Goal: Obtain resource: Download file/media

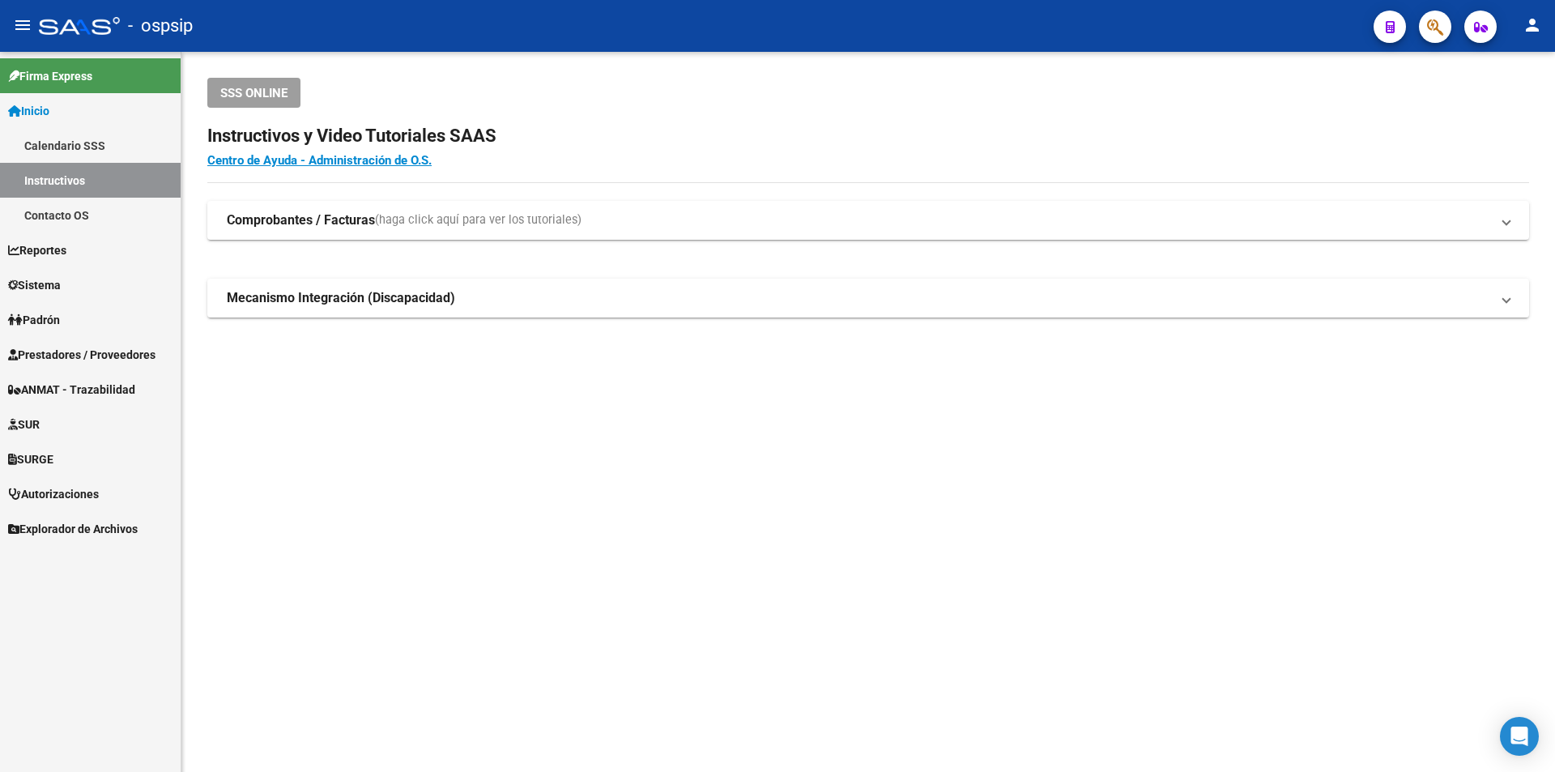
click at [1448, 23] on button "button" at bounding box center [1435, 27] width 32 height 32
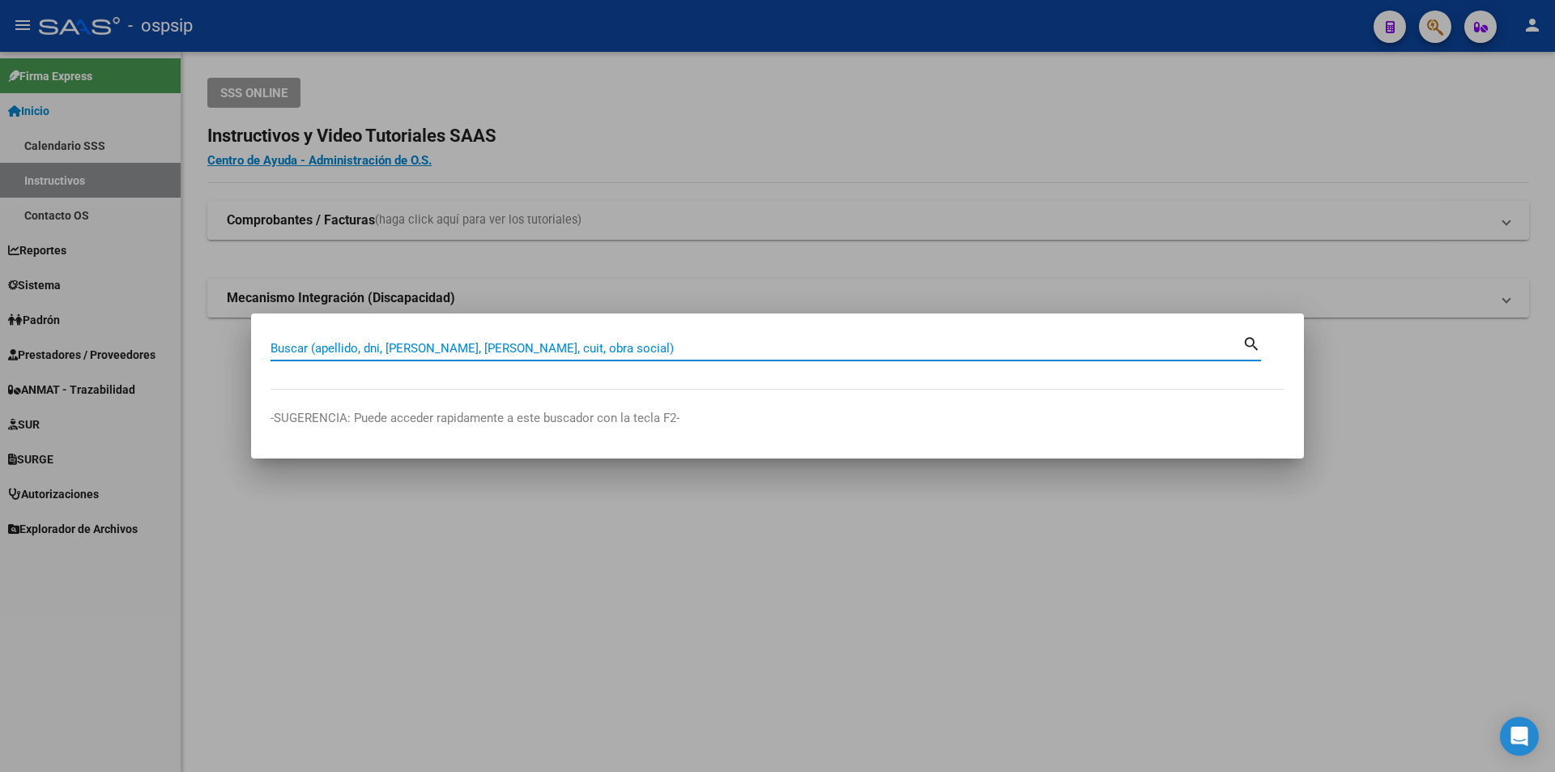
paste input "33460691"
type input "33460691"
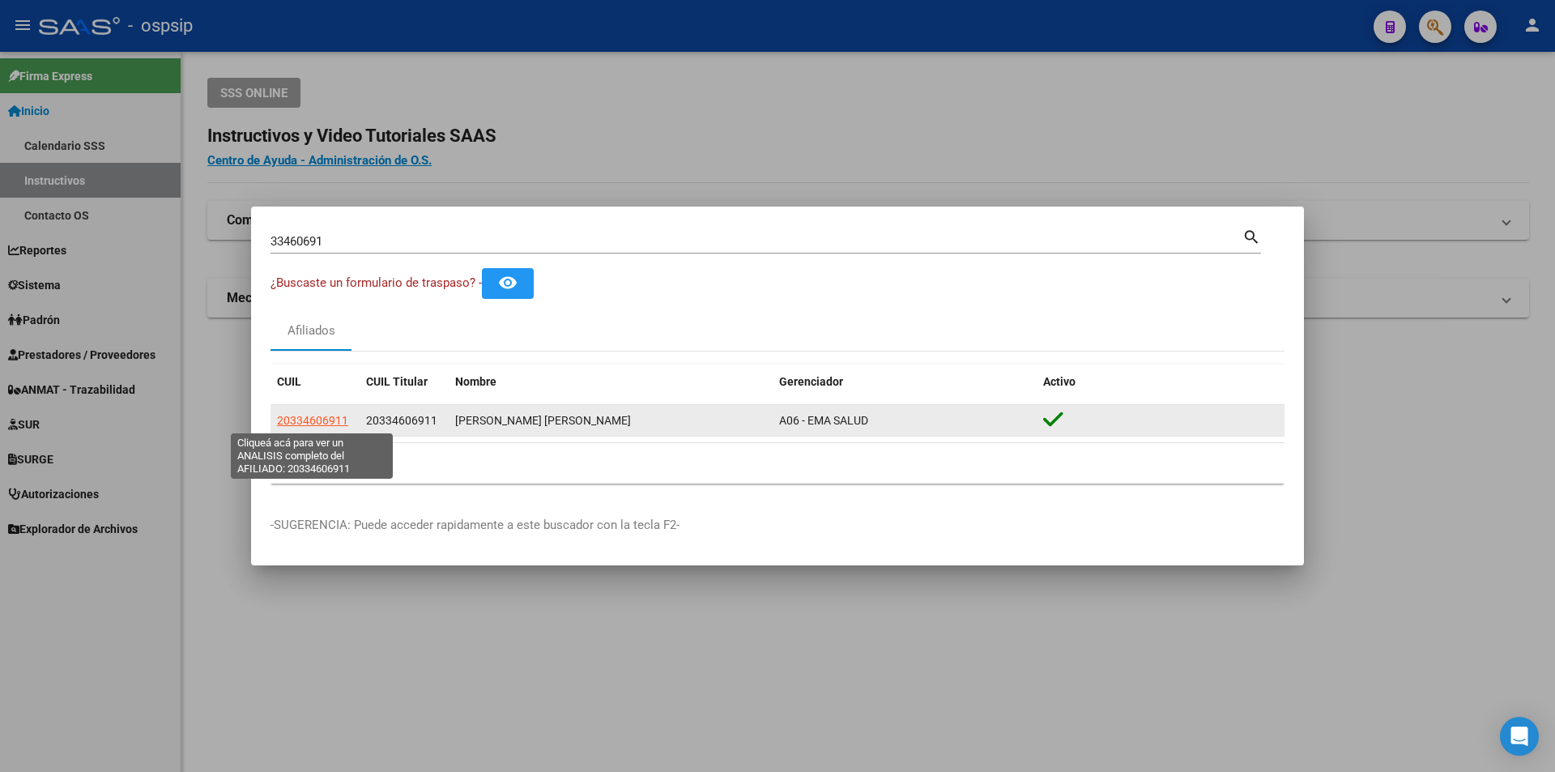
click at [310, 417] on span "20334606911" at bounding box center [312, 420] width 71 height 13
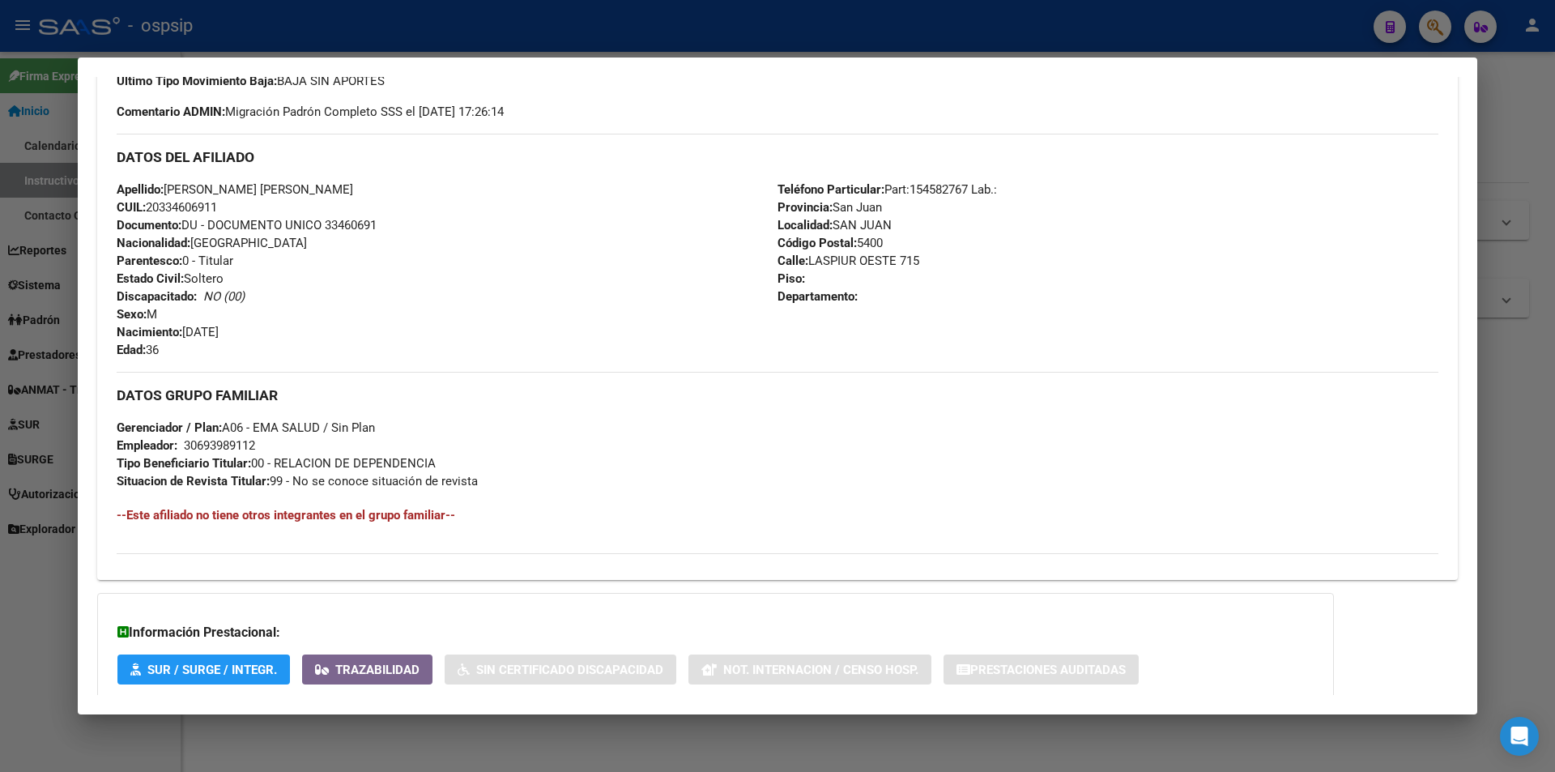
scroll to position [597, 0]
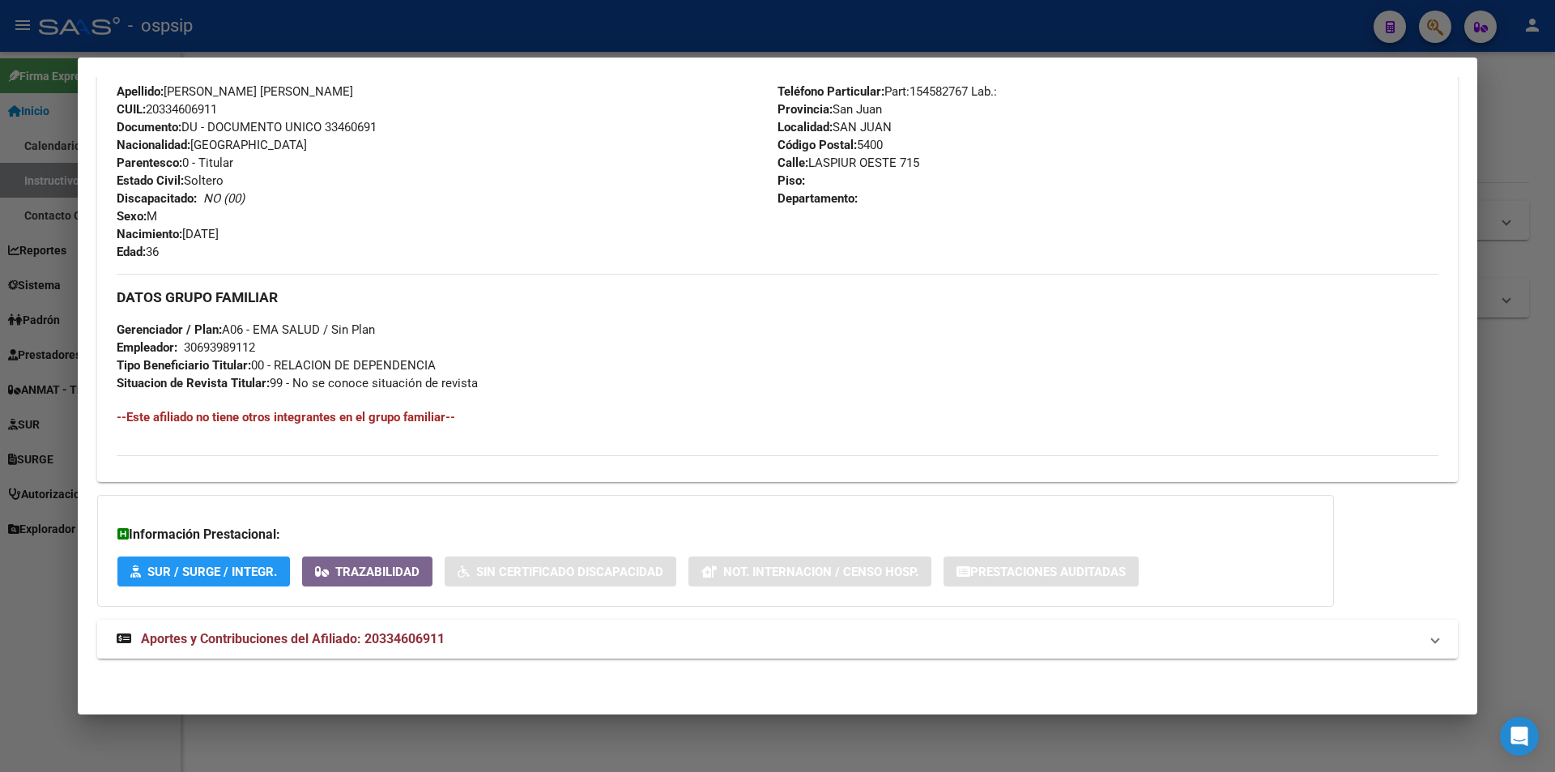
click at [429, 633] on span "Aportes y Contribuciones del Afiliado: 20334606911" at bounding box center [293, 638] width 304 height 15
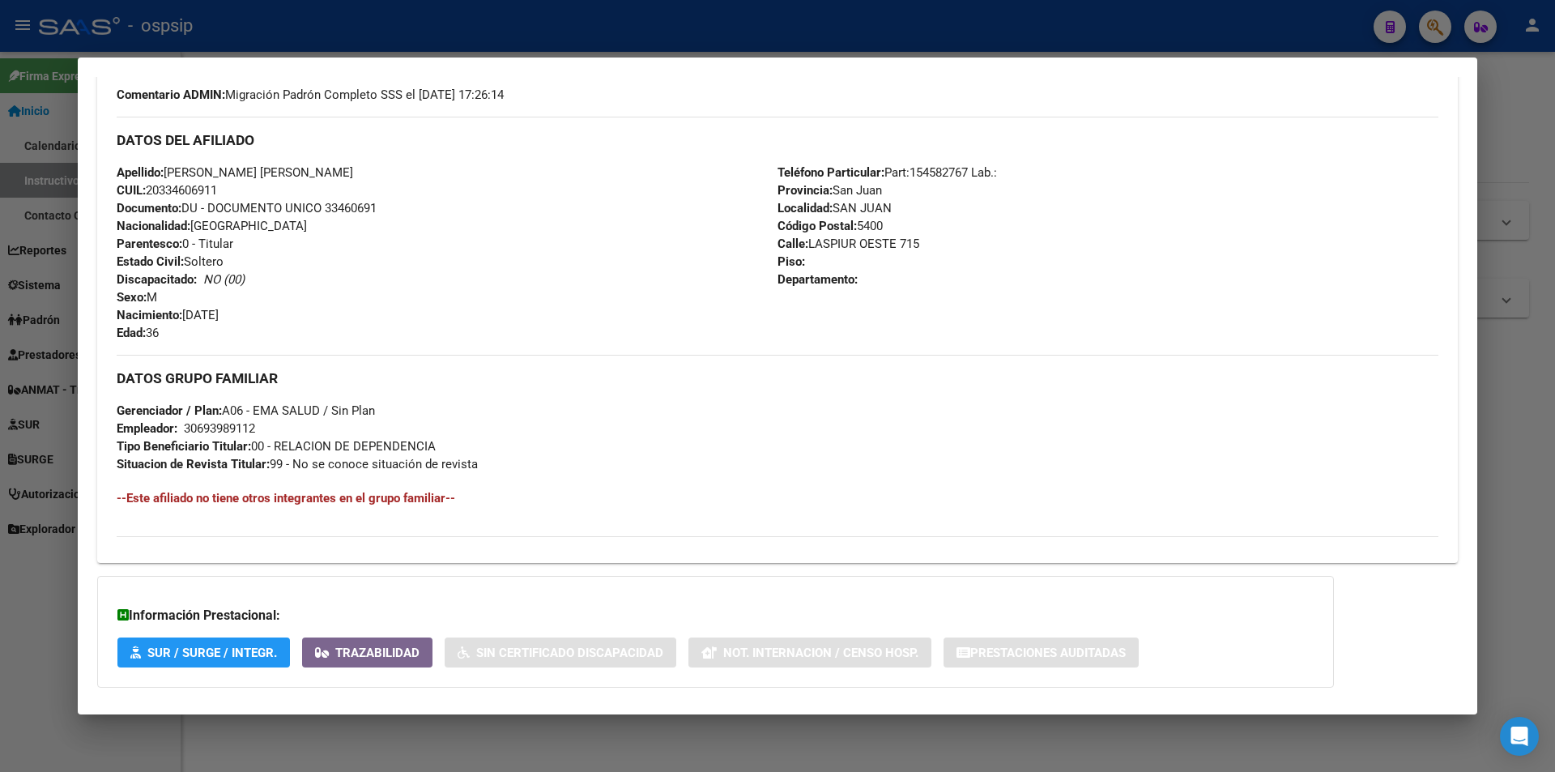
scroll to position [30, 0]
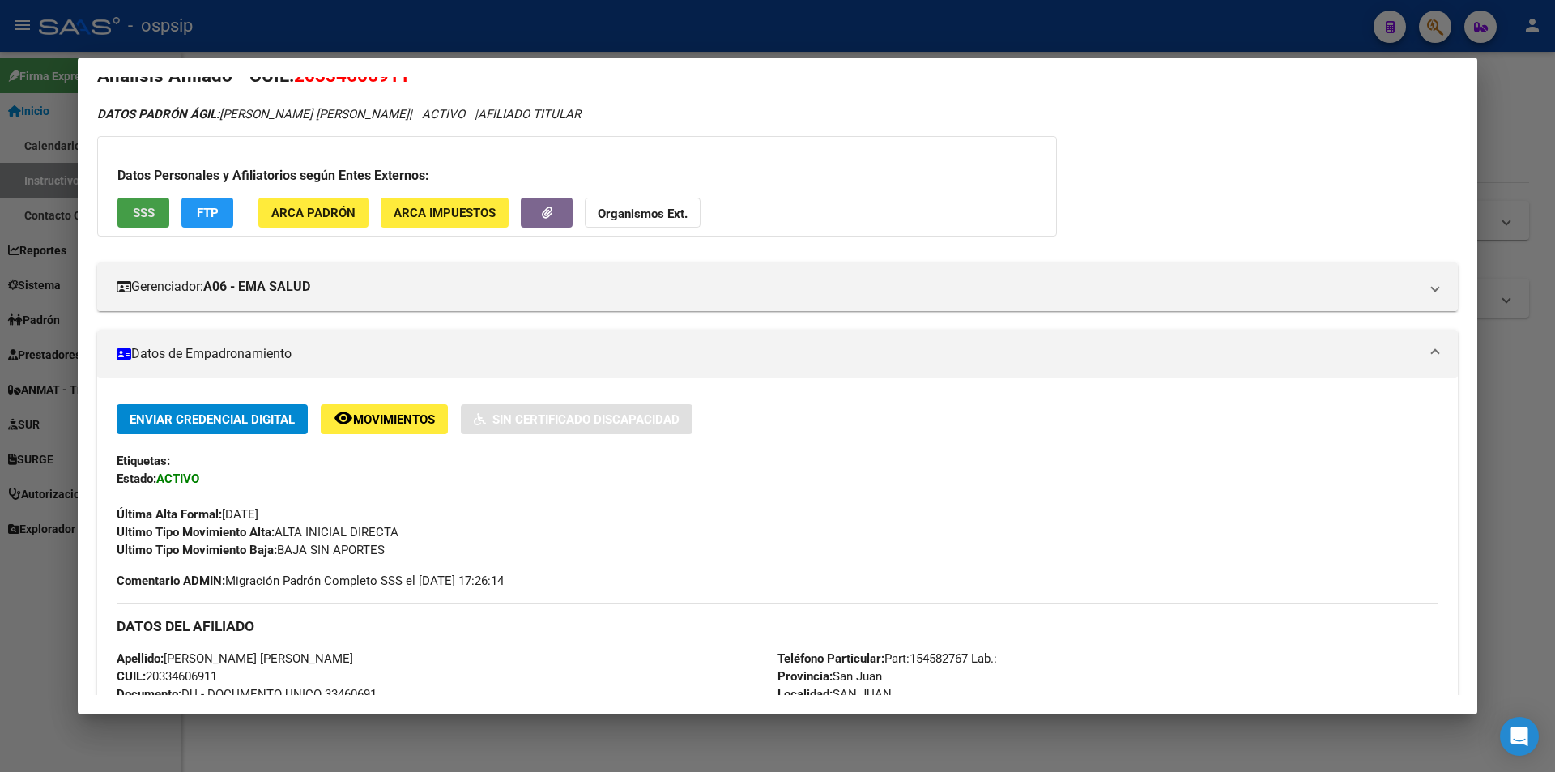
click at [158, 207] on button "SSS" at bounding box center [143, 213] width 52 height 30
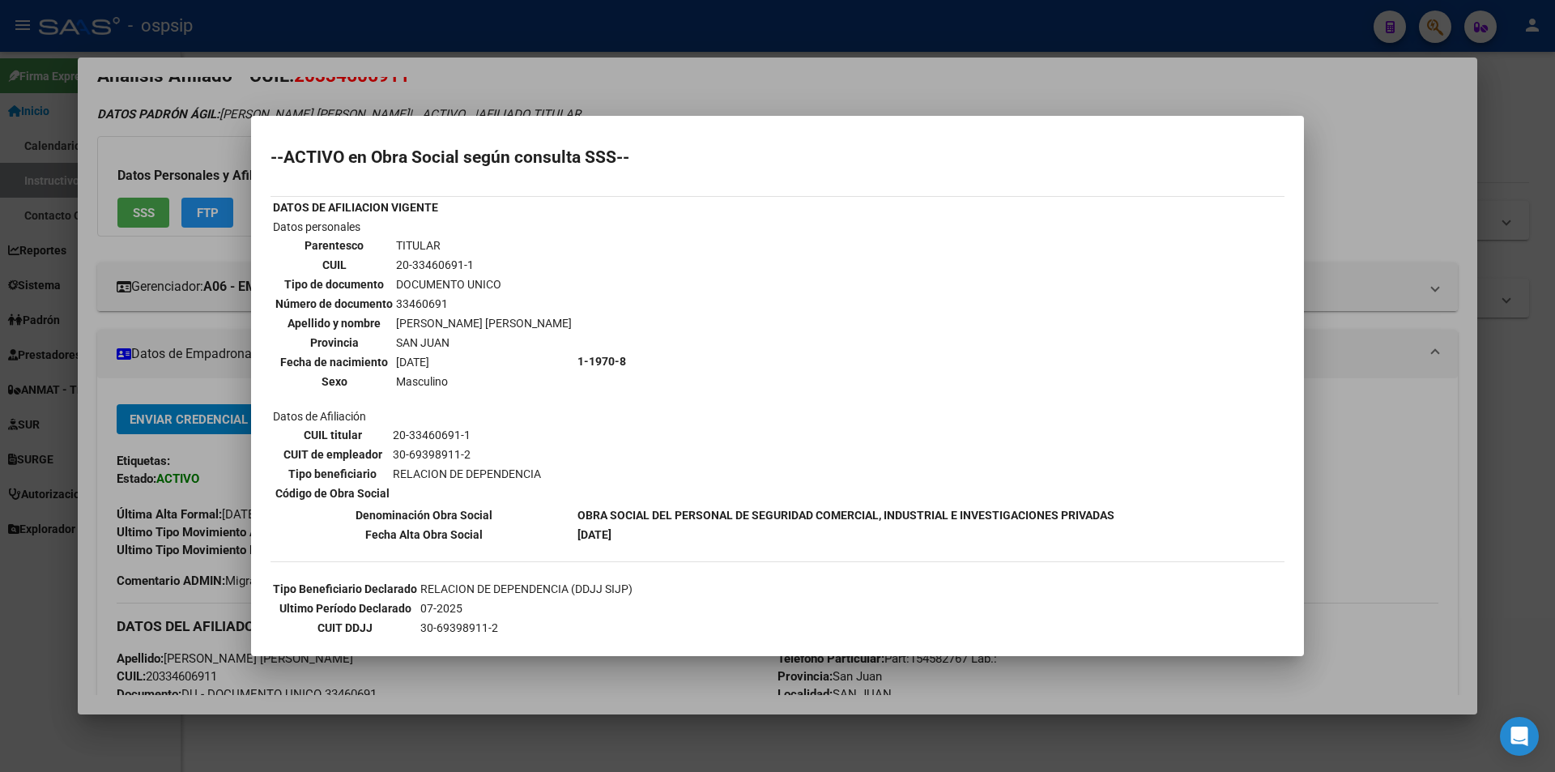
click at [803, 90] on div at bounding box center [777, 386] width 1555 height 772
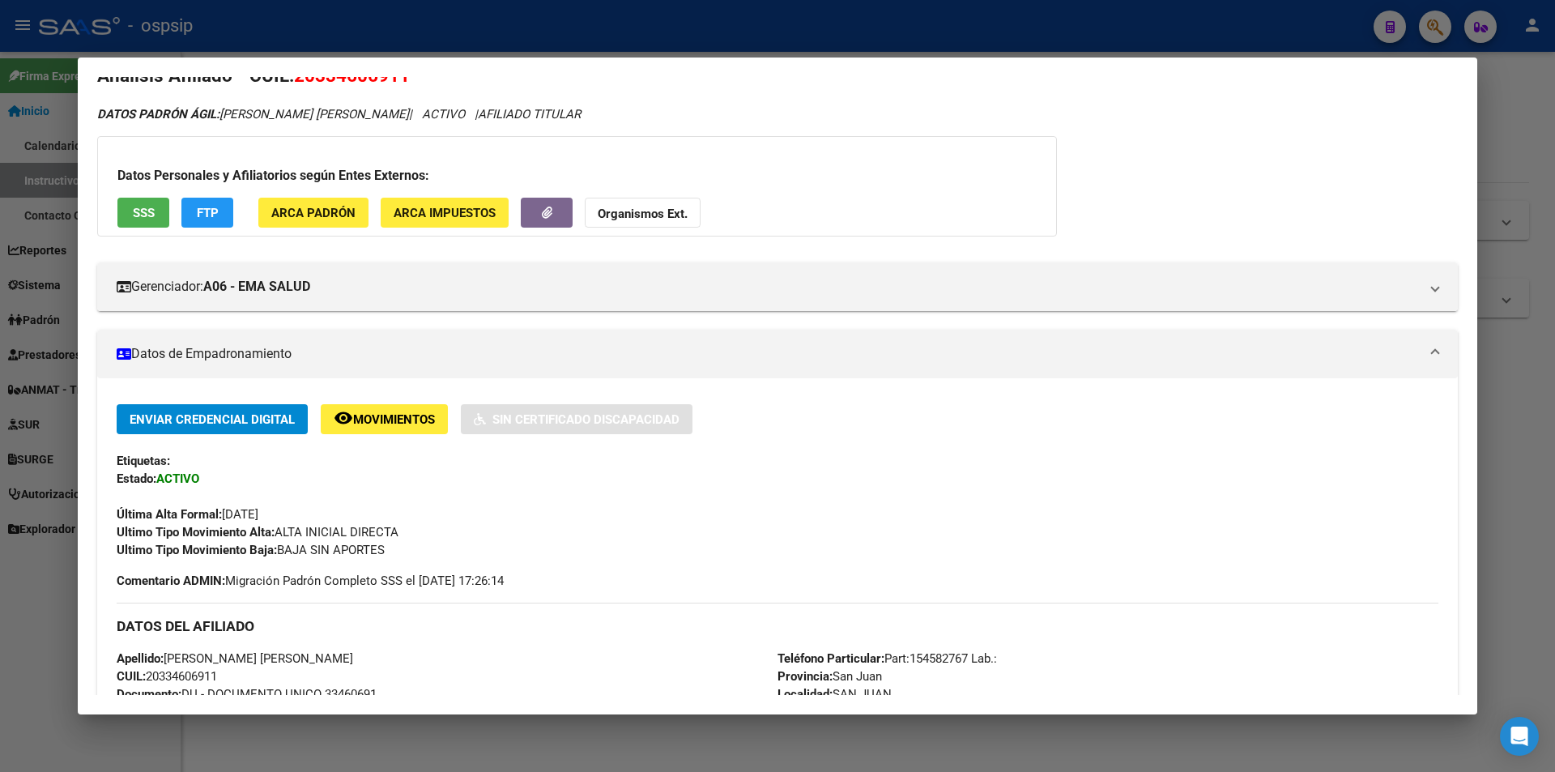
click at [799, 47] on div at bounding box center [777, 386] width 1555 height 772
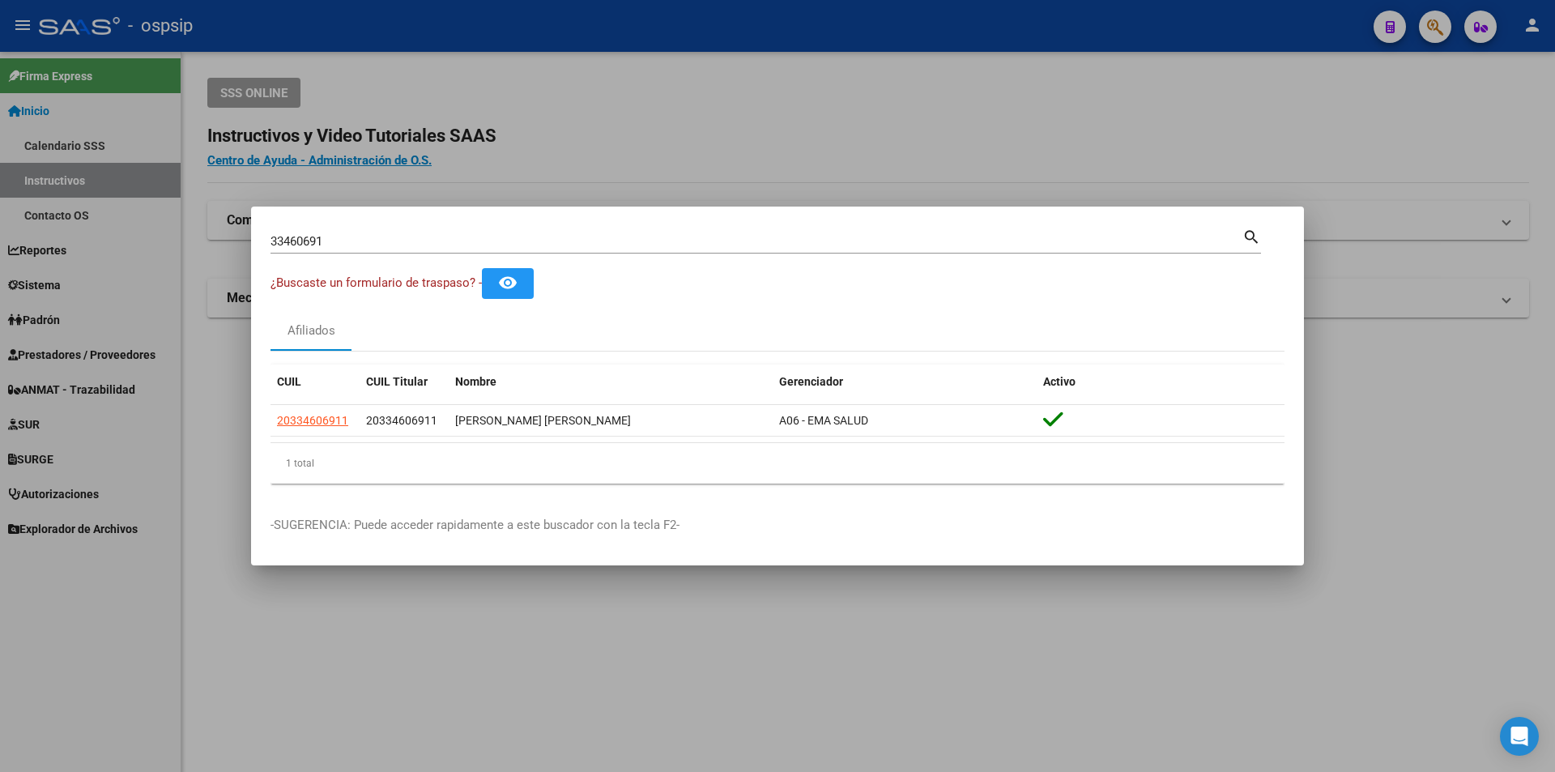
drag, startPoint x: 390, startPoint y: 244, endPoint x: 0, endPoint y: 307, distance: 395.3
click at [0, 307] on div "33460691 Buscar (apellido, dni, cuil, nro traspaso, cuit, obra social) search ¿…" at bounding box center [777, 386] width 1555 height 772
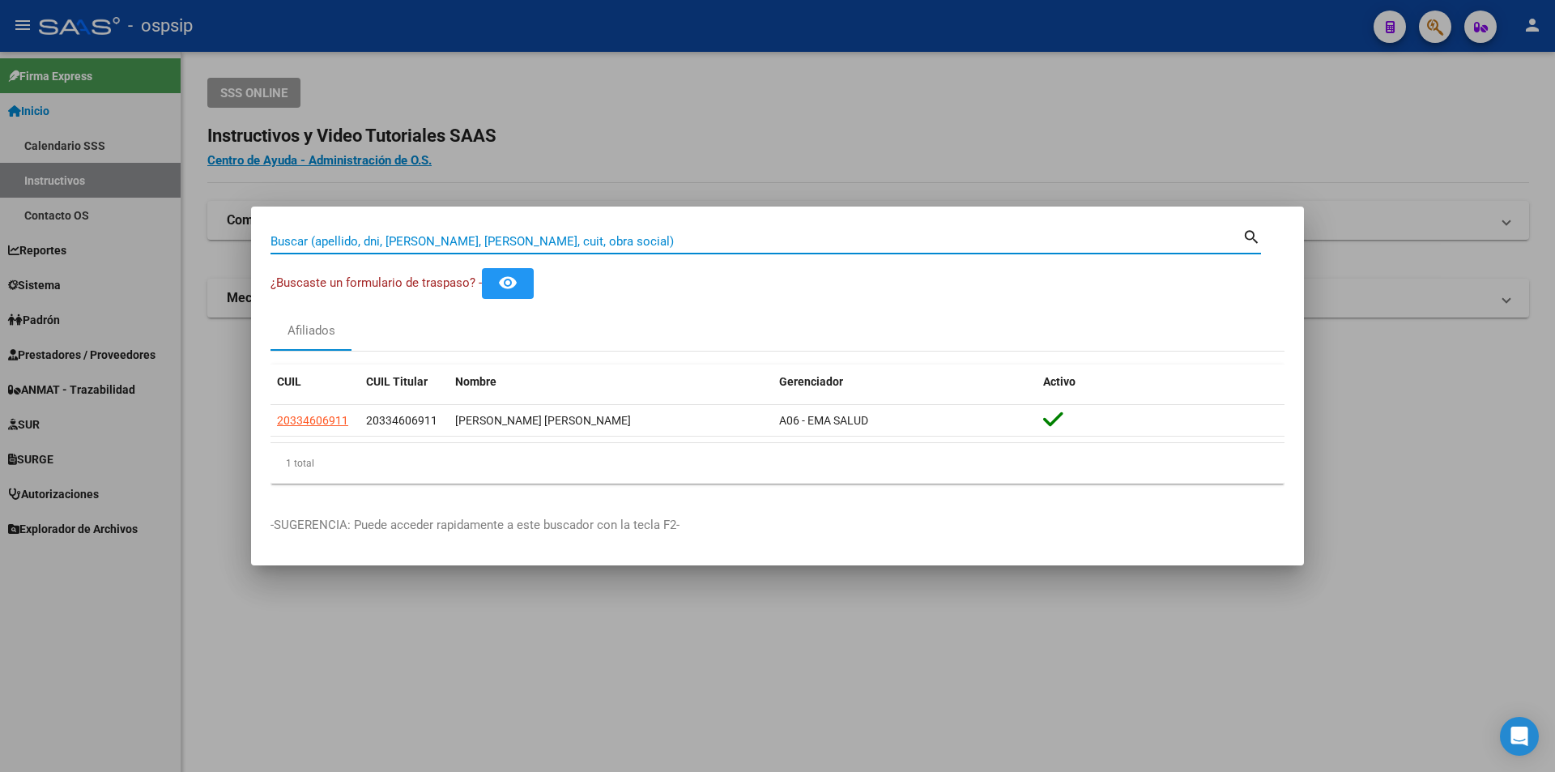
paste input "35475331"
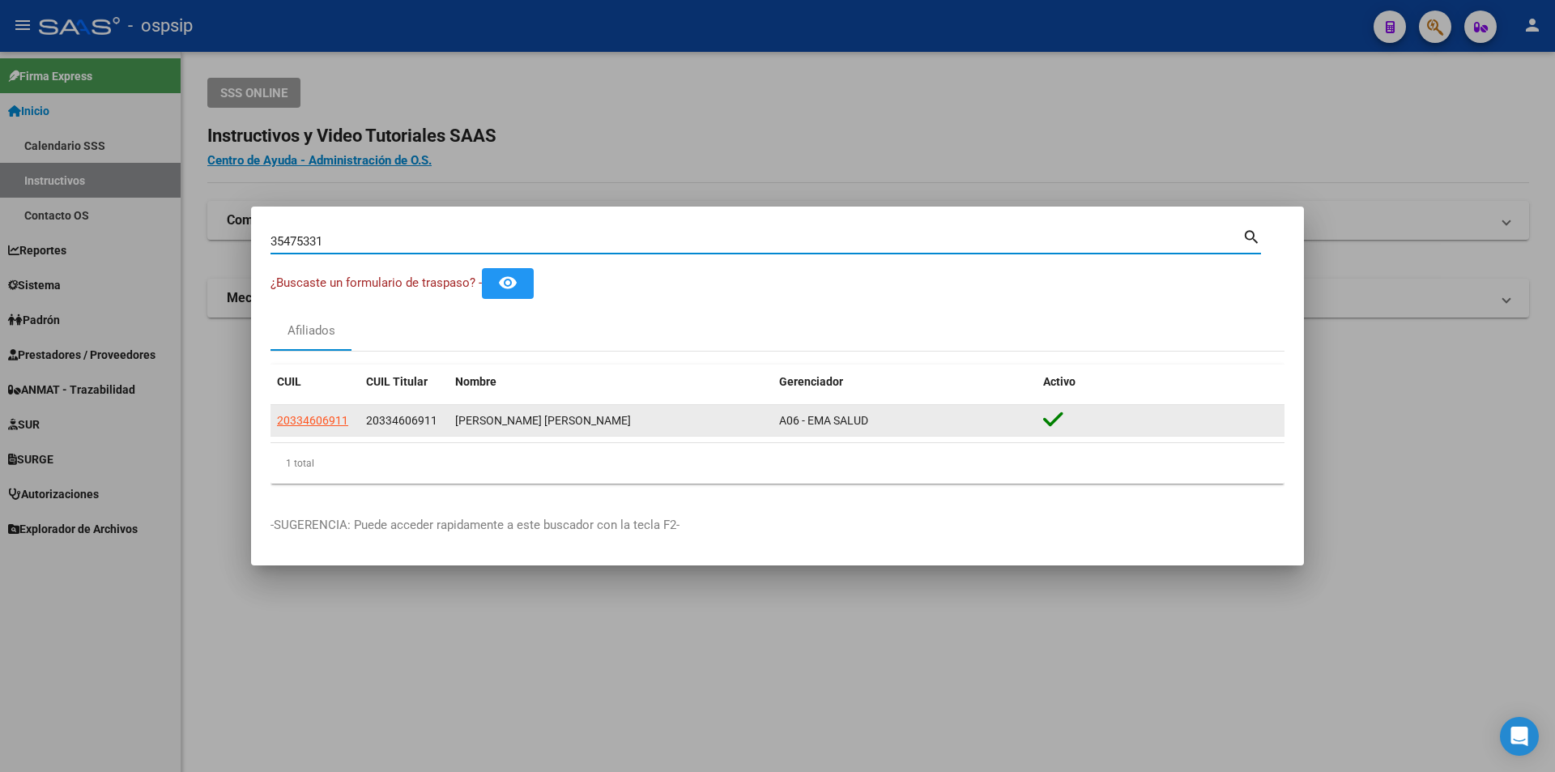
type input "35475331"
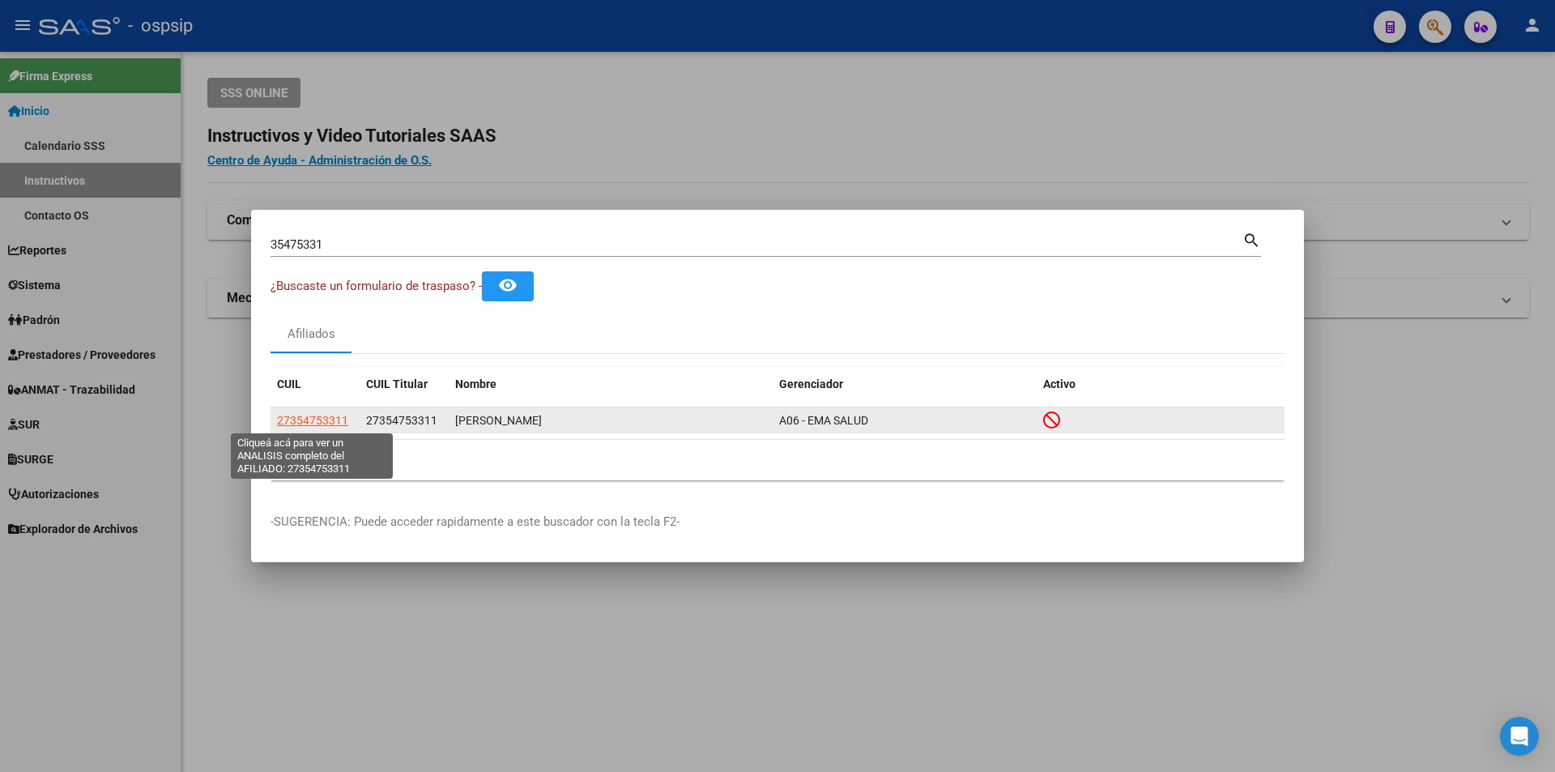
click at [323, 419] on span "27354753311" at bounding box center [312, 420] width 71 height 13
type textarea "27354753311"
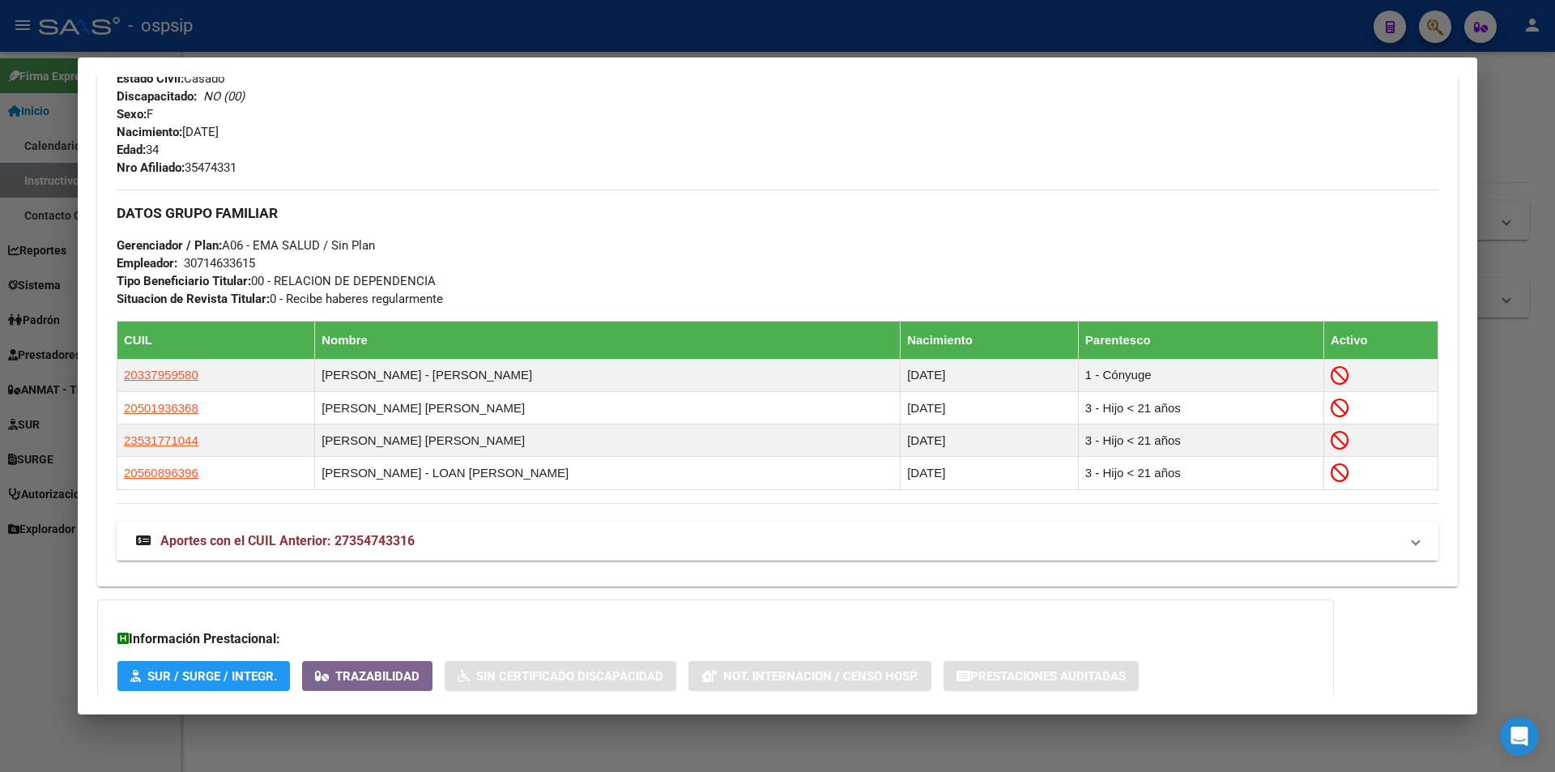
scroll to position [790, 0]
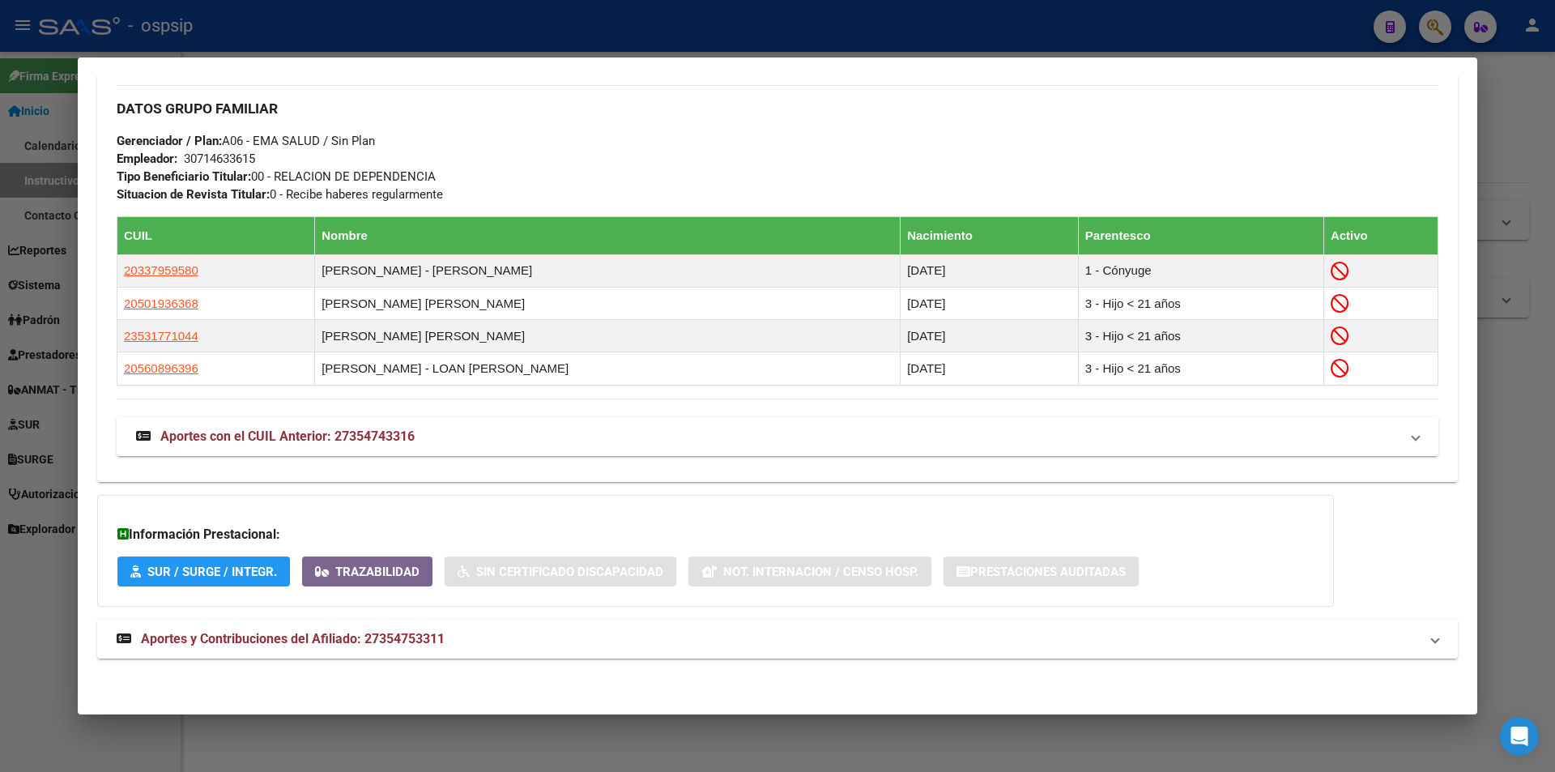
click at [369, 644] on span "Aportes y Contribuciones del Afiliado: 27354753311" at bounding box center [293, 638] width 304 height 15
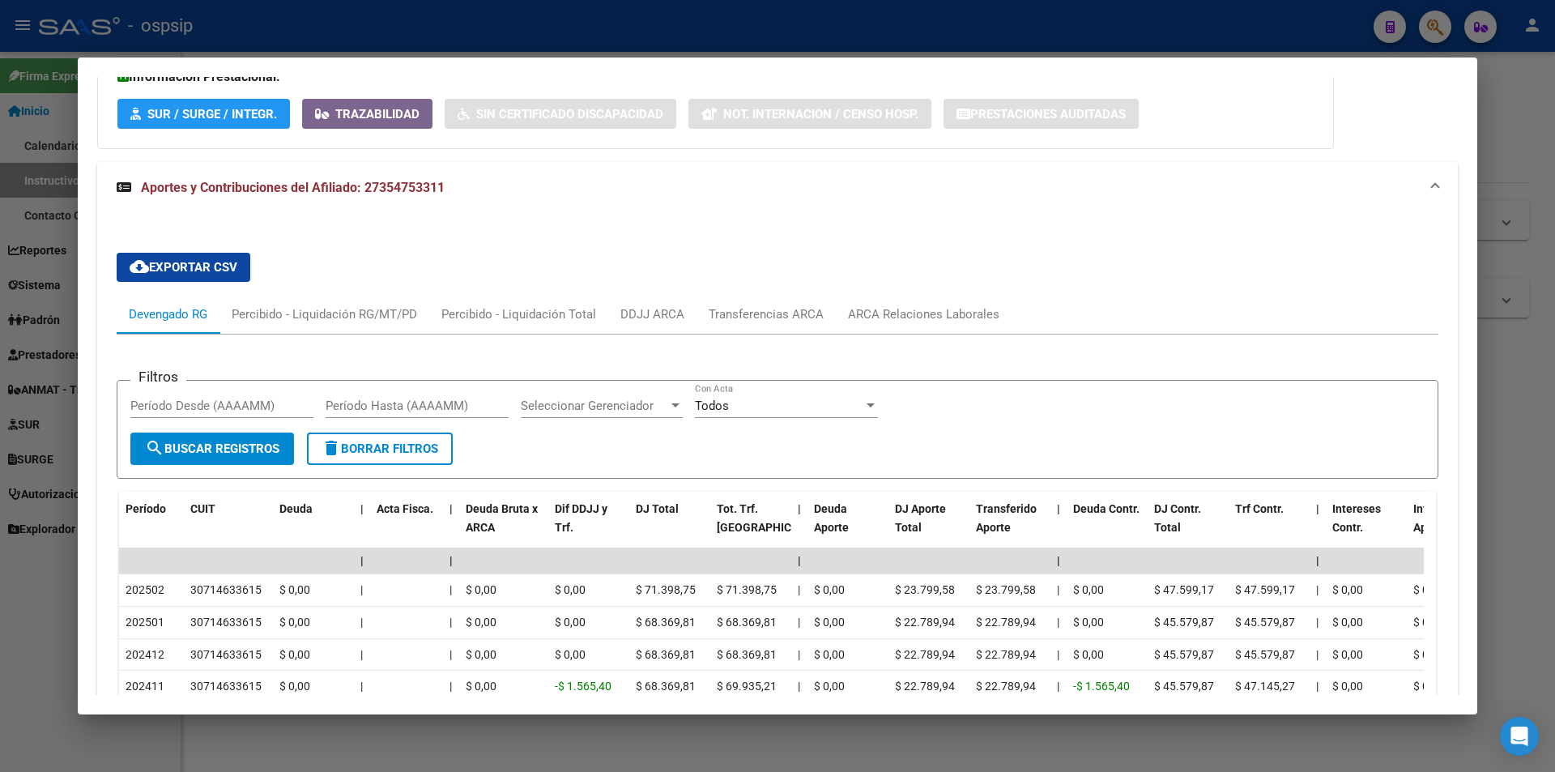
scroll to position [1276, 0]
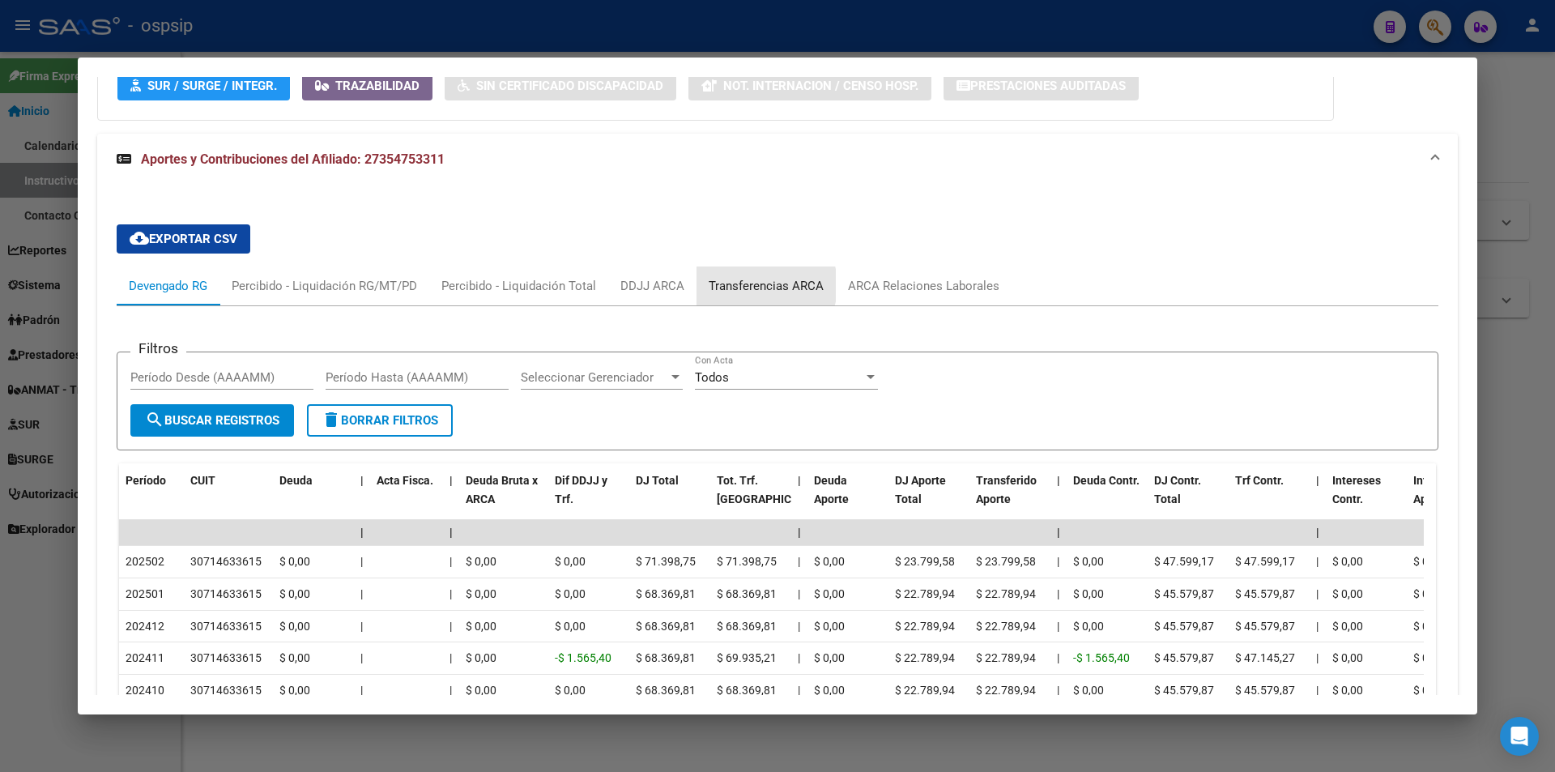
click at [752, 285] on div "Transferencias ARCA" at bounding box center [765, 286] width 115 height 18
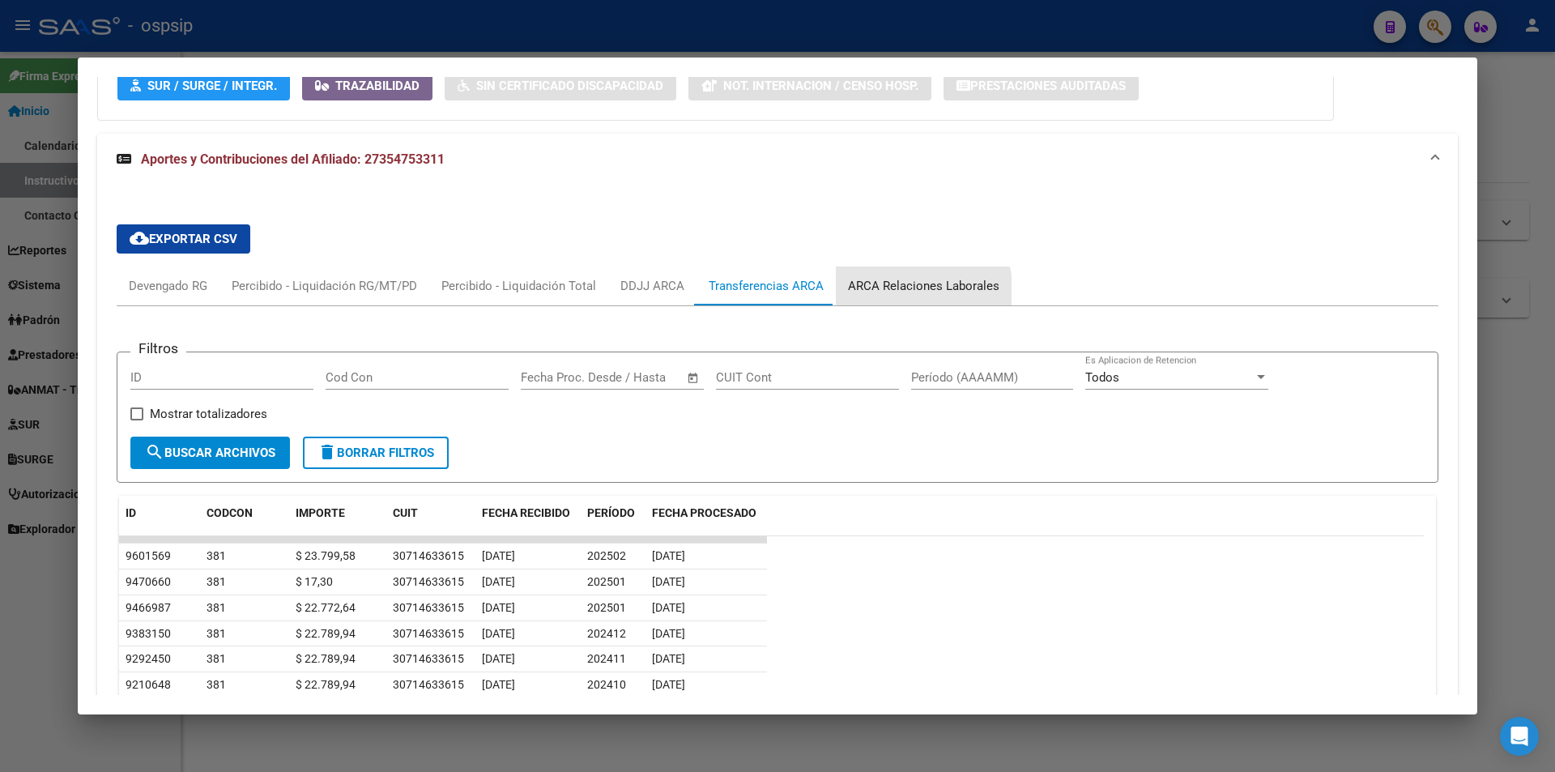
click at [891, 294] on div "ARCA Relaciones Laborales" at bounding box center [923, 286] width 151 height 18
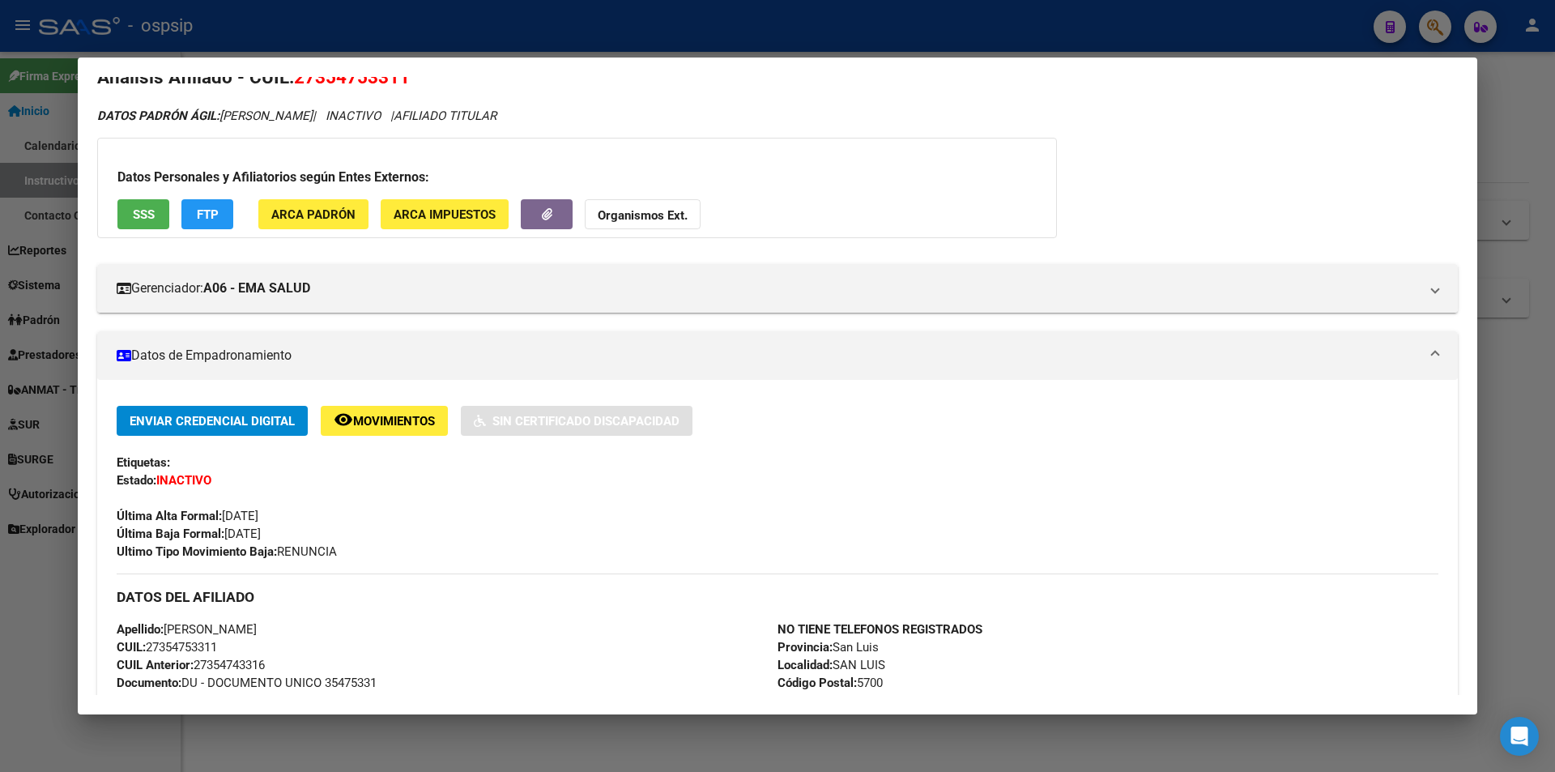
scroll to position [0, 0]
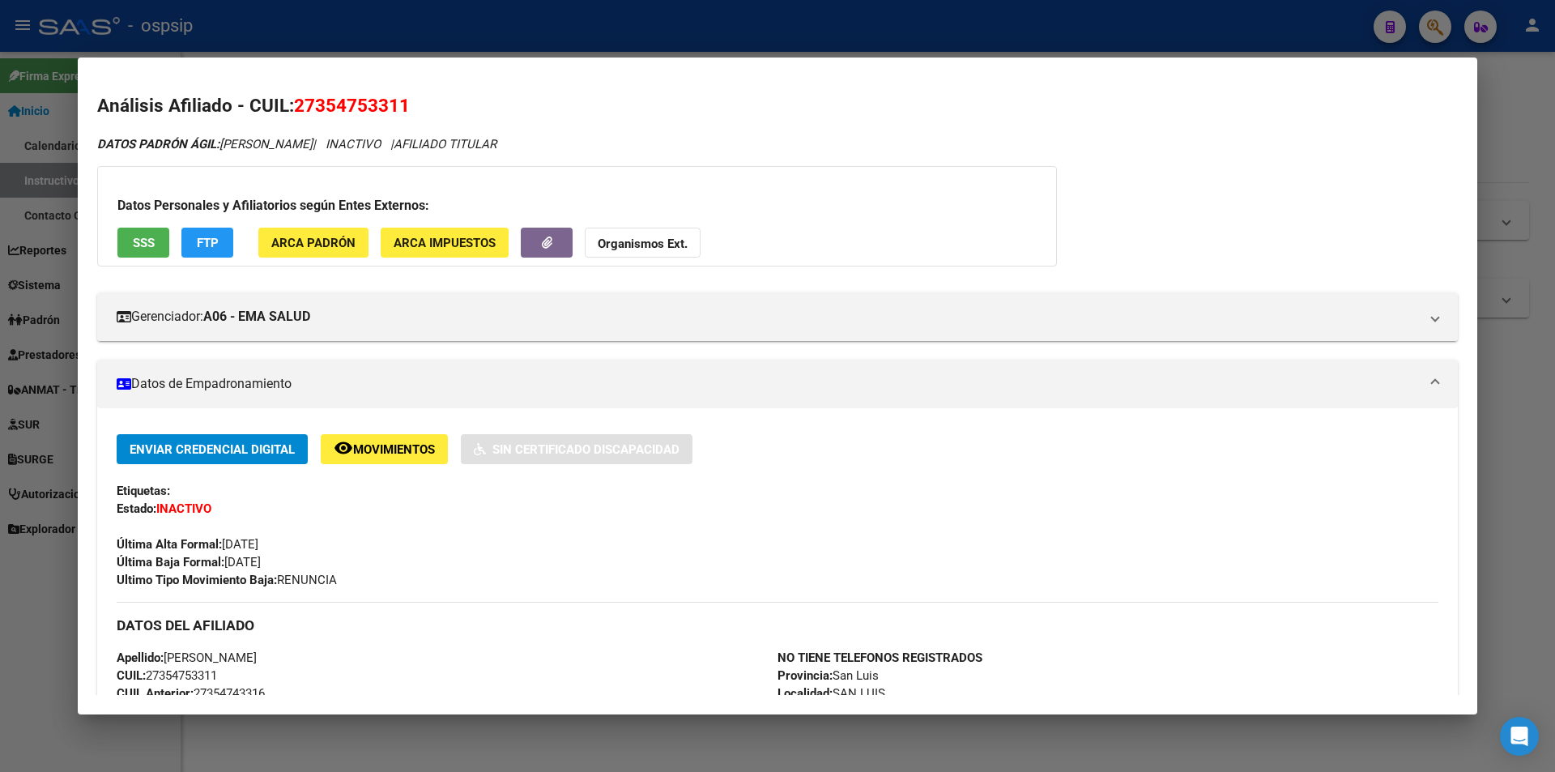
click at [679, 45] on div at bounding box center [777, 386] width 1555 height 772
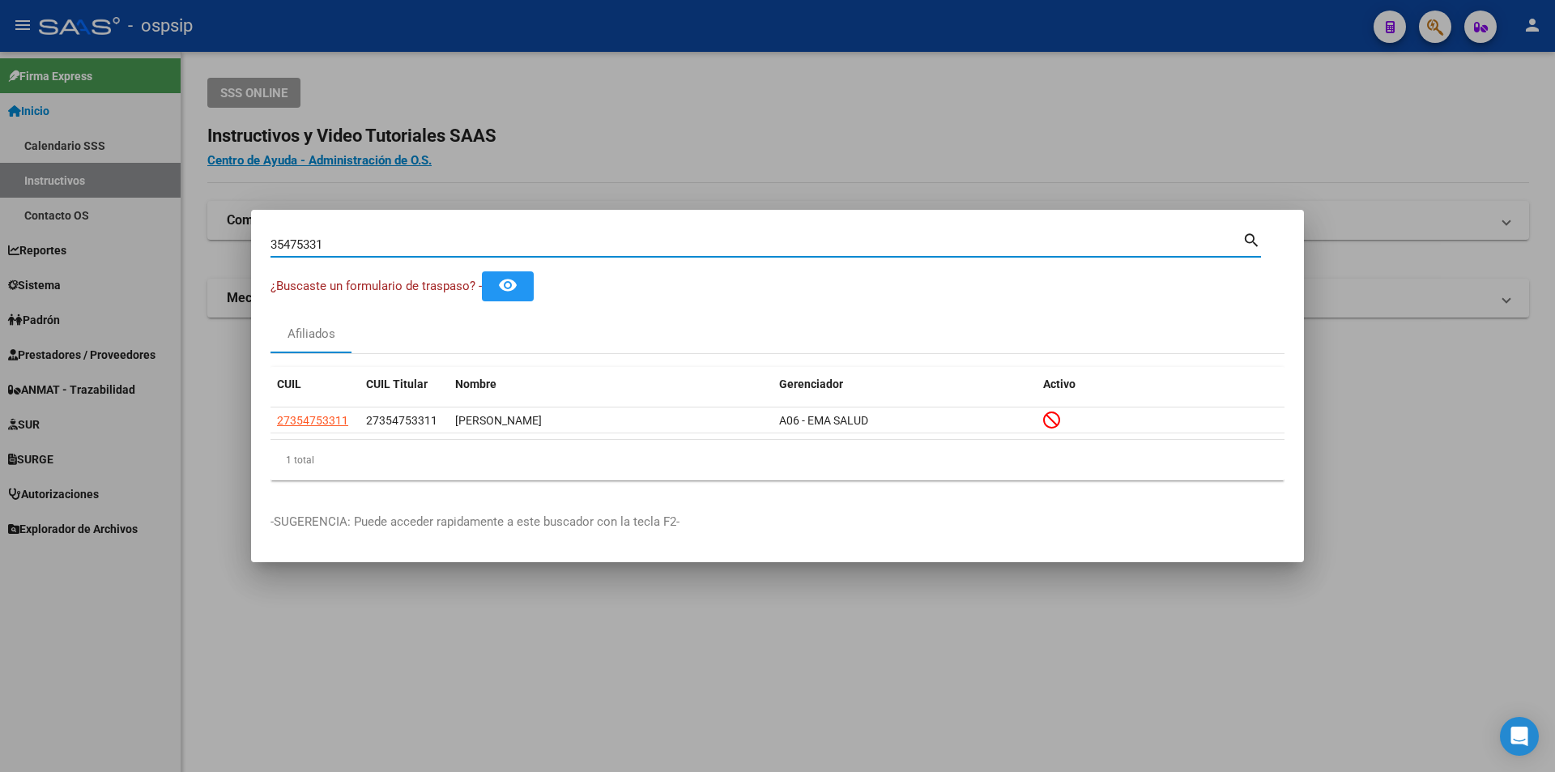
drag, startPoint x: 372, startPoint y: 243, endPoint x: 147, endPoint y: 249, distance: 225.2
click at [147, 249] on div "35475331 Buscar (apellido, dni, cuil, nro traspaso, cuit, obra social) search ¿…" at bounding box center [777, 386] width 1555 height 772
paste input "36632711"
type input "36632711"
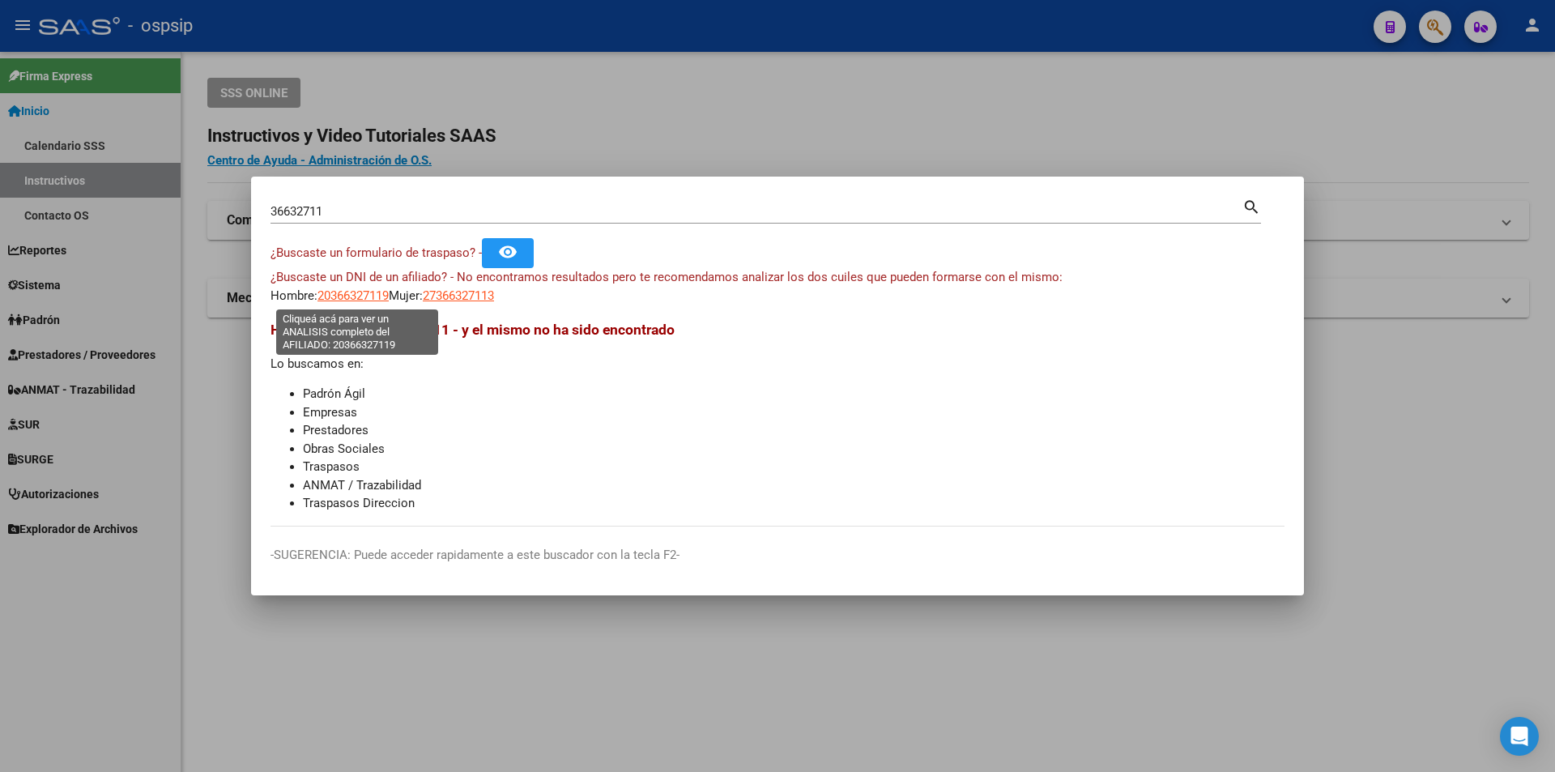
click at [365, 289] on span "20366327119" at bounding box center [352, 295] width 71 height 15
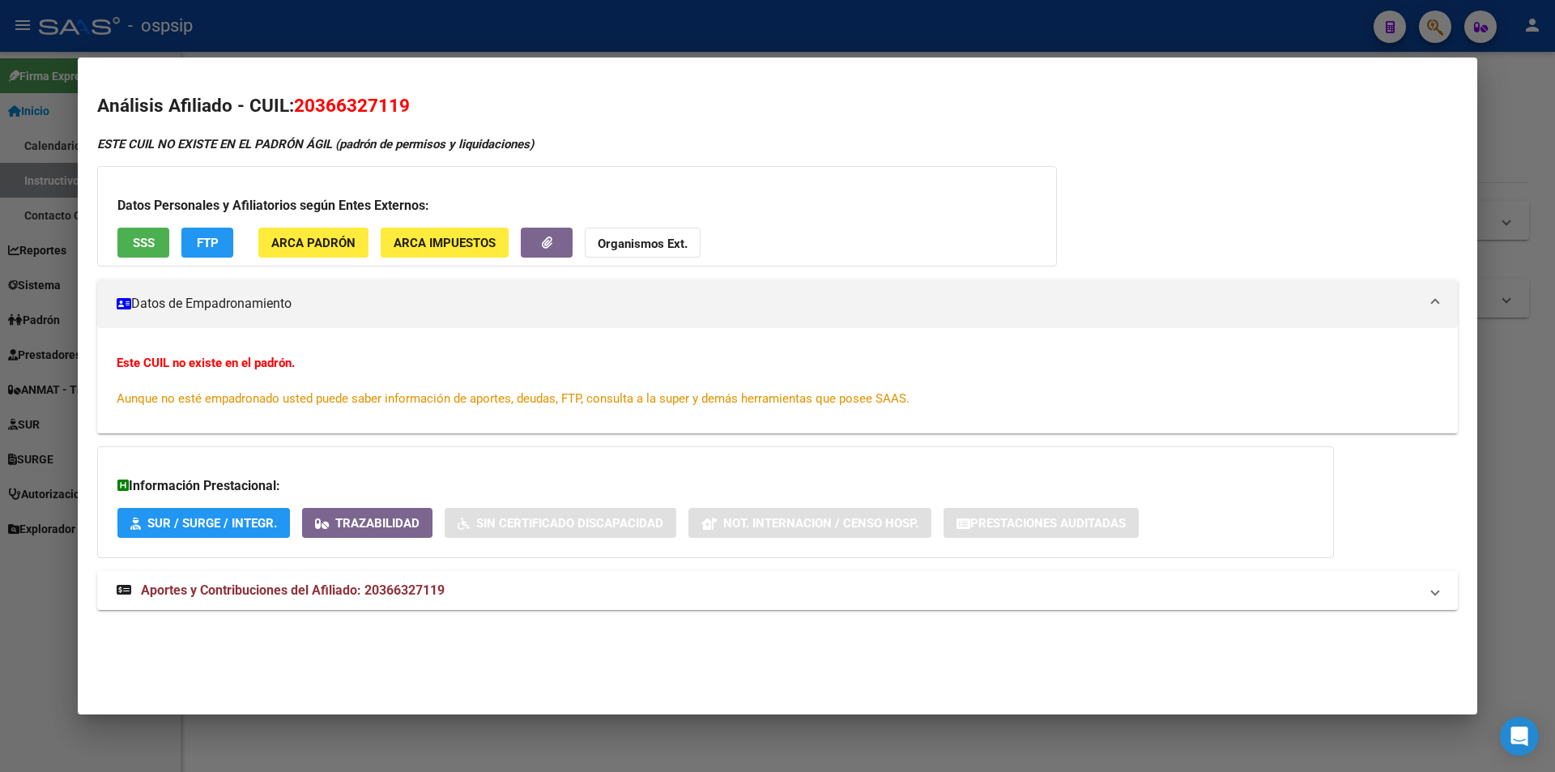
click at [320, 45] on div at bounding box center [777, 386] width 1555 height 772
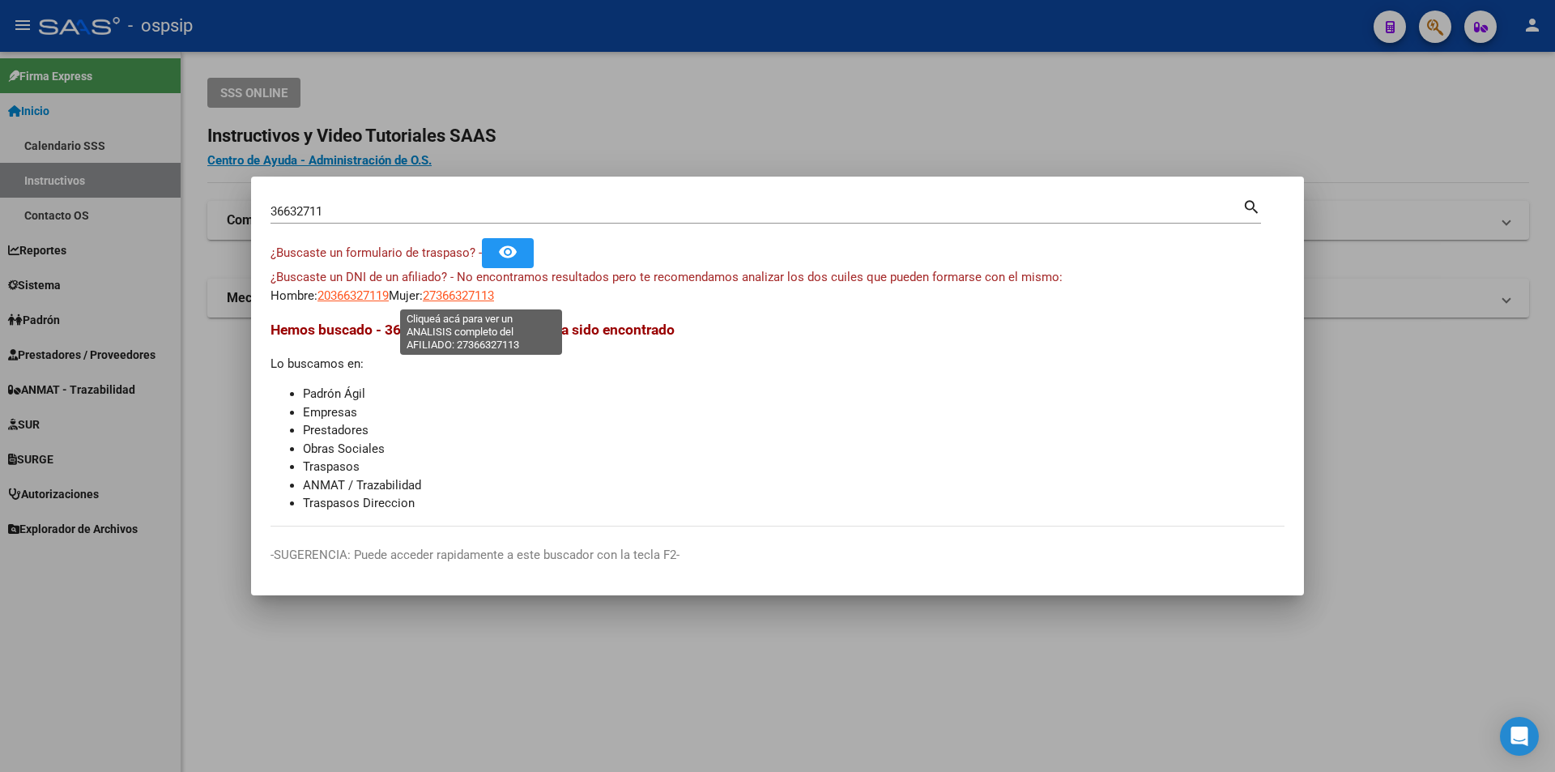
click at [494, 299] on span "27366327113" at bounding box center [458, 295] width 71 height 15
type textarea "27366327113"
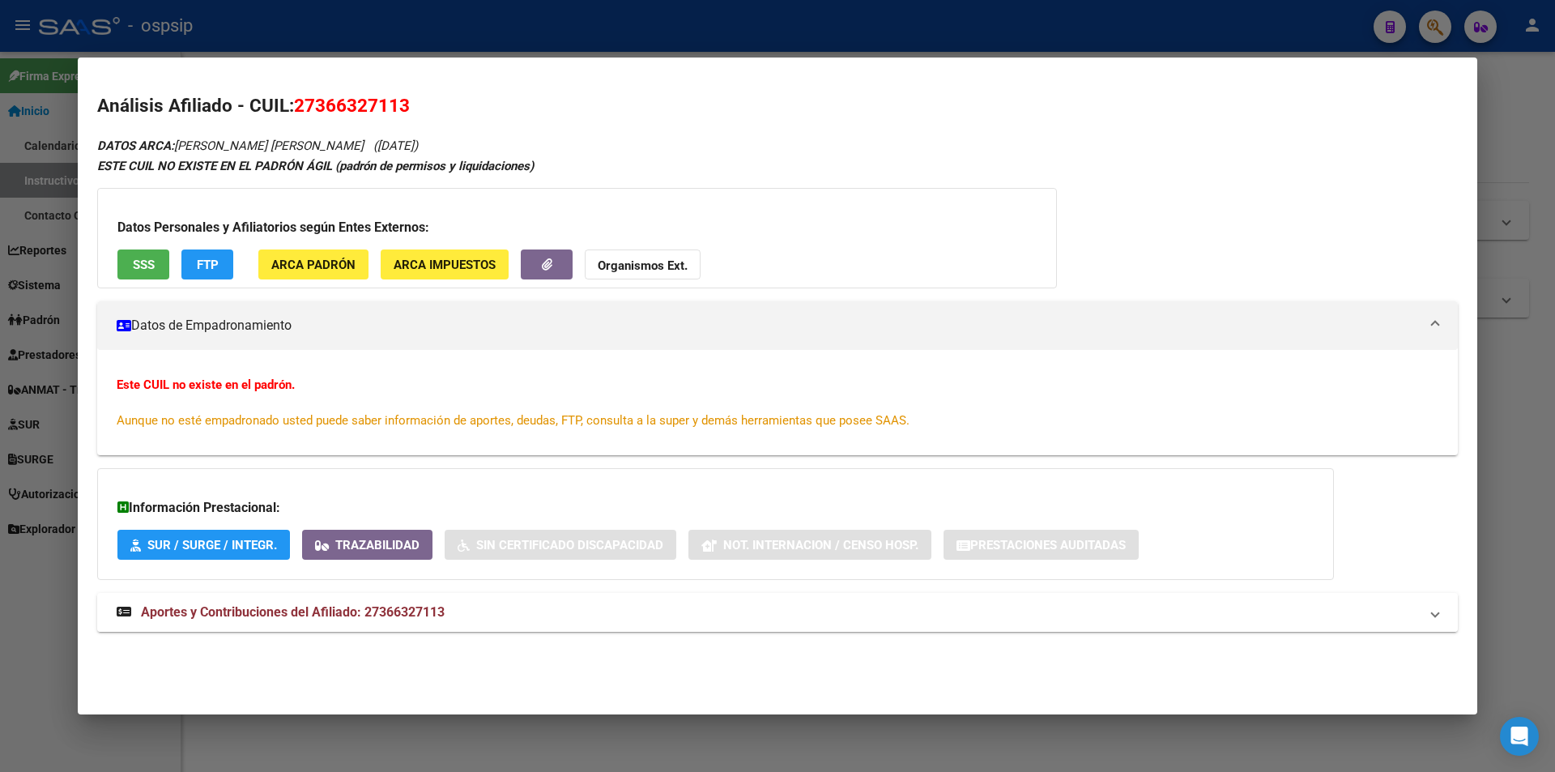
click at [406, 602] on mat-expansion-panel-header "Aportes y Contribuciones del Afiliado: 27366327113" at bounding box center [777, 612] width 1360 height 39
click at [151, 260] on span "SSS" at bounding box center [144, 264] width 22 height 15
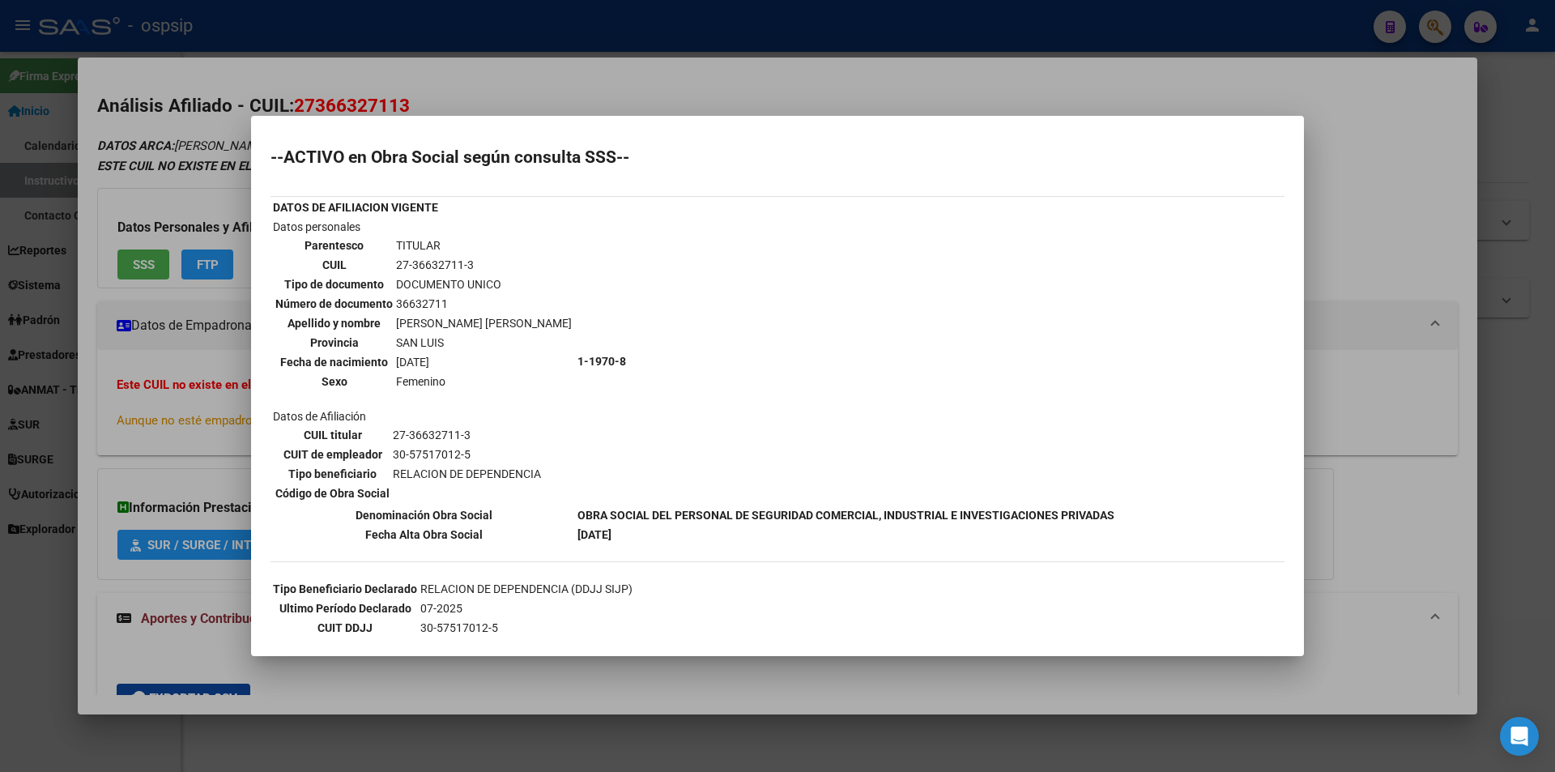
click at [679, 107] on div at bounding box center [777, 386] width 1555 height 772
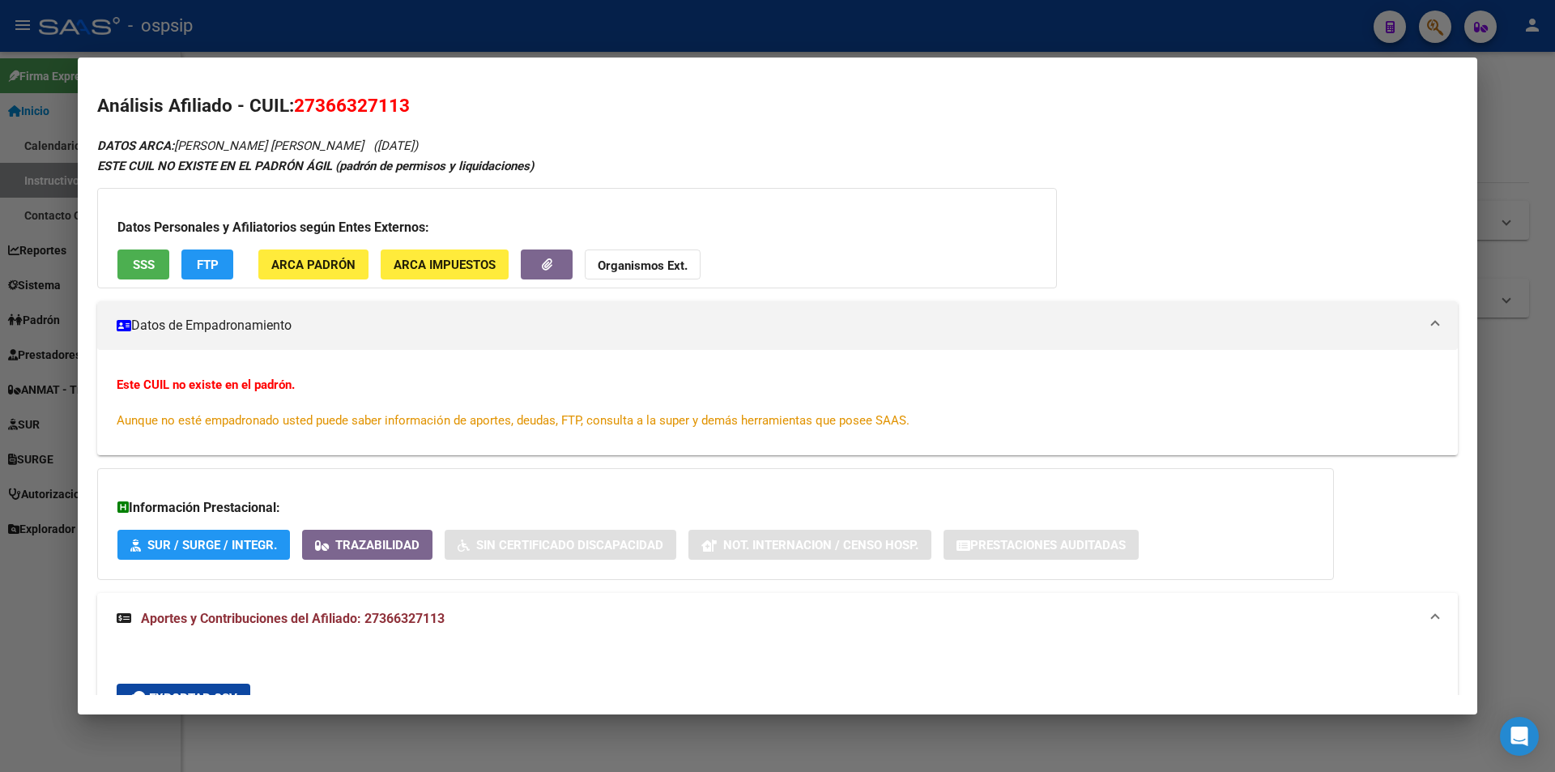
click at [678, 42] on div at bounding box center [777, 386] width 1555 height 772
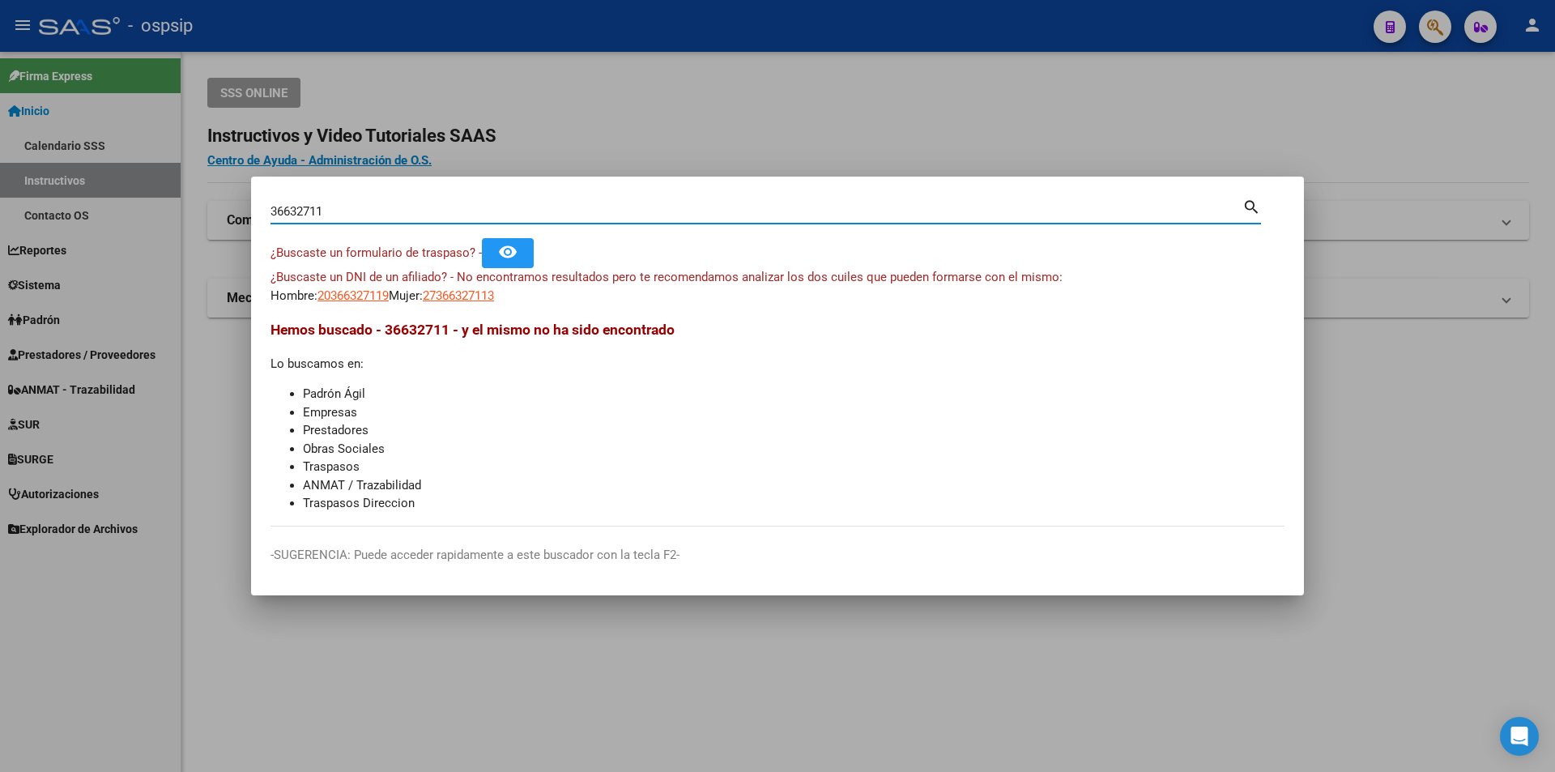
drag, startPoint x: 339, startPoint y: 217, endPoint x: 236, endPoint y: 224, distance: 103.1
click at [236, 224] on div "36632711 Buscar (apellido, dni, cuil, nro traspaso, cuit, obra social) search ¿…" at bounding box center [777, 386] width 1555 height 772
paste input "27394039"
type input "27394039"
click at [368, 301] on span "20273940392" at bounding box center [352, 295] width 71 height 15
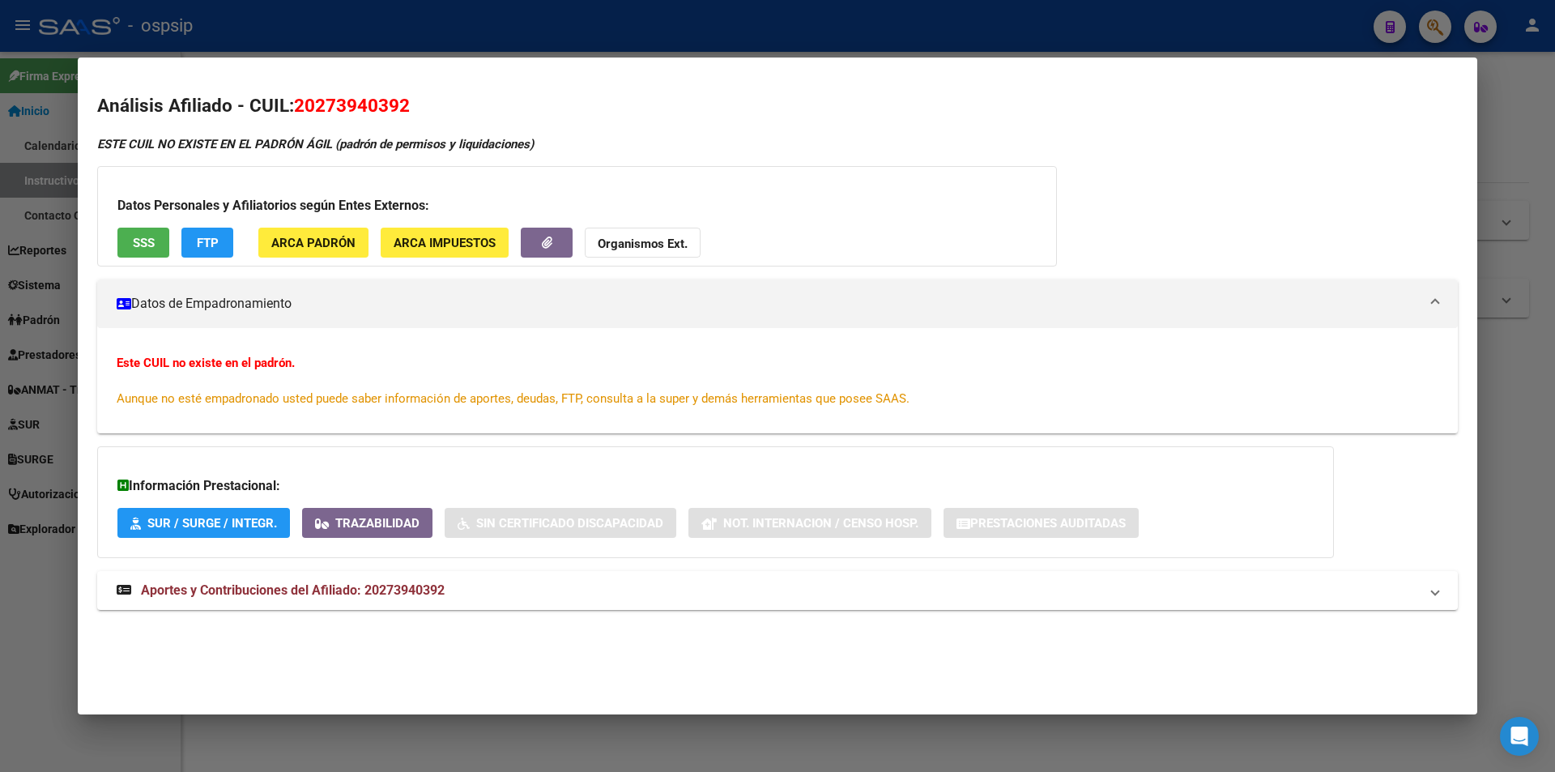
click at [515, 50] on div at bounding box center [777, 386] width 1555 height 772
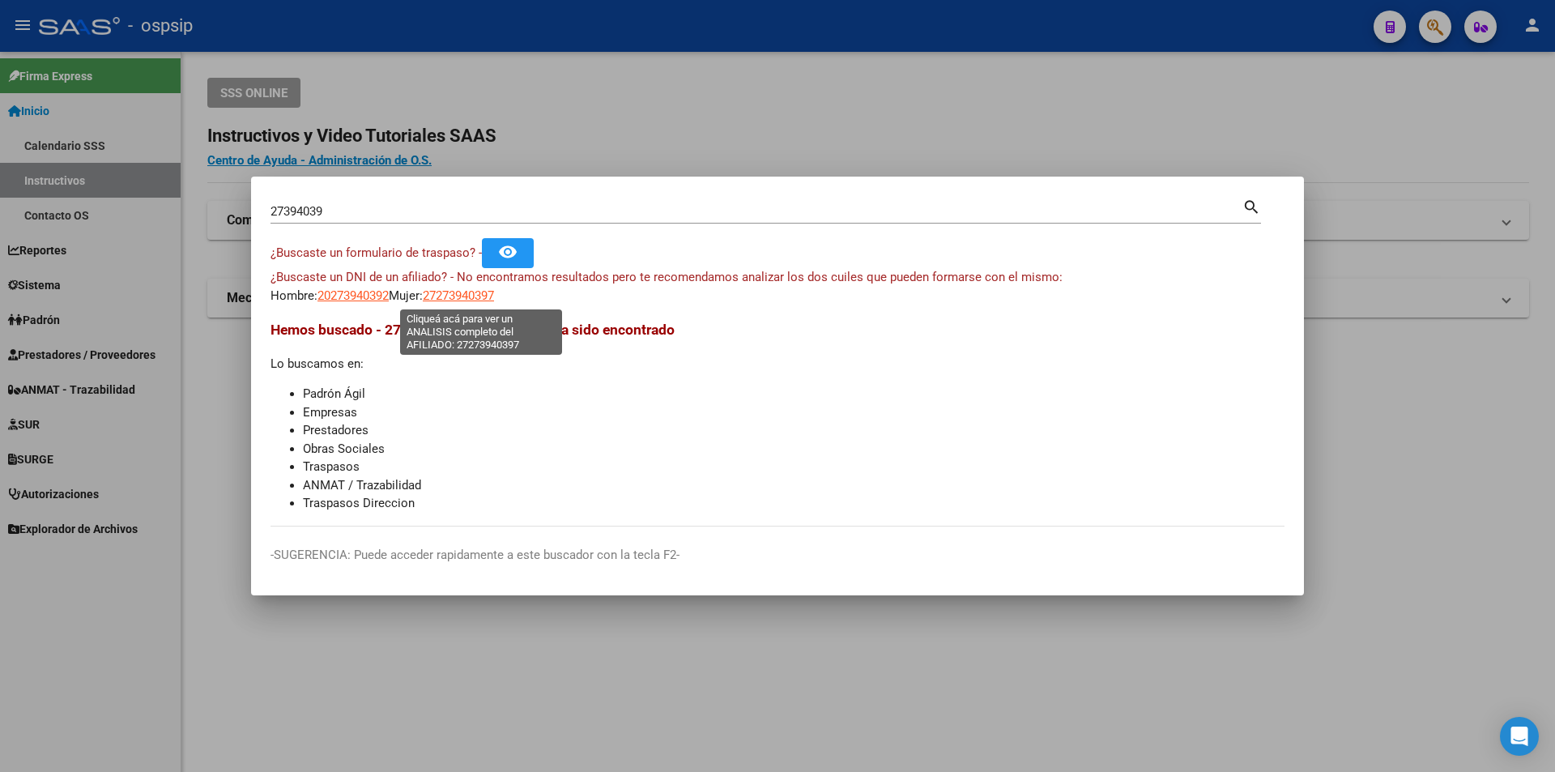
click at [452, 297] on span "27273940397" at bounding box center [458, 295] width 71 height 15
type textarea "27273940397"
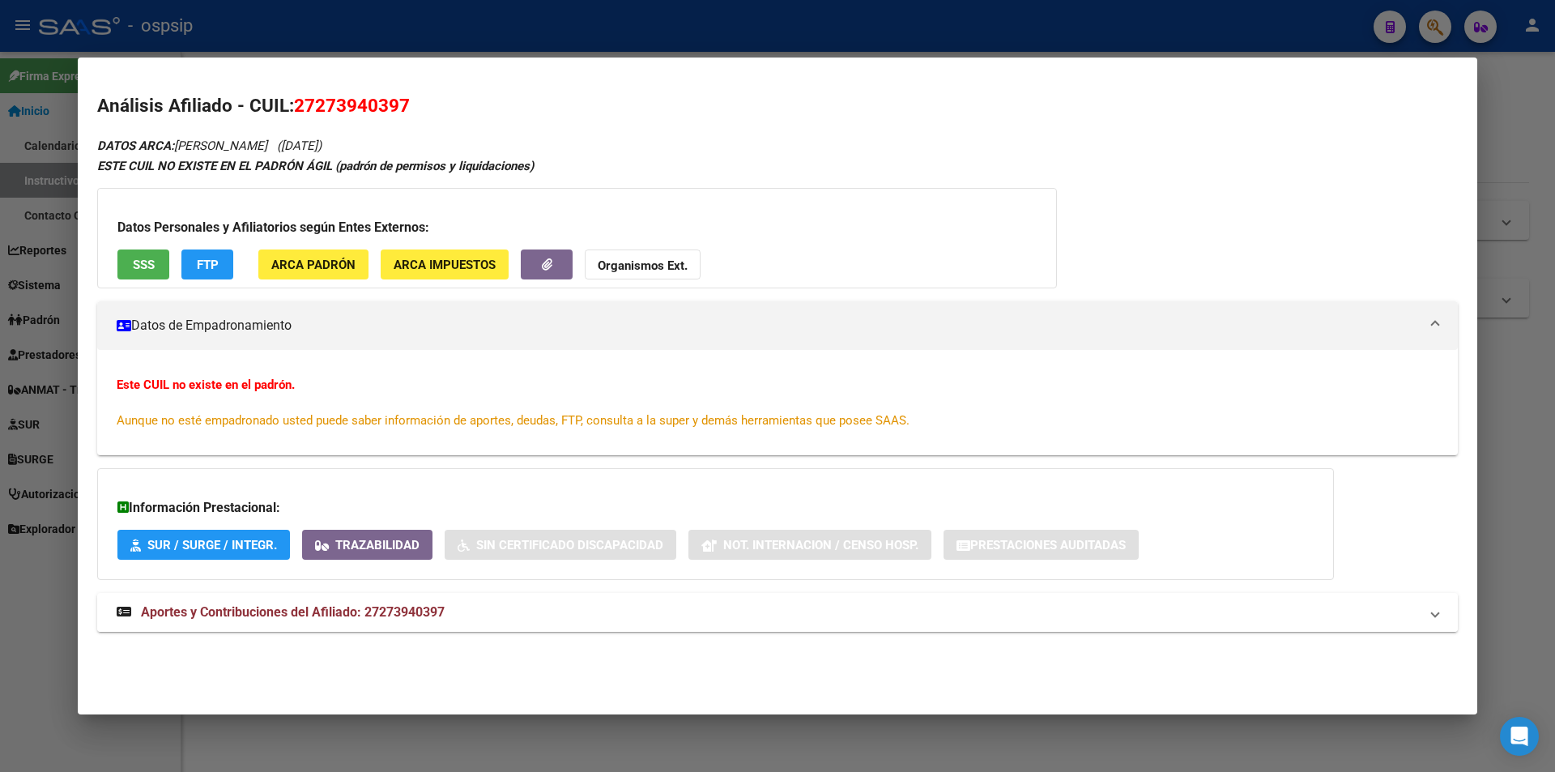
click at [403, 604] on span "Aportes y Contribuciones del Afiliado: 27273940397" at bounding box center [293, 611] width 304 height 15
click at [151, 262] on span "SSS" at bounding box center [144, 264] width 22 height 15
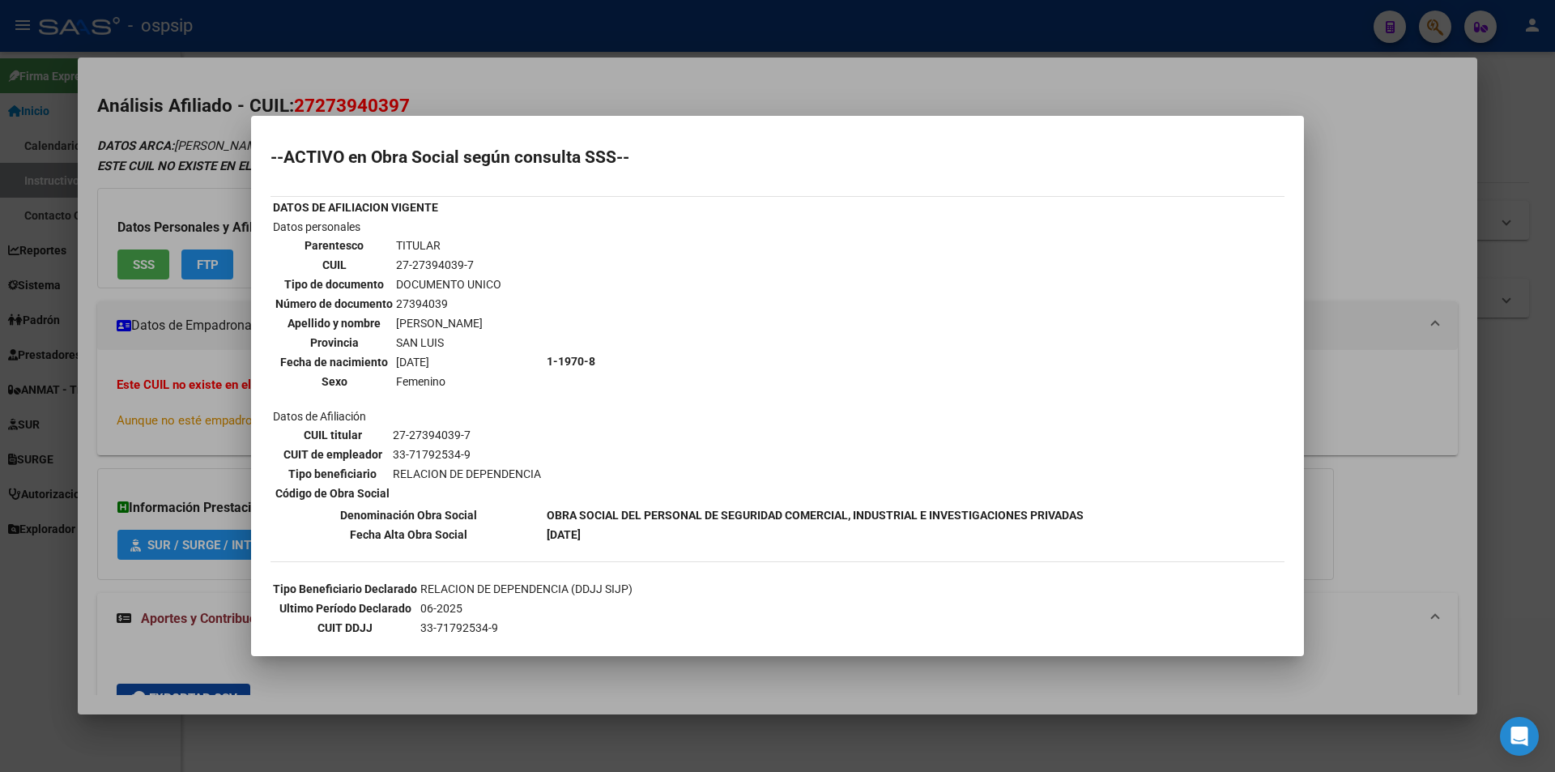
click at [591, 107] on div at bounding box center [777, 386] width 1555 height 772
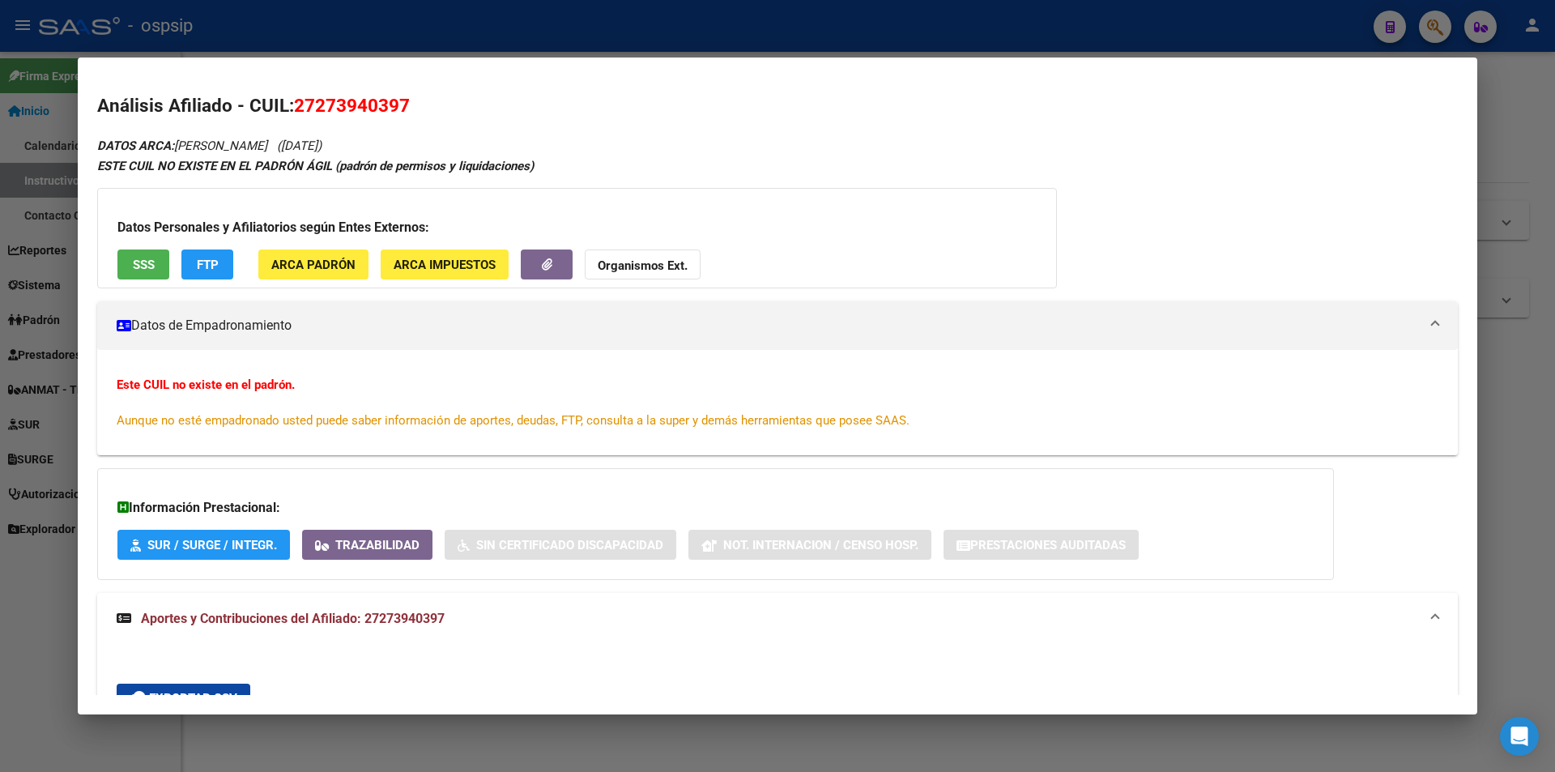
click at [543, 28] on div at bounding box center [777, 386] width 1555 height 772
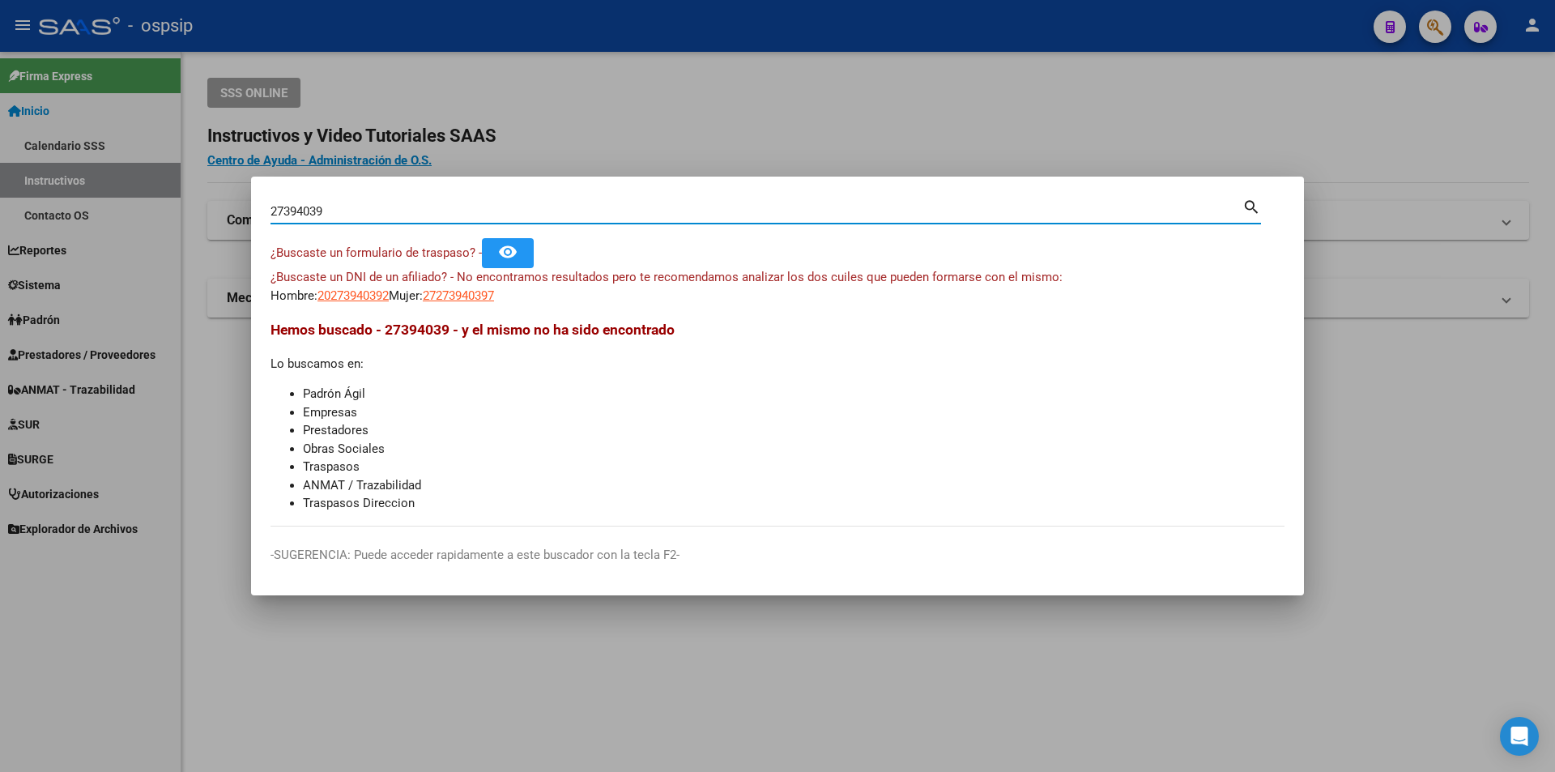
drag, startPoint x: 376, startPoint y: 215, endPoint x: 162, endPoint y: 217, distance: 213.8
click at [162, 217] on div "27394039 Buscar (apellido, dni, cuil, nro traspaso, cuit, obra social) search ¿…" at bounding box center [777, 386] width 1555 height 772
paste input "17266433"
type input "17266433"
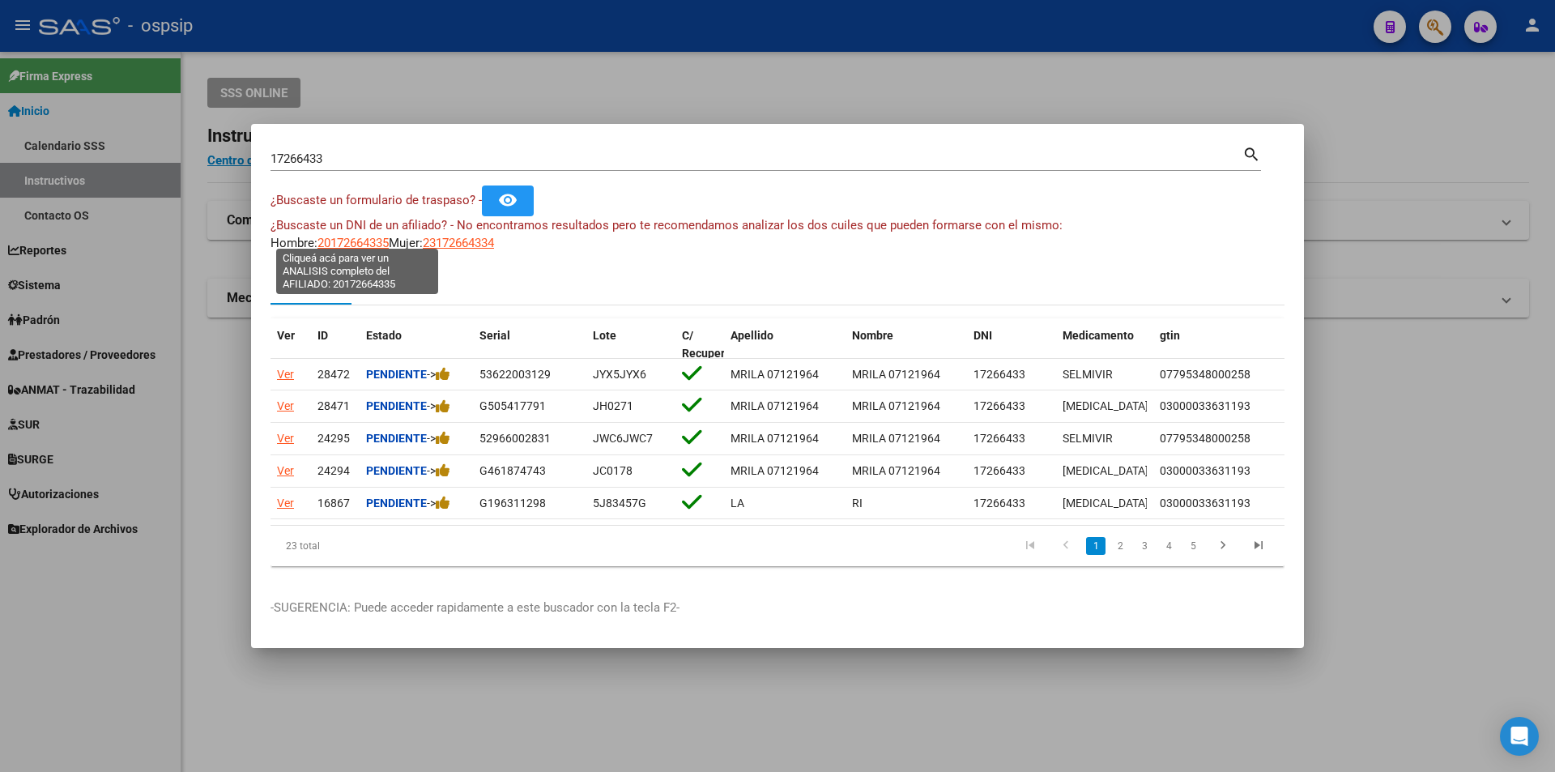
click at [366, 240] on span "20172664335" at bounding box center [352, 243] width 71 height 15
type textarea "20172664335"
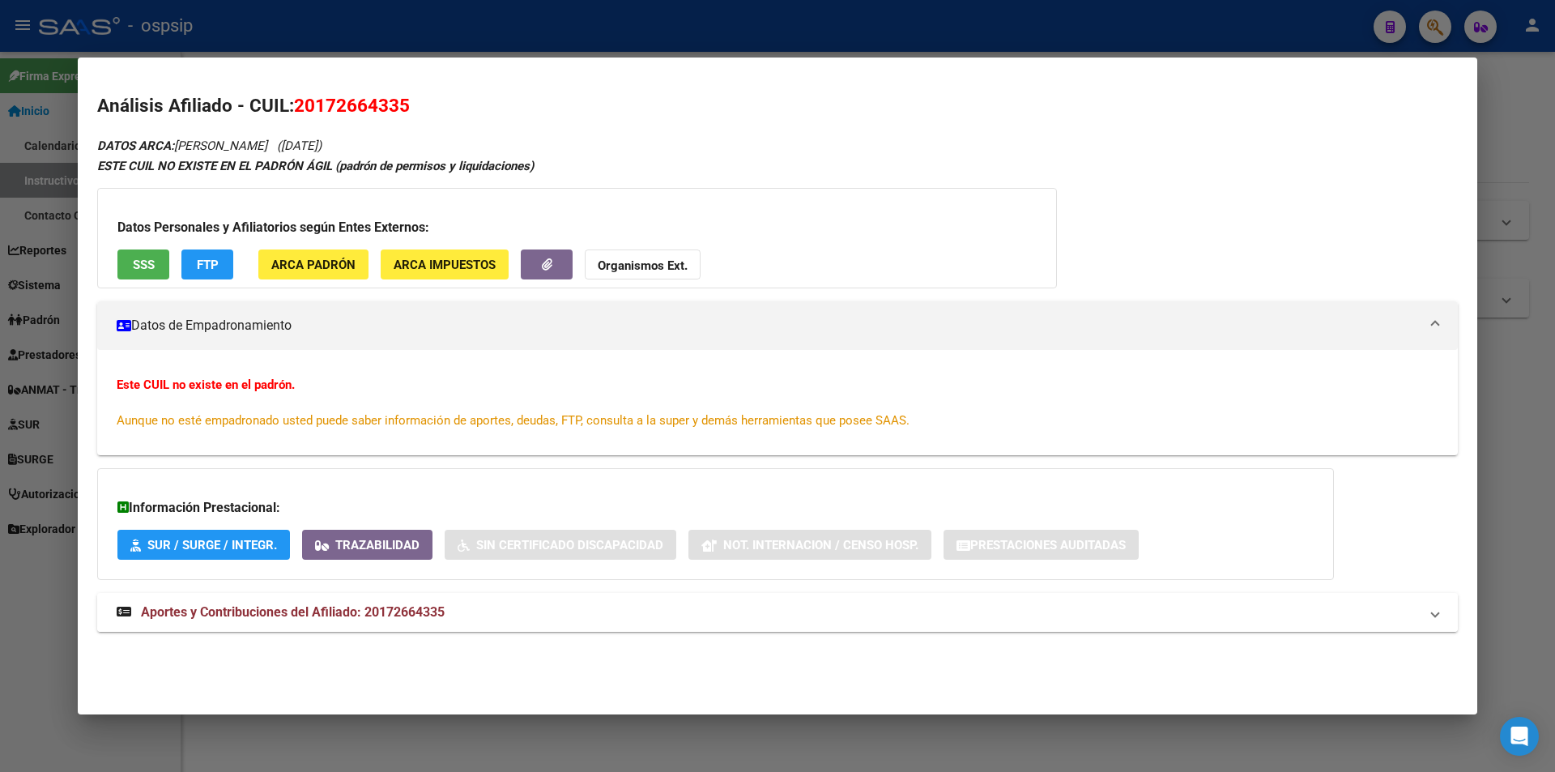
click at [305, 629] on mat-expansion-panel-header "Aportes y Contribuciones del Afiliado: 20172664335" at bounding box center [777, 612] width 1360 height 39
click at [151, 268] on span "SSS" at bounding box center [144, 264] width 22 height 15
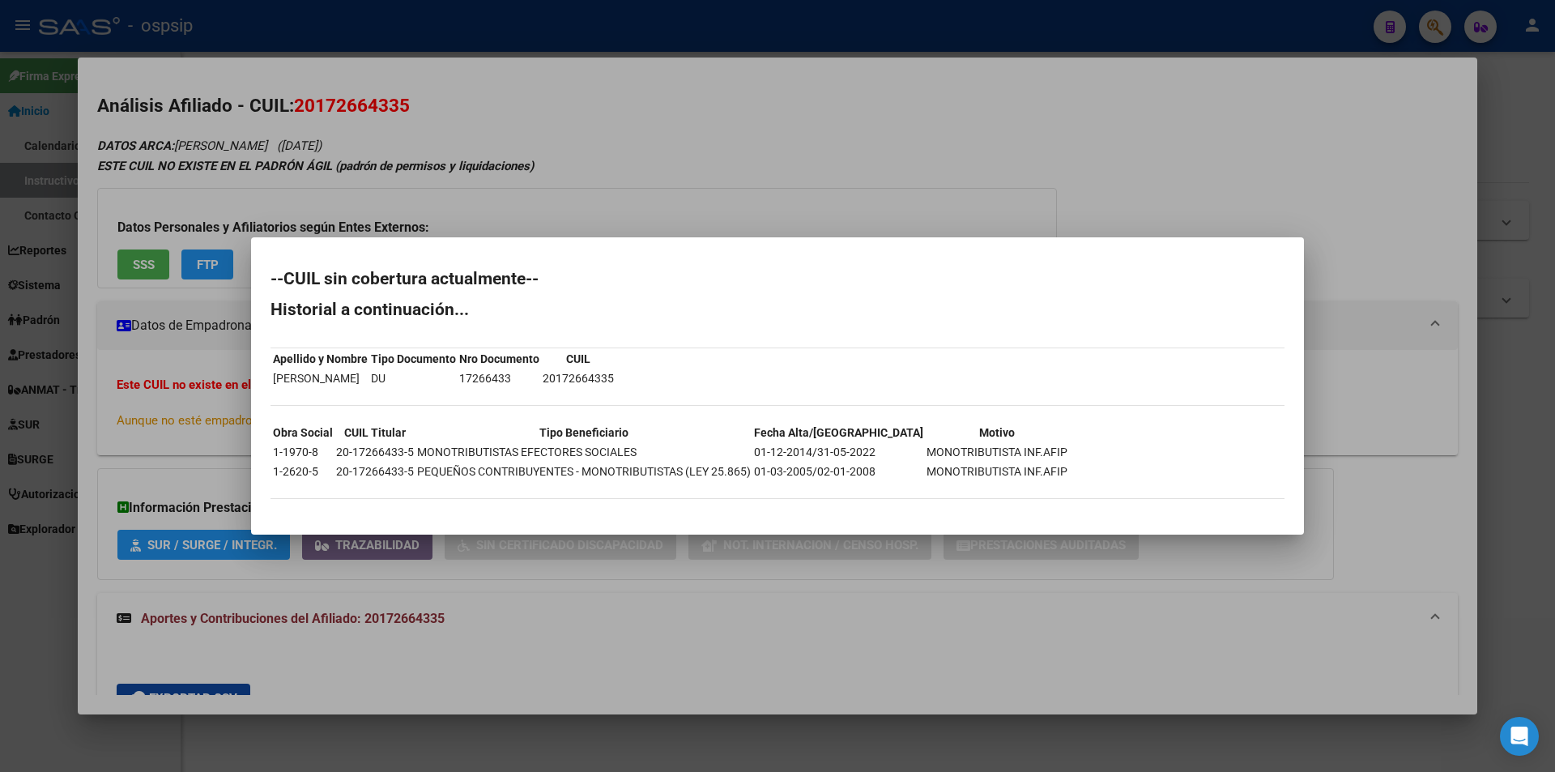
click at [786, 202] on div at bounding box center [777, 386] width 1555 height 772
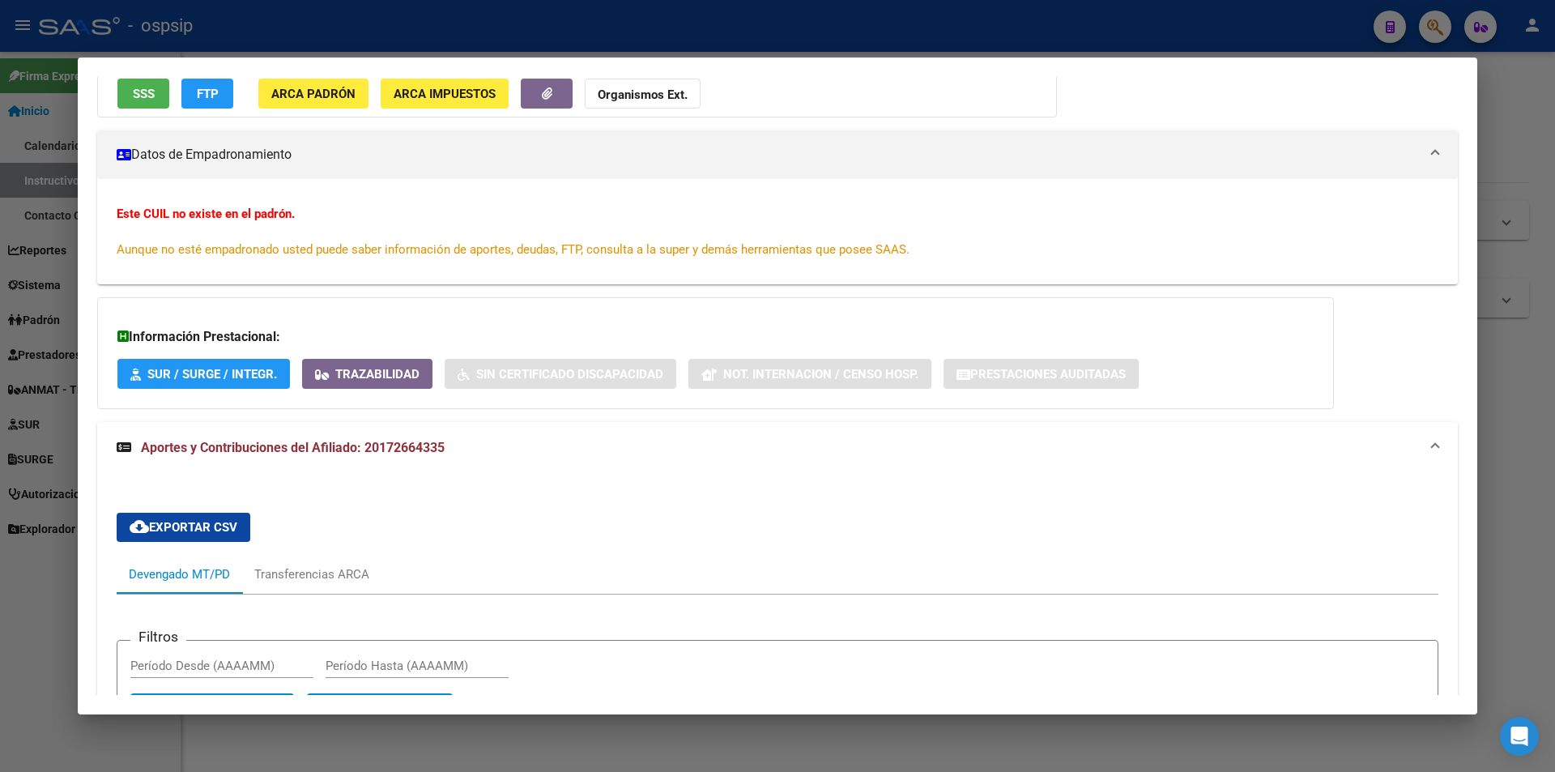
scroll to position [53, 0]
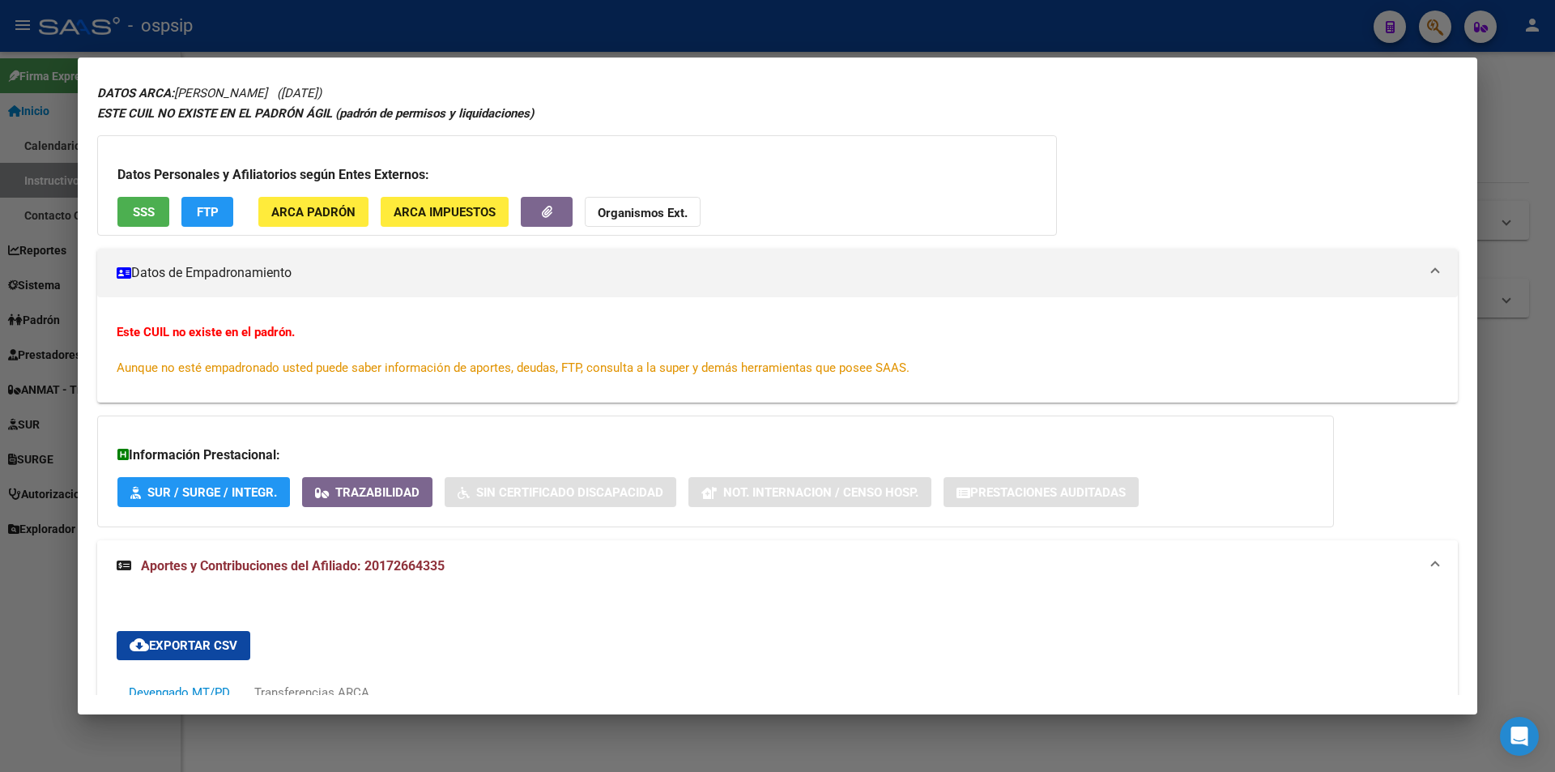
click at [157, 211] on button "SSS" at bounding box center [143, 212] width 52 height 30
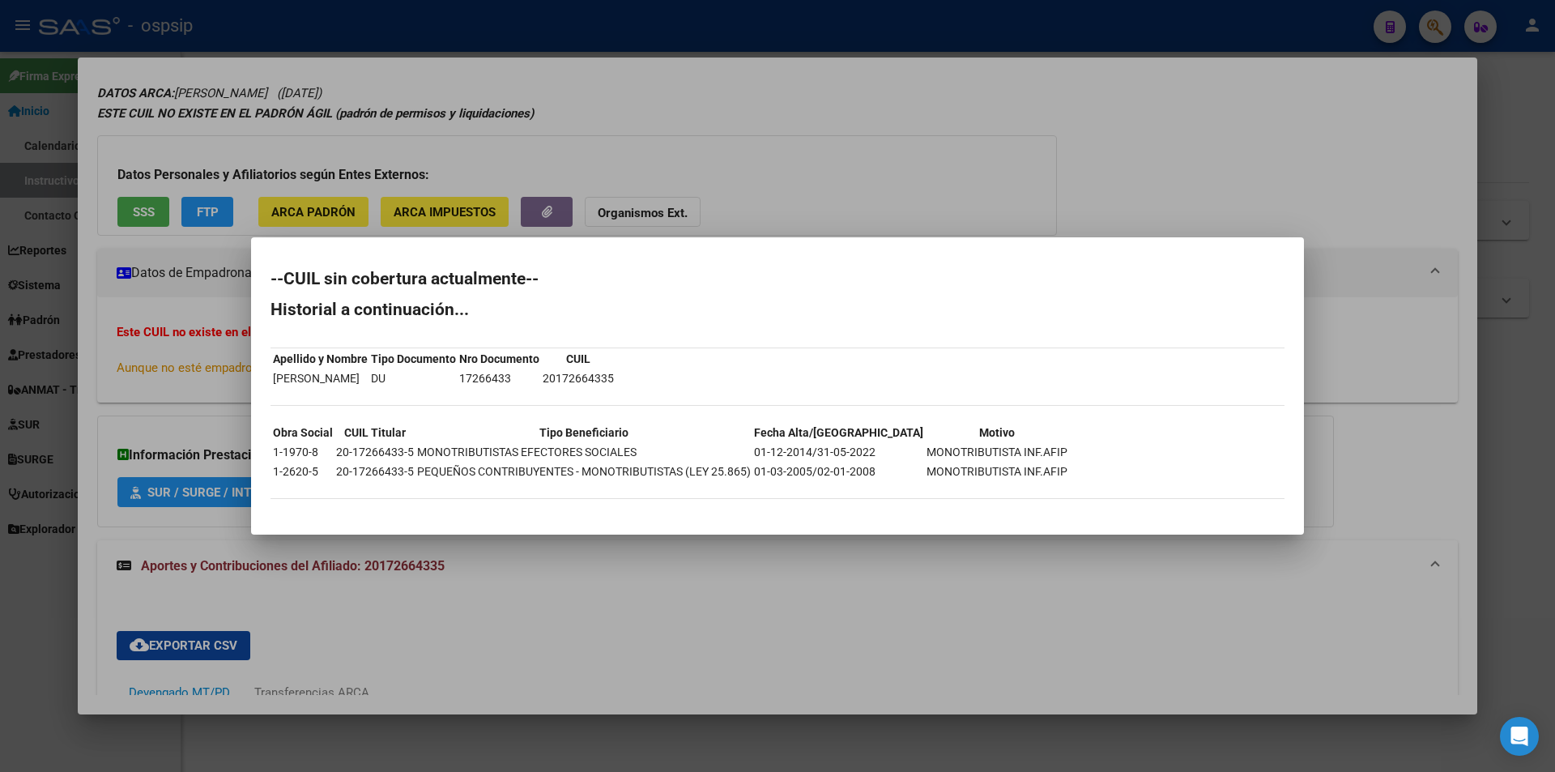
click at [934, 168] on div at bounding box center [777, 386] width 1555 height 772
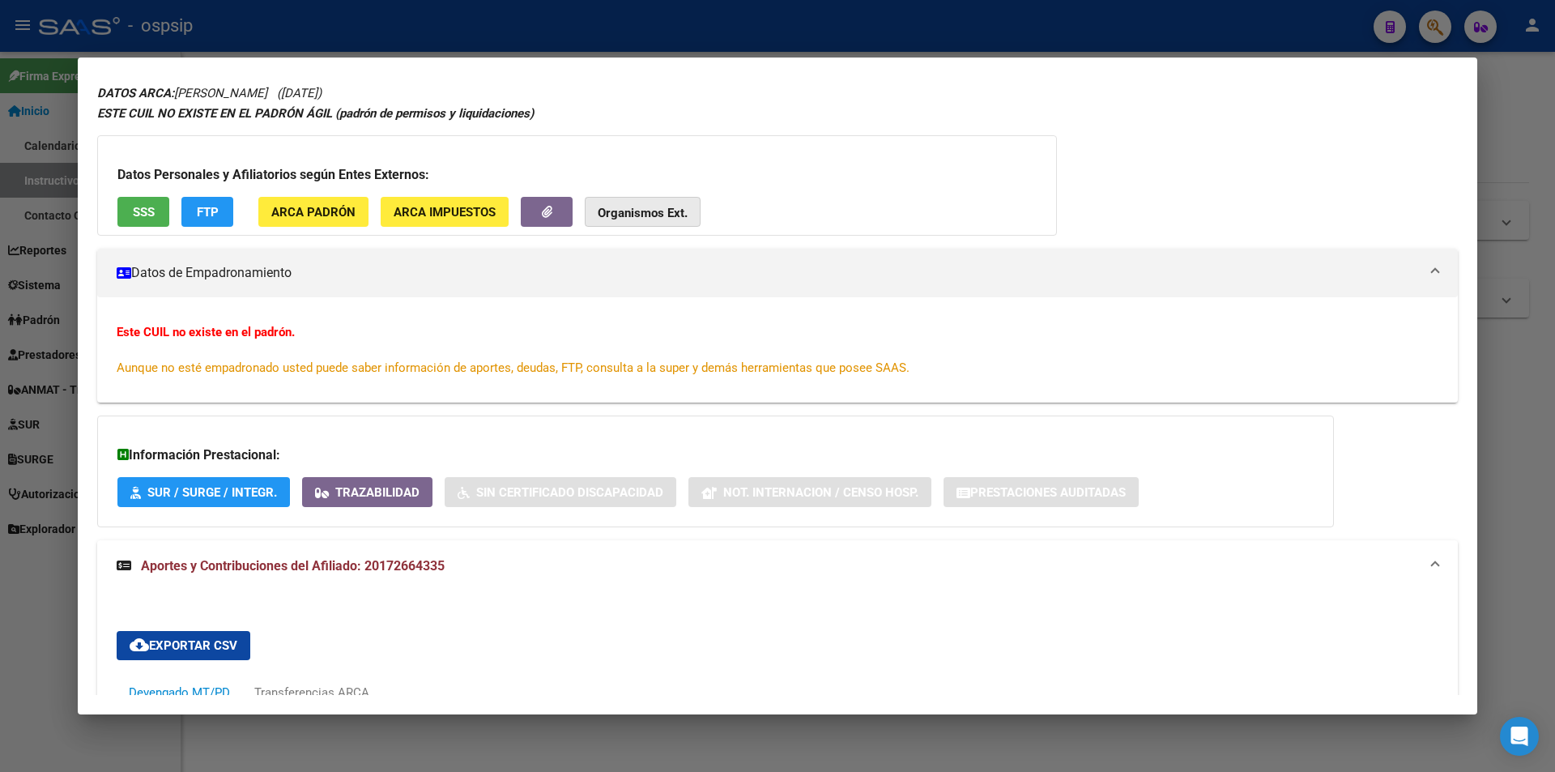
click at [637, 203] on button "Organismos Ext." at bounding box center [643, 212] width 116 height 30
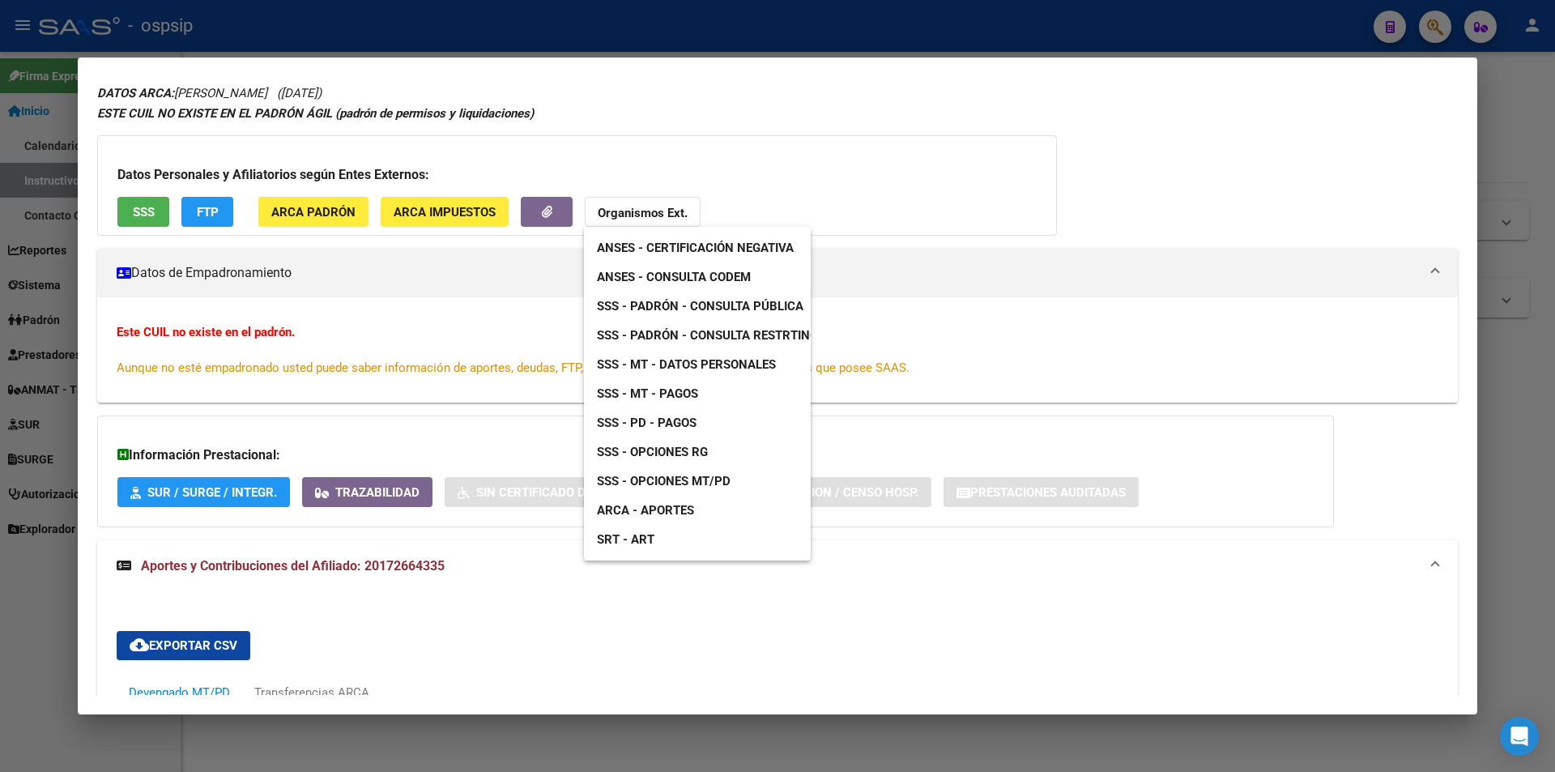
click at [670, 246] on span "ANSES - Certificación Negativa" at bounding box center [695, 247] width 197 height 15
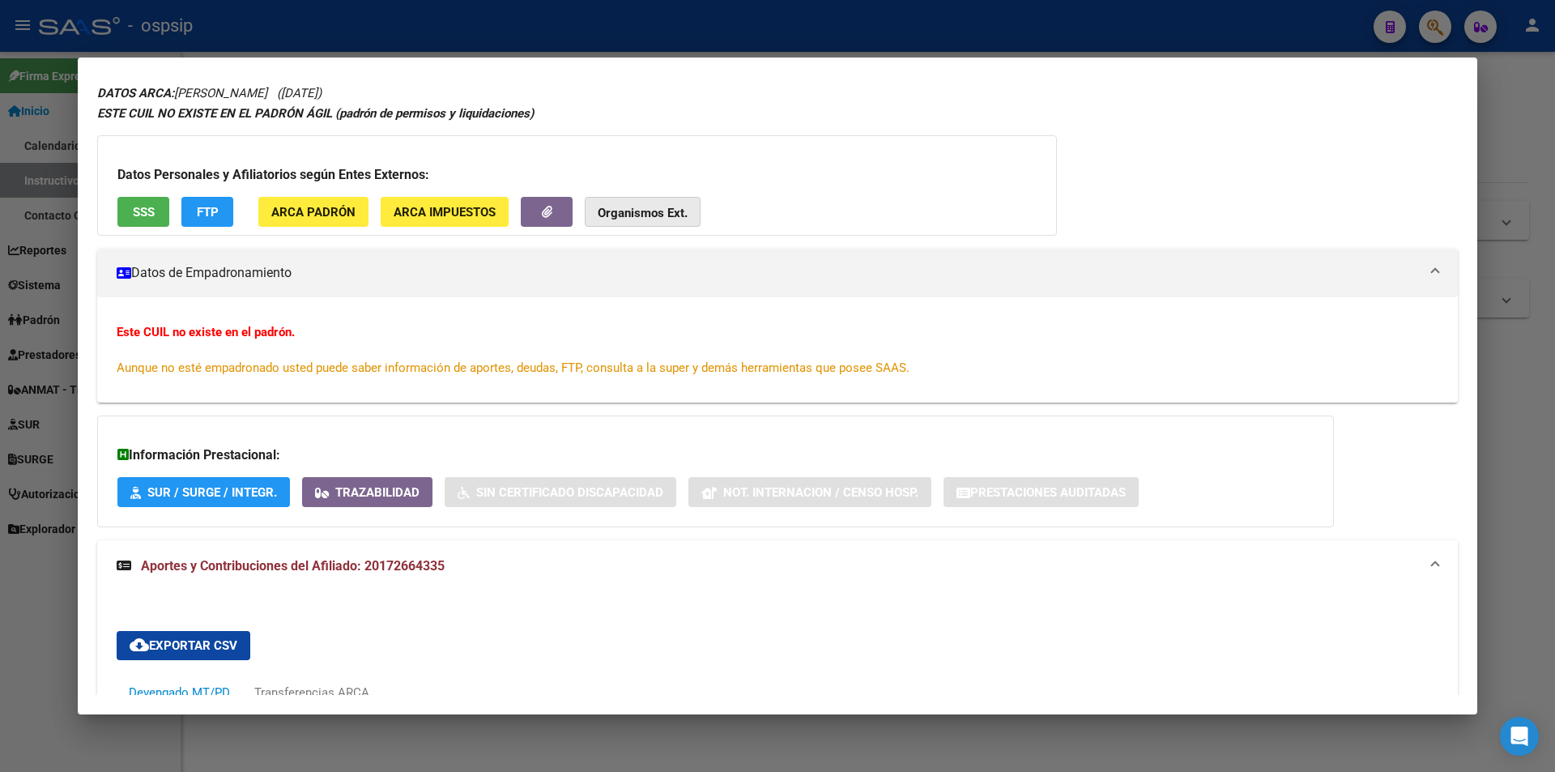
click at [666, 209] on strong "Organismos Ext." at bounding box center [643, 213] width 90 height 15
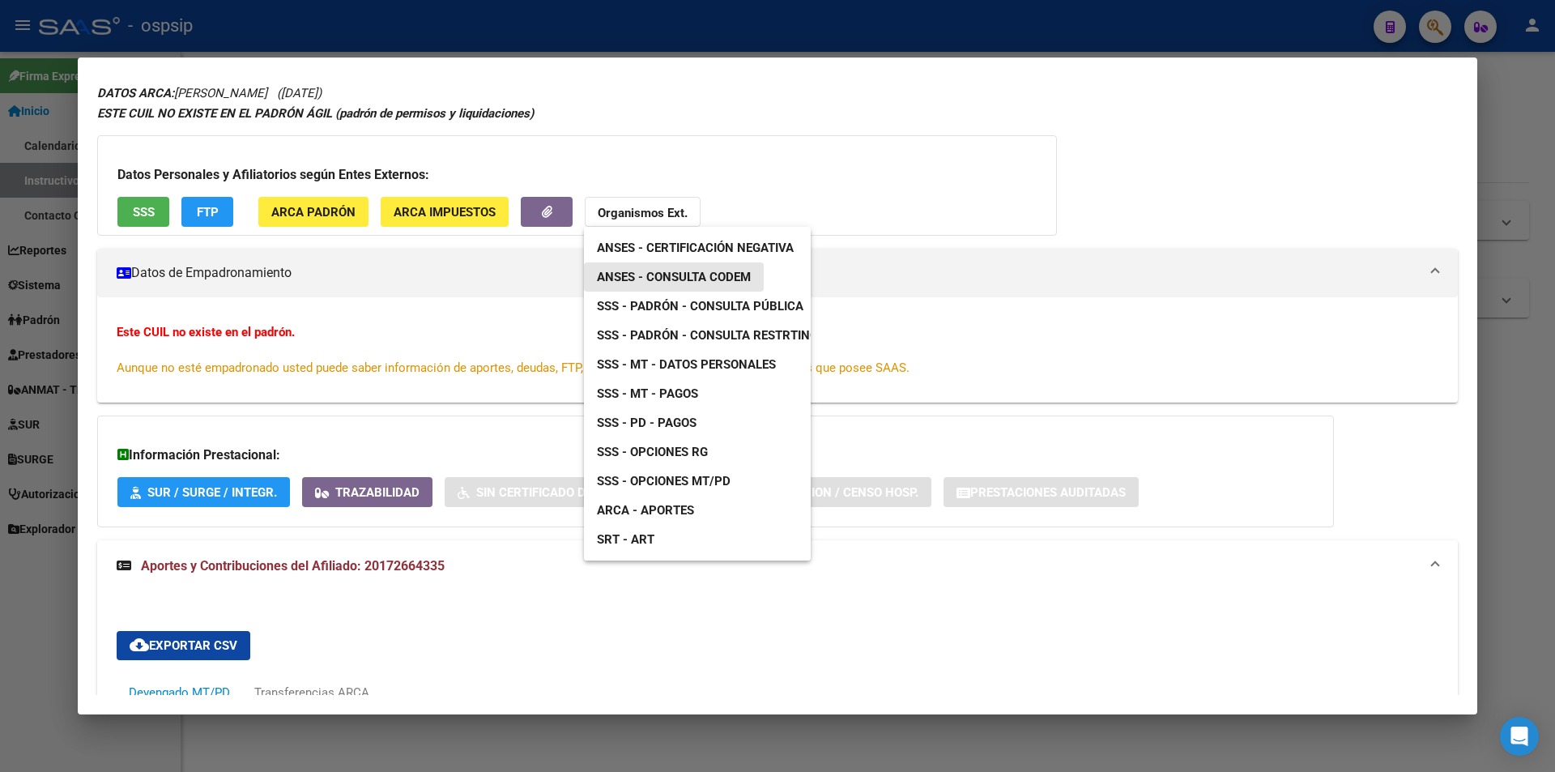
click at [697, 279] on span "ANSES - Consulta CODEM" at bounding box center [674, 277] width 154 height 15
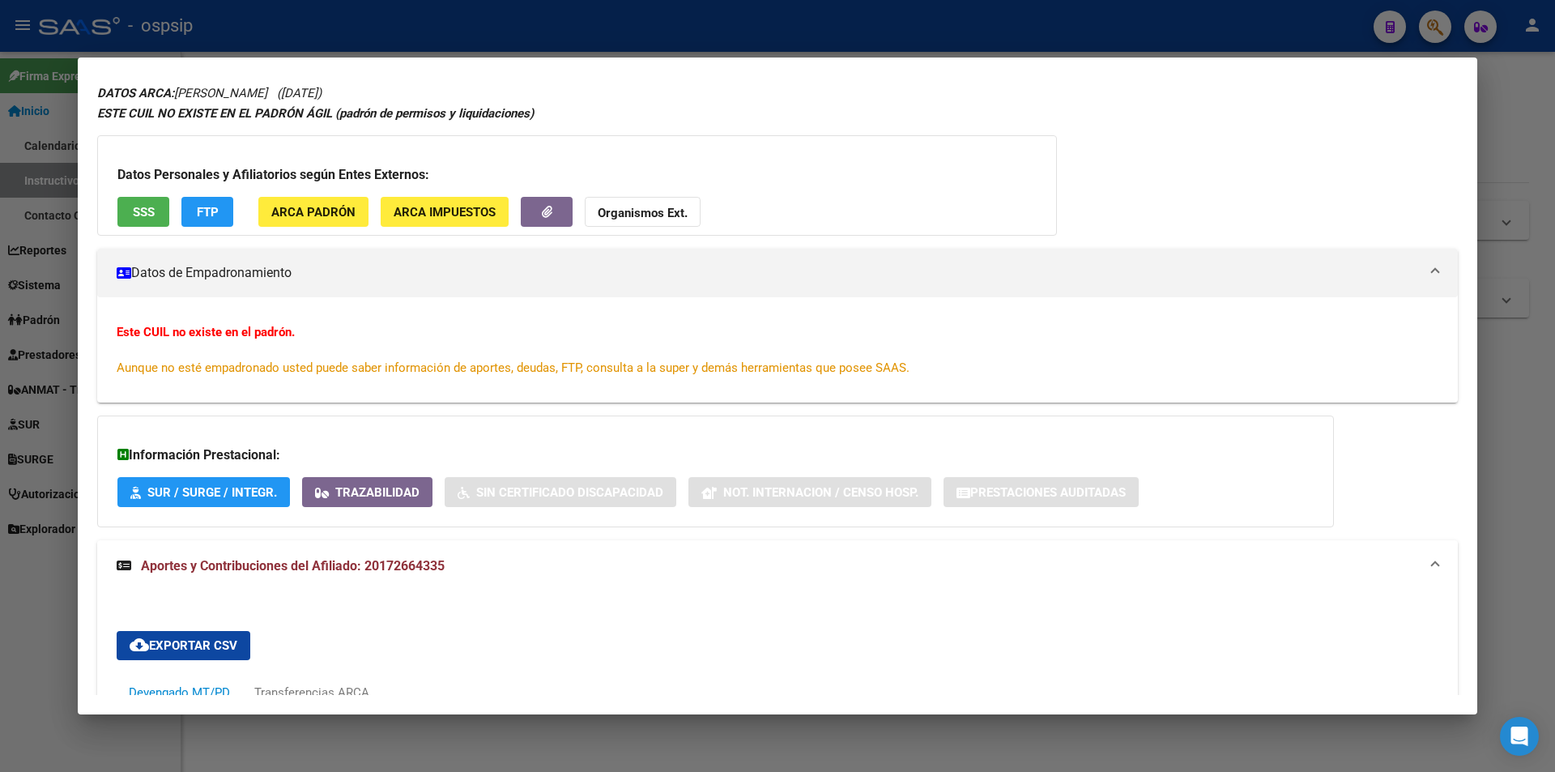
click at [342, 50] on div at bounding box center [777, 386] width 1555 height 772
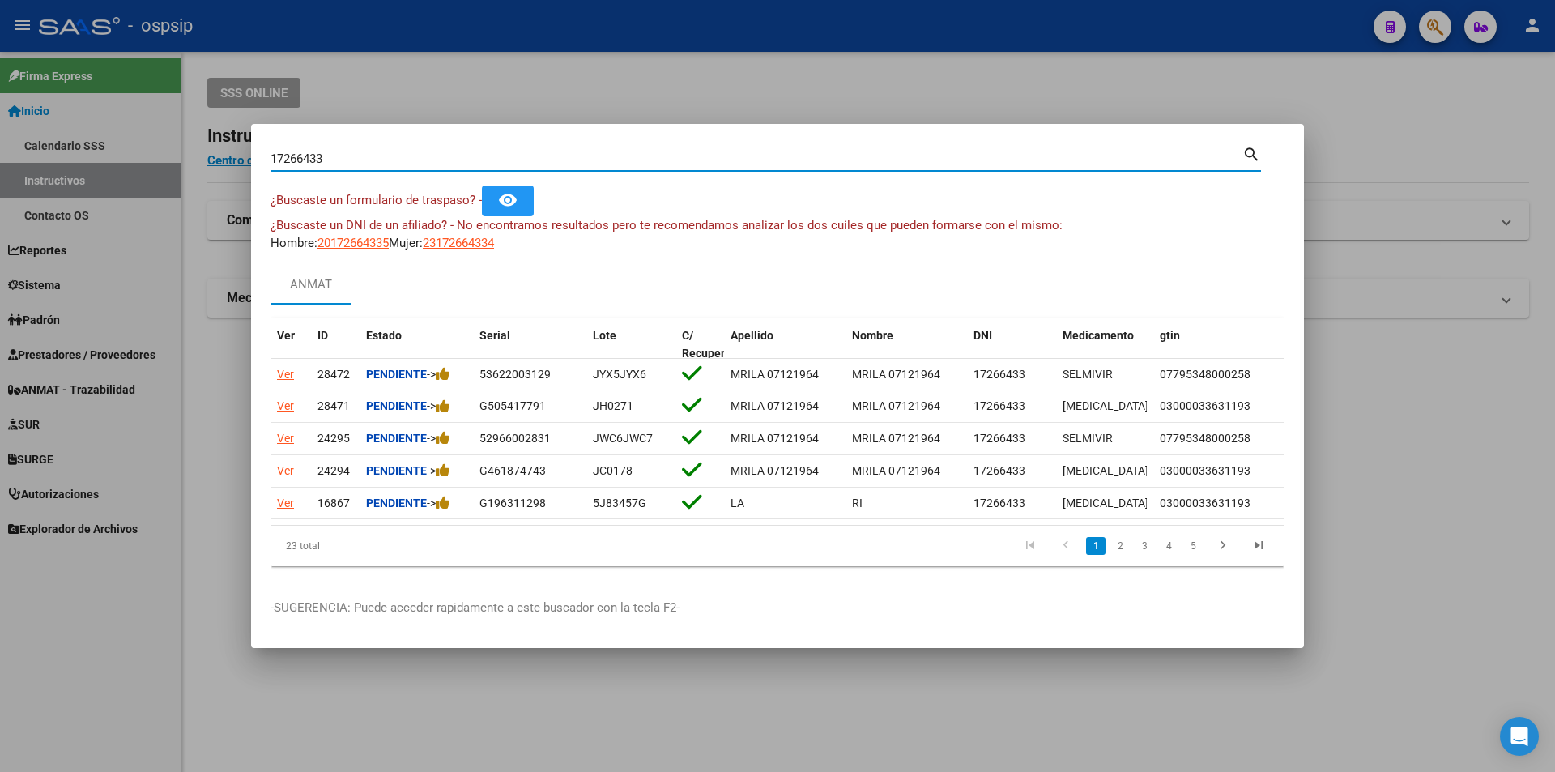
drag, startPoint x: 362, startPoint y: 157, endPoint x: 43, endPoint y: 154, distance: 319.0
click at [43, 154] on div "17266433 Buscar (apellido, dni, cuil, nro traspaso, cuit, obra social) search ¿…" at bounding box center [777, 386] width 1555 height 772
paste input "40937942"
type input "40937942"
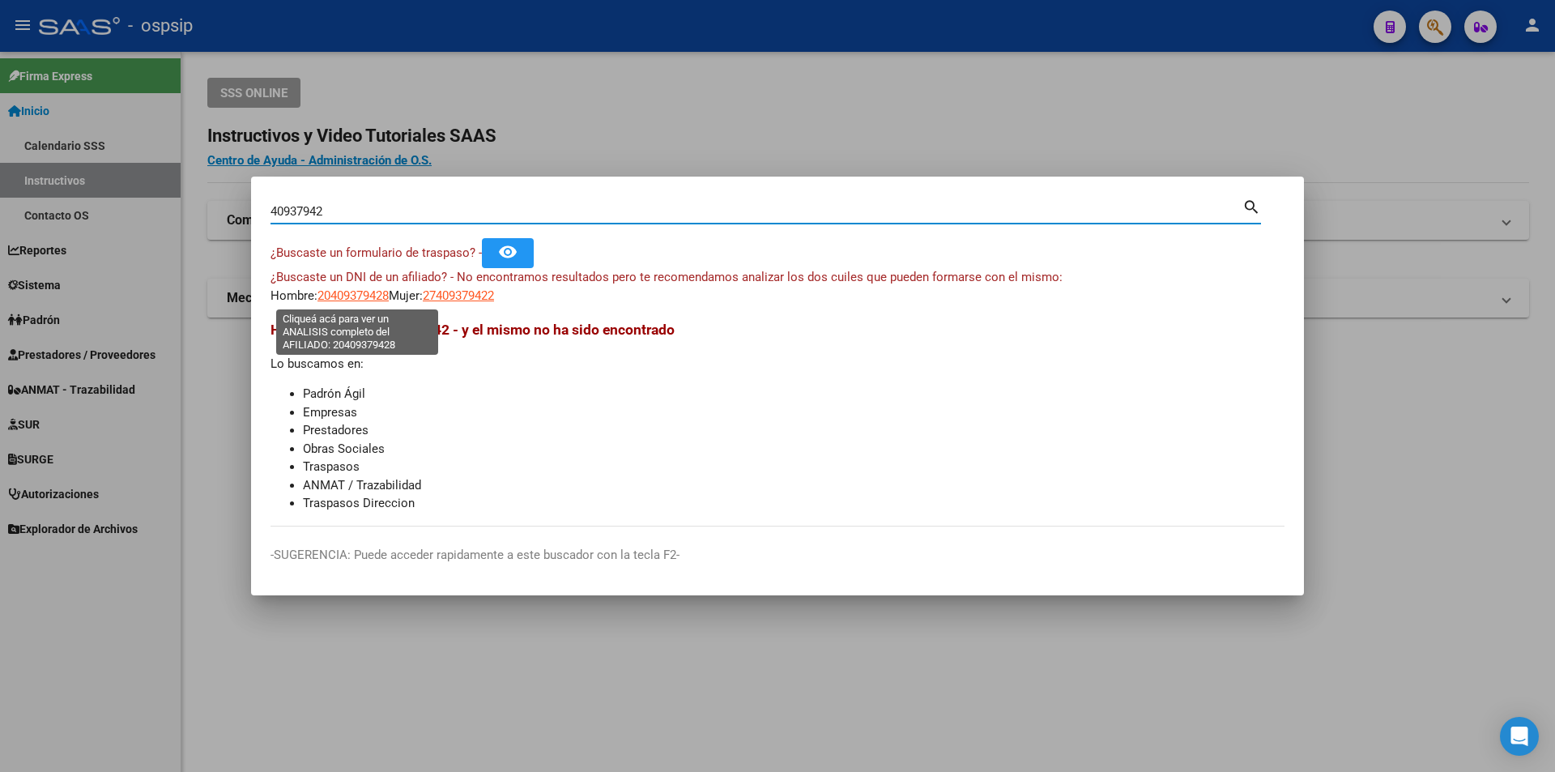
click at [361, 299] on span "20409379428" at bounding box center [352, 295] width 71 height 15
type textarea "20409379428"
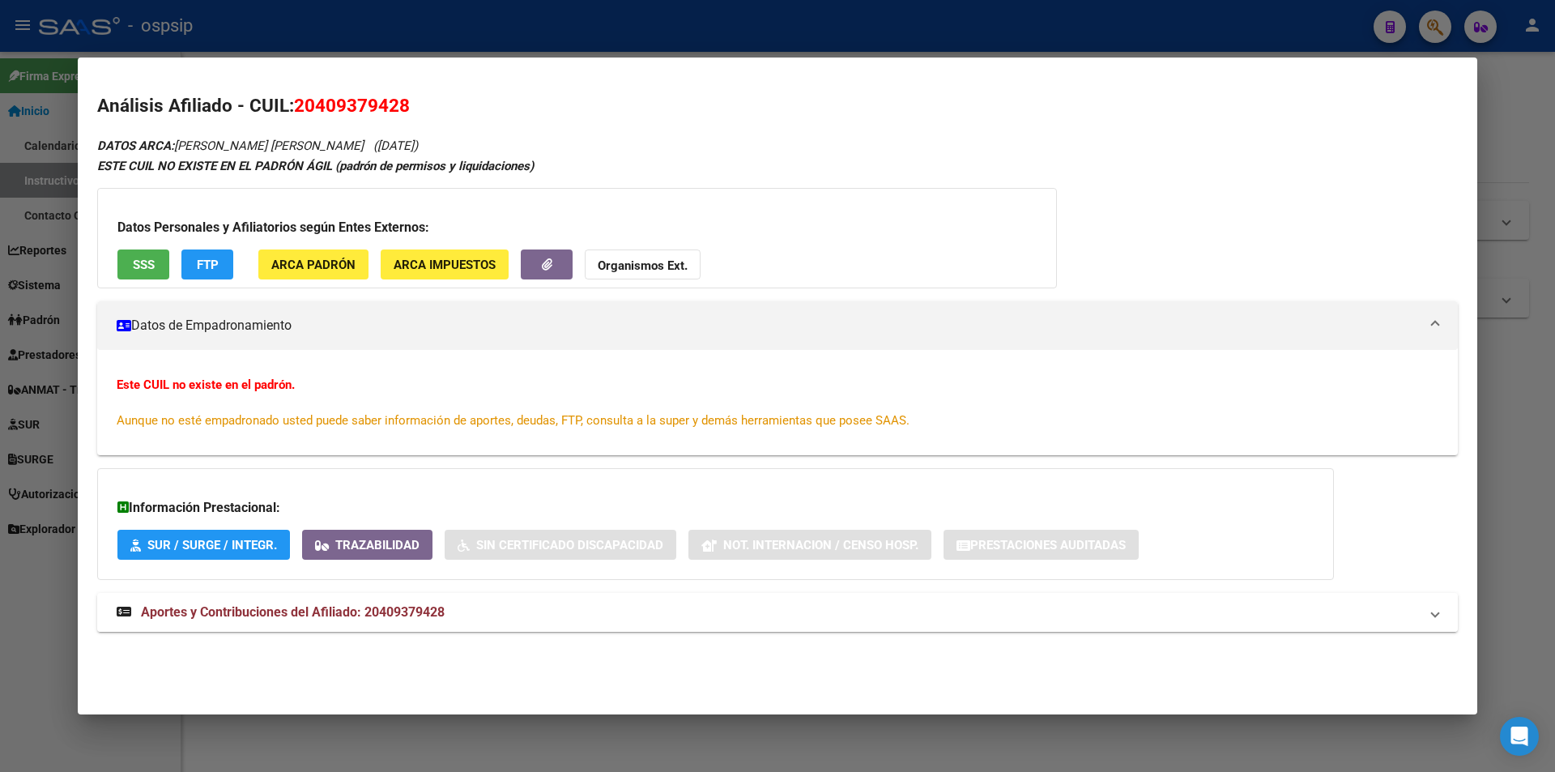
click at [382, 629] on mat-expansion-panel-header "Aportes y Contribuciones del Afiliado: 20409379428" at bounding box center [777, 612] width 1360 height 39
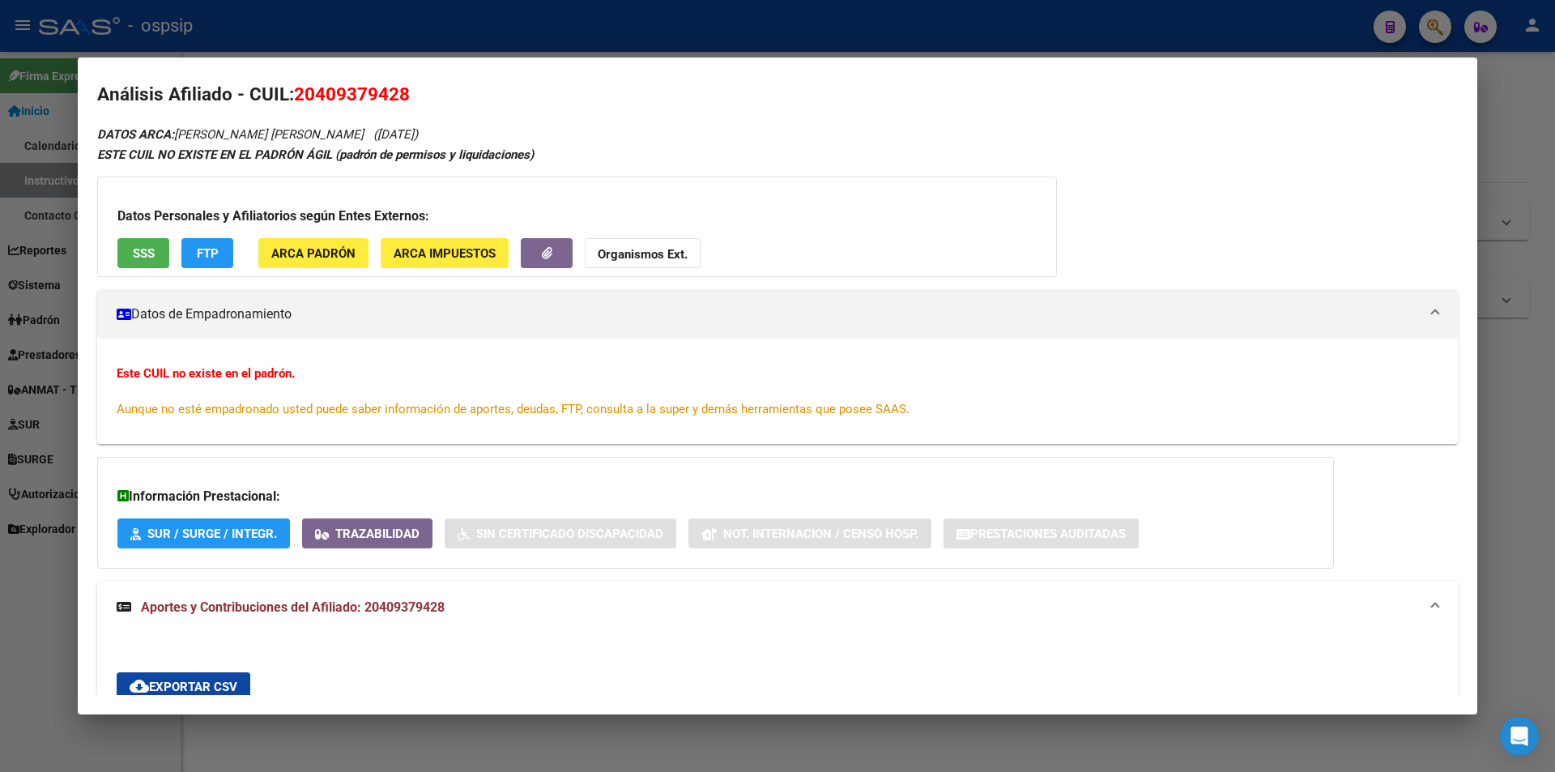
scroll to position [0, 0]
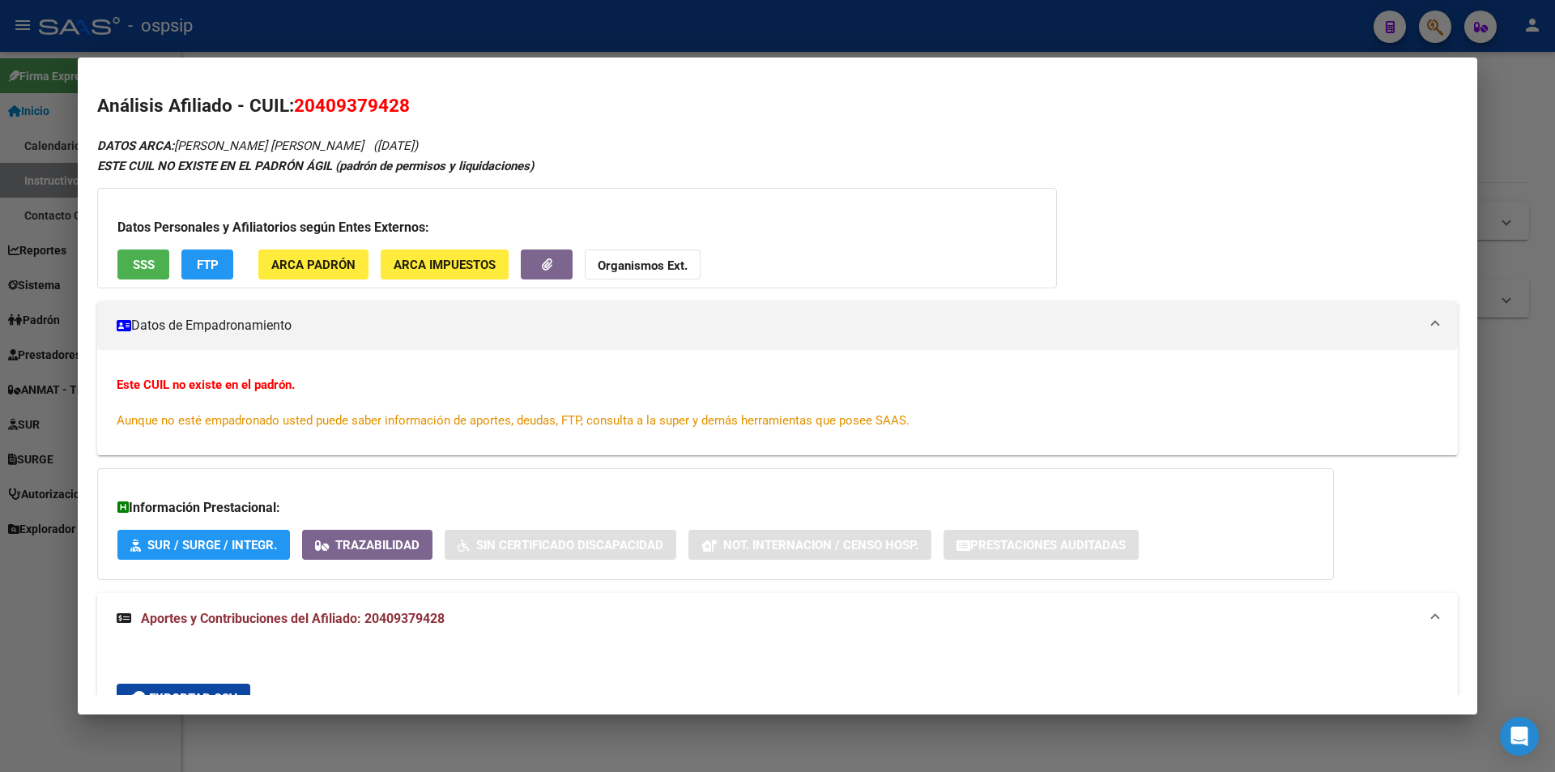
click at [522, 48] on div at bounding box center [777, 386] width 1555 height 772
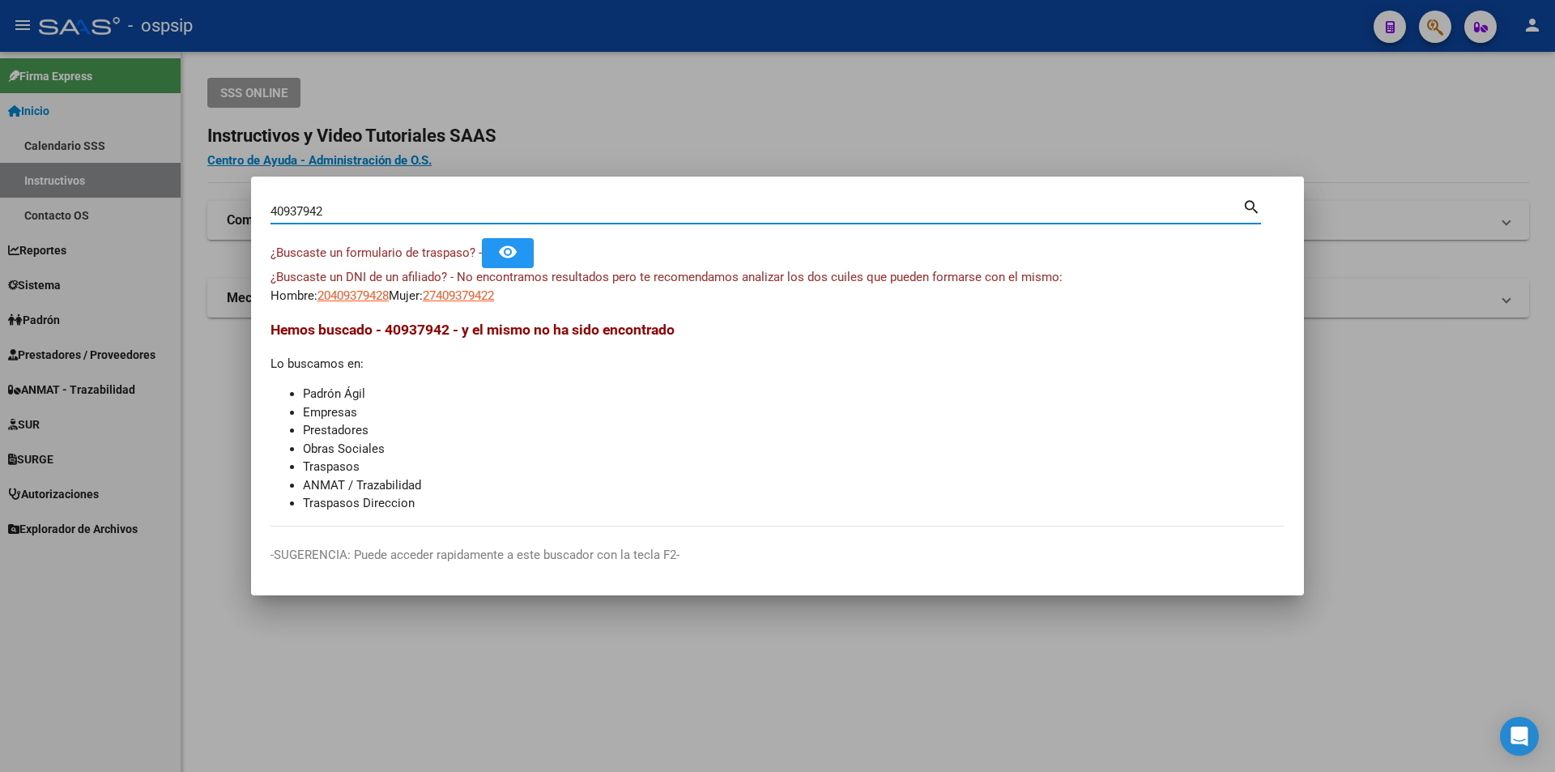
drag, startPoint x: 392, startPoint y: 210, endPoint x: 17, endPoint y: 156, distance: 378.7
click at [17, 156] on div "40937942 Buscar (apellido, dni, cuil, nro traspaso, cuit, obra social) search ¿…" at bounding box center [777, 386] width 1555 height 772
paste input "47296923"
type input "47296923"
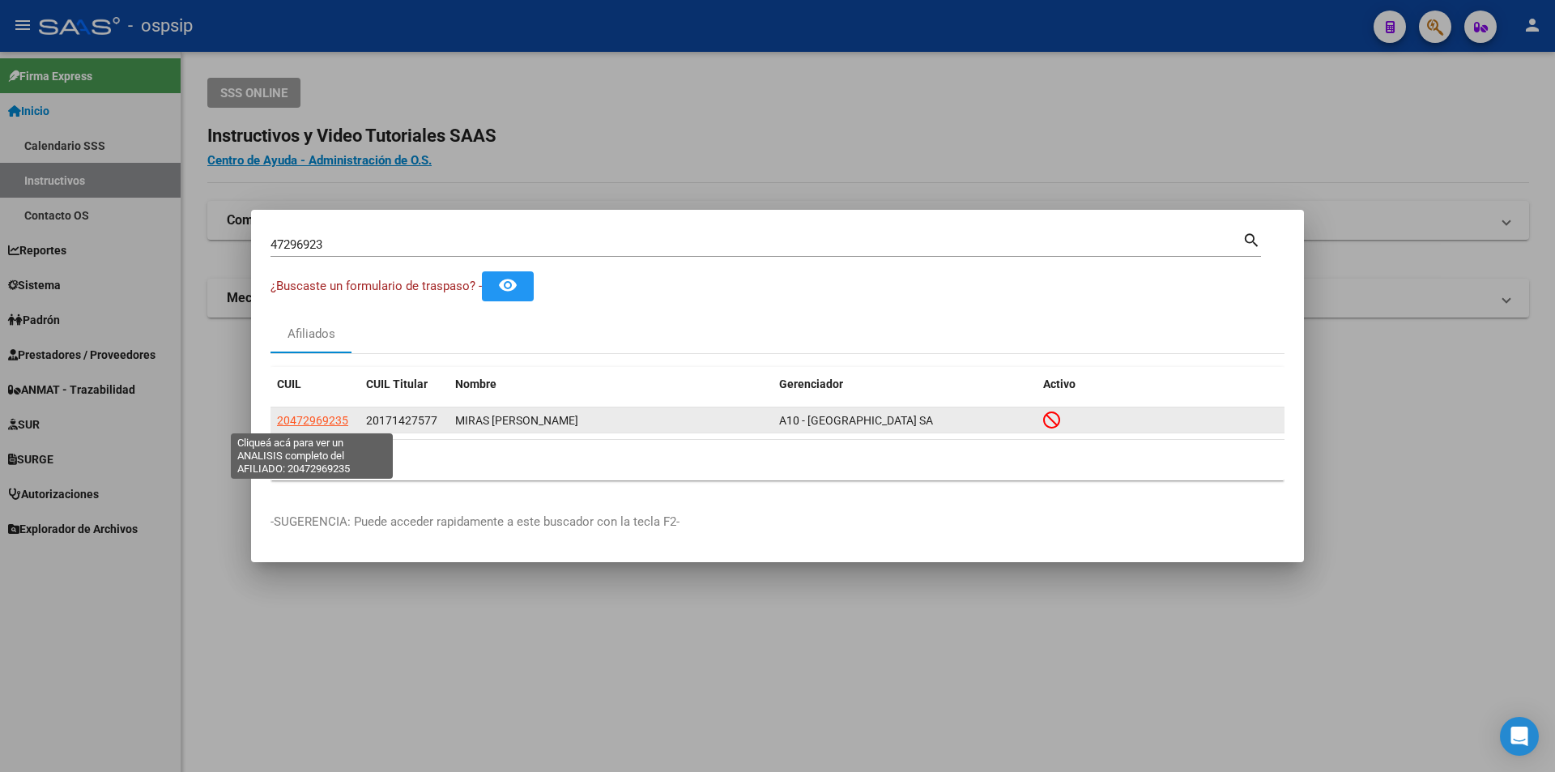
click at [291, 418] on span "20472969235" at bounding box center [312, 420] width 71 height 13
type textarea "20472969235"
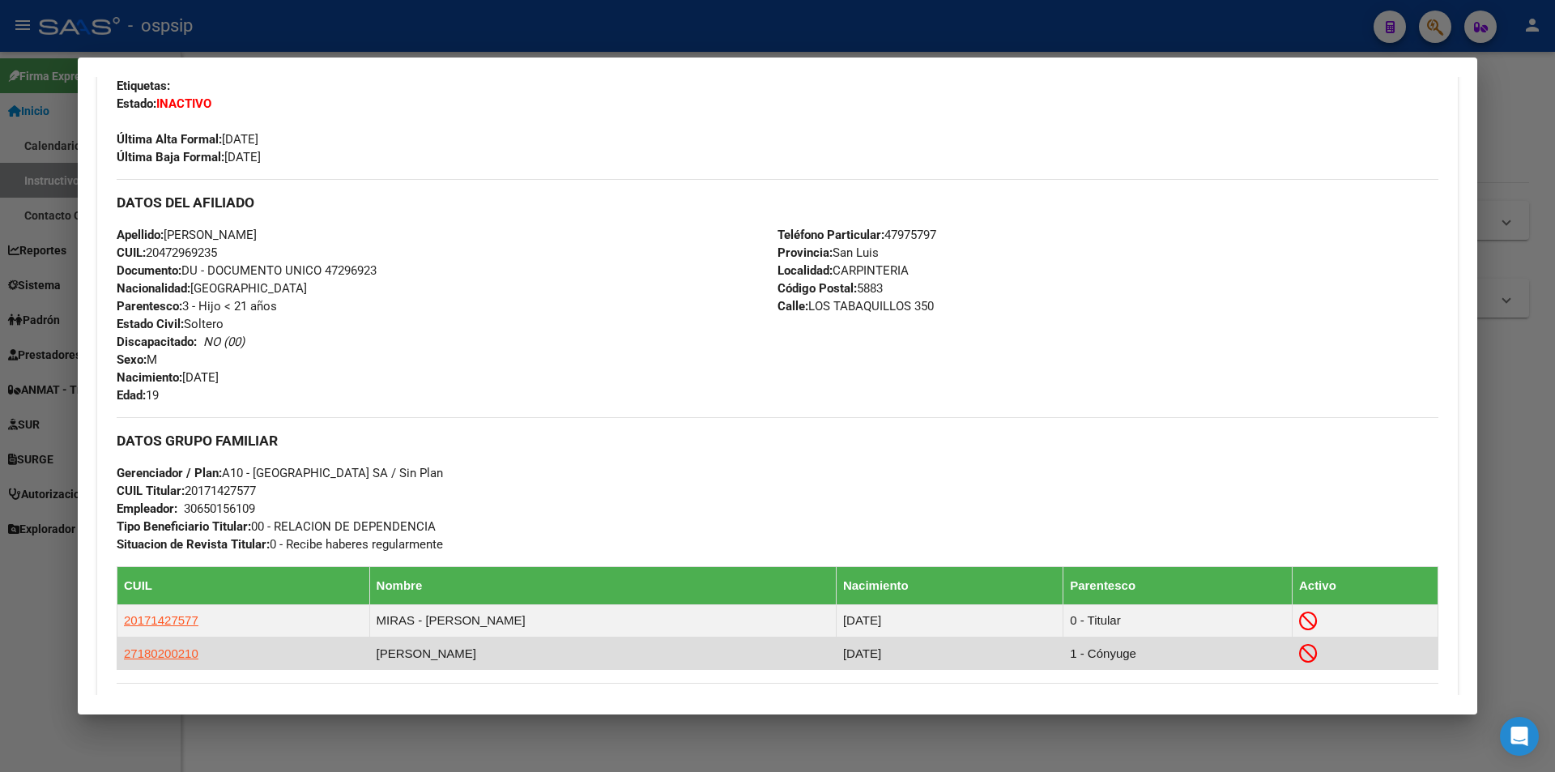
scroll to position [671, 0]
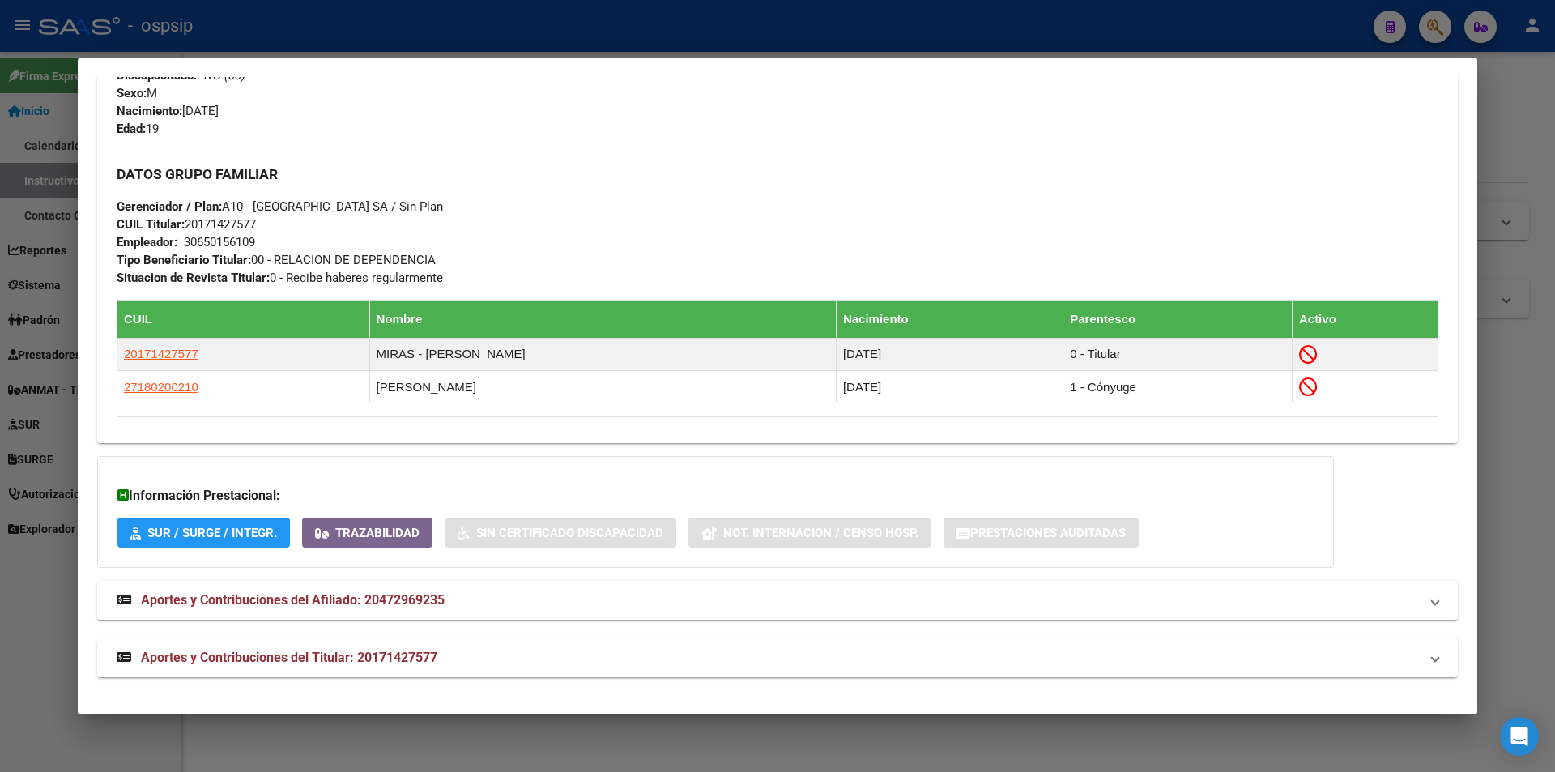
click at [423, 648] on strong "Aportes y Contribuciones del Titular: 20171427577" at bounding box center [277, 657] width 321 height 19
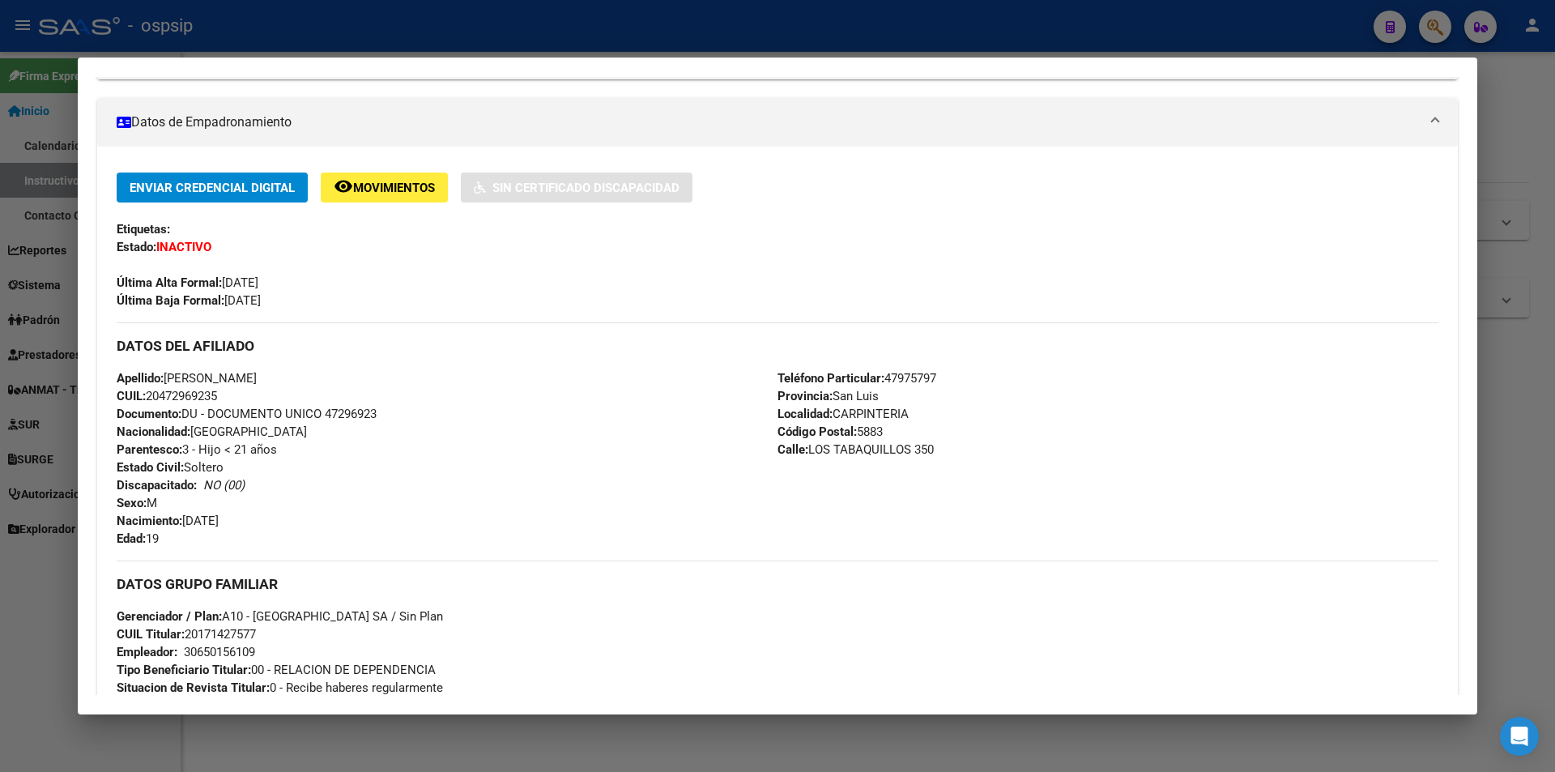
scroll to position [25, 0]
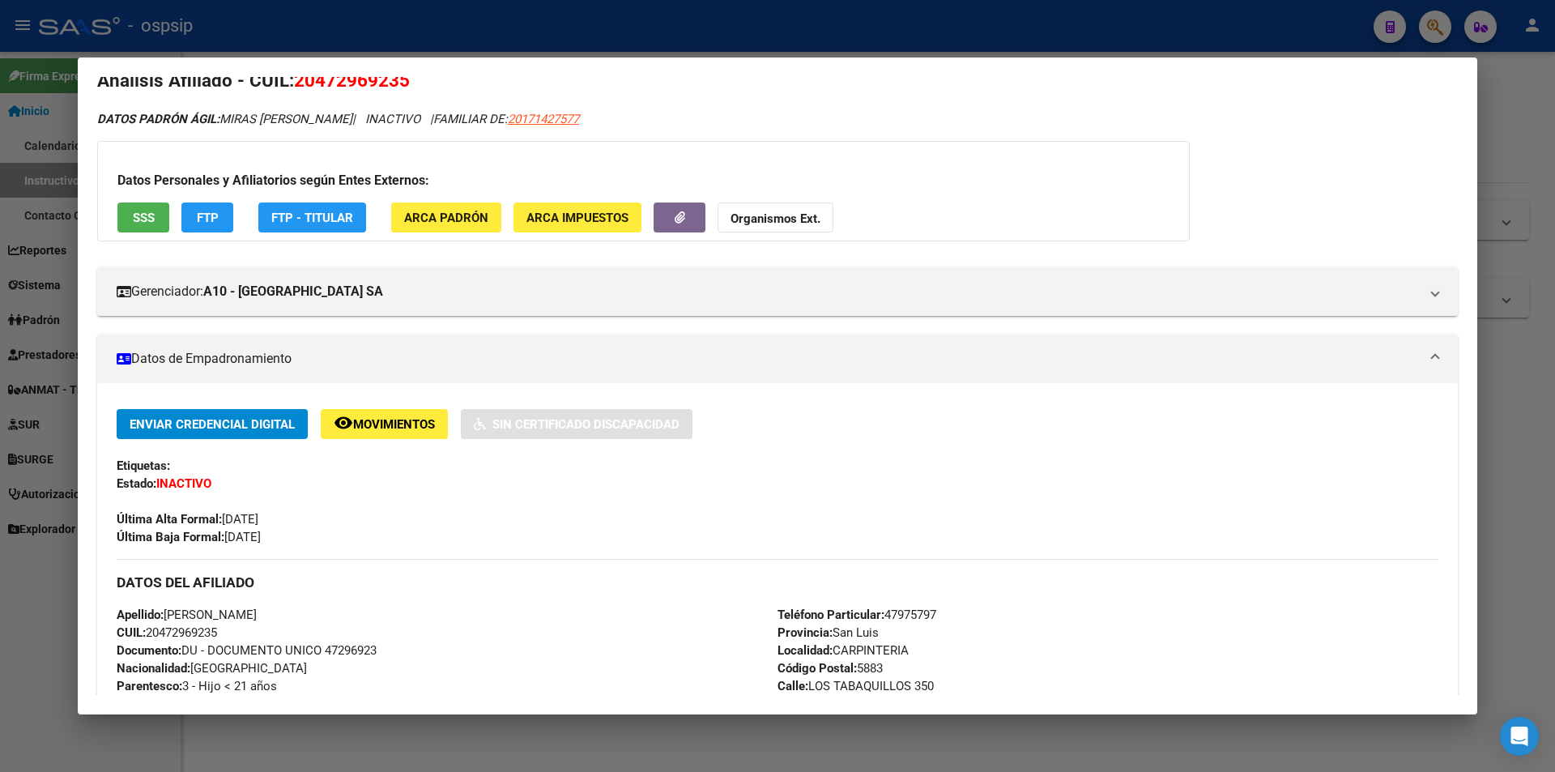
click at [417, 39] on div at bounding box center [777, 386] width 1555 height 772
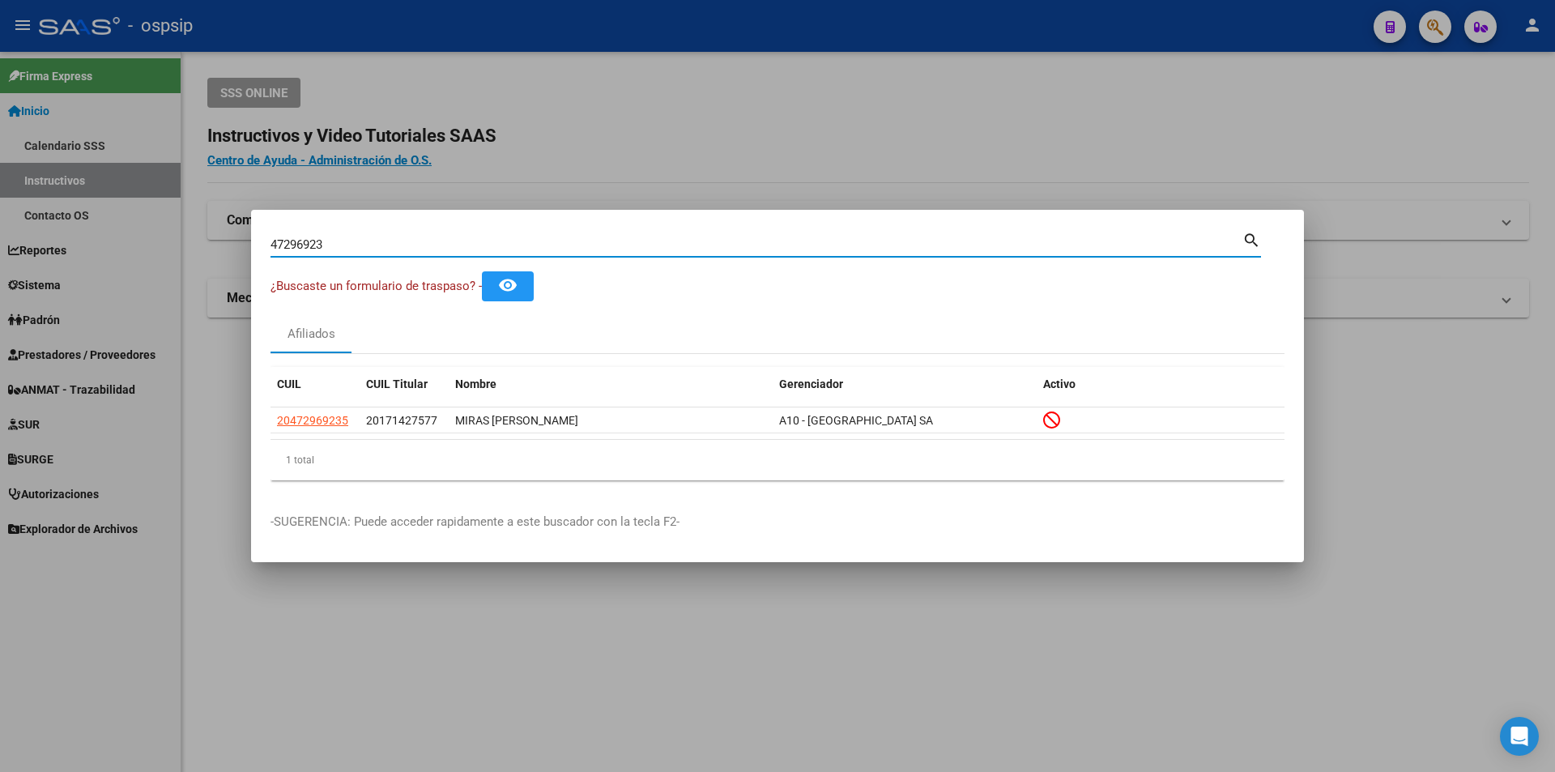
drag, startPoint x: 337, startPoint y: 244, endPoint x: 32, endPoint y: 219, distance: 306.2
click at [32, 219] on div "47296923 Buscar (apellido, dni, cuil, nro traspaso, cuit, obra social) search ¿…" at bounding box center [777, 386] width 1555 height 772
paste input "35765141"
type input "35765141"
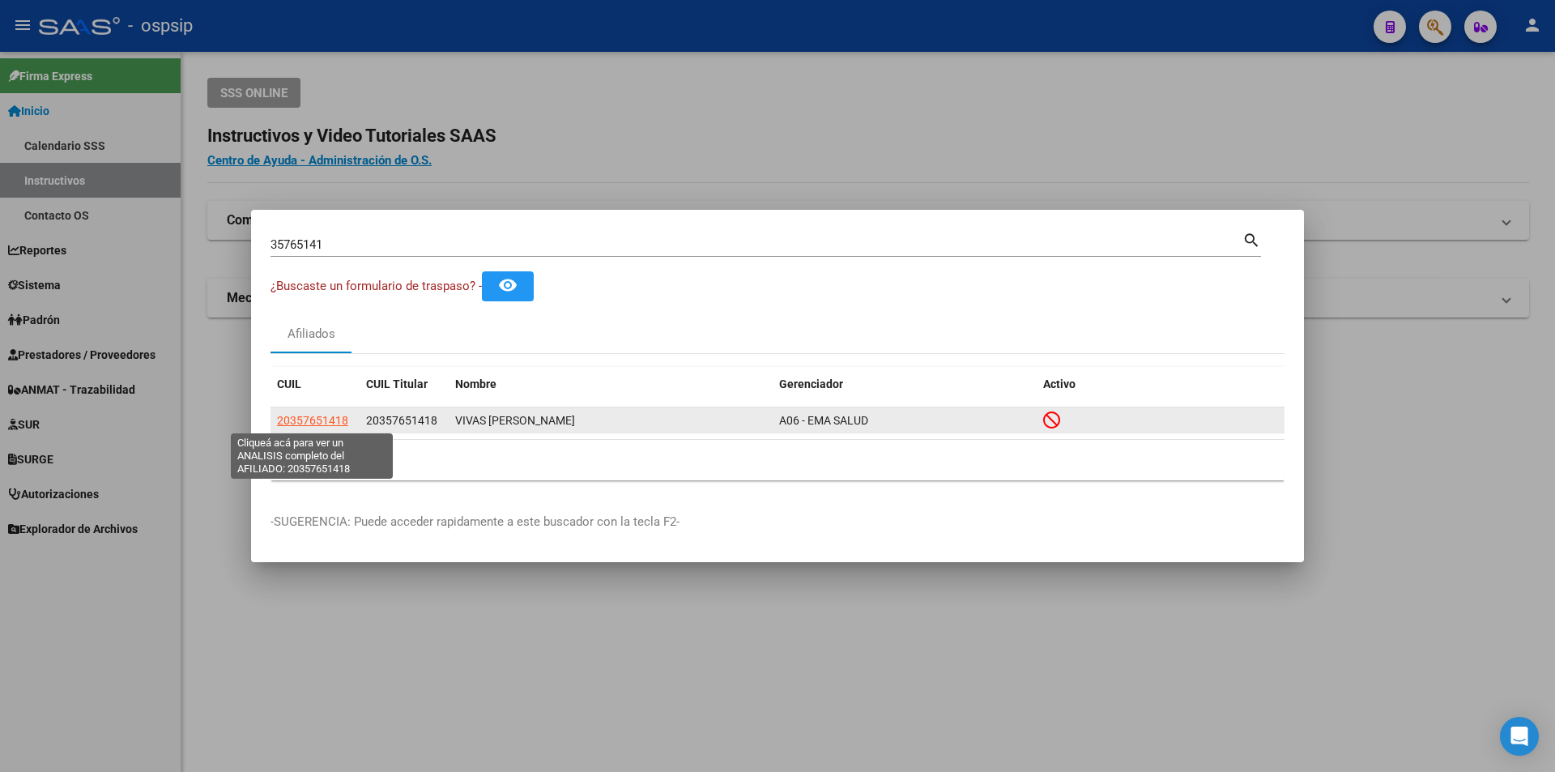
click at [321, 420] on span "20357651418" at bounding box center [312, 420] width 71 height 13
type textarea "20357651418"
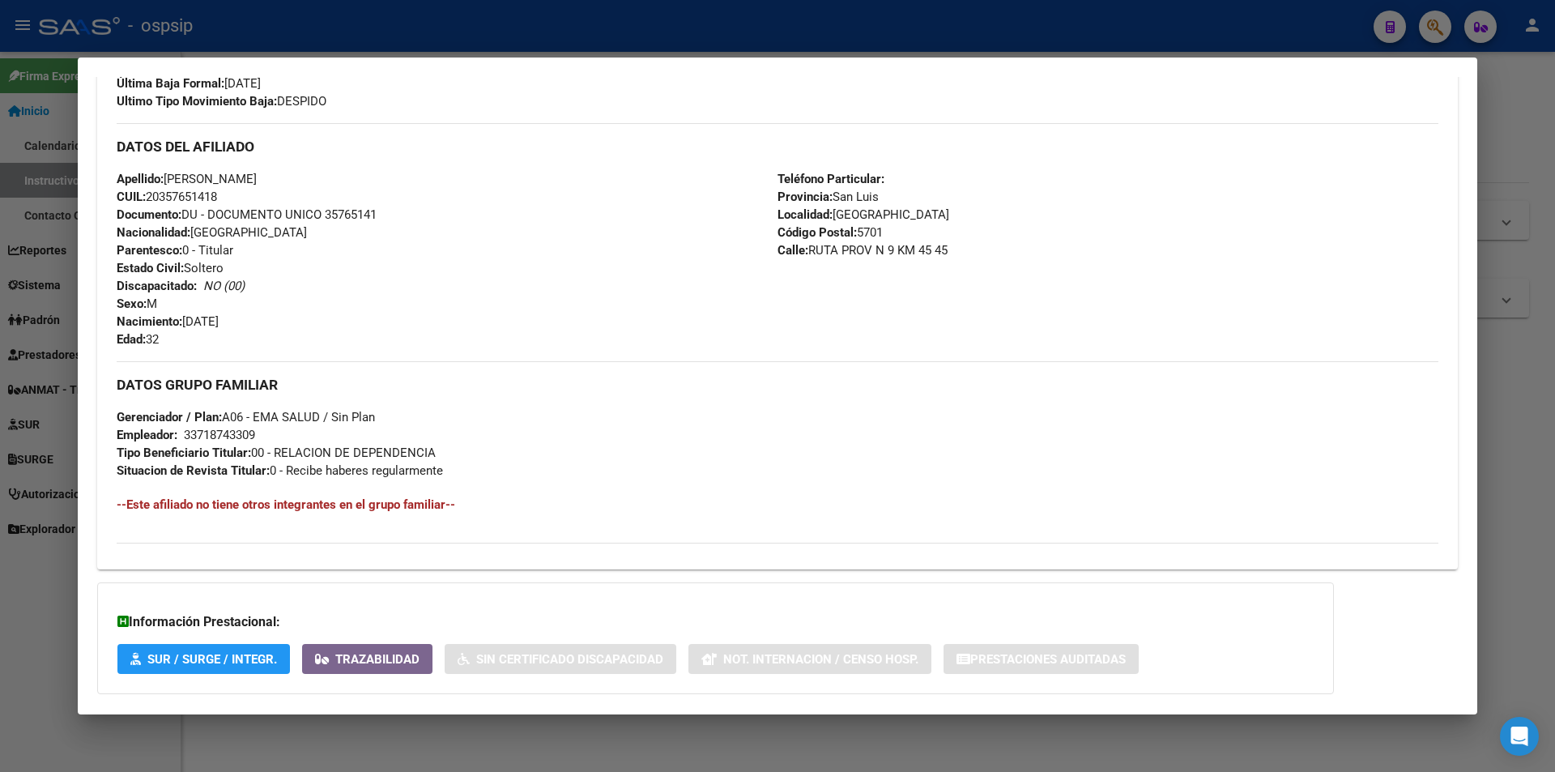
scroll to position [566, 0]
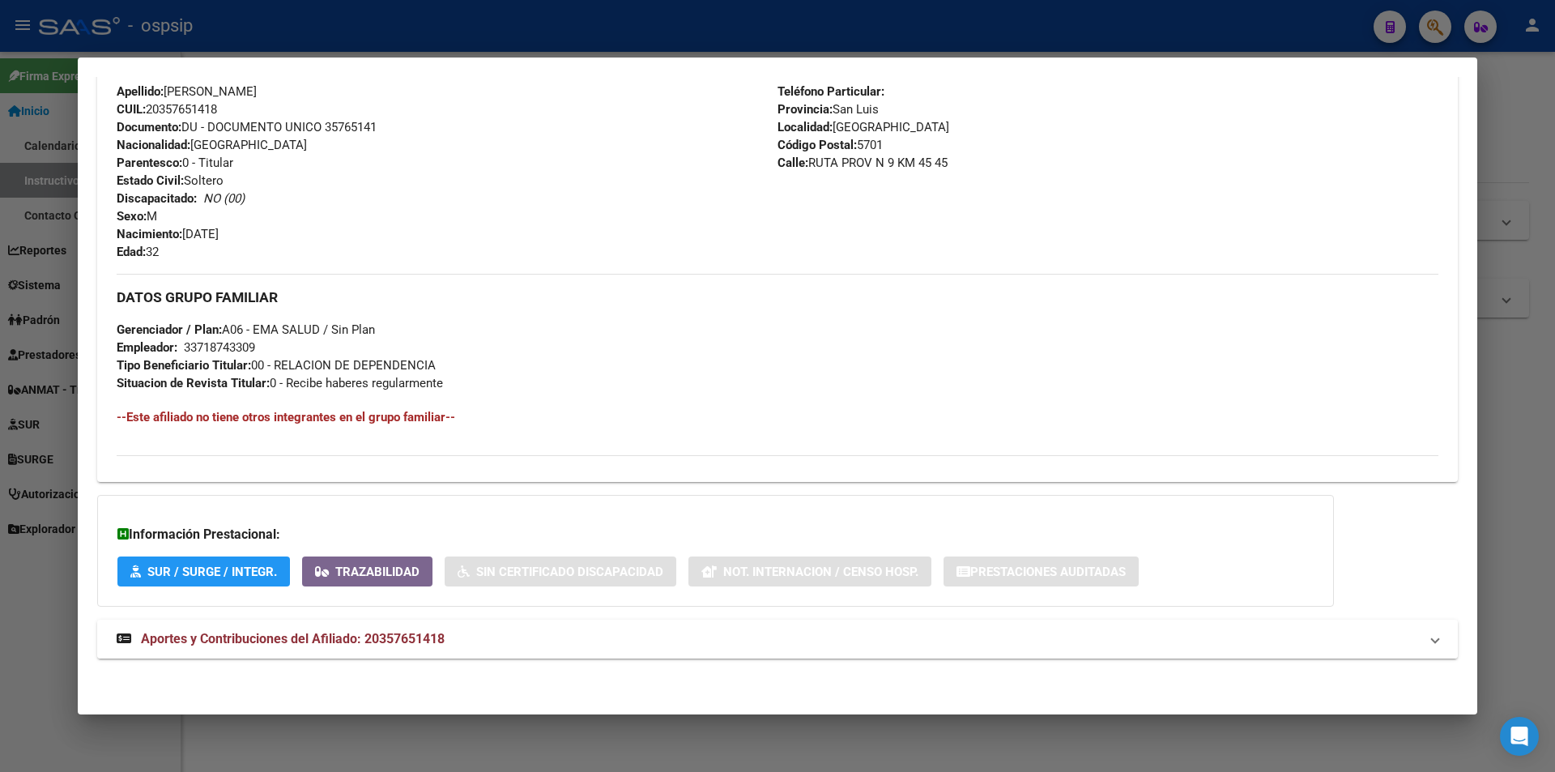
click at [504, 633] on mat-panel-title "Aportes y Contribuciones del Afiliado: 20357651418" at bounding box center [768, 638] width 1302 height 19
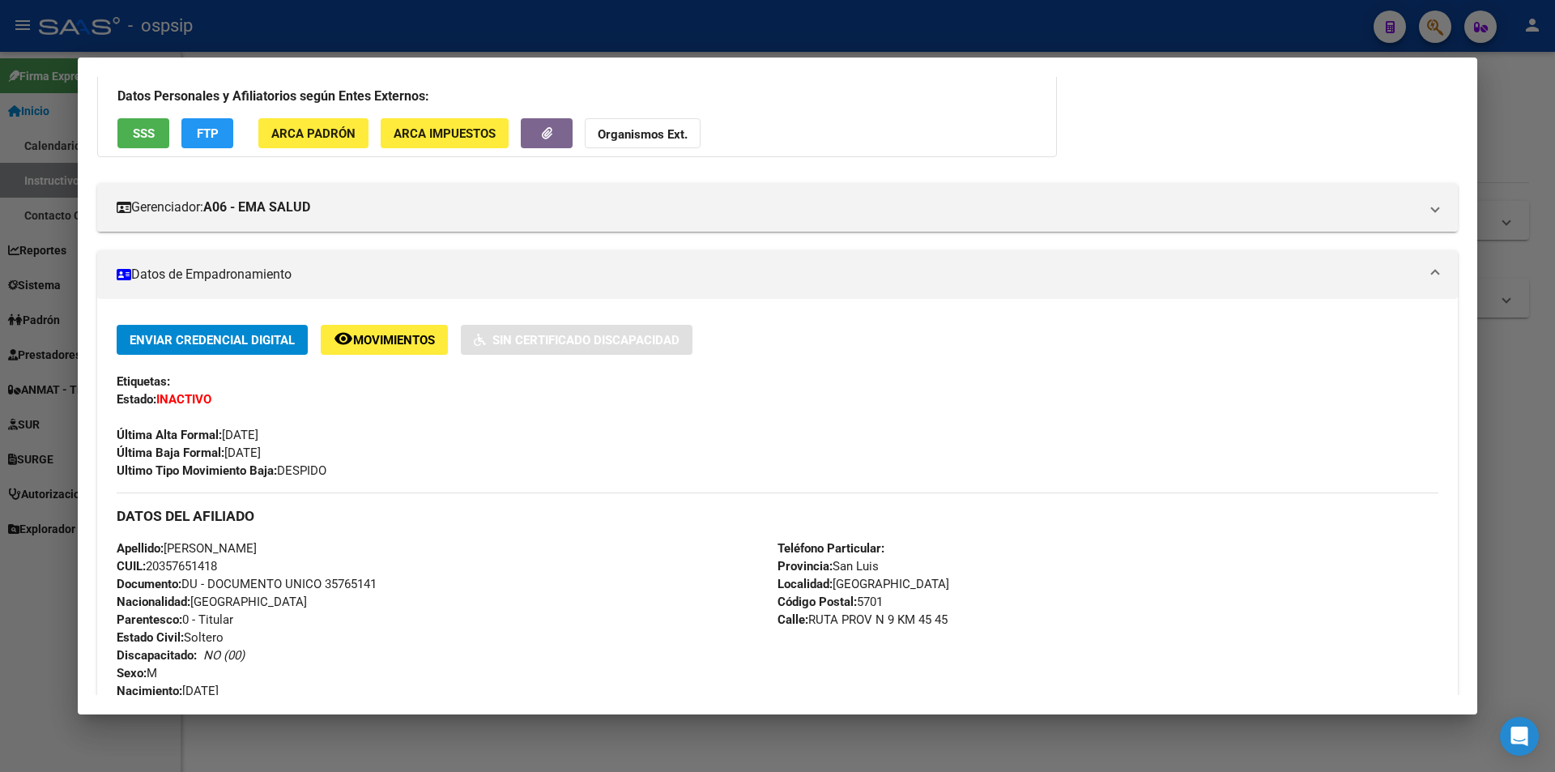
scroll to position [0, 0]
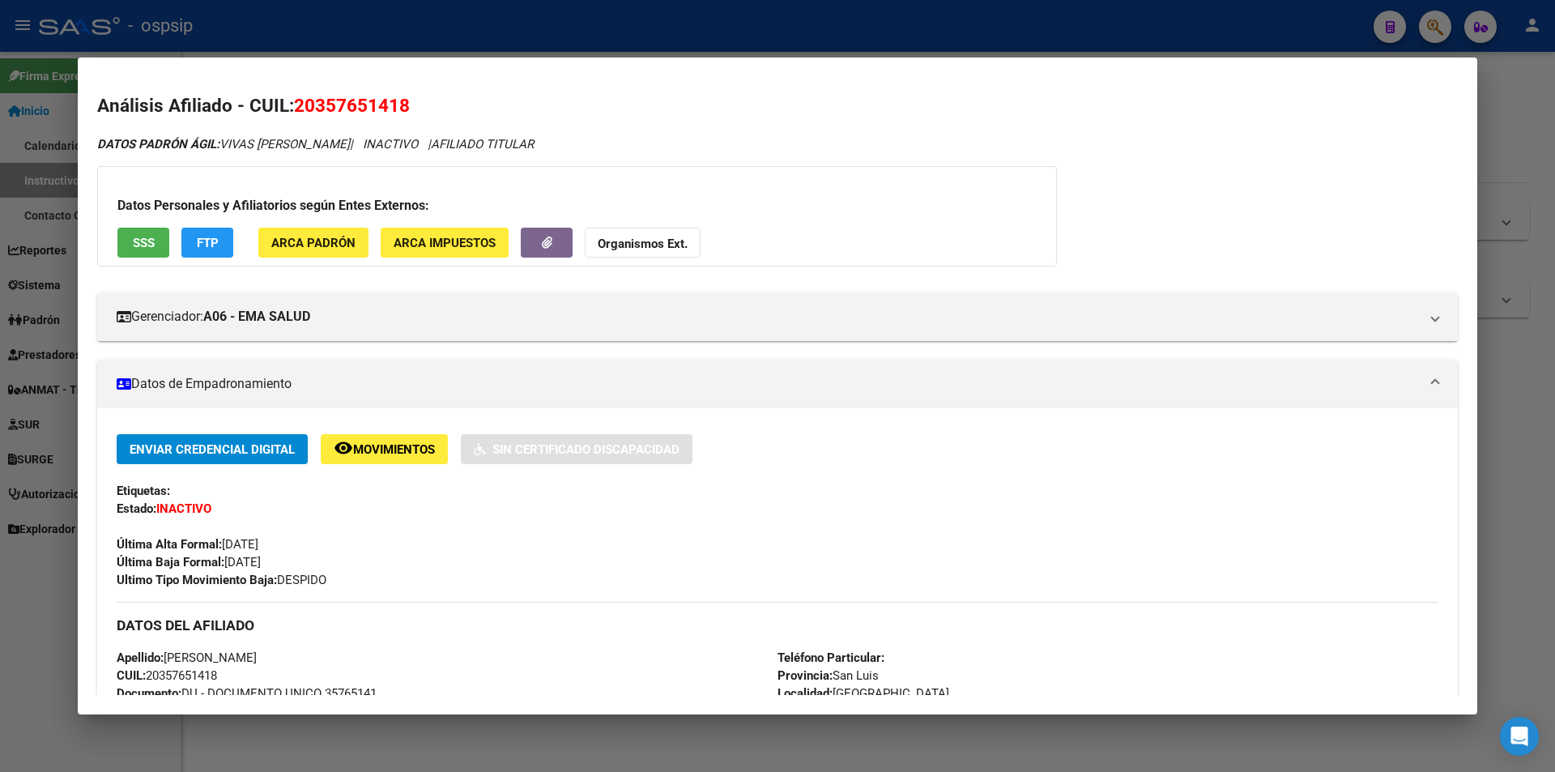
click at [136, 235] on span "SSS" at bounding box center [144, 242] width 22 height 15
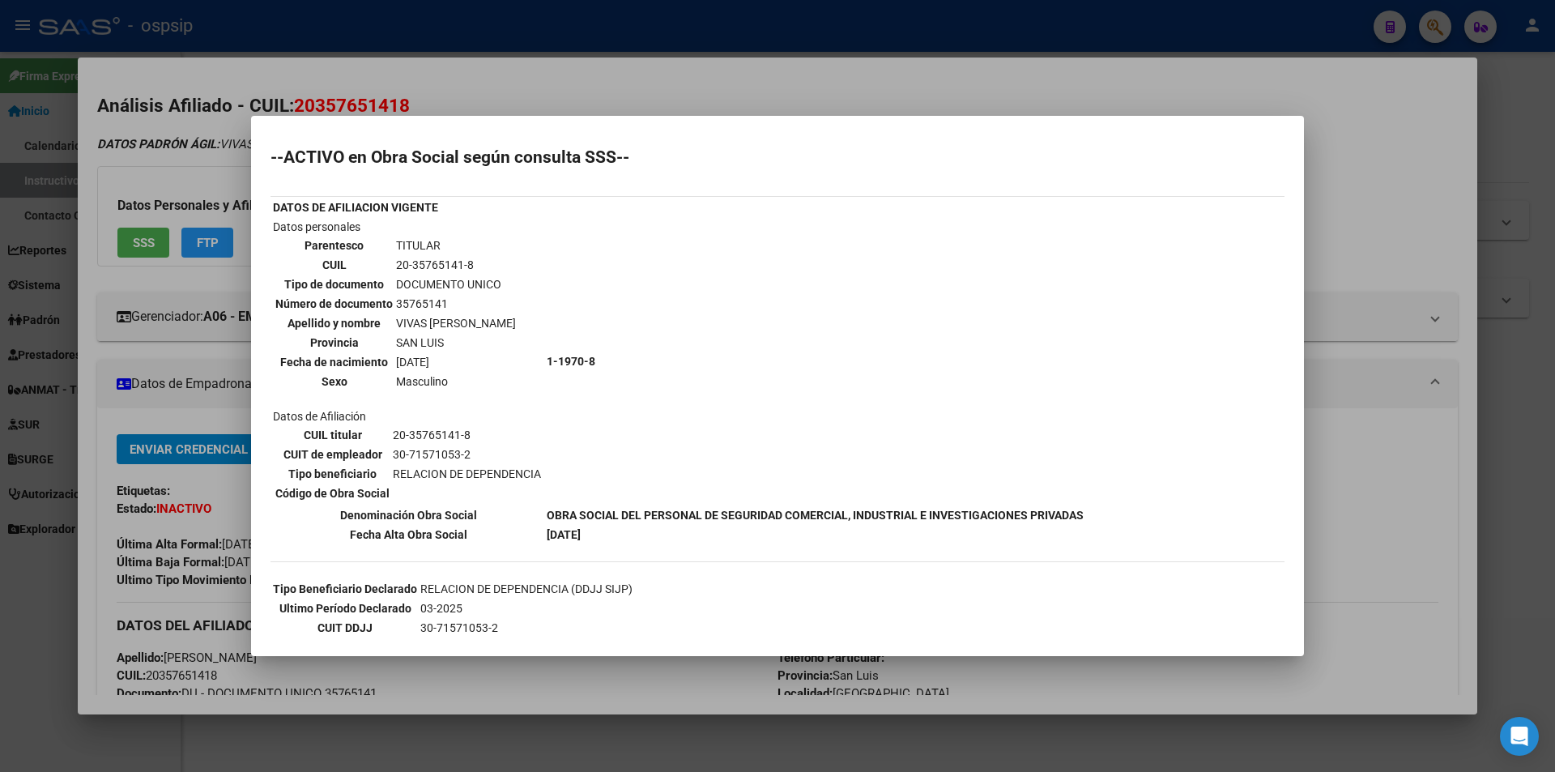
click at [364, 101] on div at bounding box center [777, 386] width 1555 height 772
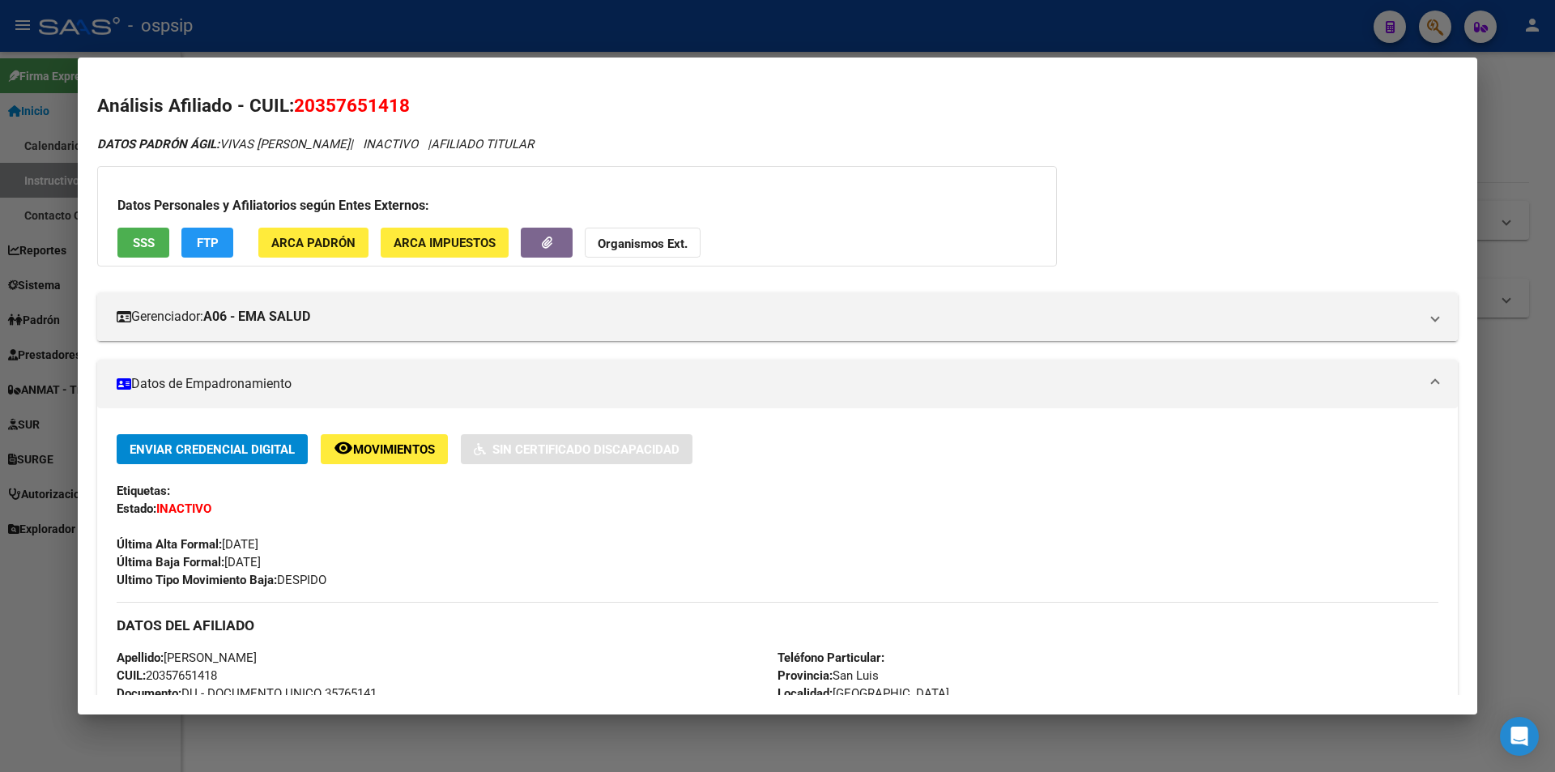
click at [374, 23] on div at bounding box center [777, 386] width 1555 height 772
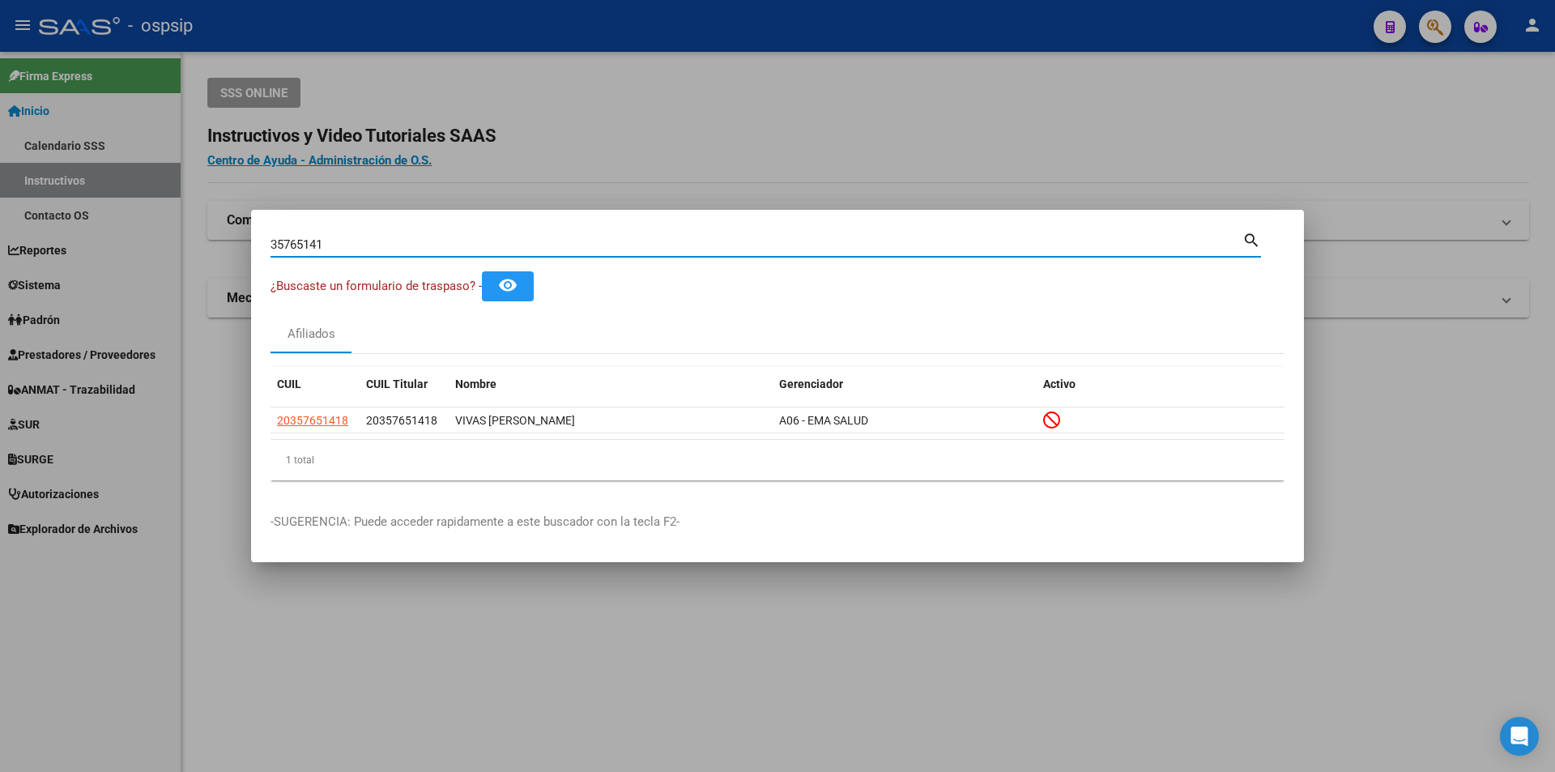
drag, startPoint x: 342, startPoint y: 239, endPoint x: 212, endPoint y: 226, distance: 130.2
click at [212, 226] on div "35765141 Buscar (apellido, dni, cuil, nro traspaso, cuit, obra social) search ¿…" at bounding box center [777, 386] width 1555 height 772
paste input "39992075"
type input "39992075"
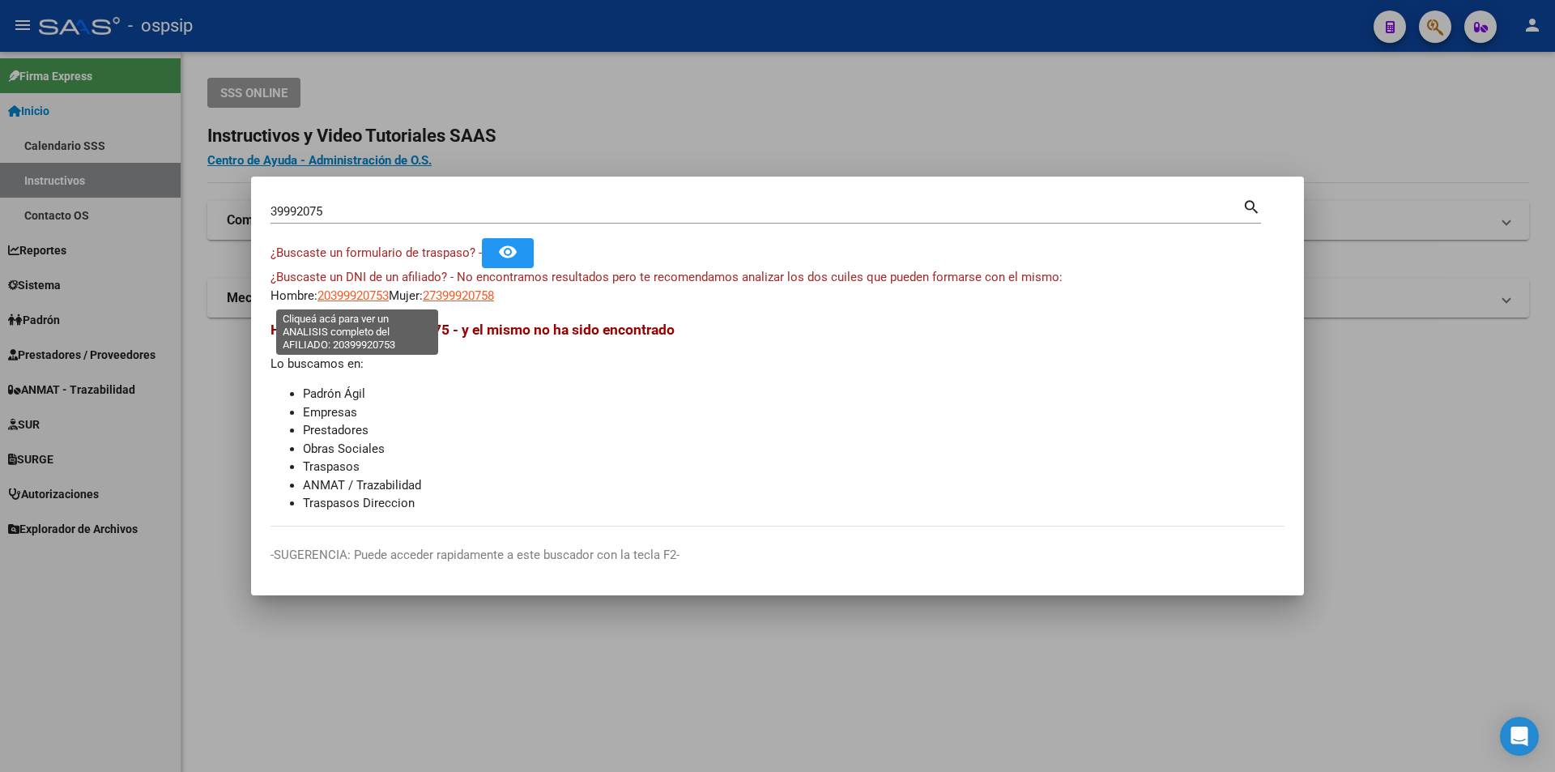
click at [344, 289] on span "20399920753" at bounding box center [352, 295] width 71 height 15
type textarea "20399920753"
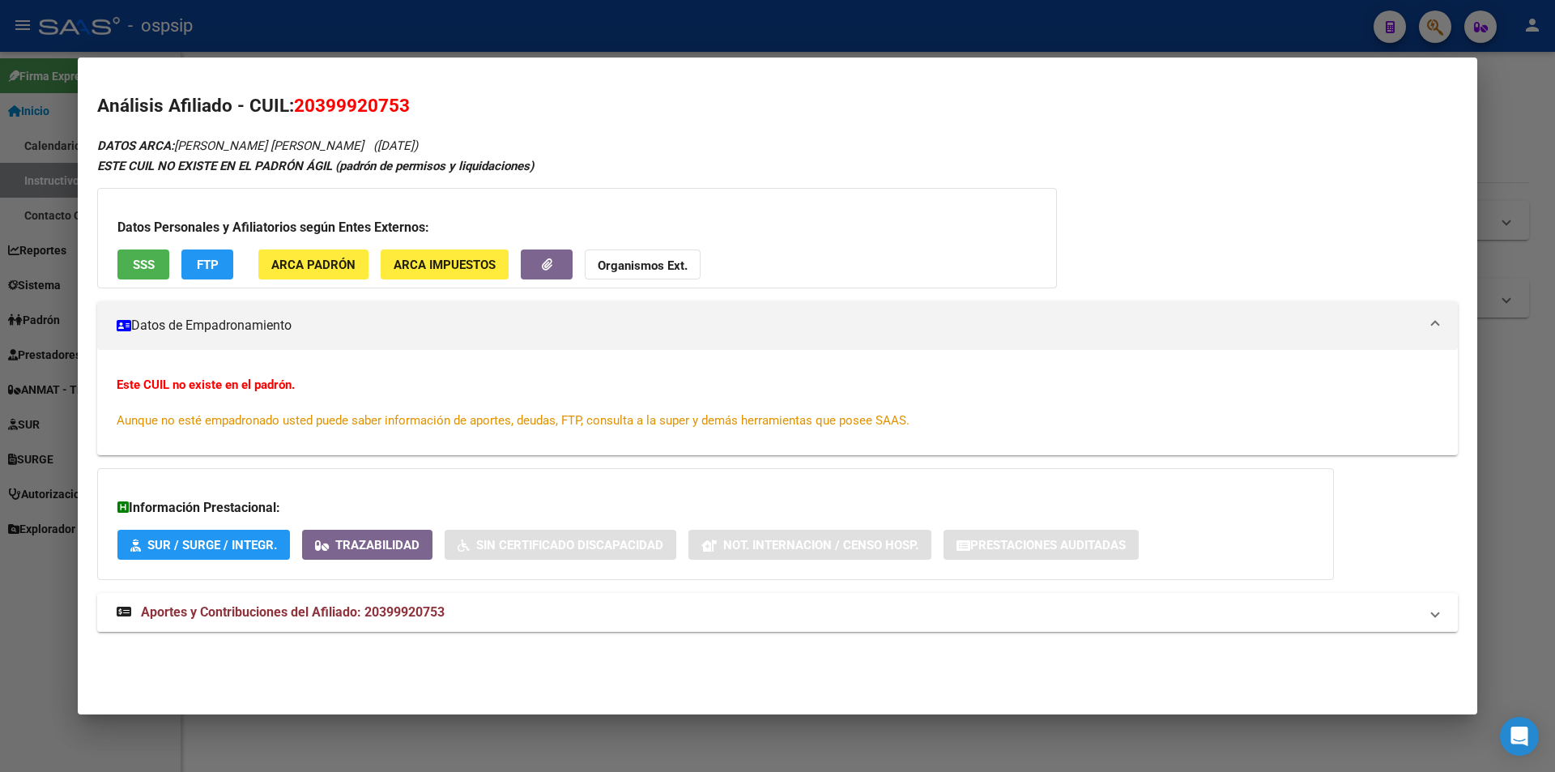
click at [365, 618] on span "Aportes y Contribuciones del Afiliado: 20399920753" at bounding box center [293, 611] width 304 height 15
click at [133, 272] on span "SSS" at bounding box center [144, 264] width 22 height 15
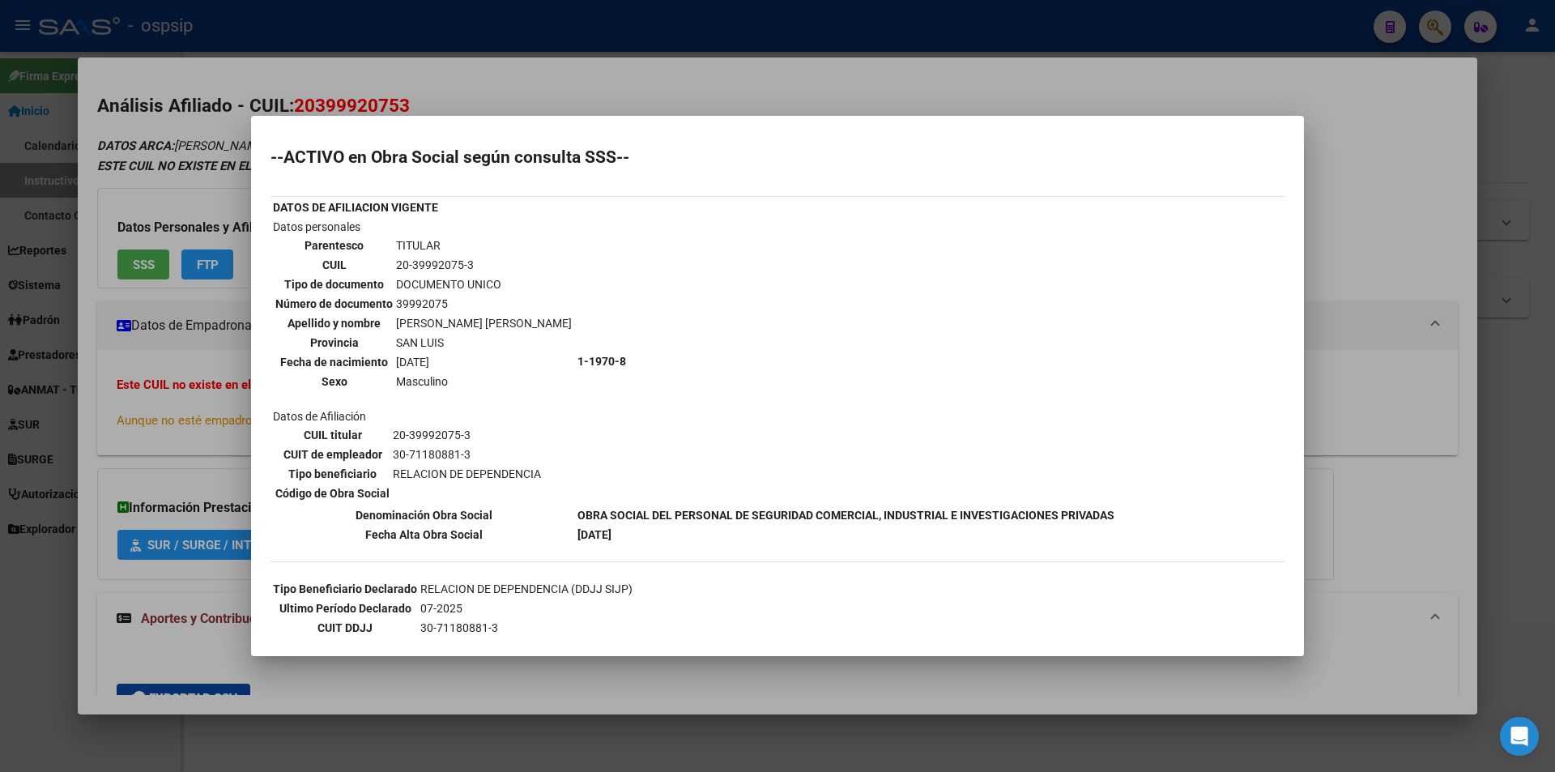
click at [407, 79] on div at bounding box center [777, 386] width 1555 height 772
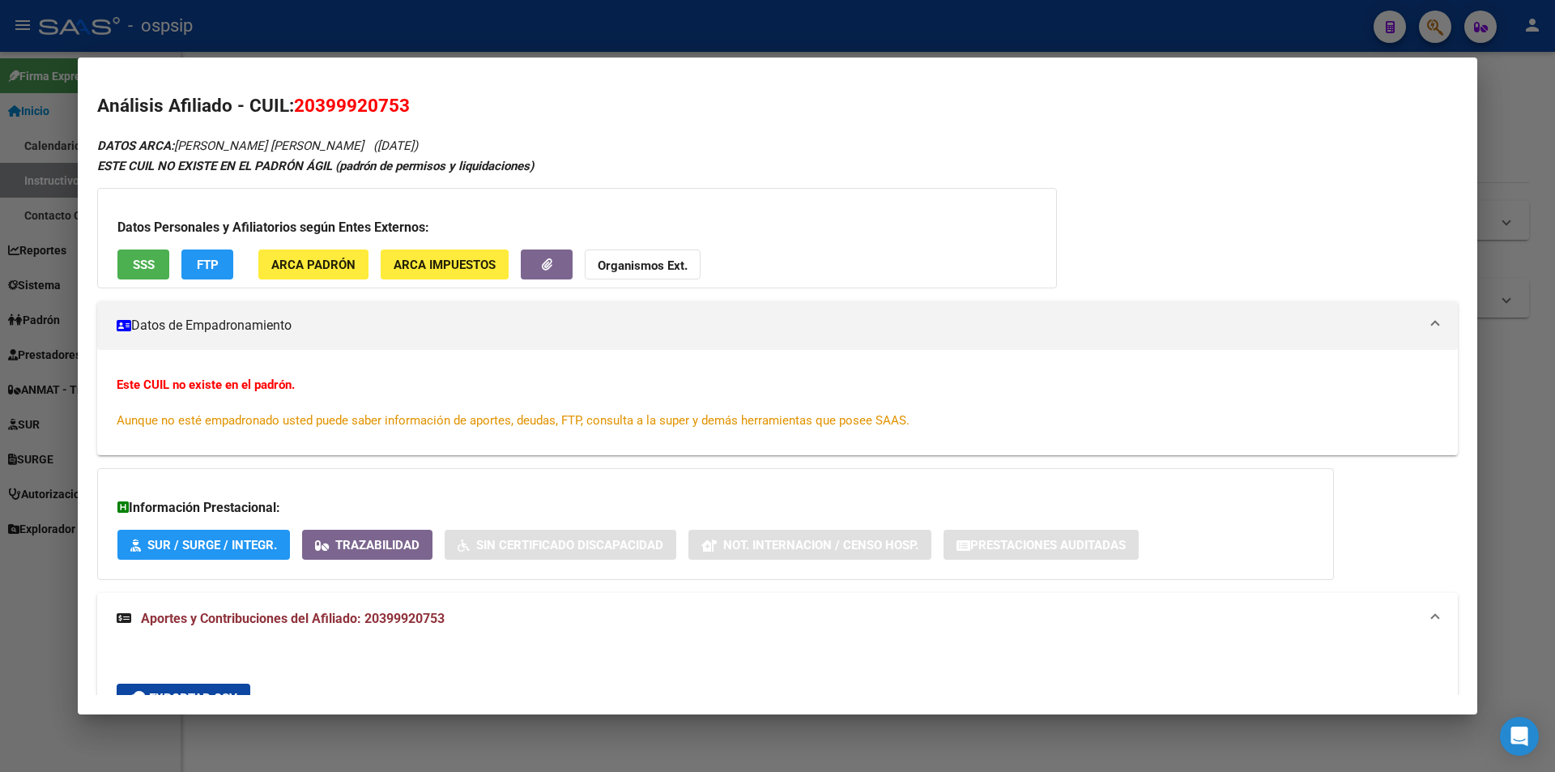
click at [400, 49] on div at bounding box center [777, 386] width 1555 height 772
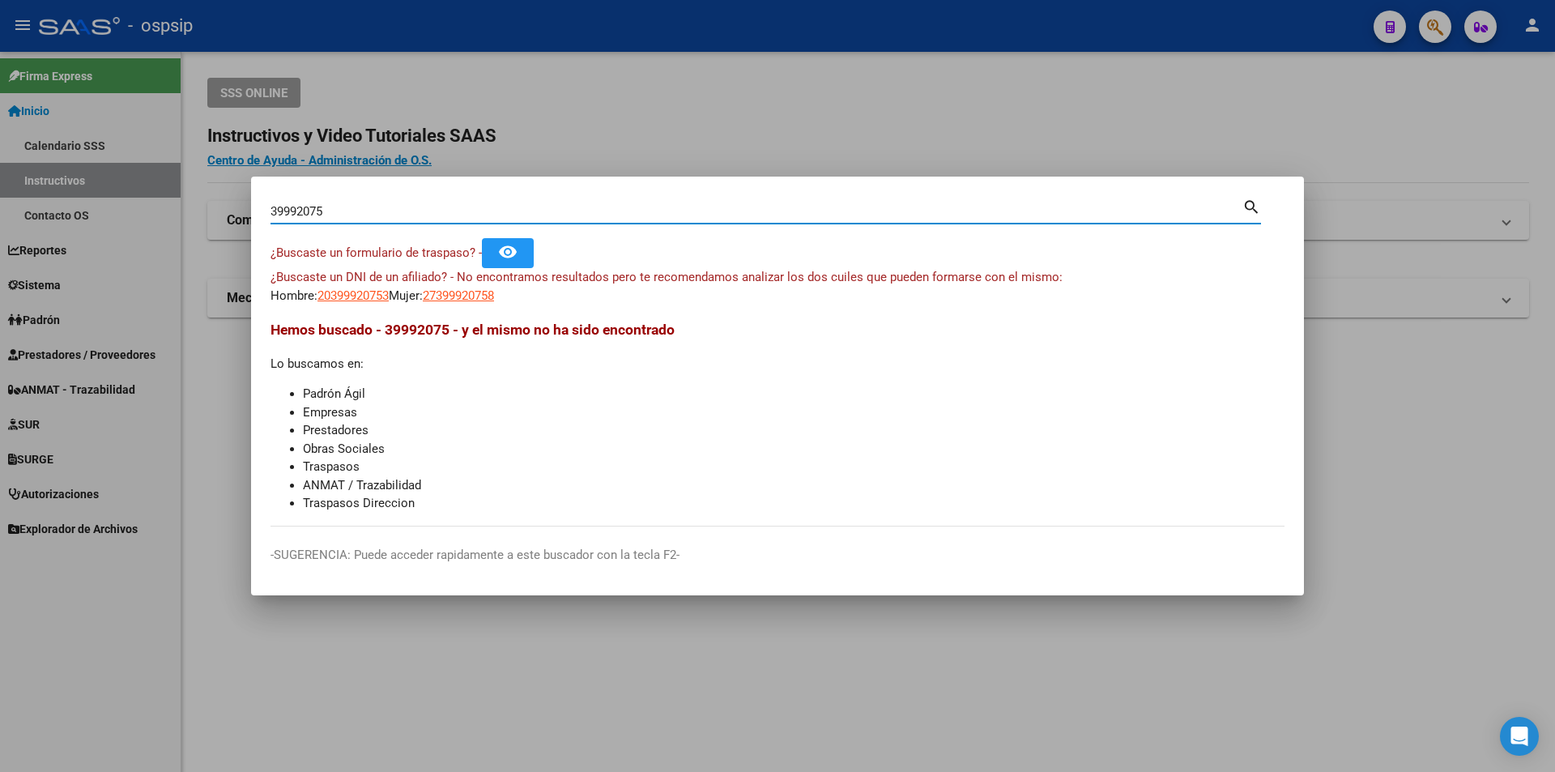
drag, startPoint x: 368, startPoint y: 212, endPoint x: 121, endPoint y: 155, distance: 254.2
click at [121, 155] on div "39992075 Buscar (apellido, dni, cuil, nro traspaso, cuit, obra social) search ¿…" at bounding box center [777, 386] width 1555 height 772
paste input "23394137"
type input "23394137"
click at [383, 296] on span "23233941379" at bounding box center [352, 295] width 71 height 15
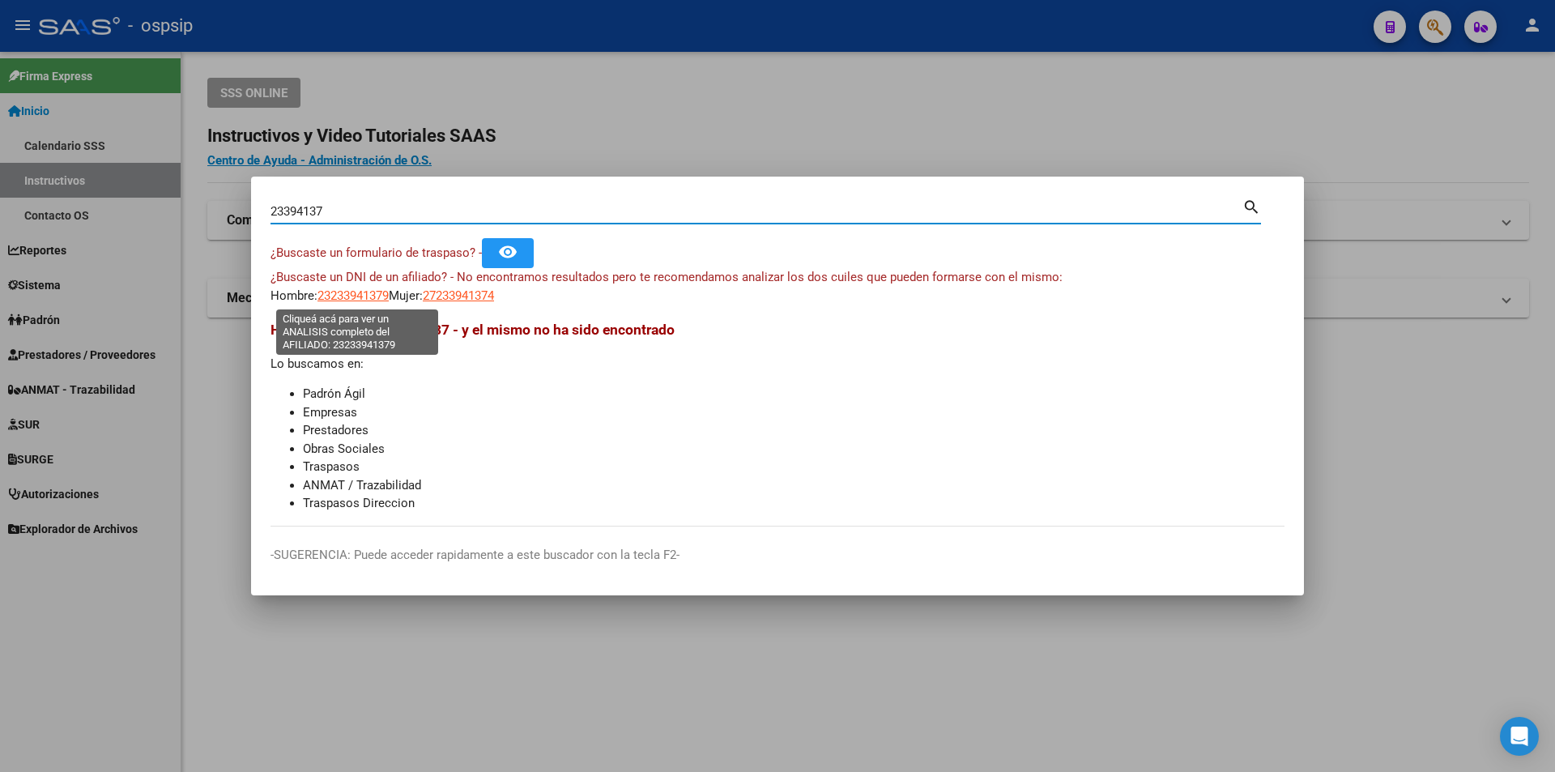
type textarea "23233941379"
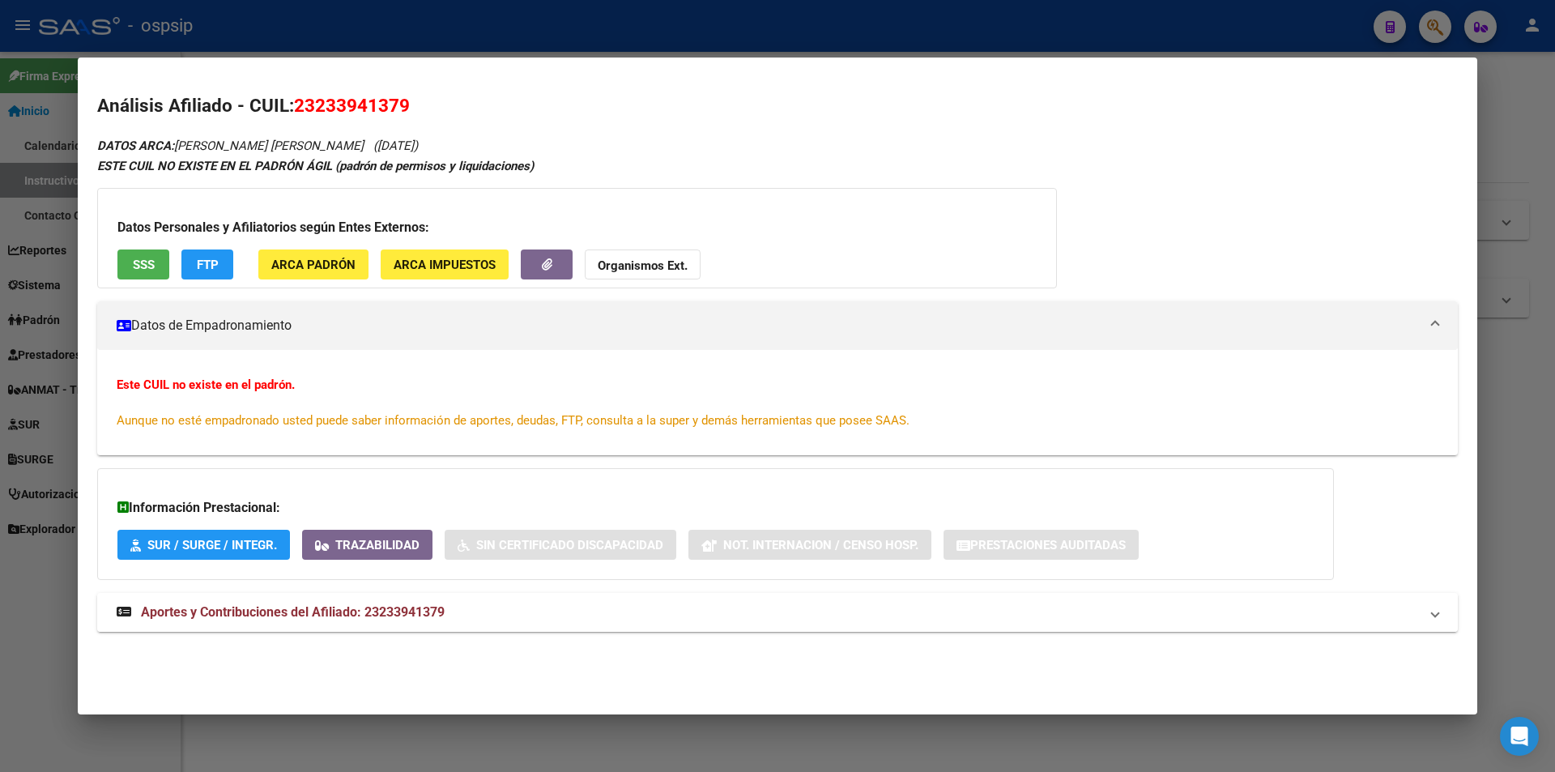
click at [363, 615] on span "Aportes y Contribuciones del Afiliado: 23233941379" at bounding box center [293, 611] width 304 height 15
click at [140, 266] on span "SSS" at bounding box center [144, 264] width 22 height 15
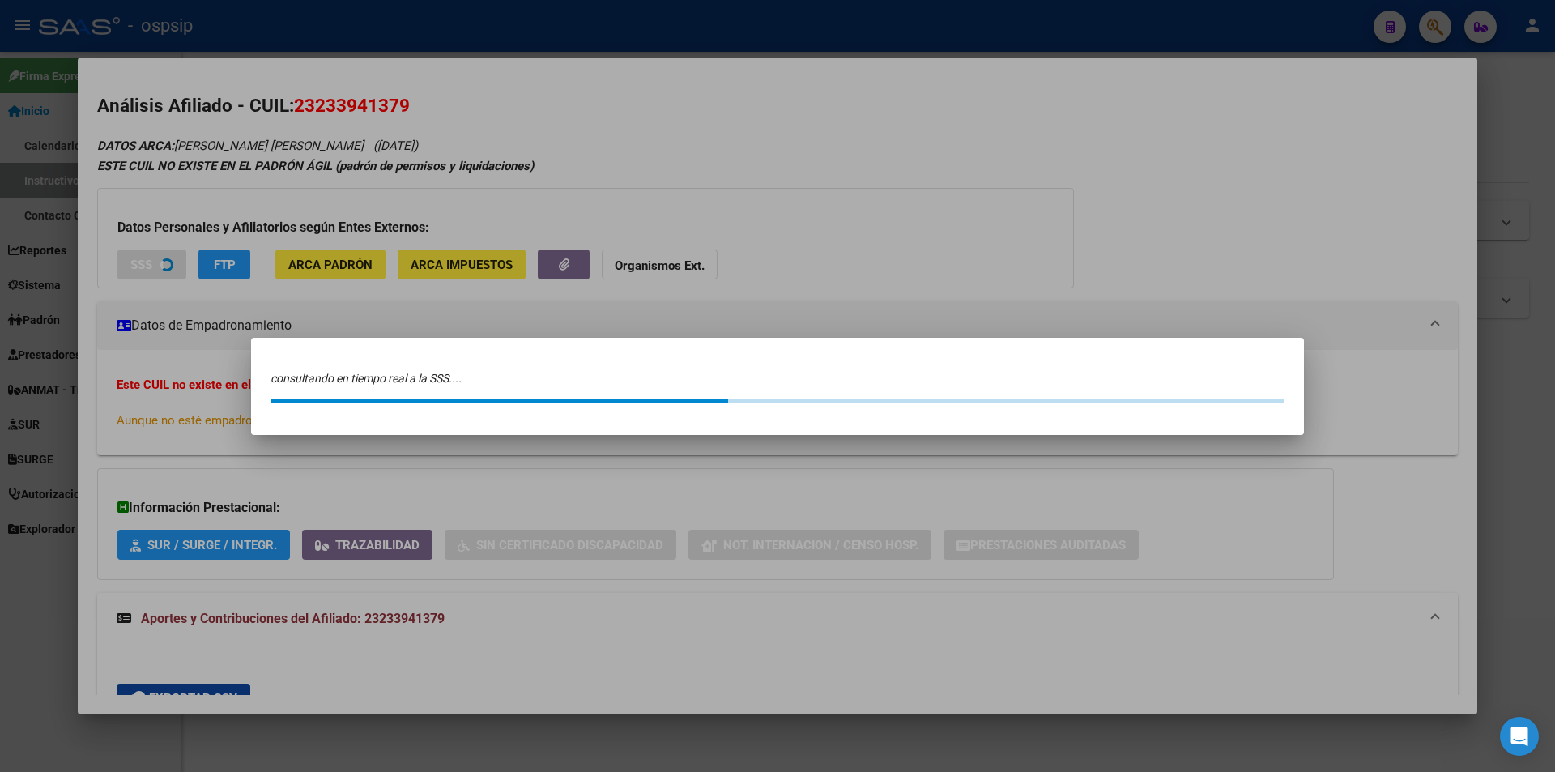
click at [870, 45] on div at bounding box center [777, 386] width 1555 height 772
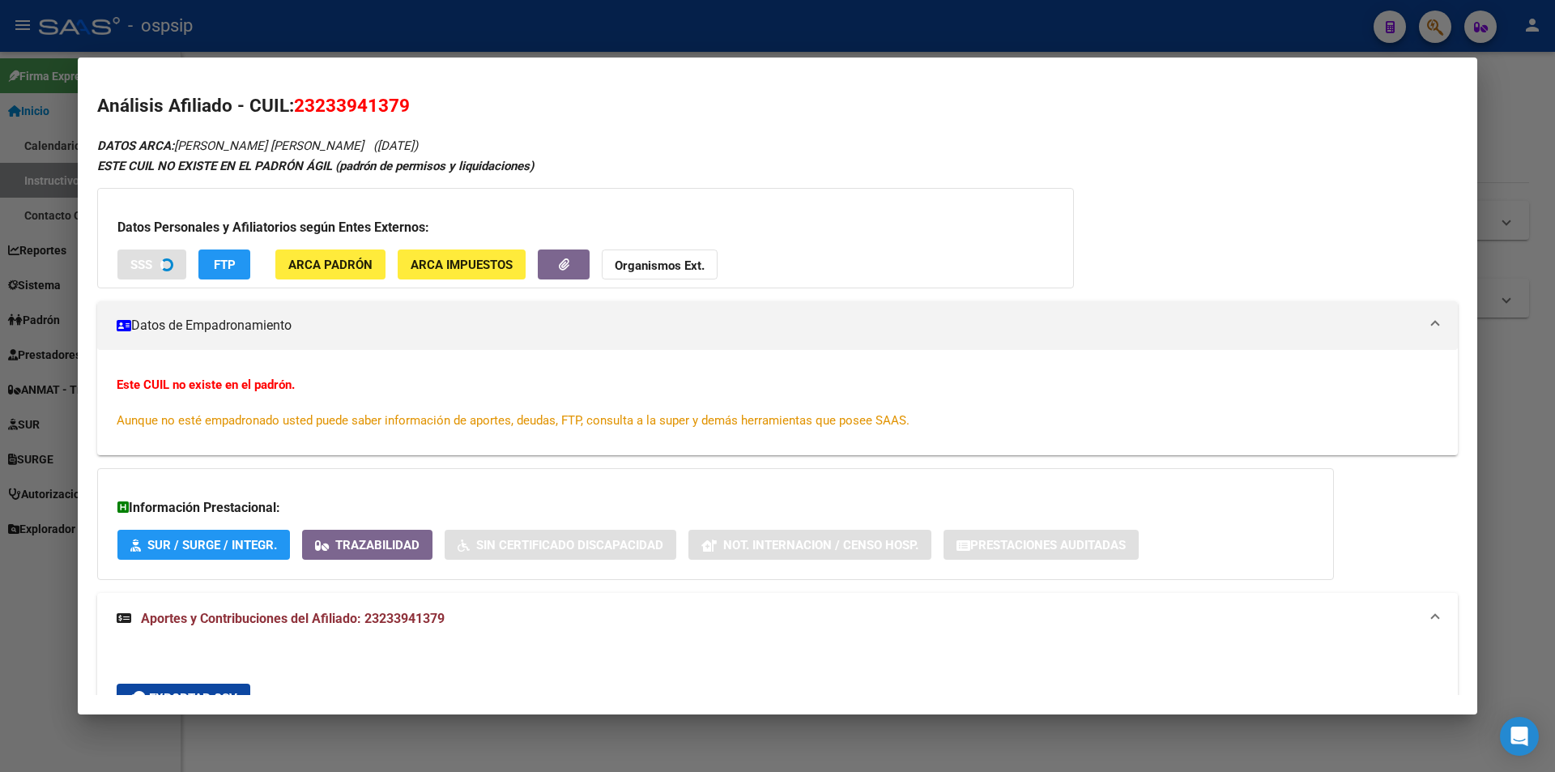
click at [649, 251] on button "Organismos Ext." at bounding box center [660, 264] width 116 height 30
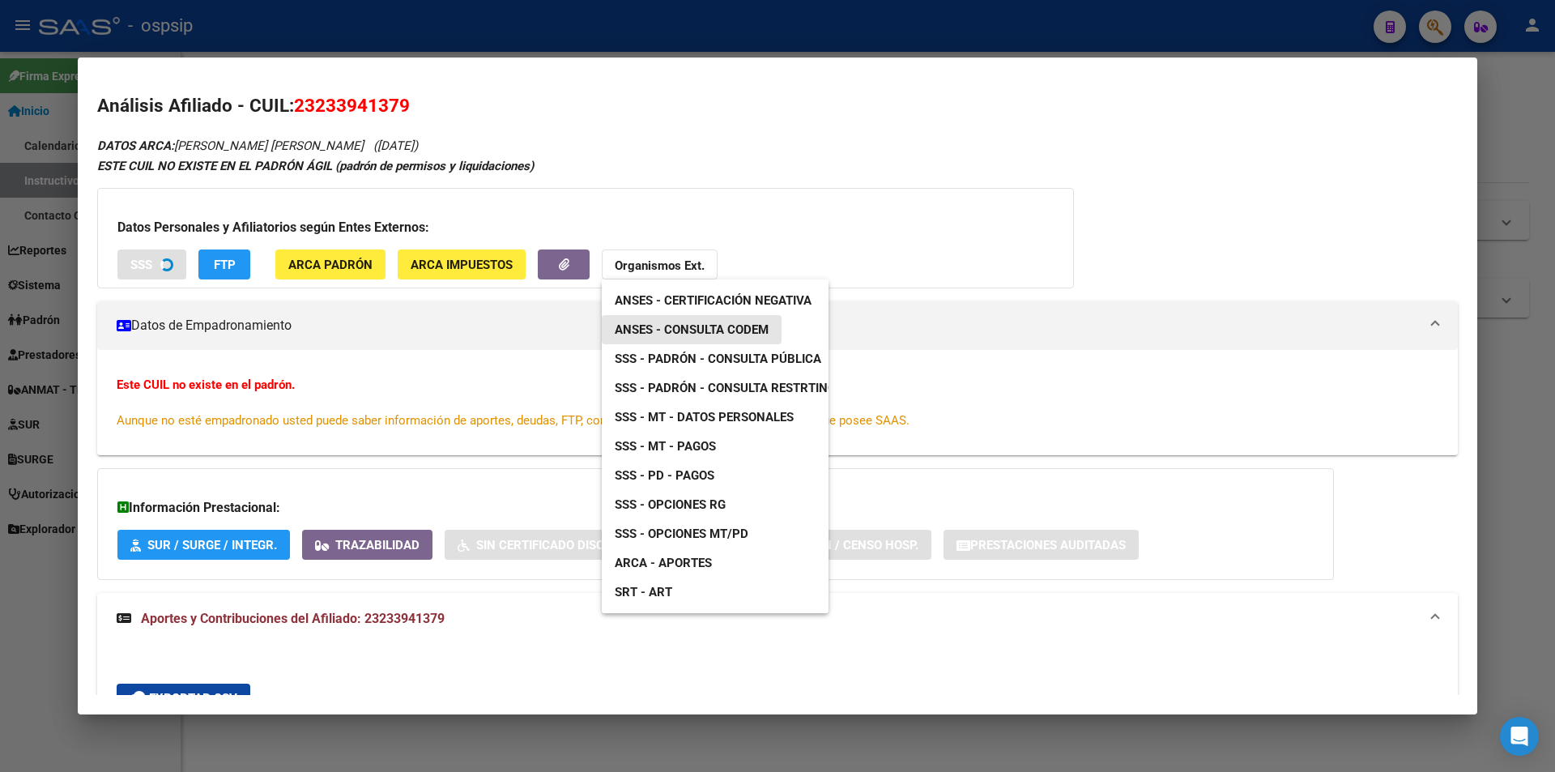
click at [679, 326] on span "ANSES - Consulta CODEM" at bounding box center [692, 329] width 154 height 15
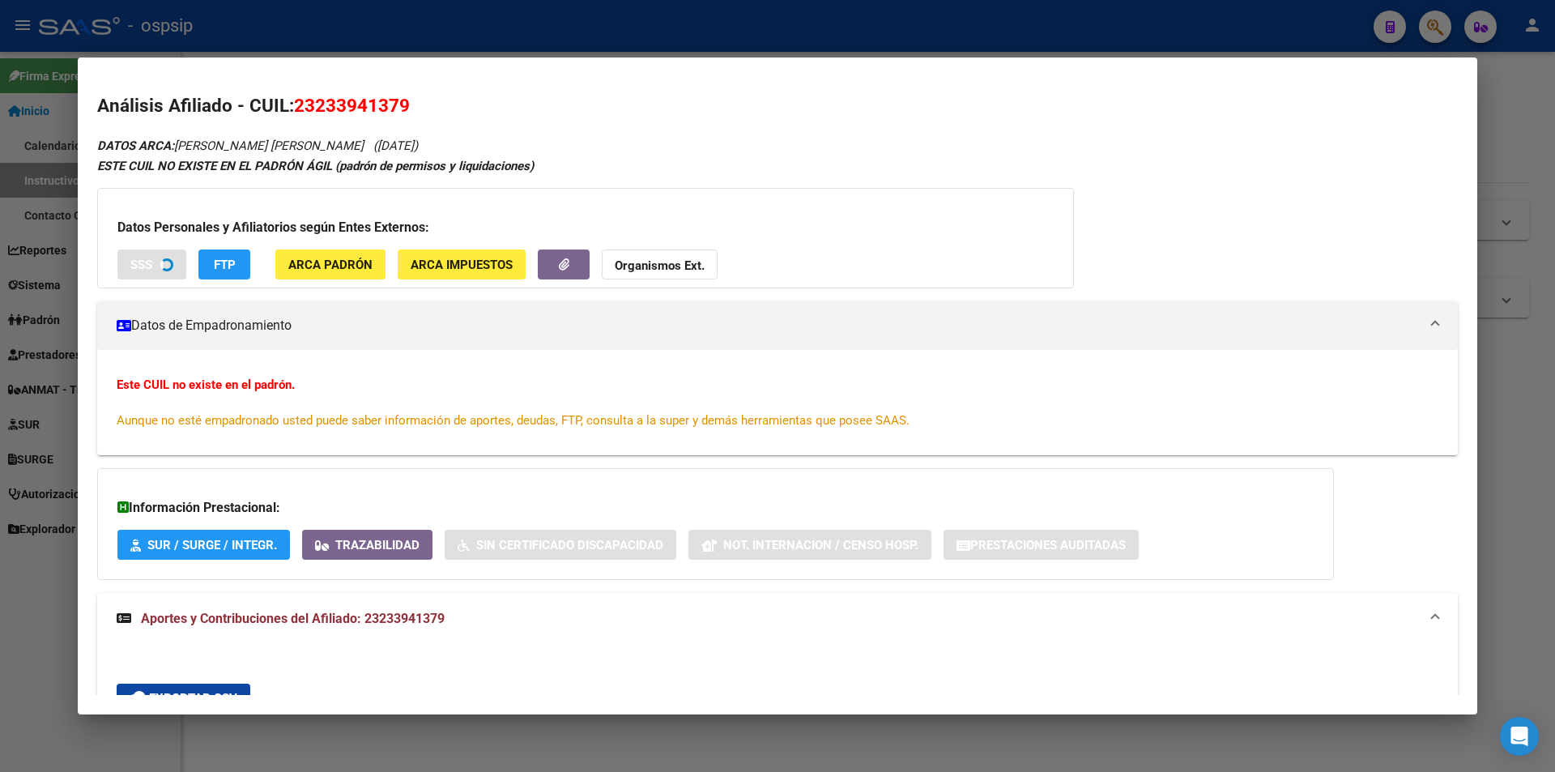
click at [661, 262] on strong "Organismos Ext." at bounding box center [660, 265] width 90 height 15
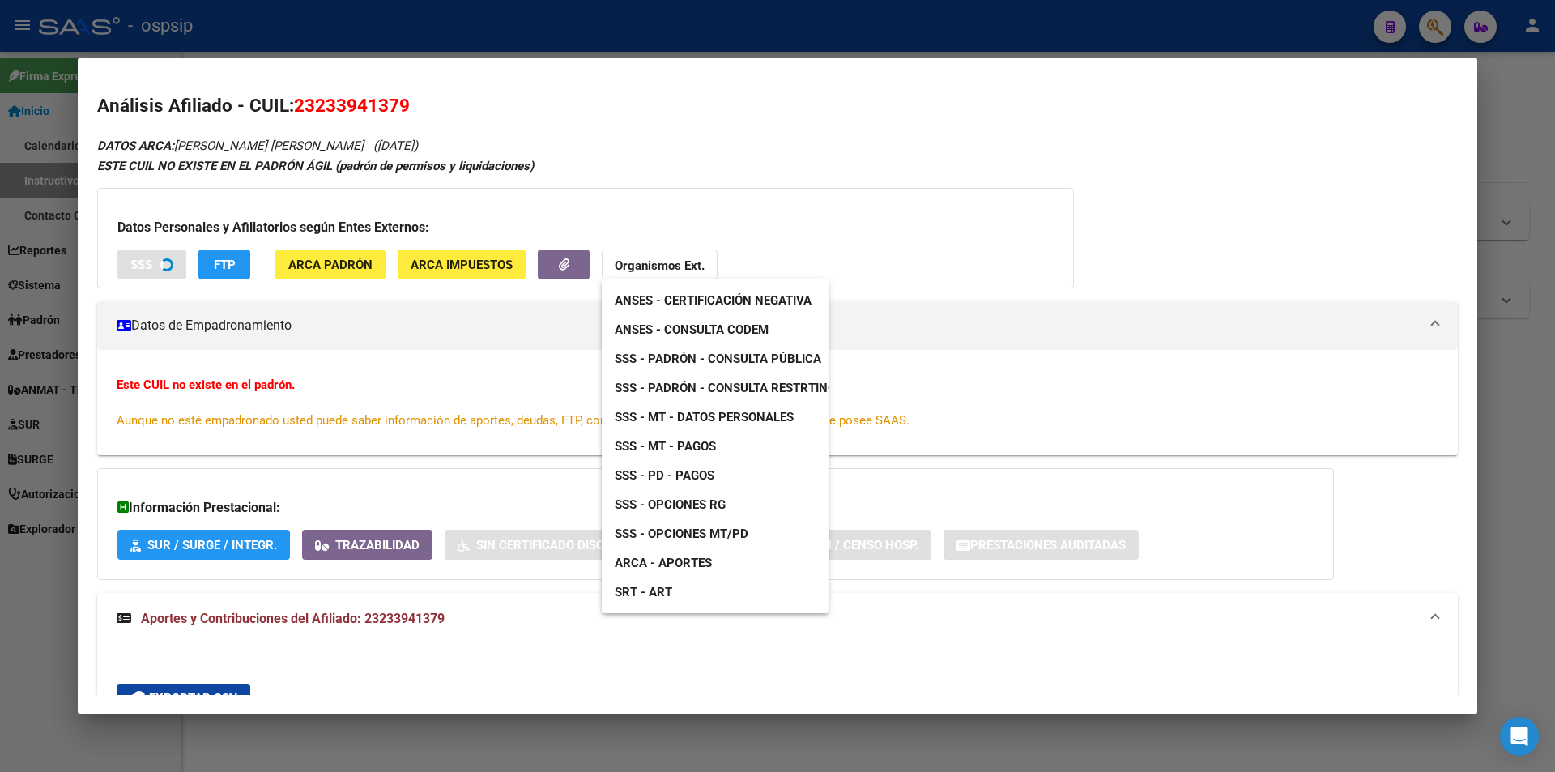
click at [726, 302] on span "ANSES - Certificación Negativa" at bounding box center [713, 300] width 197 height 15
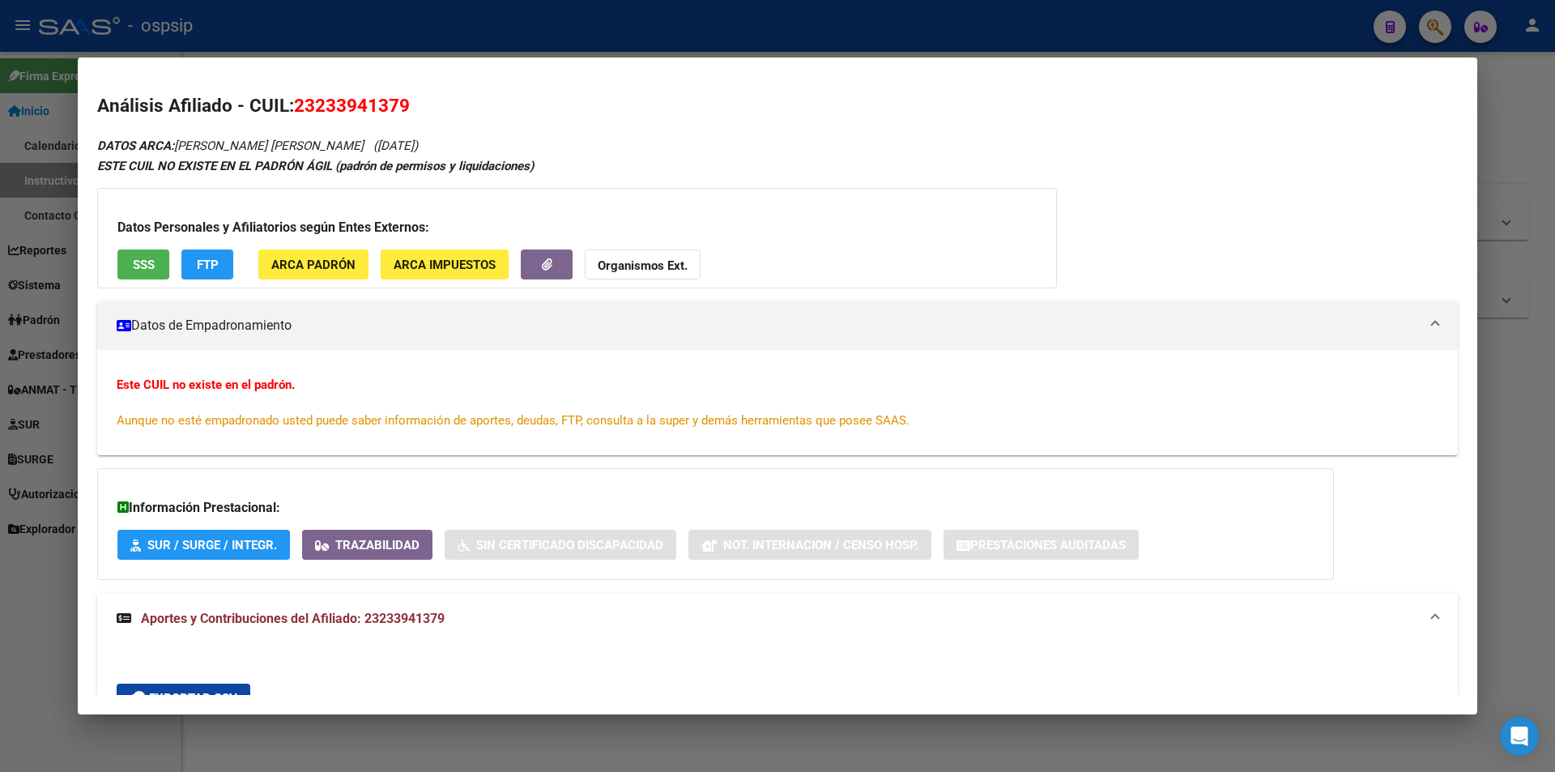
click at [488, 50] on div at bounding box center [777, 386] width 1555 height 772
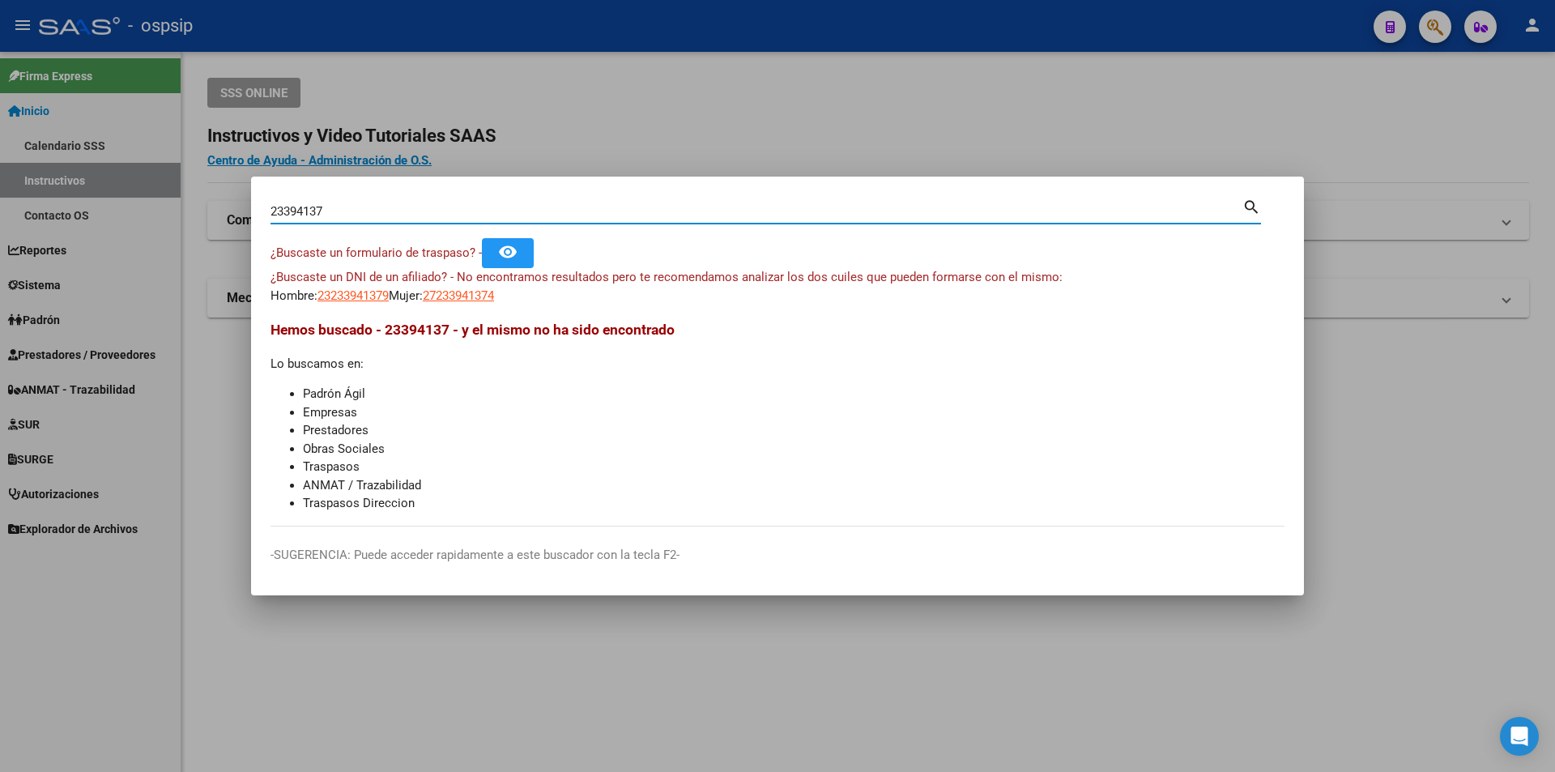
drag, startPoint x: 455, startPoint y: 215, endPoint x: 43, endPoint y: 178, distance: 413.7
click at [43, 177] on div "23394137 Buscar (apellido, dni, cuil, nro traspaso, cuit, obra social) search ¿…" at bounding box center [777, 386] width 1555 height 772
paste input "37640435"
type input "37640435"
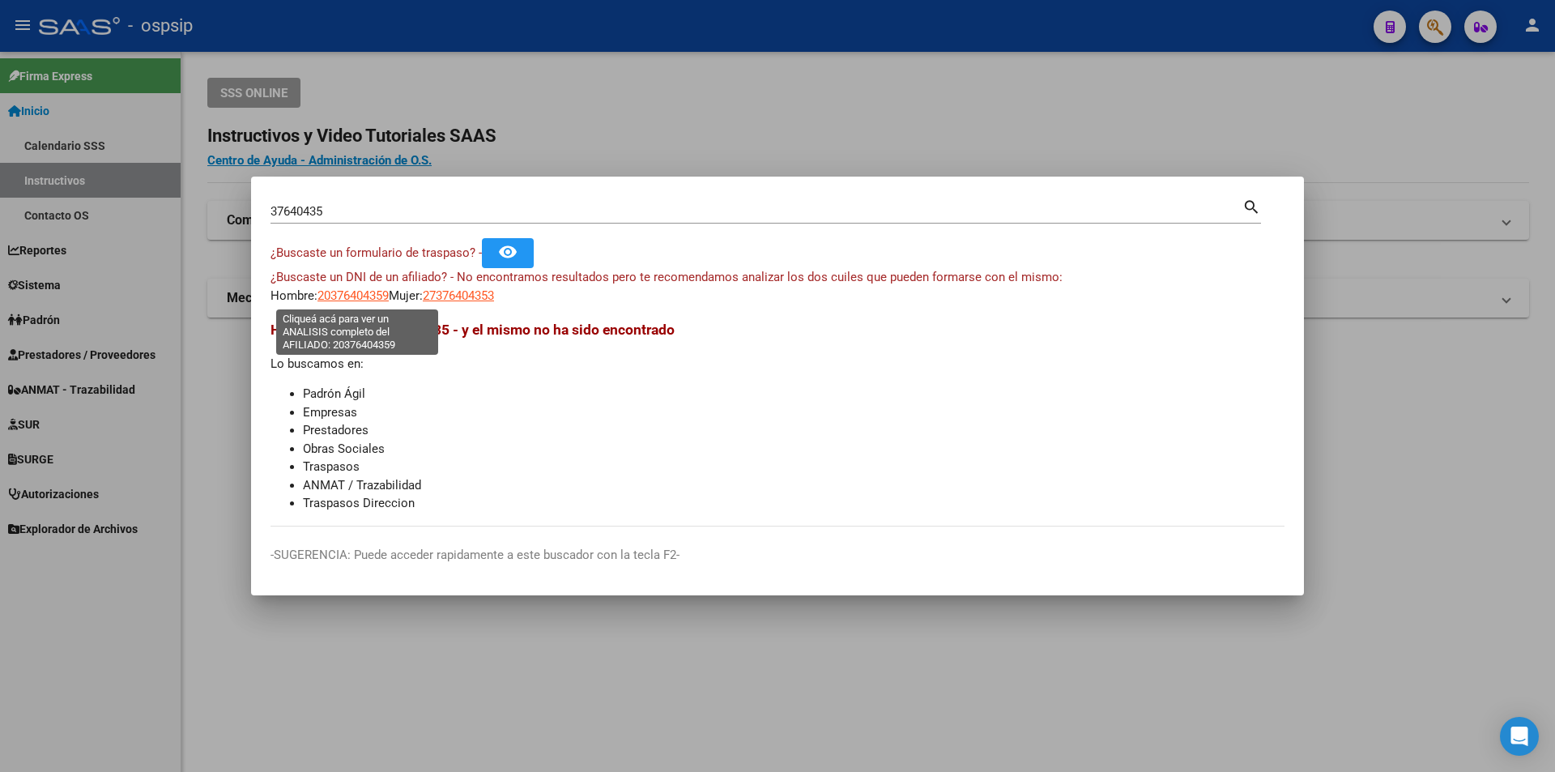
click at [351, 293] on span "20376404359" at bounding box center [352, 295] width 71 height 15
type textarea "20376404359"
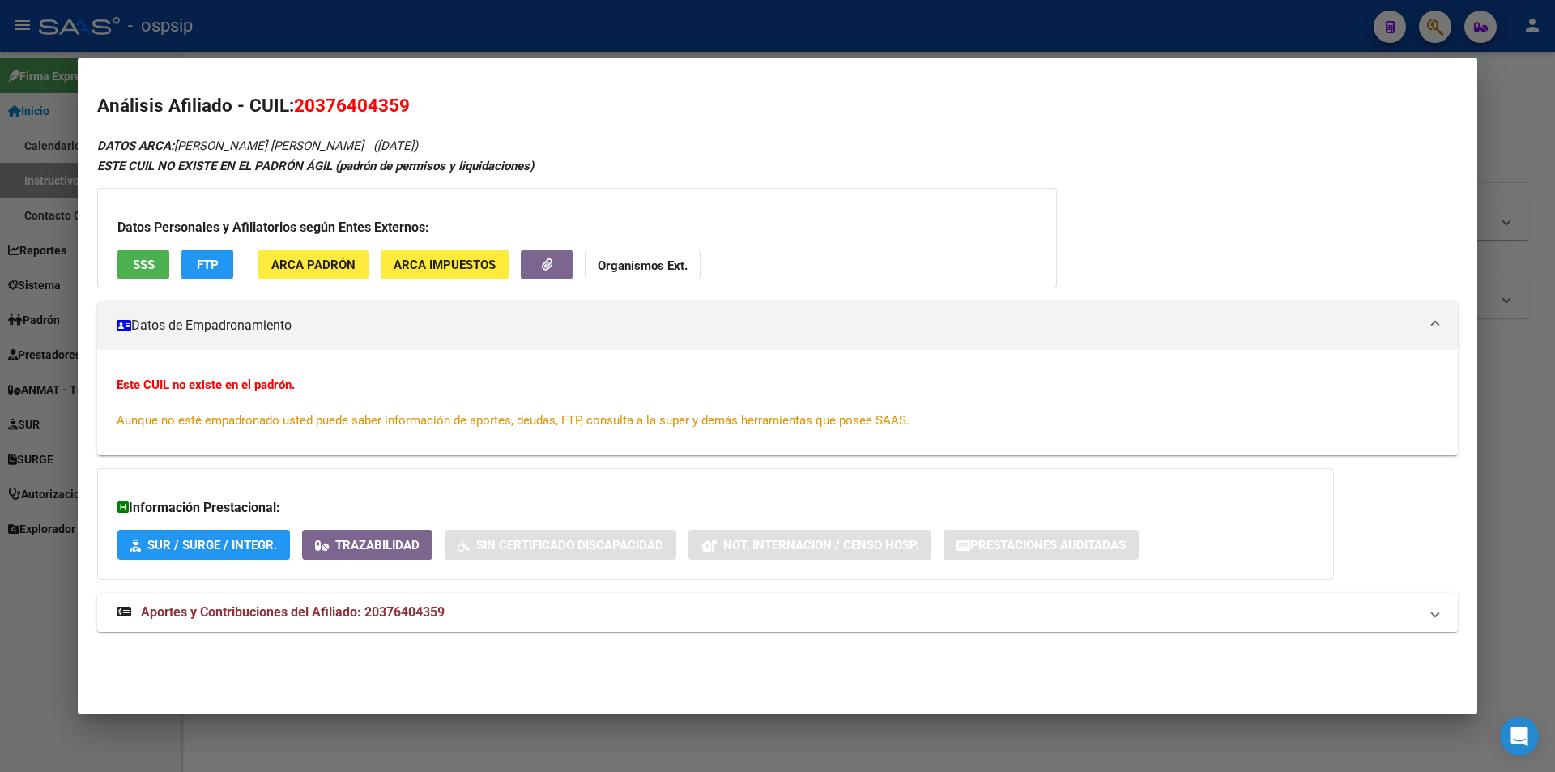
click at [320, 602] on mat-expansion-panel-header "Aportes y Contribuciones del Afiliado: 20376404359" at bounding box center [777, 612] width 1360 height 39
click at [136, 270] on span "SSS" at bounding box center [144, 264] width 22 height 15
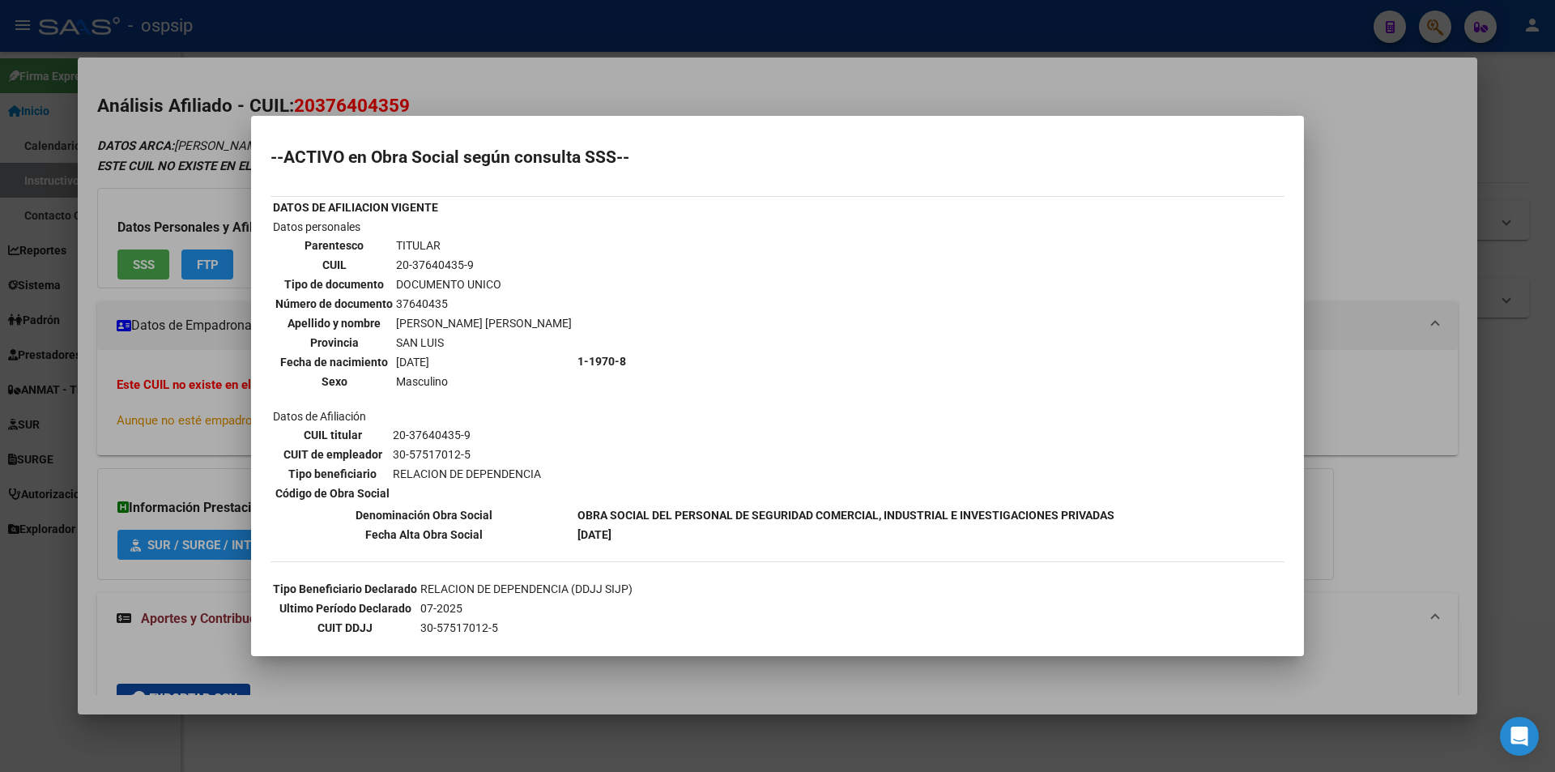
click at [388, 88] on div at bounding box center [777, 386] width 1555 height 772
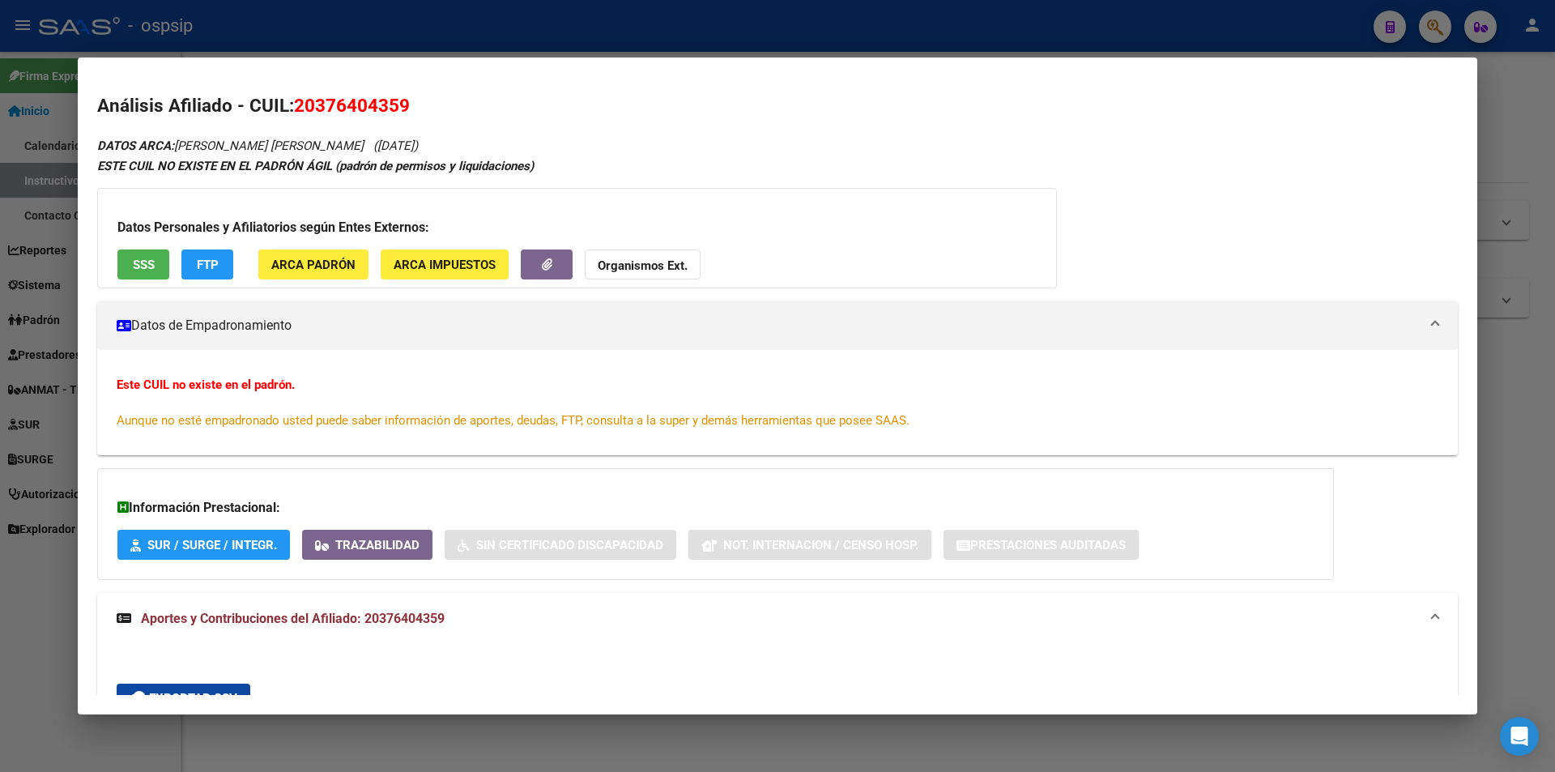
click at [353, 27] on div at bounding box center [777, 386] width 1555 height 772
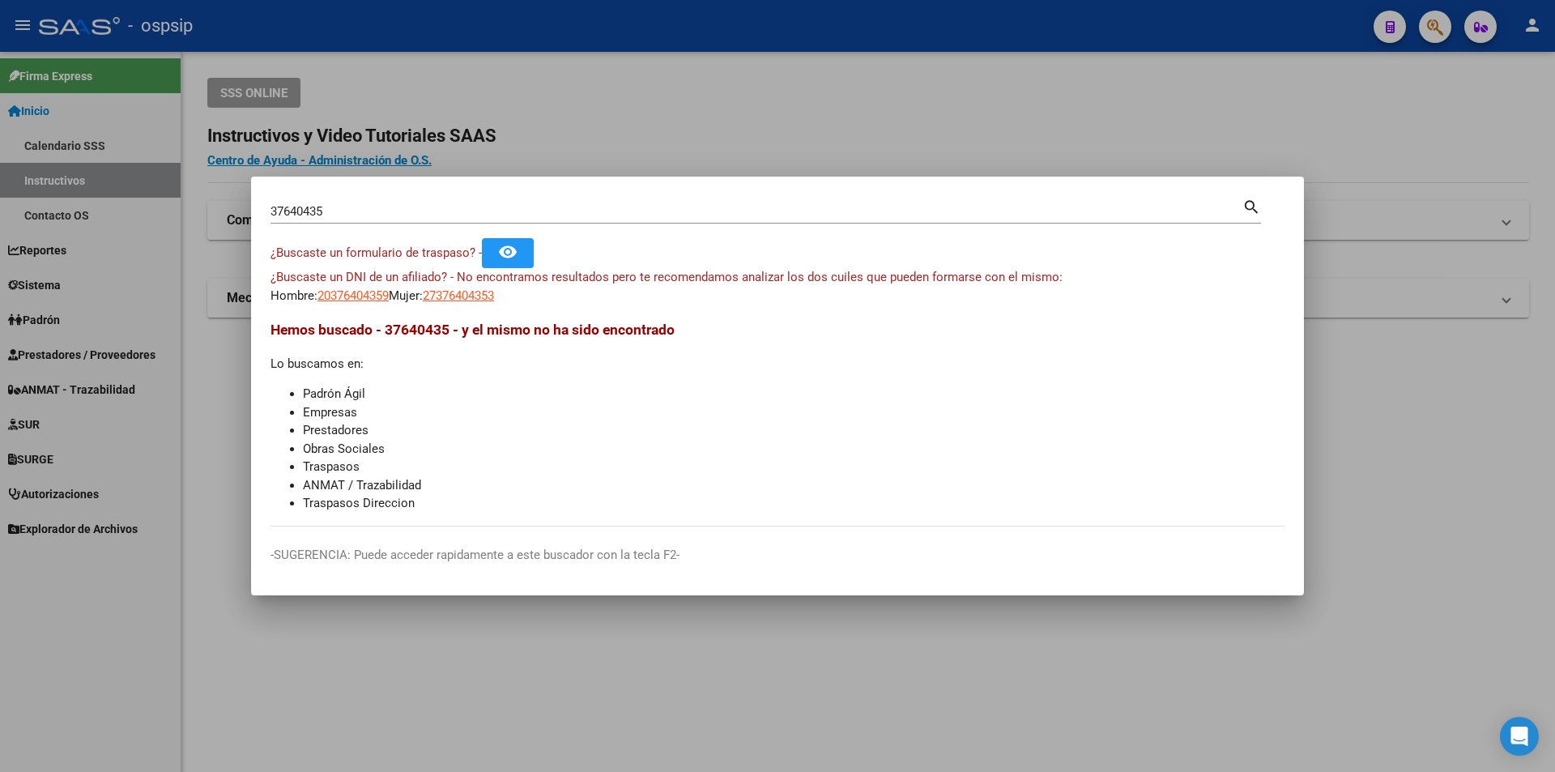
drag, startPoint x: 385, startPoint y: 211, endPoint x: 45, endPoint y: 175, distance: 342.0
click at [47, 175] on div "37640435 Buscar (apellido, dni, cuil, nro traspaso, cuit, obra social) search ¿…" at bounding box center [777, 386] width 1555 height 772
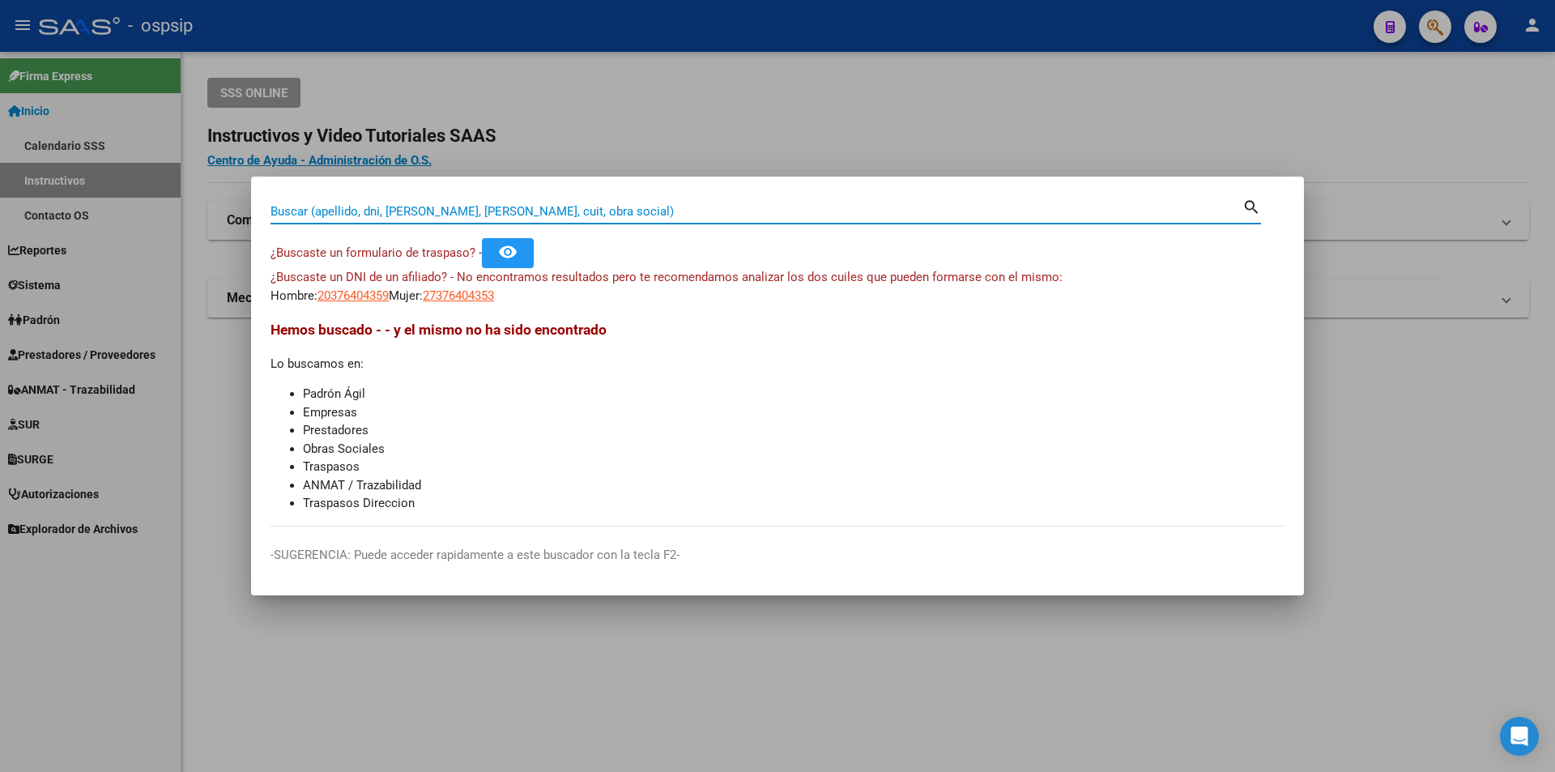
paste input "33757629"
type input "33757629"
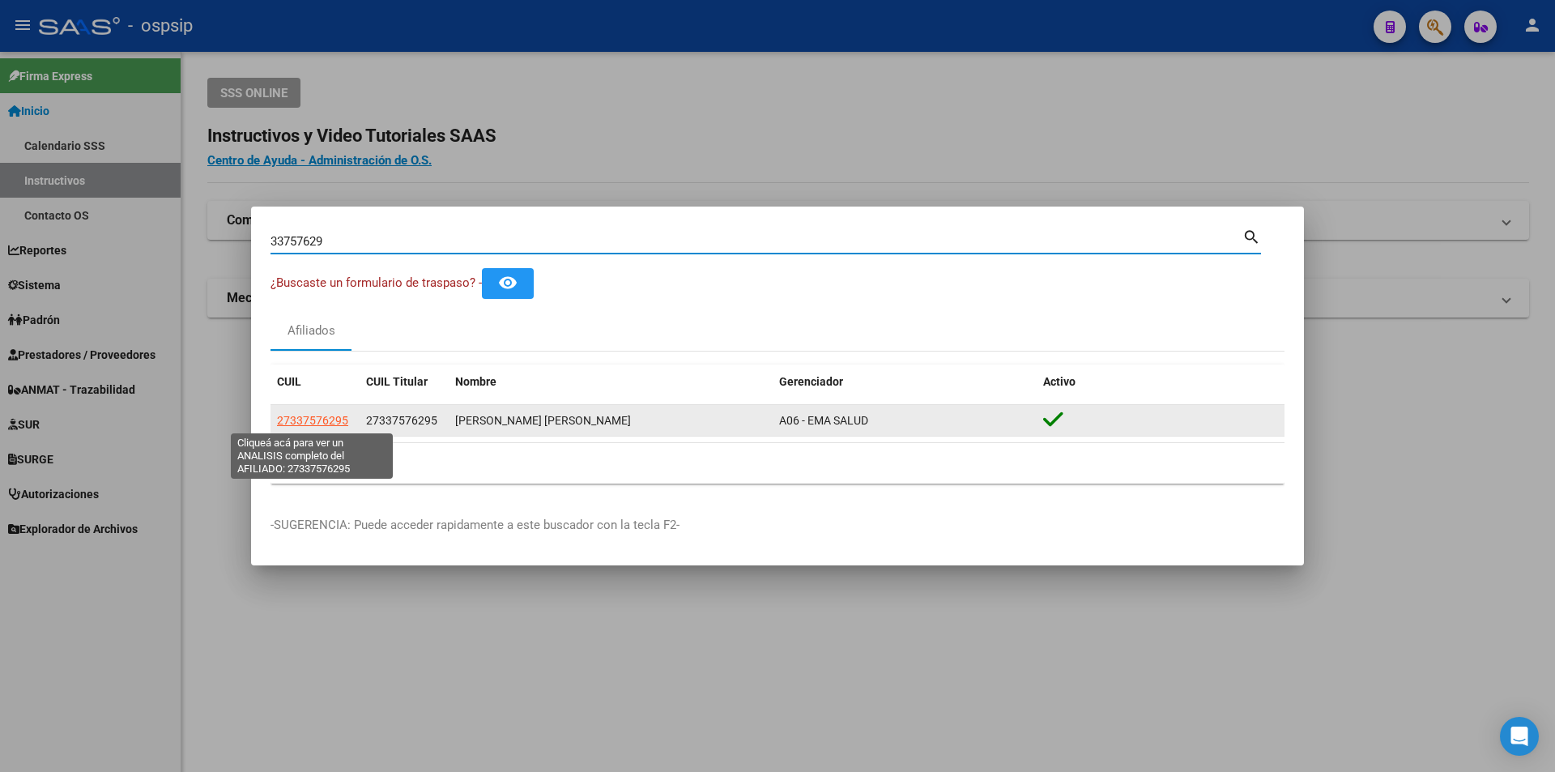
click at [327, 418] on span "27337576295" at bounding box center [312, 420] width 71 height 13
type textarea "27337576295"
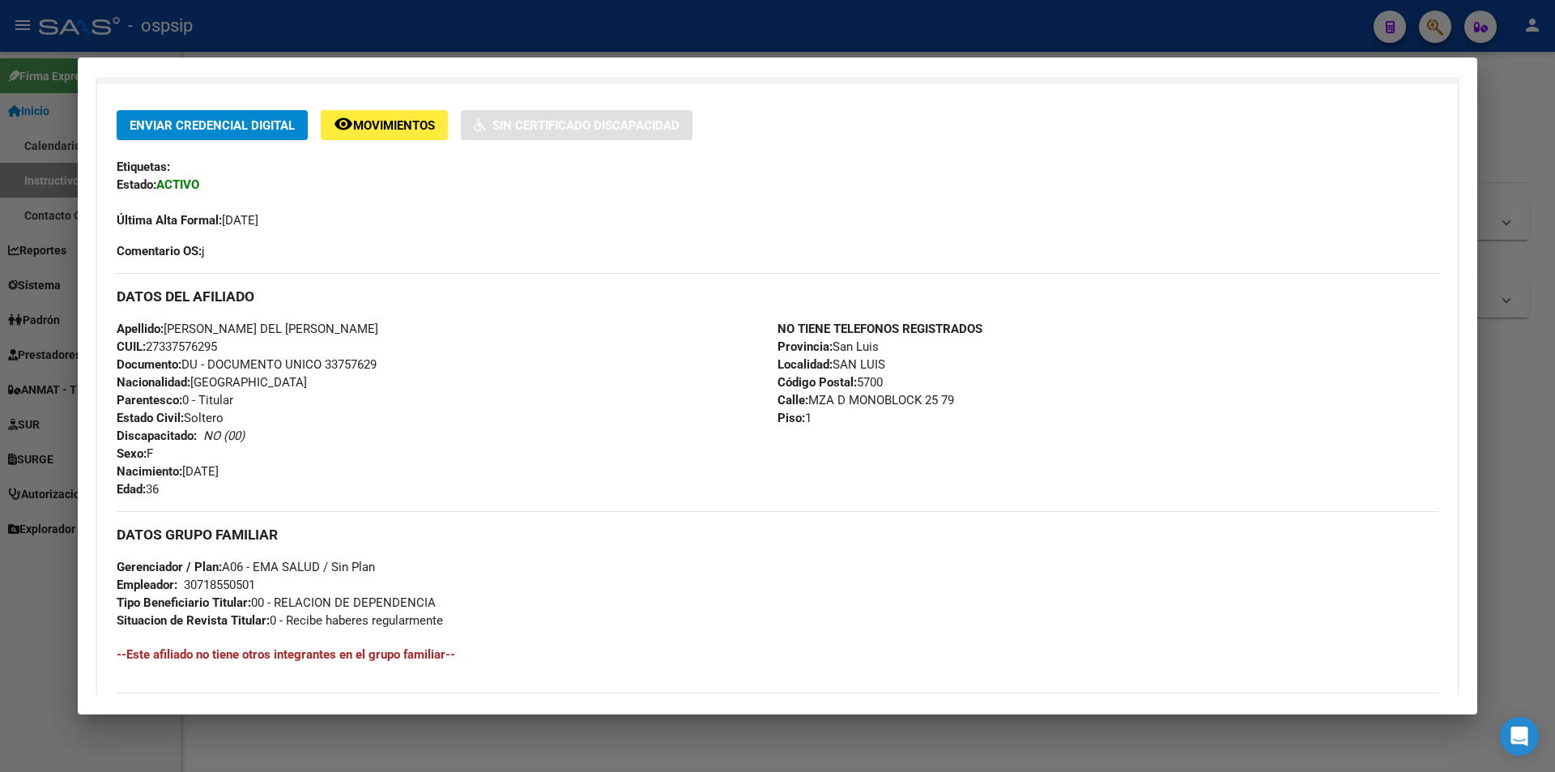
scroll to position [561, 0]
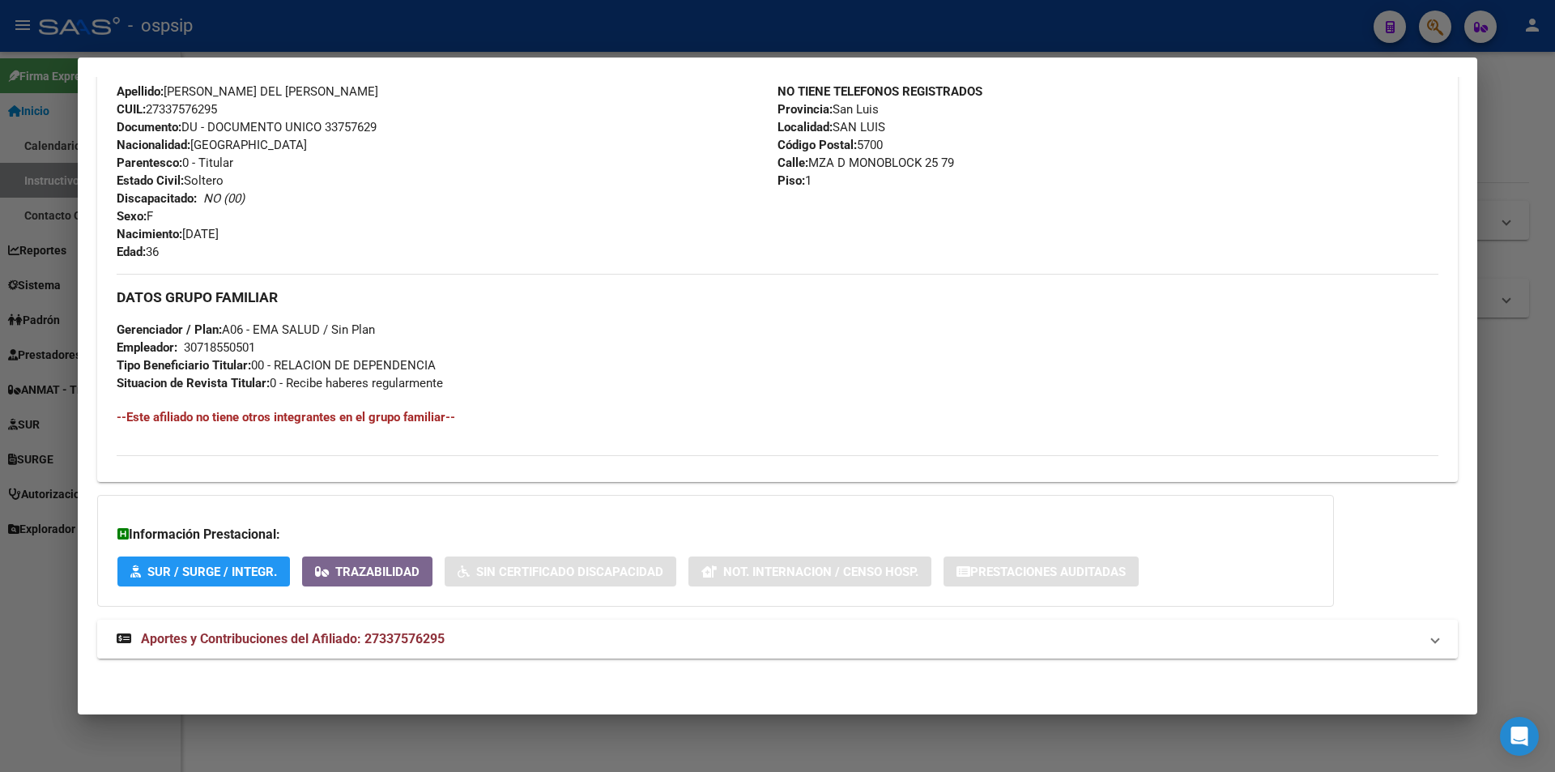
click at [418, 632] on span "Aportes y Contribuciones del Afiliado: 27337576295" at bounding box center [293, 638] width 304 height 15
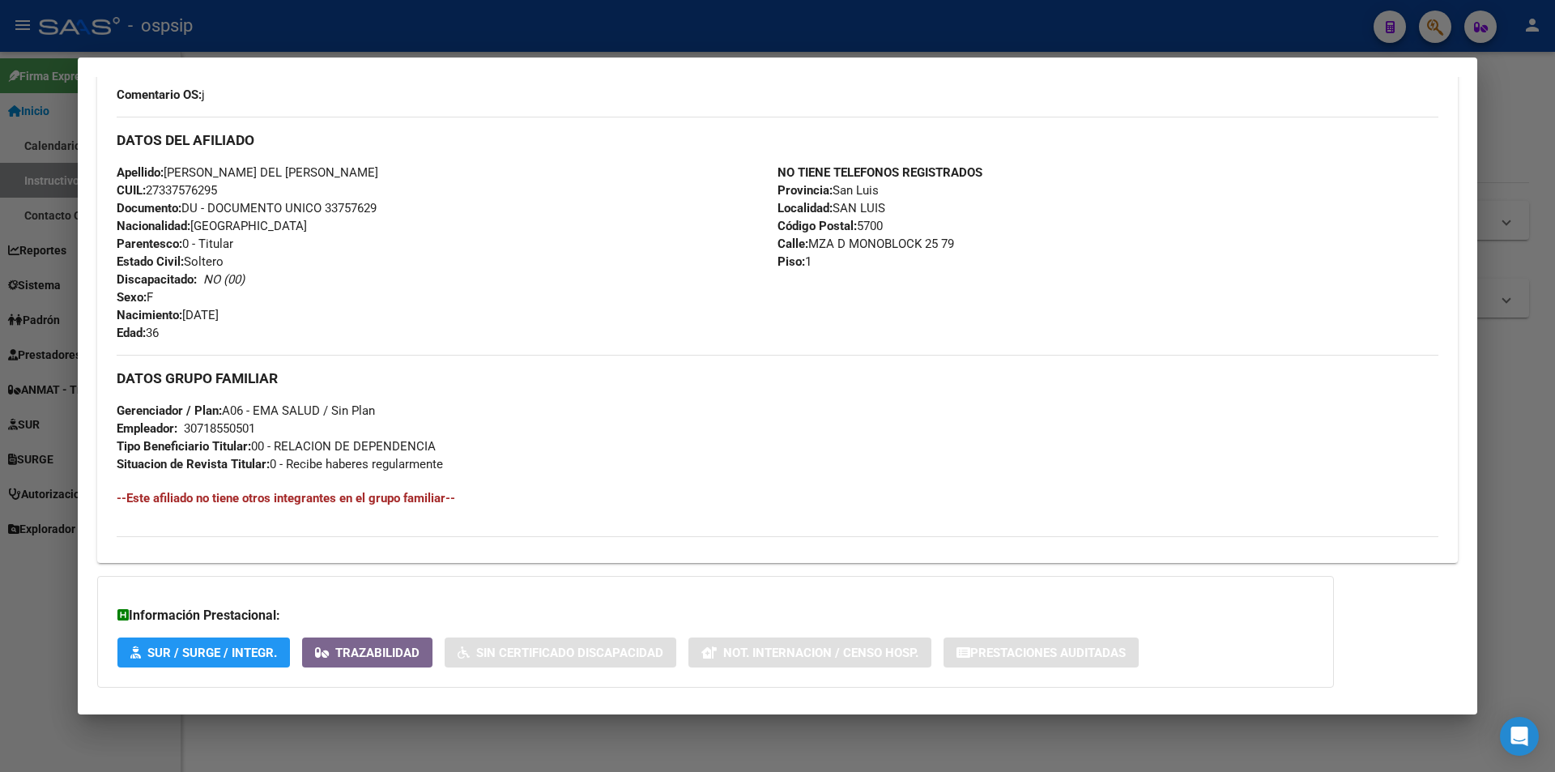
scroll to position [0, 0]
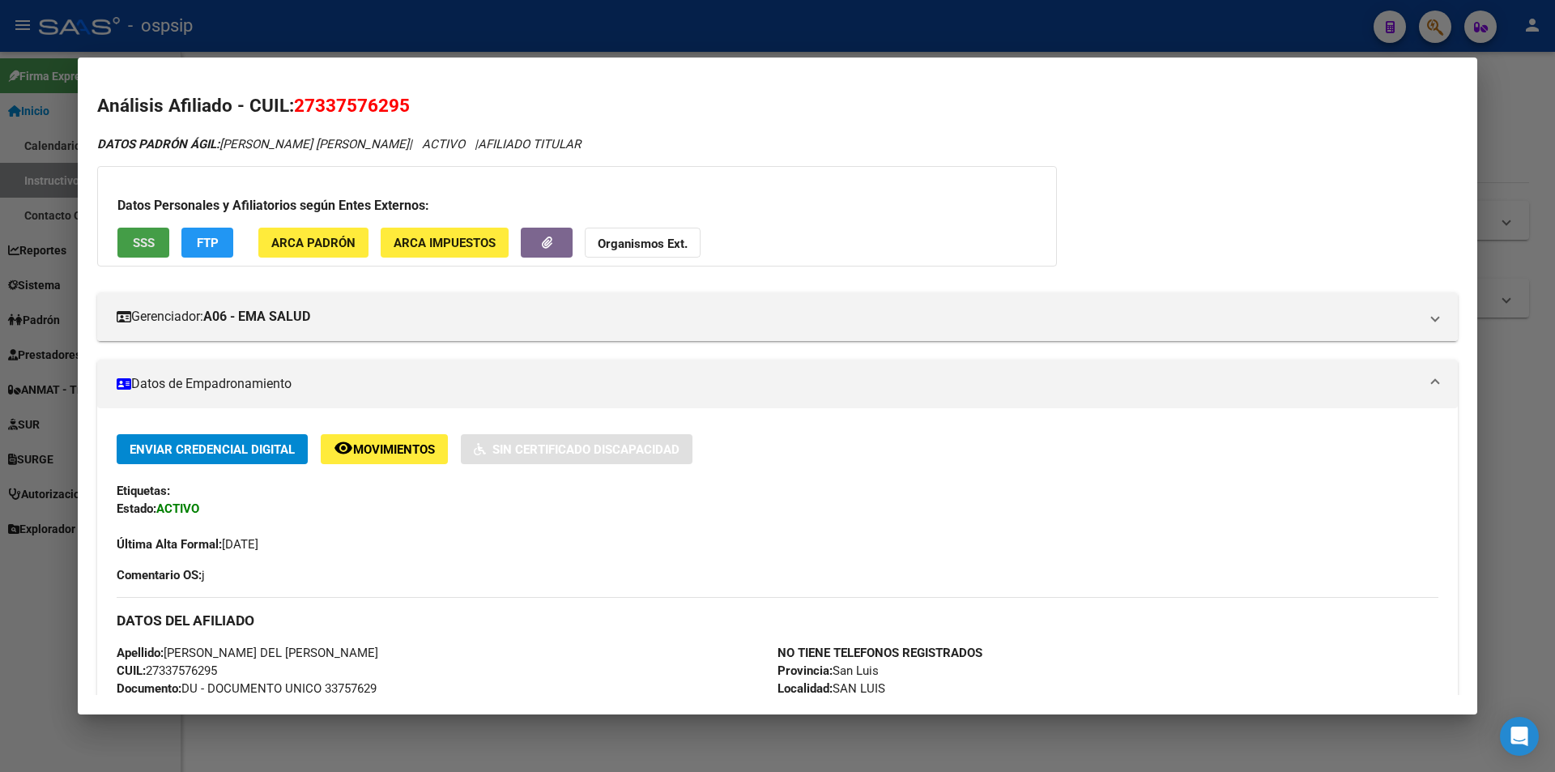
click at [139, 238] on span "SSS" at bounding box center [144, 243] width 22 height 15
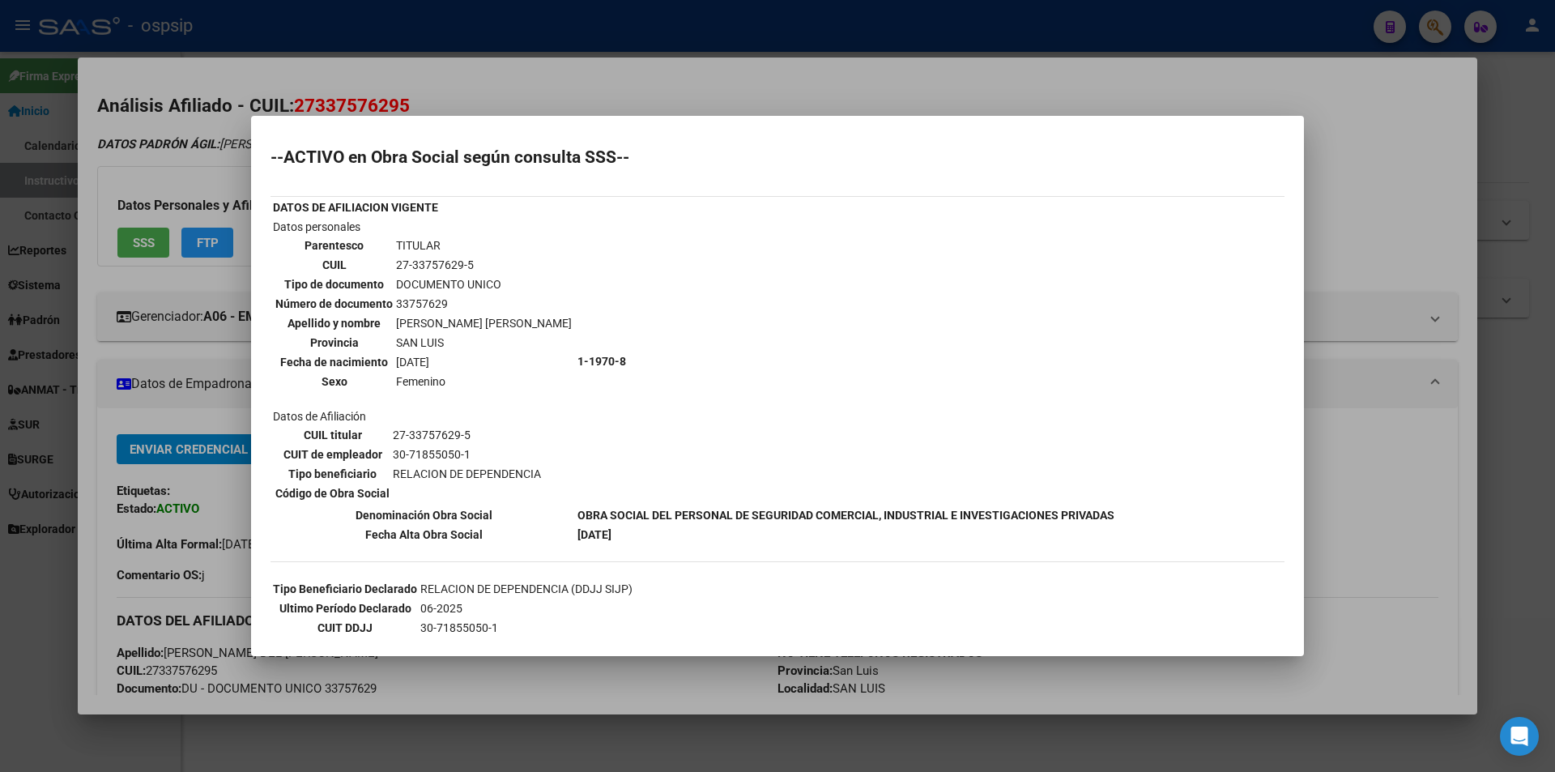
click at [376, 96] on div at bounding box center [777, 386] width 1555 height 772
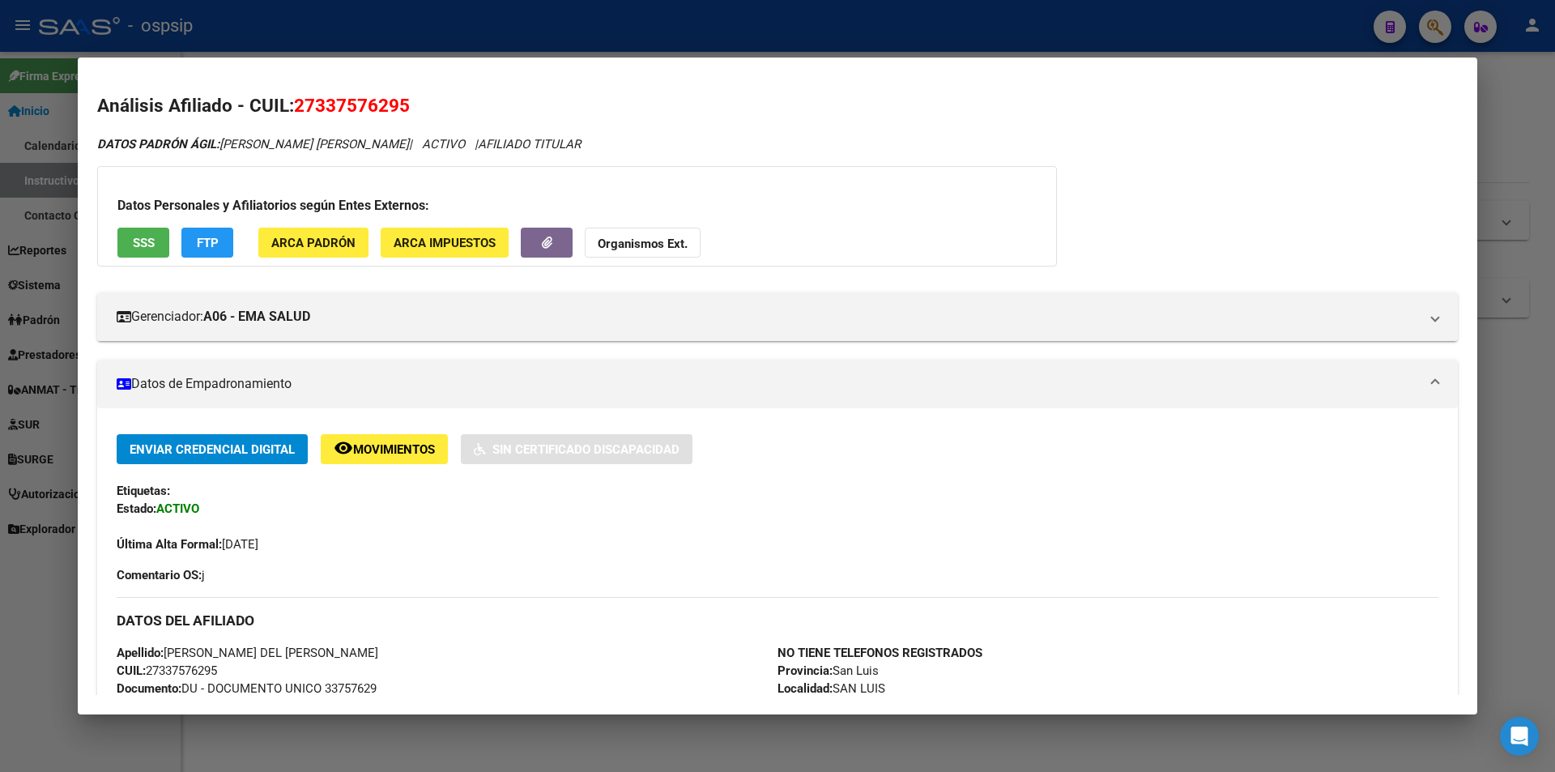
click at [384, 19] on div at bounding box center [777, 386] width 1555 height 772
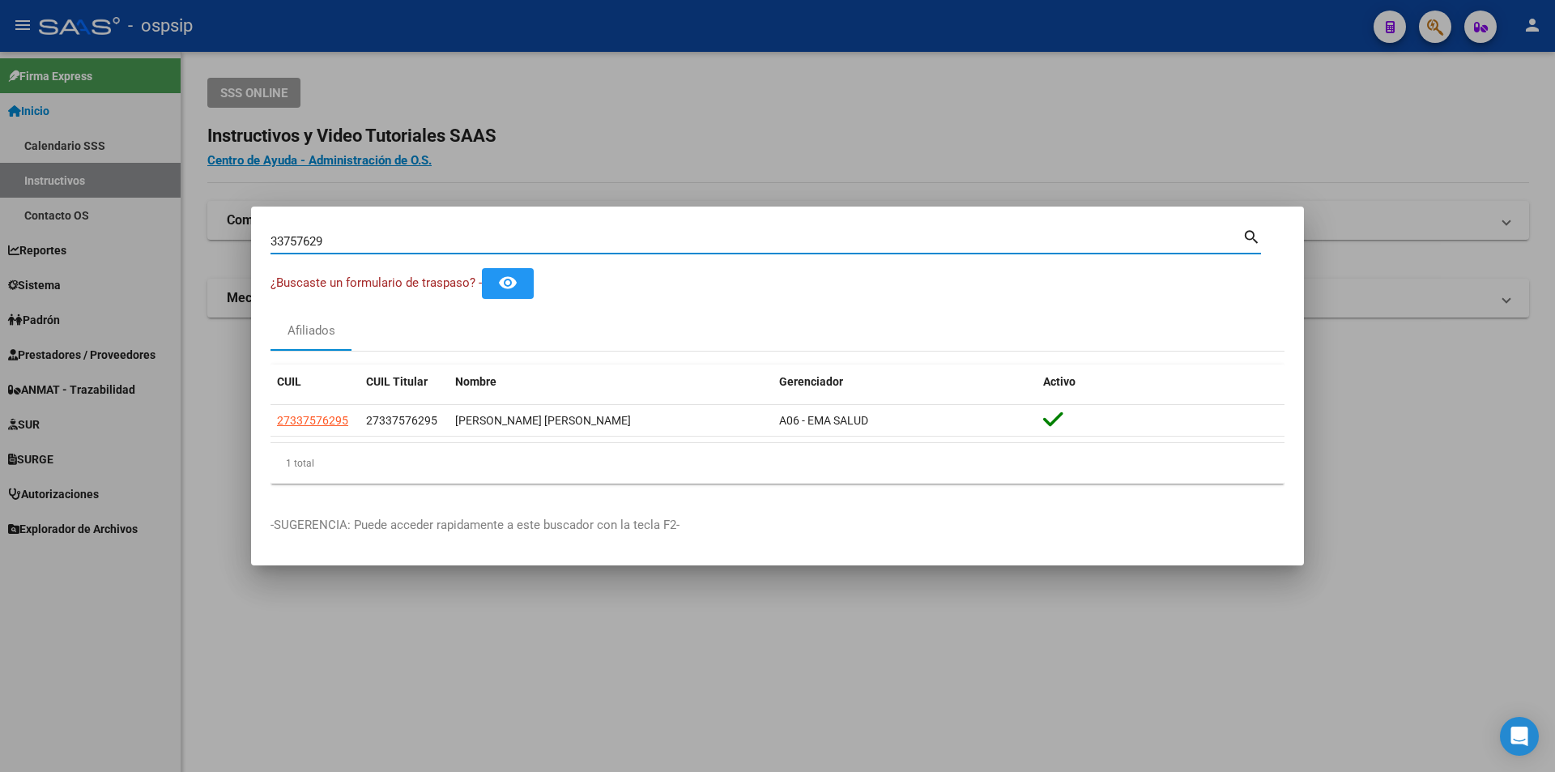
drag, startPoint x: 393, startPoint y: 235, endPoint x: 269, endPoint y: 238, distance: 124.7
click at [269, 238] on mat-dialog-content "33757629 Buscar (apellido, dni, cuil, [PERSON_NAME], cuit, obra social) search …" at bounding box center [777, 361] width 1053 height 270
paste input "33428342"
type input "33428342"
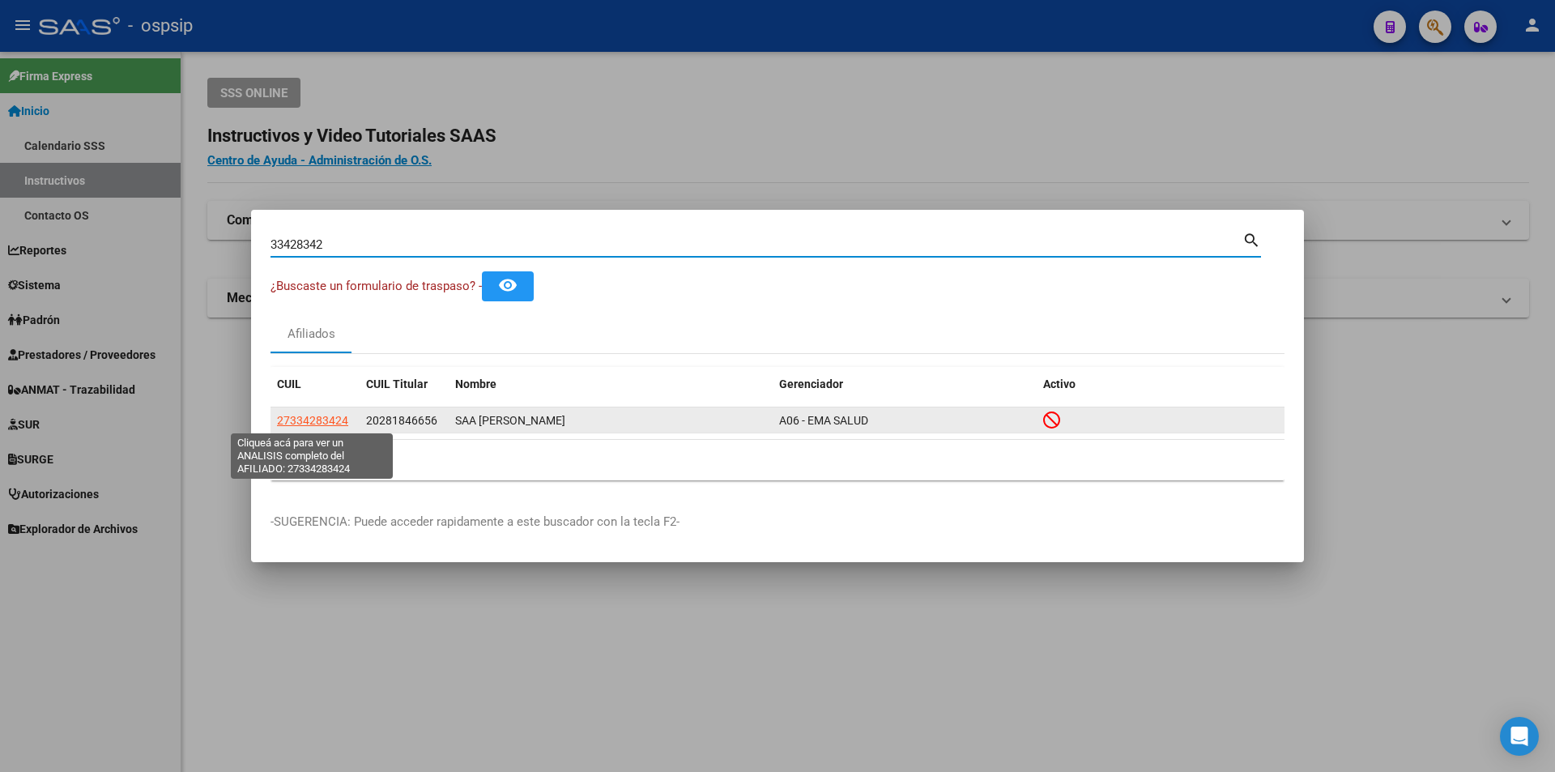
click at [300, 415] on span "27334283424" at bounding box center [312, 420] width 71 height 13
type textarea "27334283424"
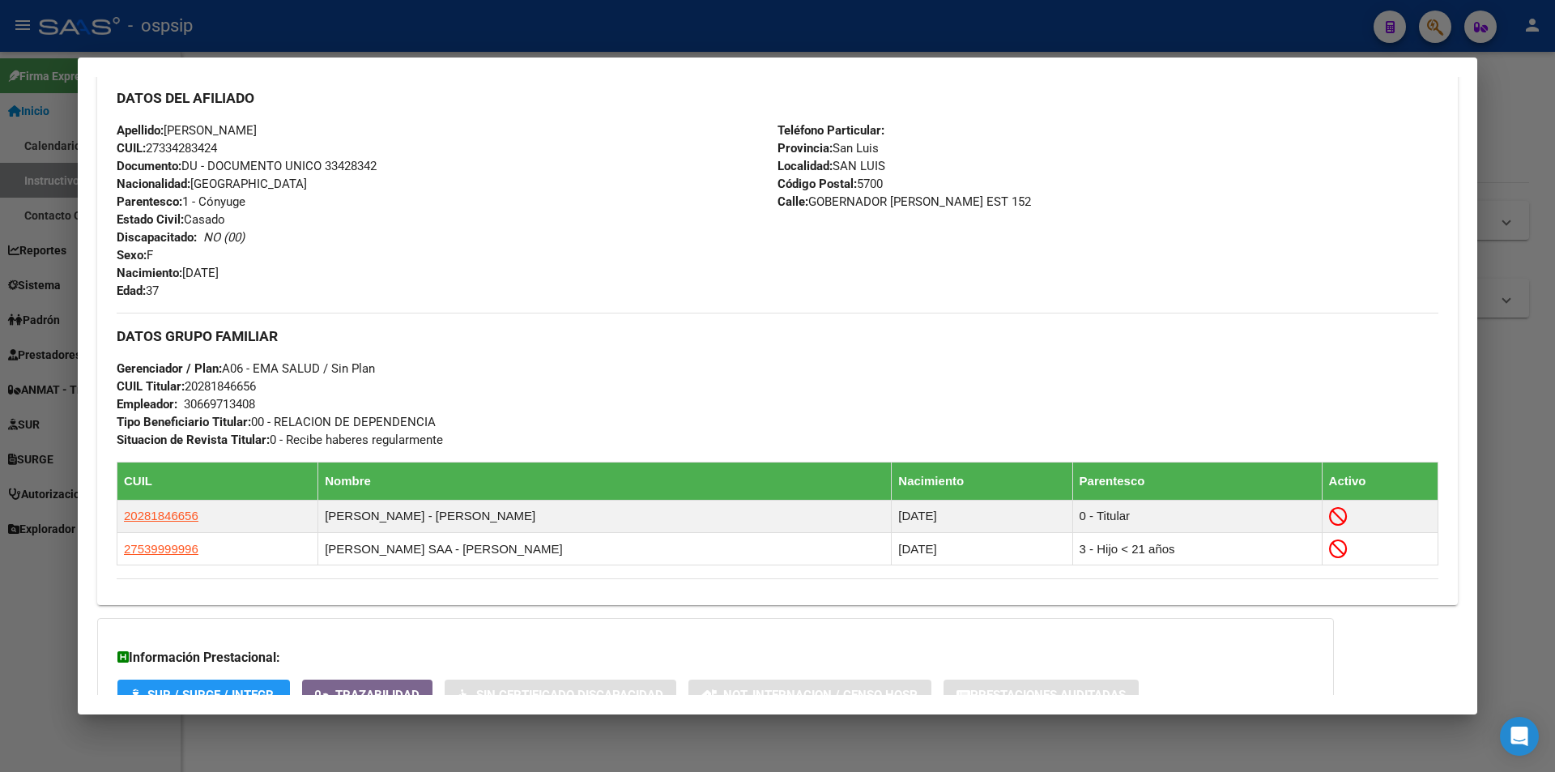
scroll to position [648, 0]
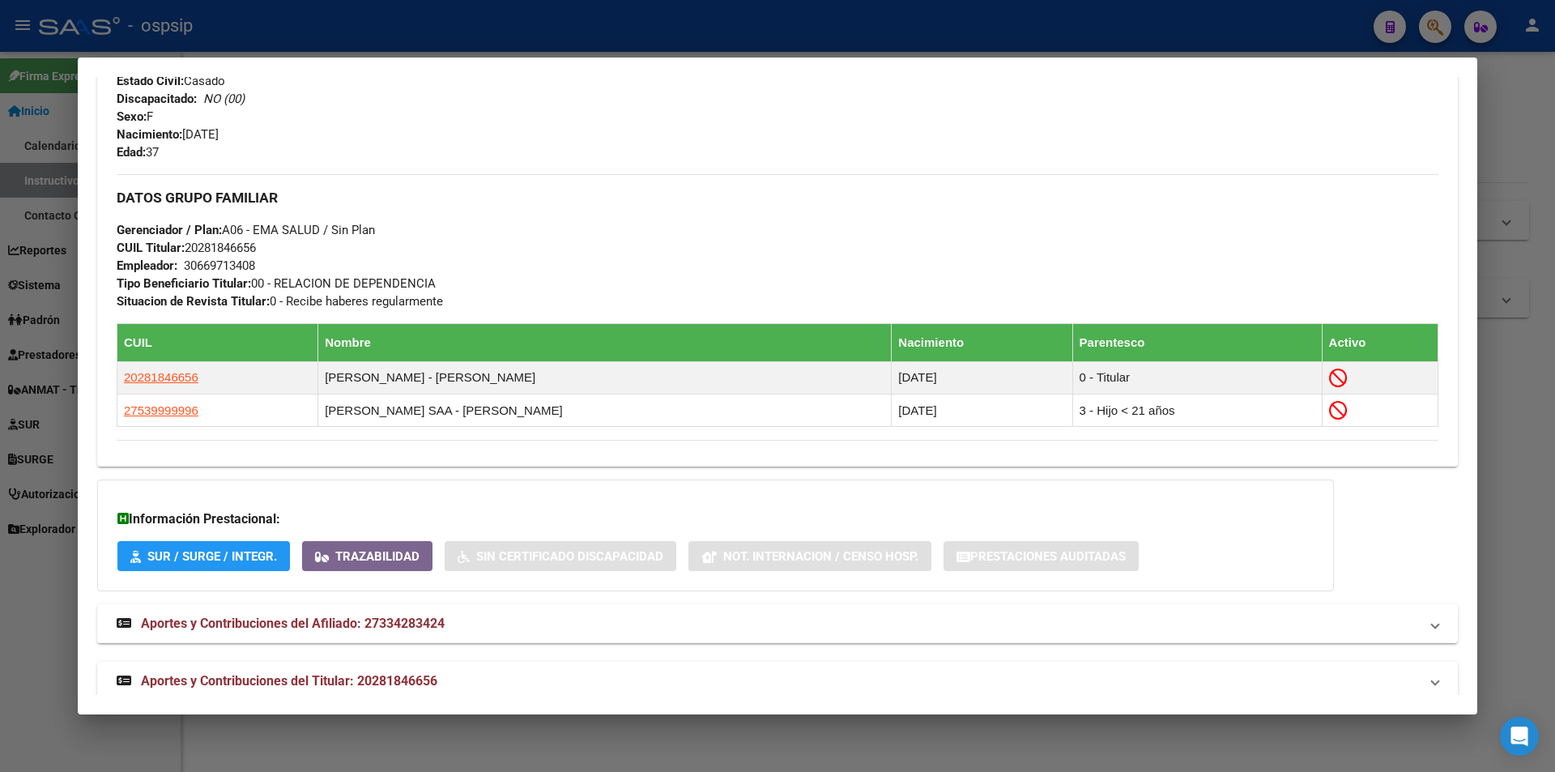
click at [393, 671] on strong "Aportes y Contribuciones del Titular: 20281846656" at bounding box center [277, 680] width 321 height 19
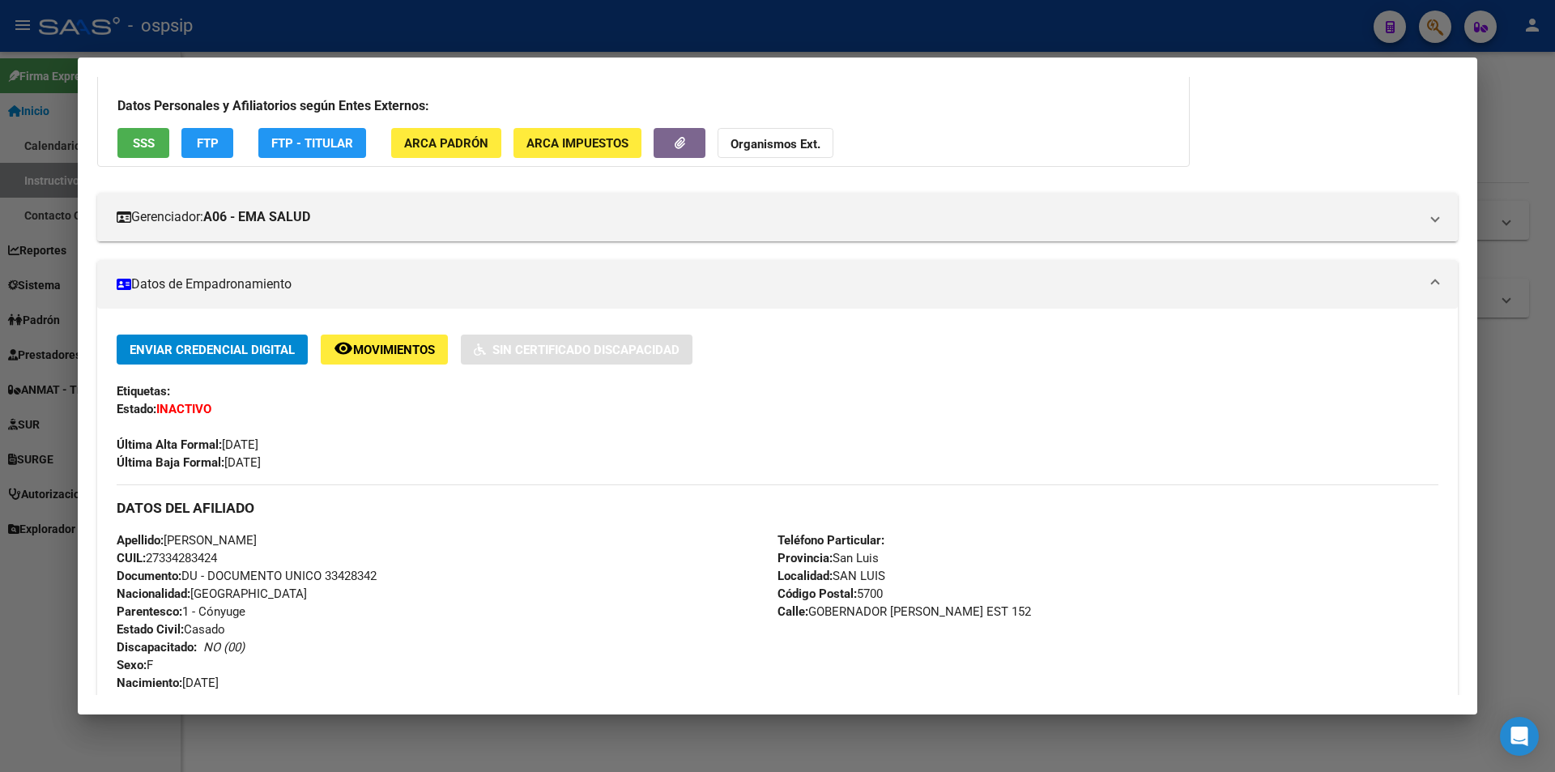
scroll to position [0, 0]
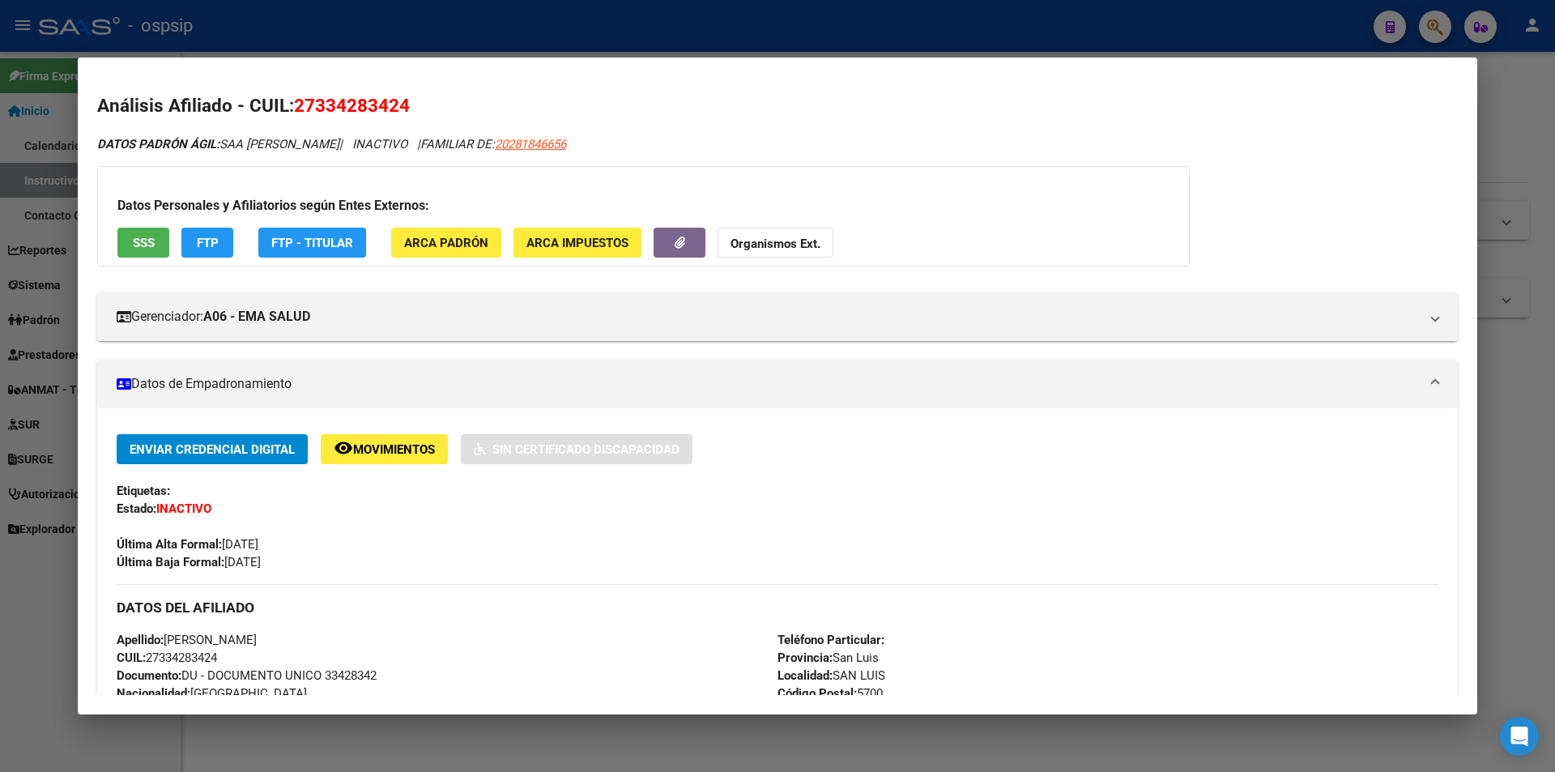
click at [315, 23] on div at bounding box center [777, 386] width 1555 height 772
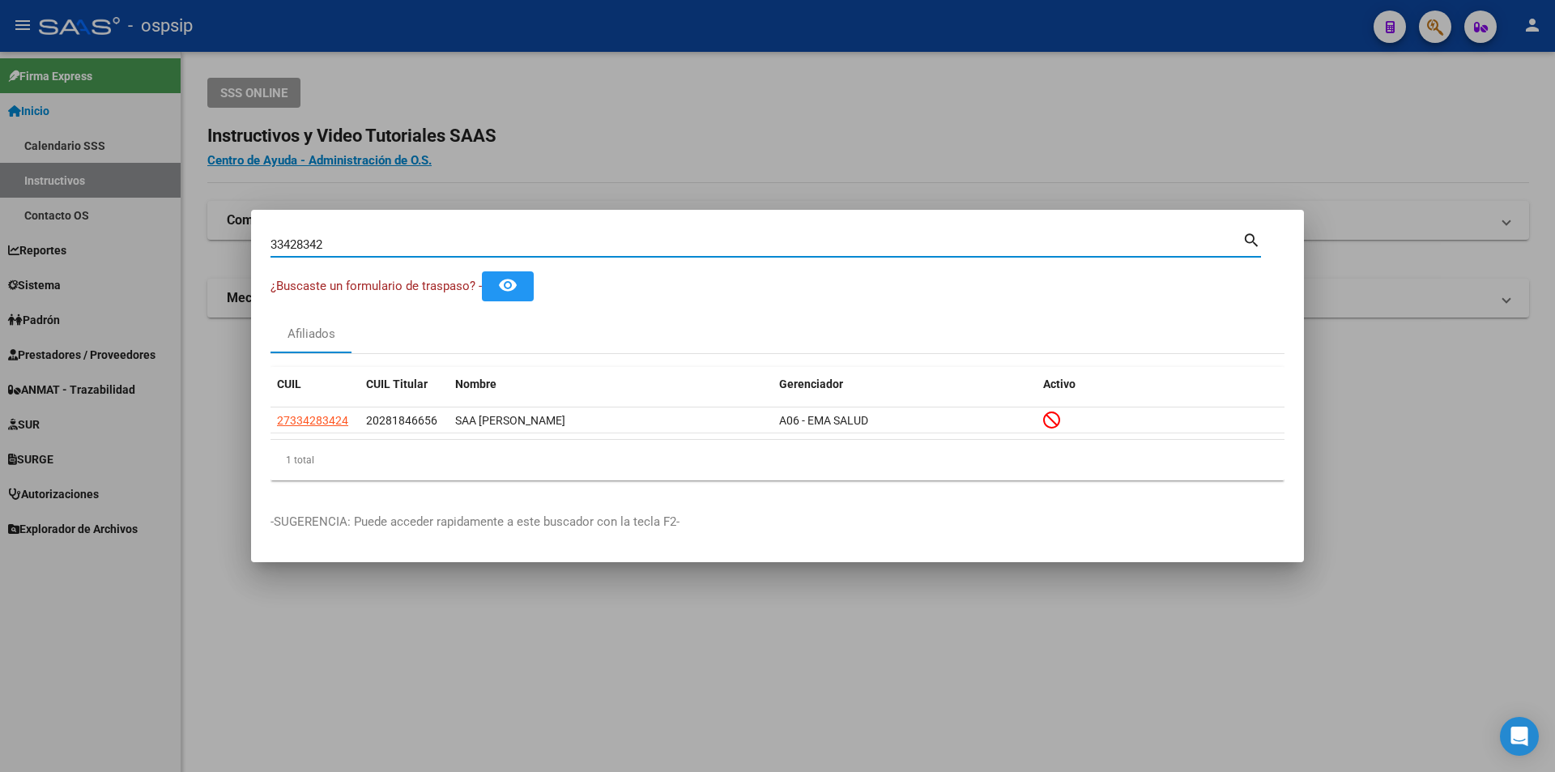
drag, startPoint x: 341, startPoint y: 244, endPoint x: 130, endPoint y: 211, distance: 213.9
click at [131, 211] on div "33428342 Buscar (apellido, dni, cuil, nro traspaso, cuit, obra social) search ¿…" at bounding box center [777, 386] width 1555 height 772
paste input "32256232"
type input "32256232"
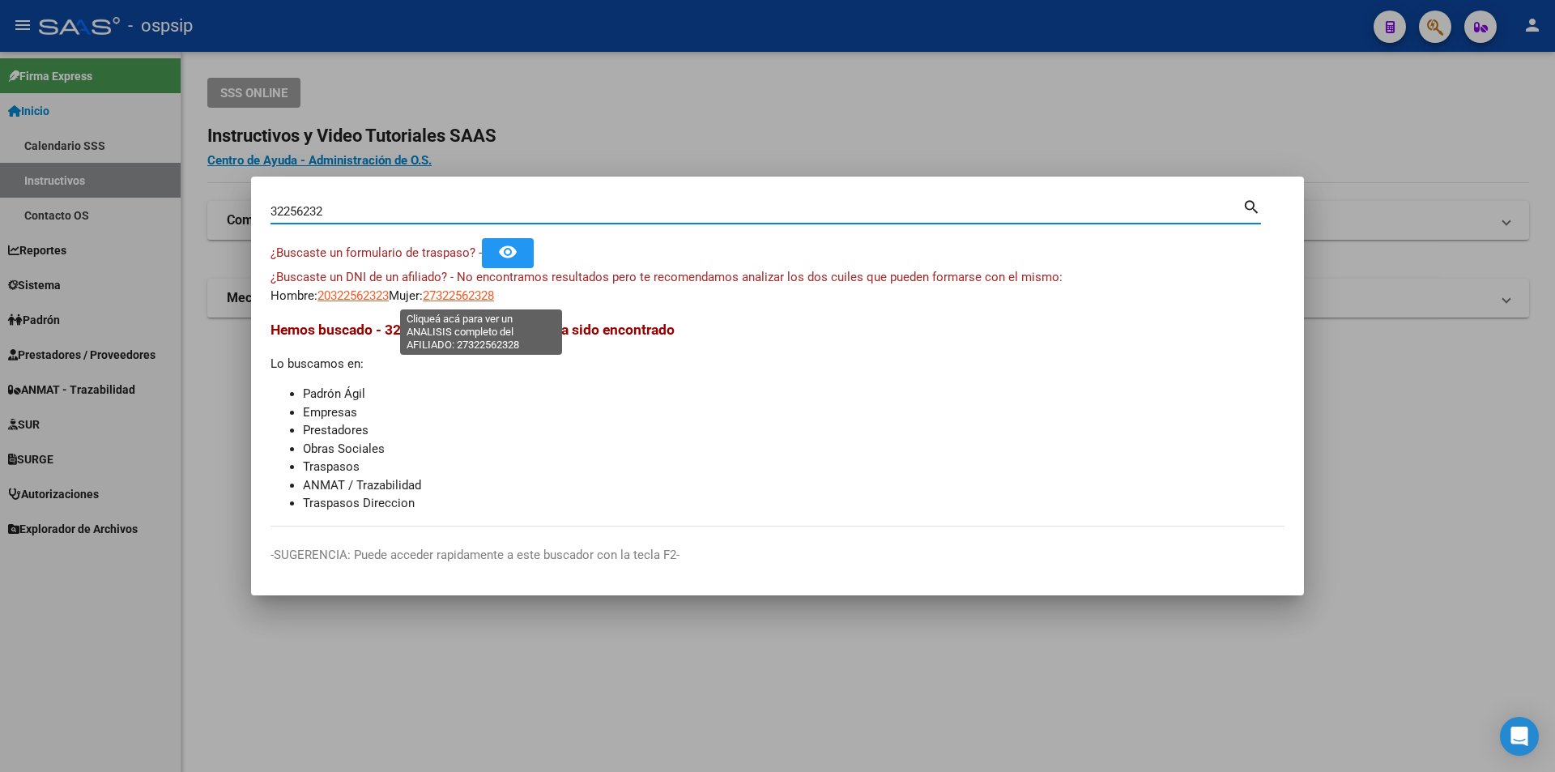
click at [494, 299] on span "27322562328" at bounding box center [458, 295] width 71 height 15
type textarea "27322562328"
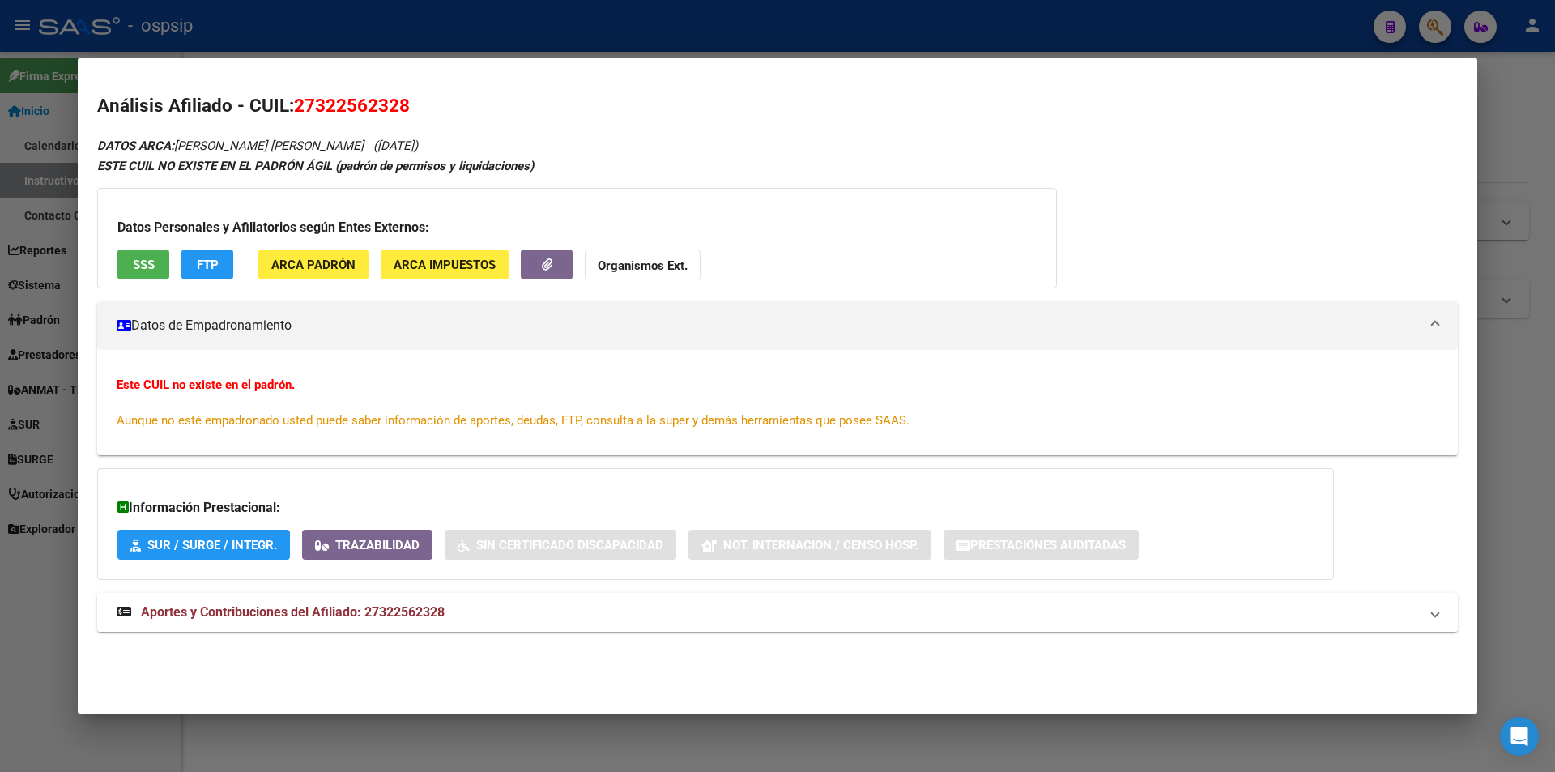
click at [322, 611] on span "Aportes y Contribuciones del Afiliado: 27322562328" at bounding box center [293, 611] width 304 height 15
click at [128, 262] on button "SSS" at bounding box center [143, 264] width 52 height 30
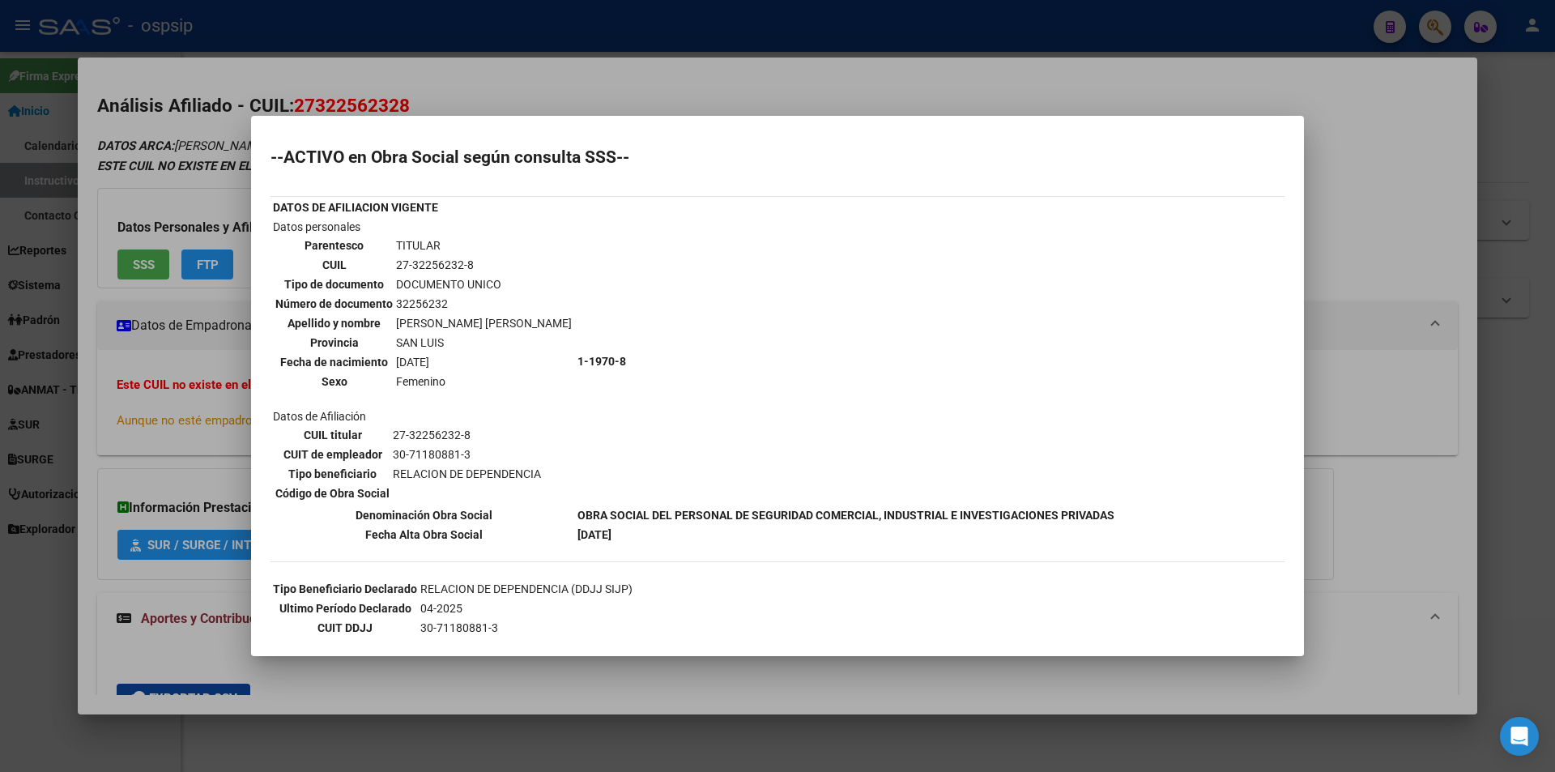
click at [487, 121] on mat-dialog-container "--ACTIVO en Obra Social según consulta SSS-- DATOS DE AFILIACION VIGENTE Datos …" at bounding box center [777, 386] width 1053 height 540
click at [474, 104] on div at bounding box center [777, 386] width 1555 height 772
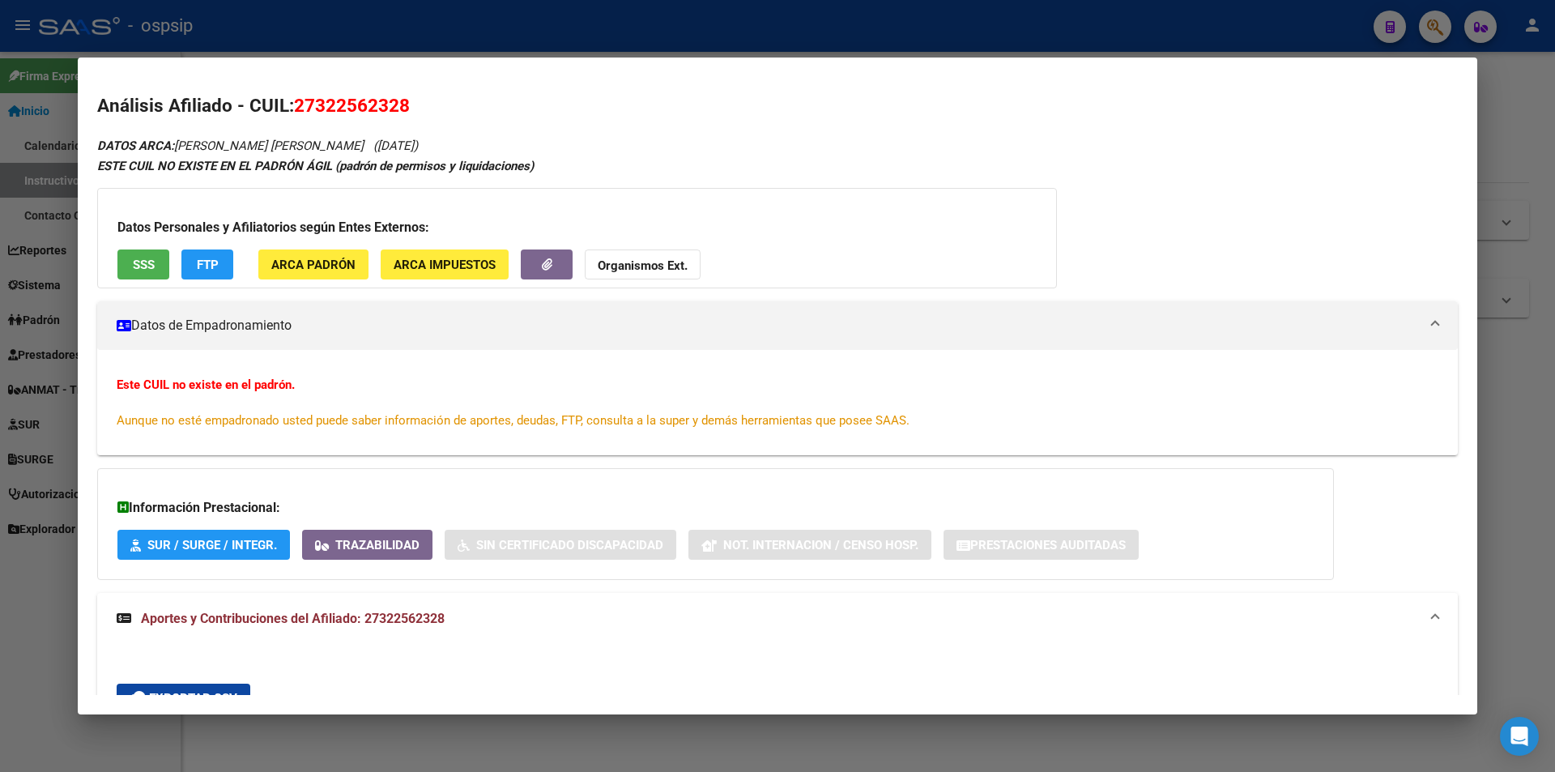
click at [449, 45] on div at bounding box center [777, 386] width 1555 height 772
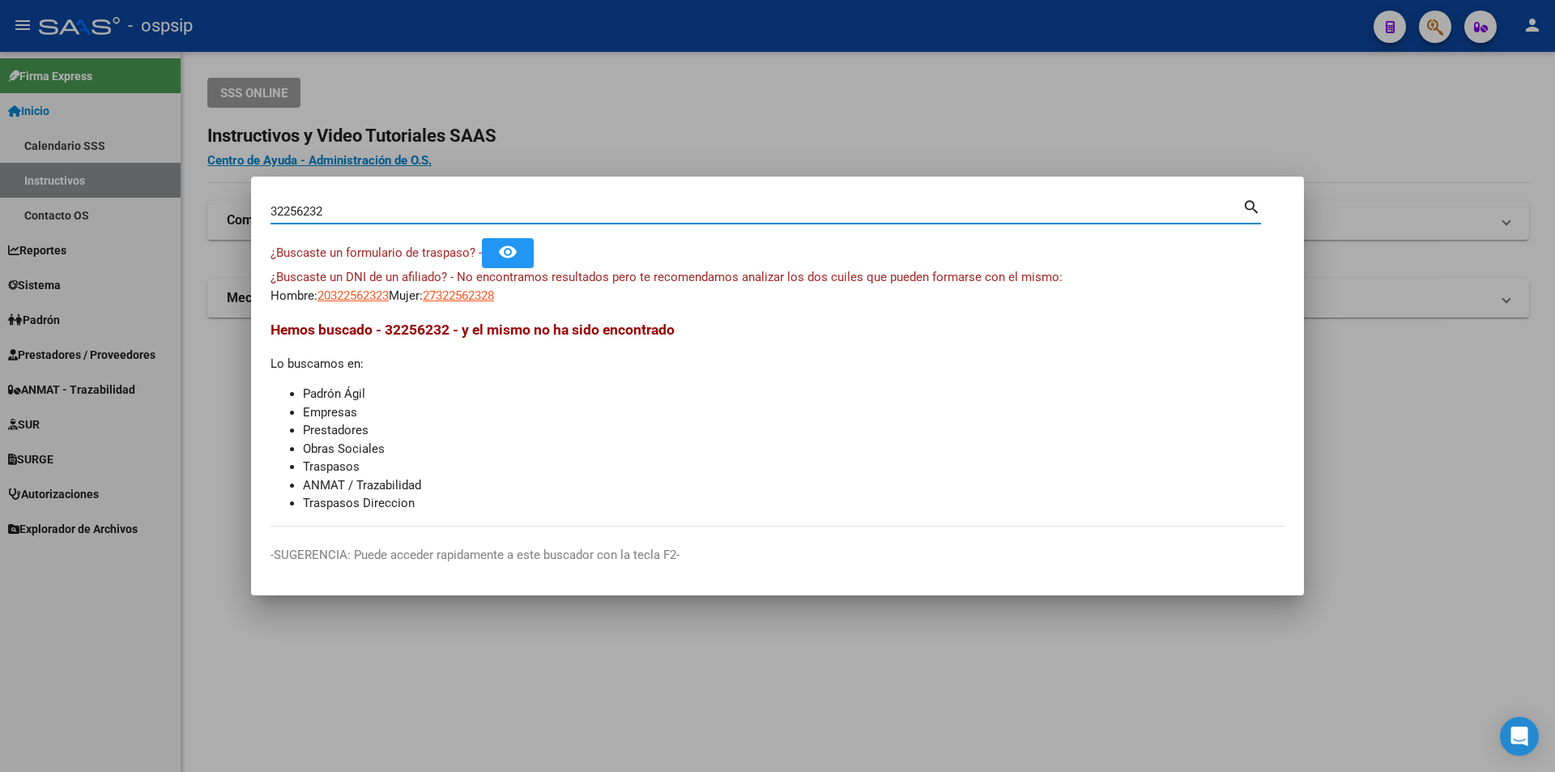
drag, startPoint x: 368, startPoint y: 203, endPoint x: 141, endPoint y: 186, distance: 228.2
click at [141, 186] on div "32256232 Buscar (apellido, dni, cuil, nro traspaso, cuit, obra social) search ¿…" at bounding box center [777, 386] width 1555 height 772
paste input "27143644"
type input "27143644"
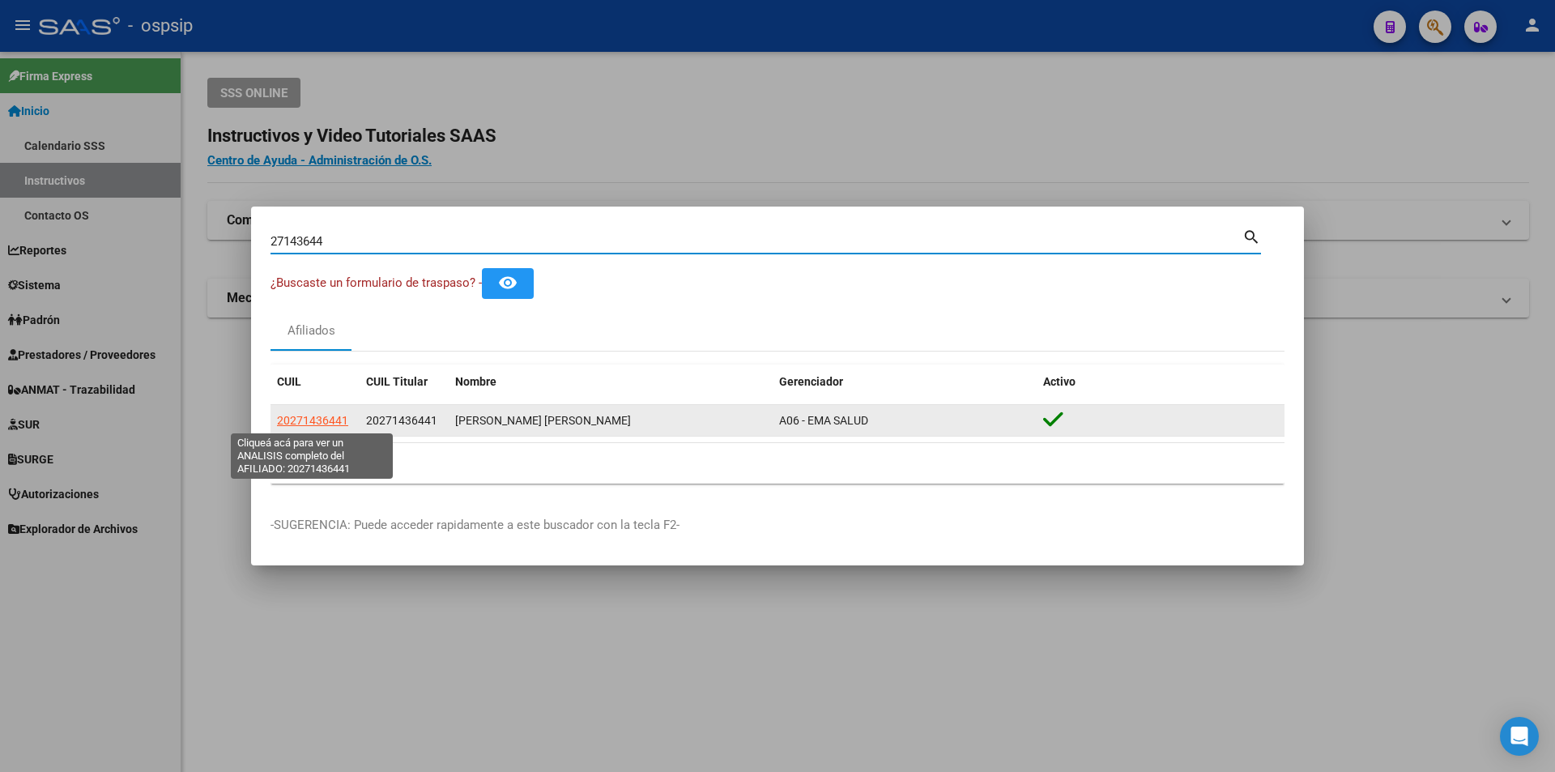
click at [338, 423] on span "20271436441" at bounding box center [312, 420] width 71 height 13
type textarea "20271436441"
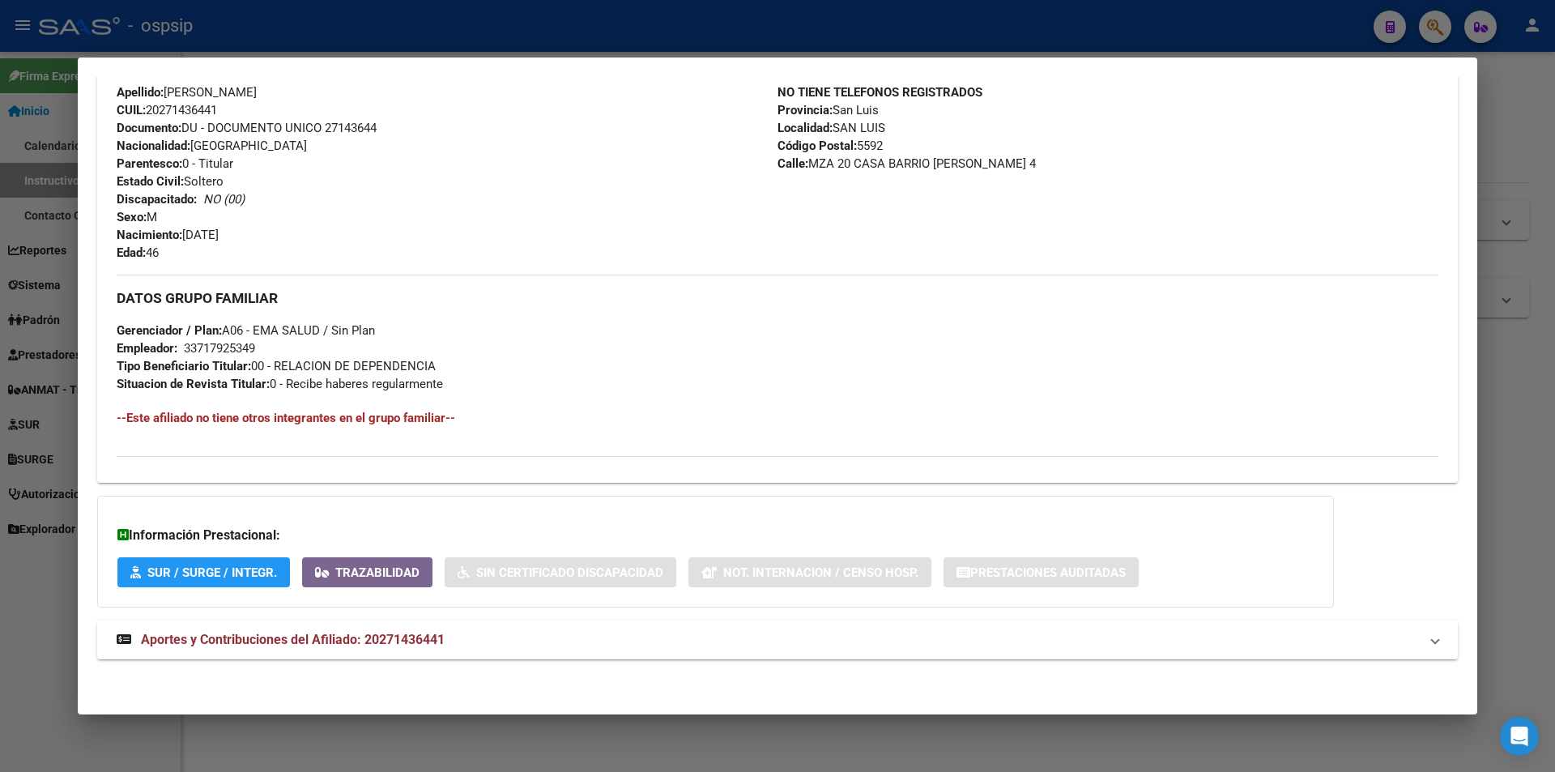
scroll to position [548, 0]
click at [406, 631] on span "Aportes y Contribuciones del Afiliado: 20271436441" at bounding box center [293, 638] width 304 height 15
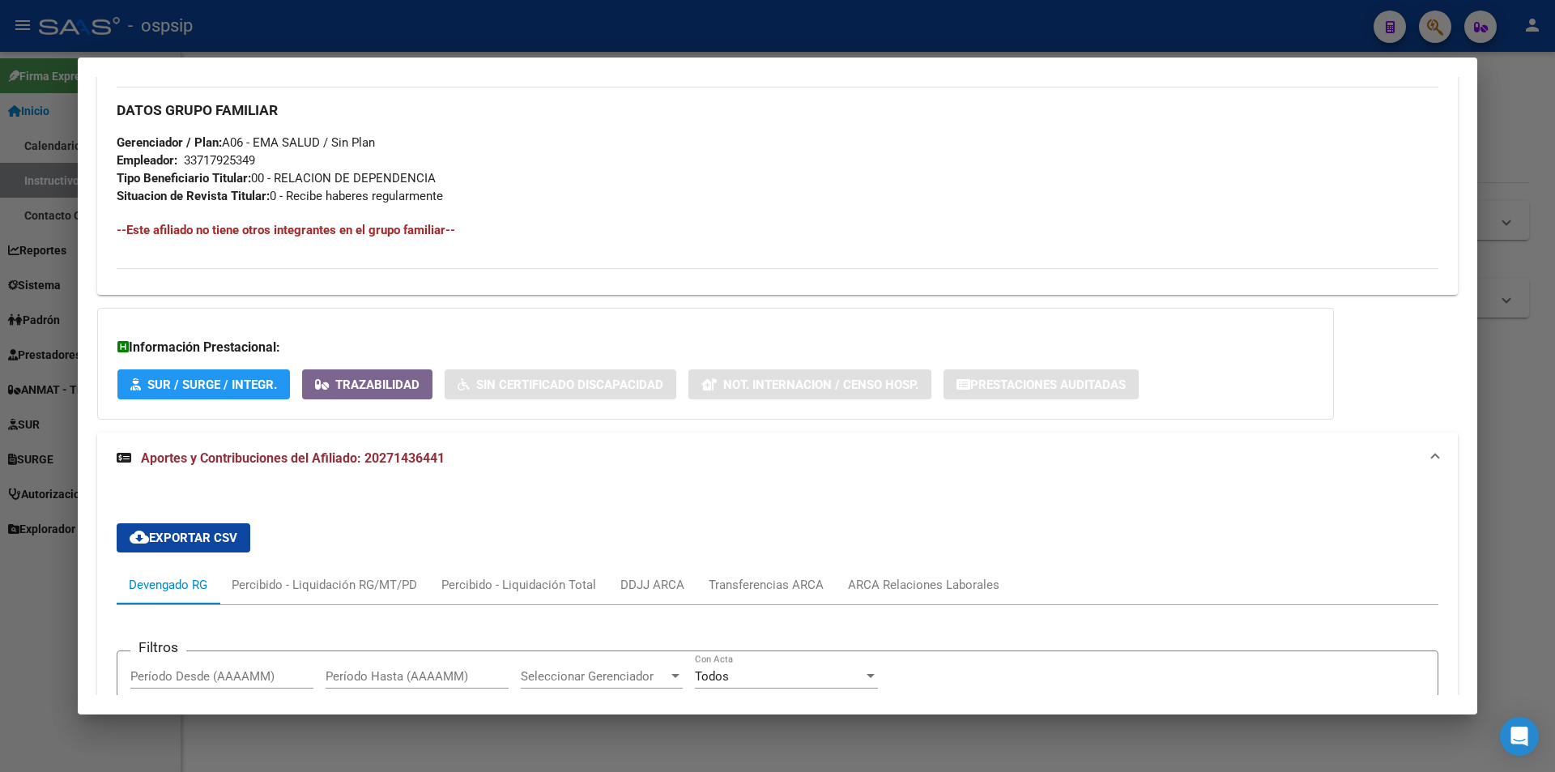
scroll to position [467, 0]
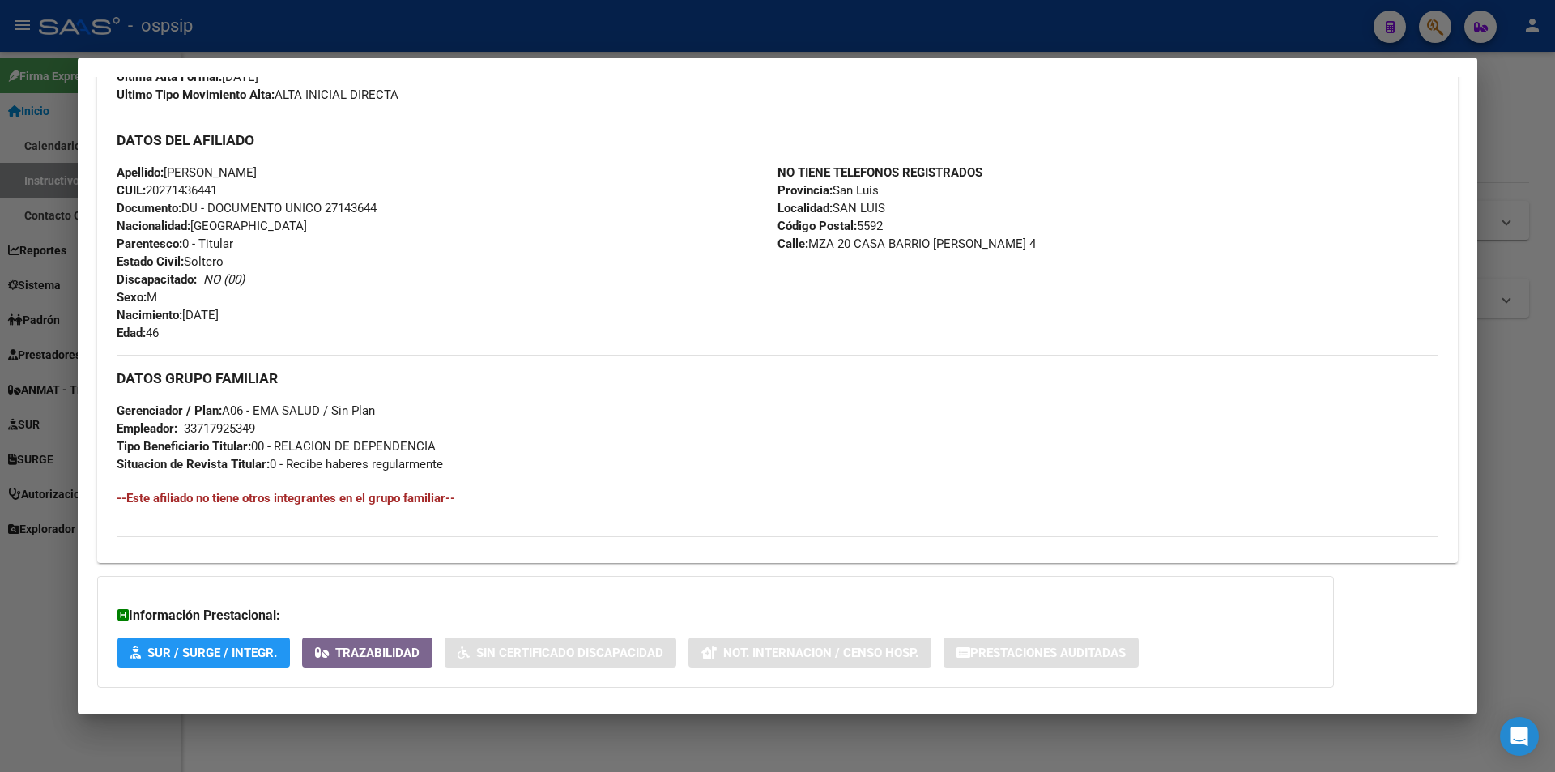
click at [412, 43] on div at bounding box center [777, 386] width 1555 height 772
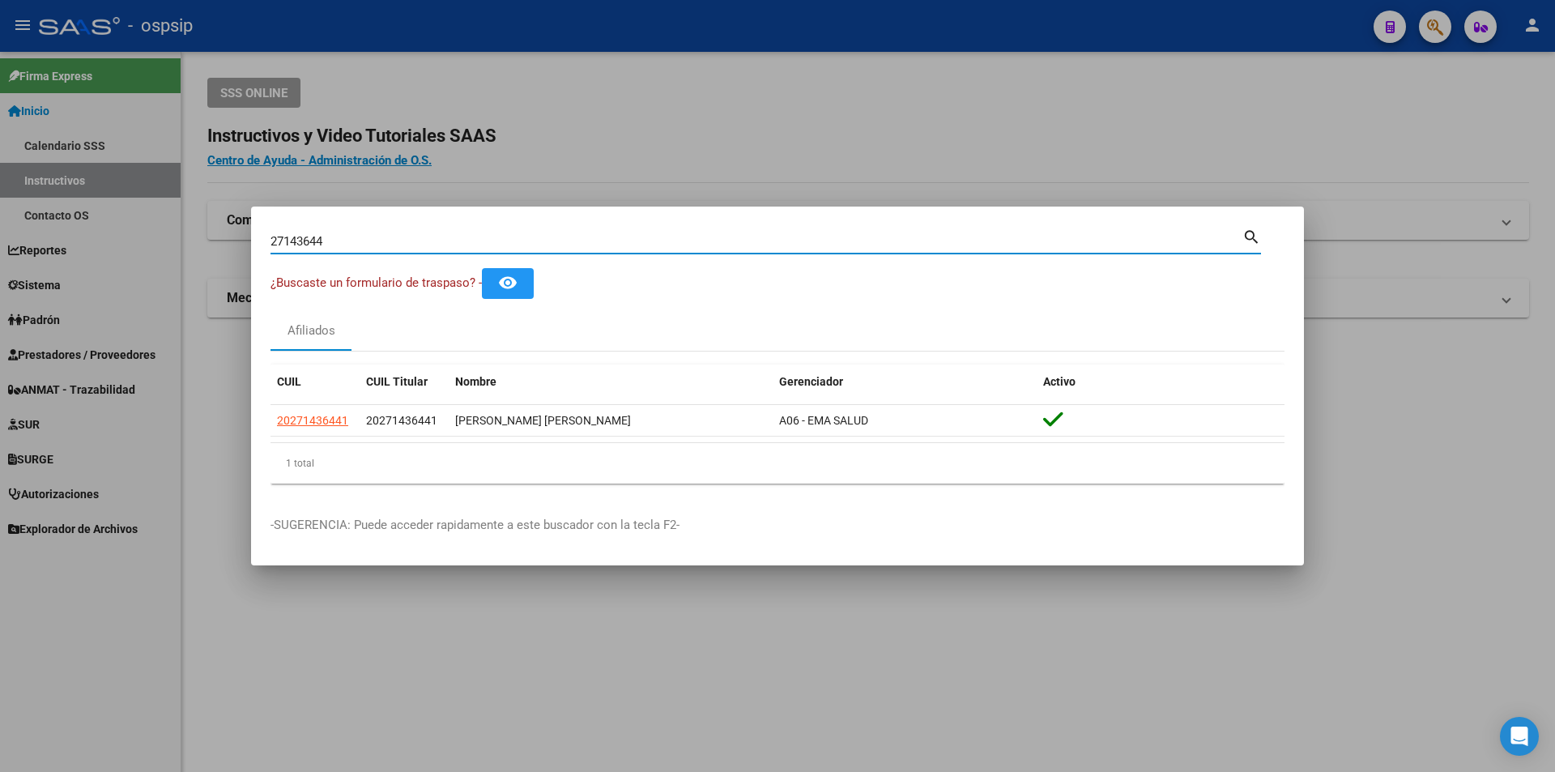
drag, startPoint x: 359, startPoint y: 241, endPoint x: 195, endPoint y: 234, distance: 163.7
click at [195, 234] on div "27143644 Buscar (apellido, dni, cuil, nro traspaso, cuit, obra social) search ¿…" at bounding box center [777, 386] width 1555 height 772
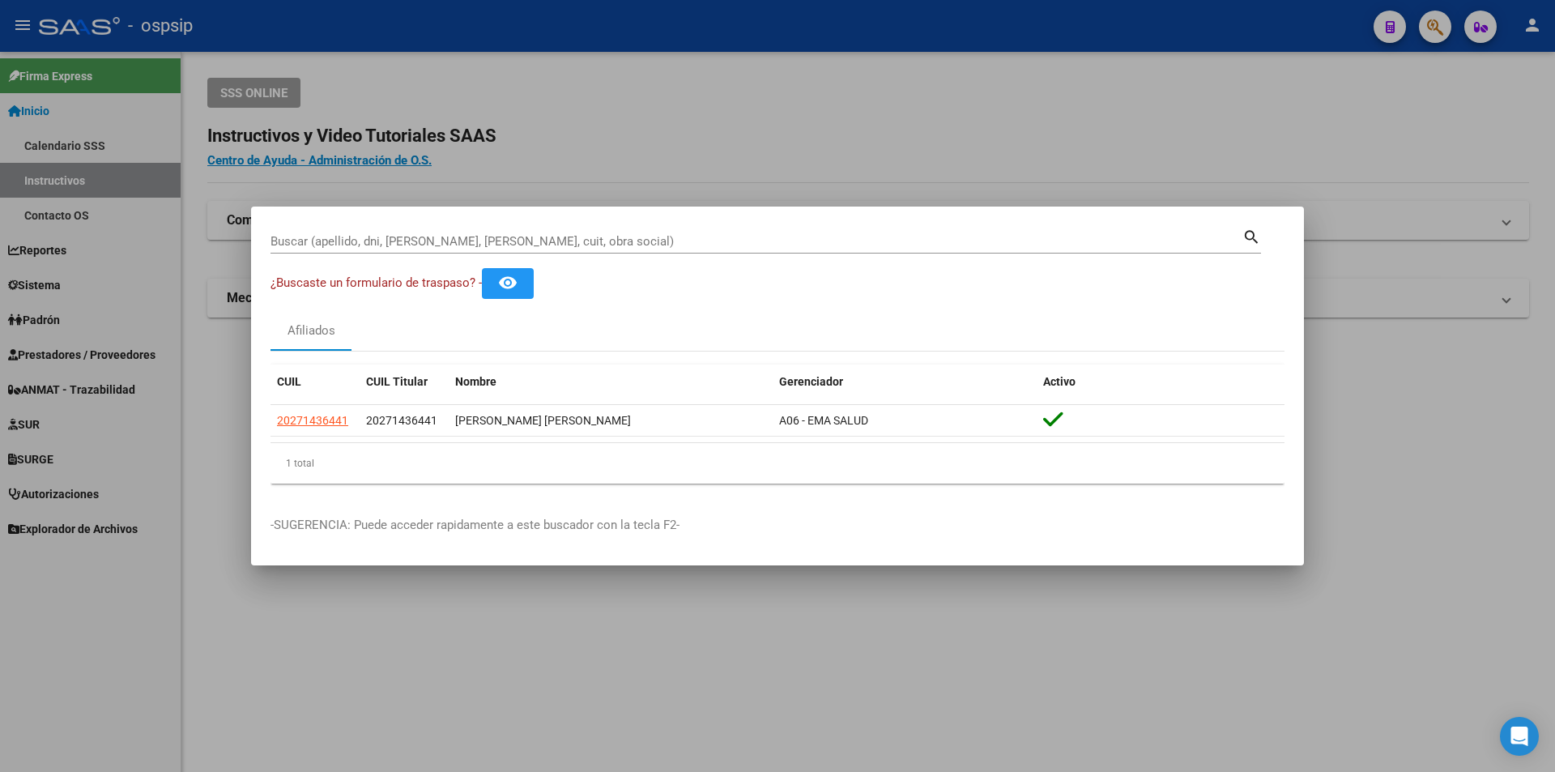
drag, startPoint x: 291, startPoint y: 232, endPoint x: 281, endPoint y: 239, distance: 12.1
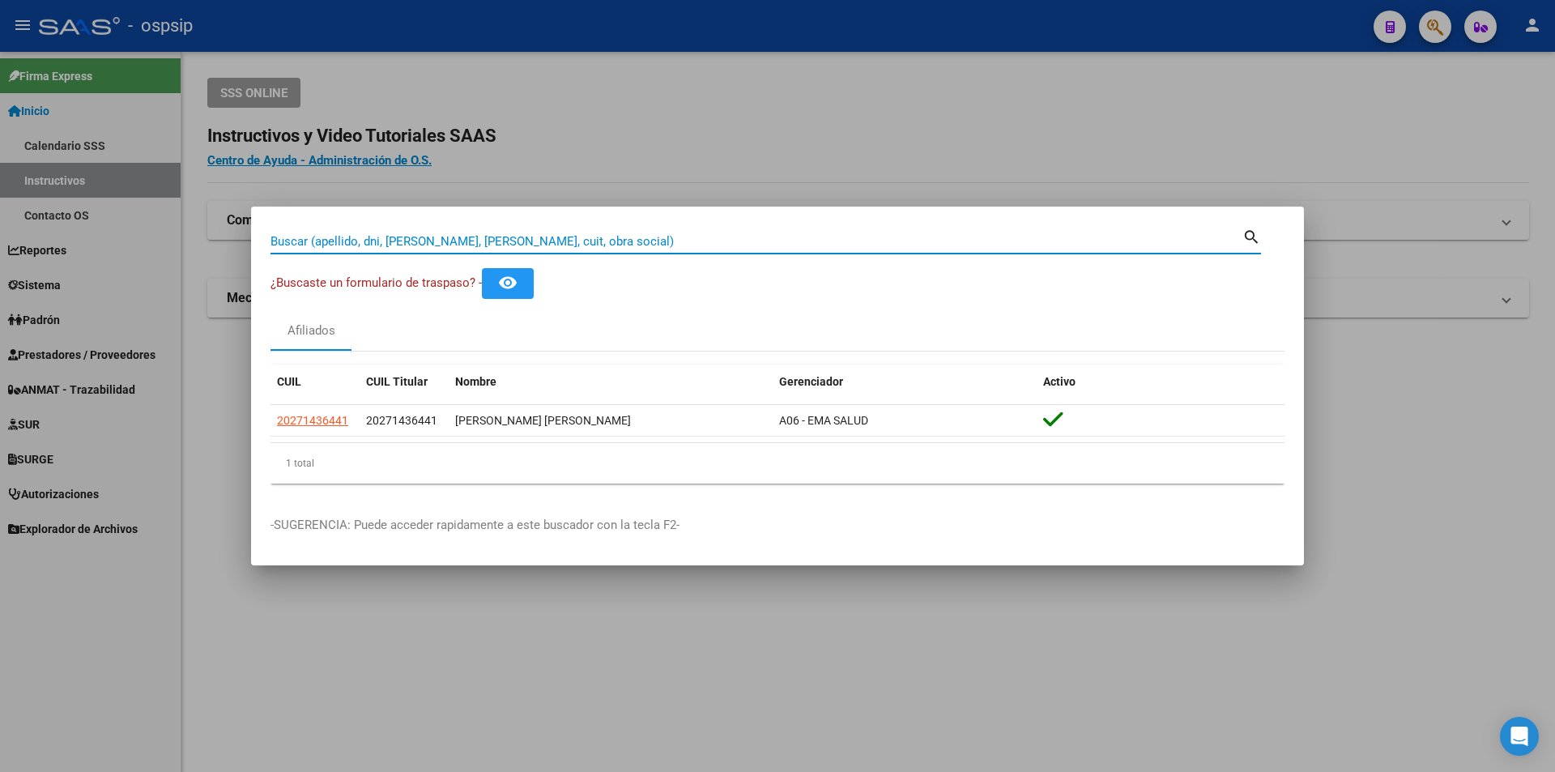
paste input "33757629"
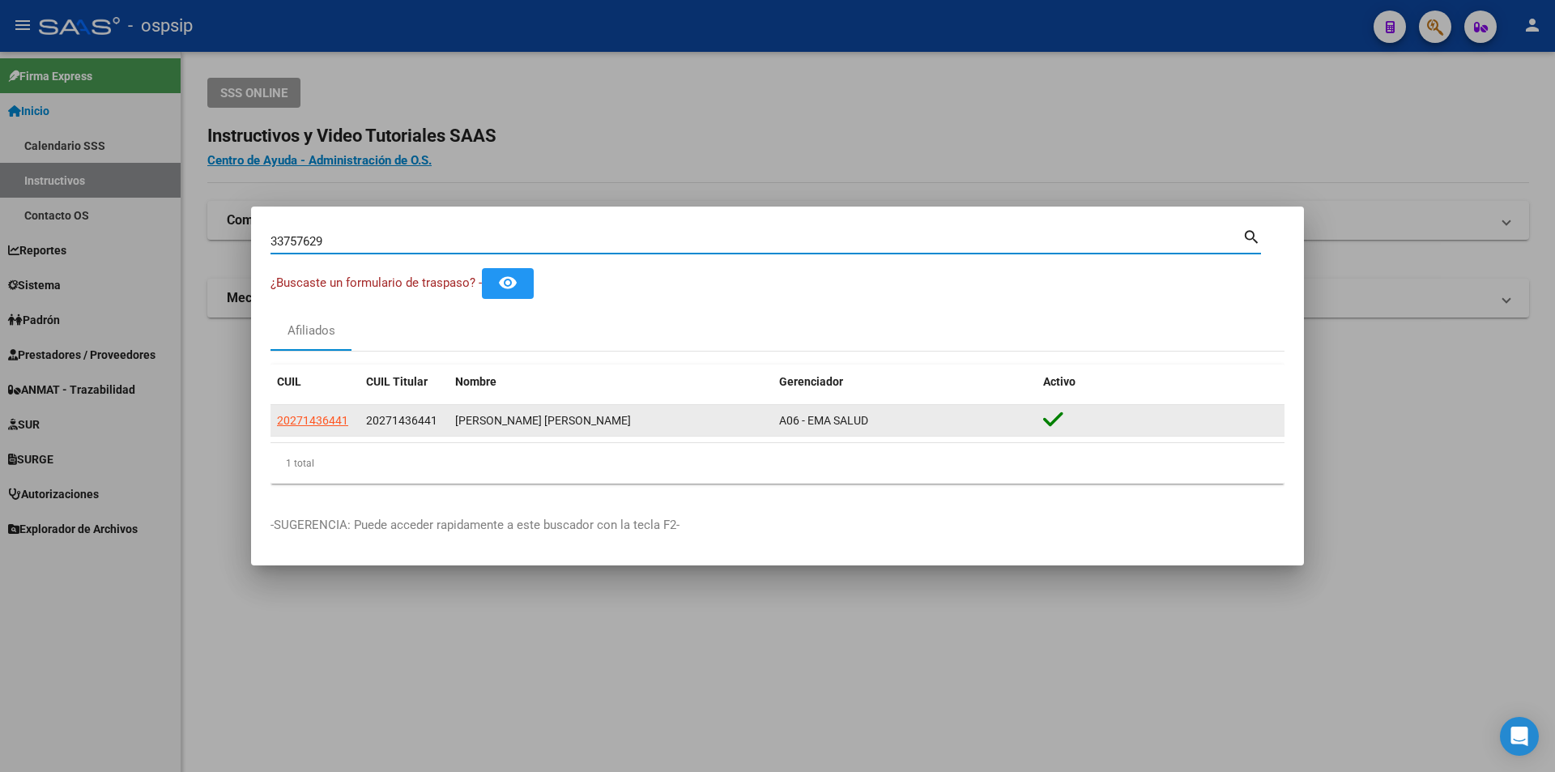
type input "33757629"
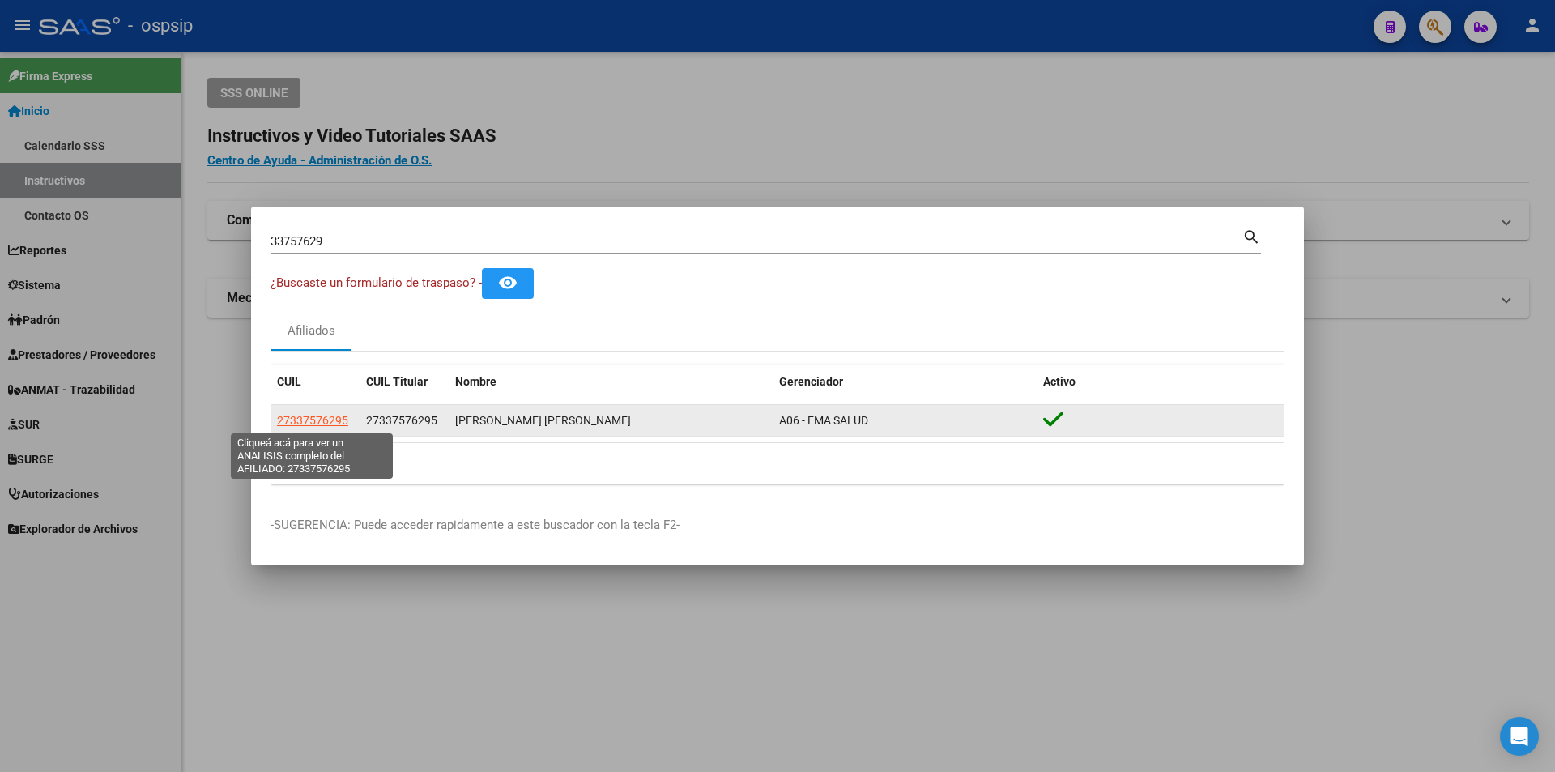
click at [317, 422] on span "27337576295" at bounding box center [312, 420] width 71 height 13
type textarea "27337576295"
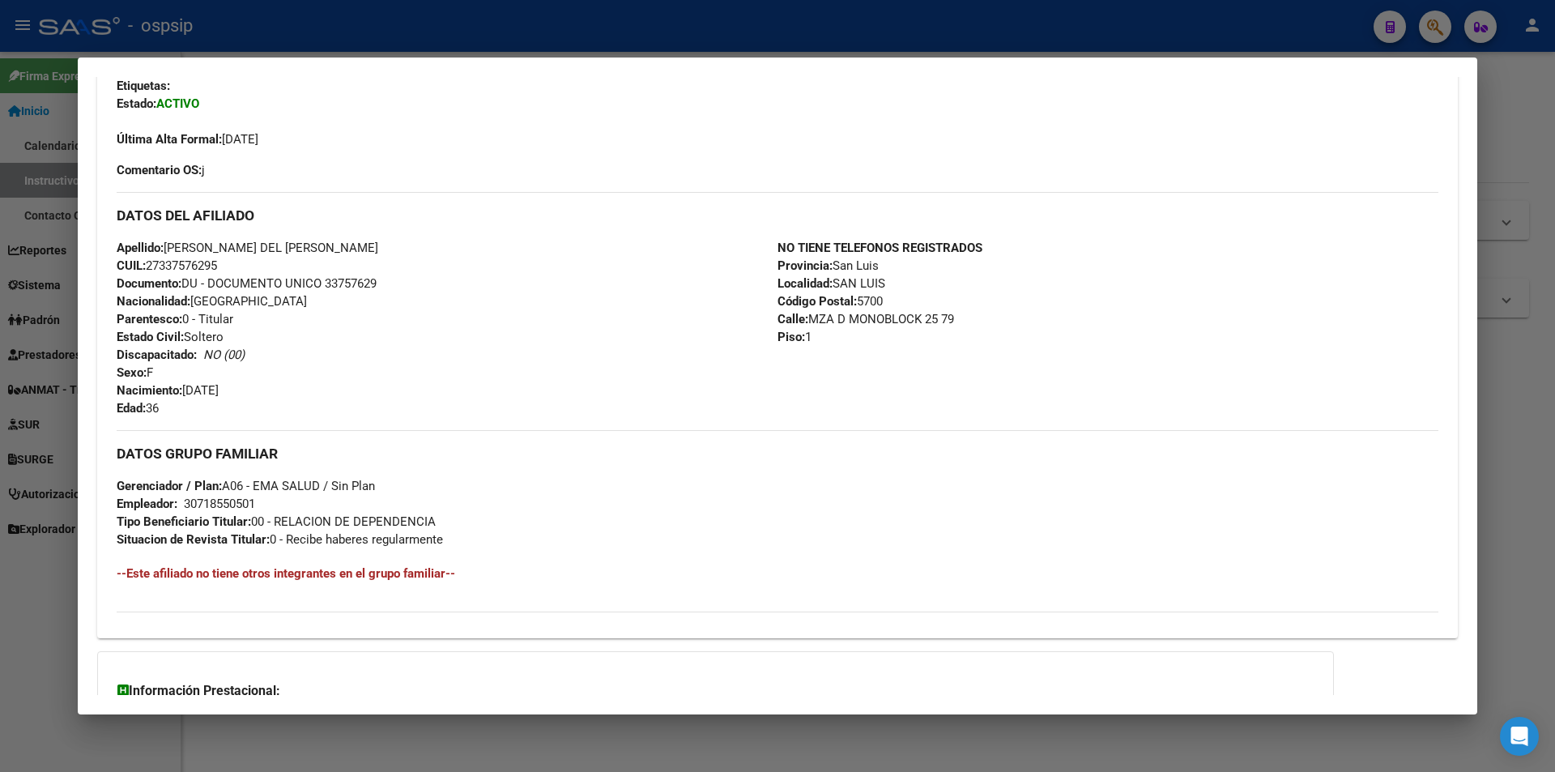
scroll to position [561, 0]
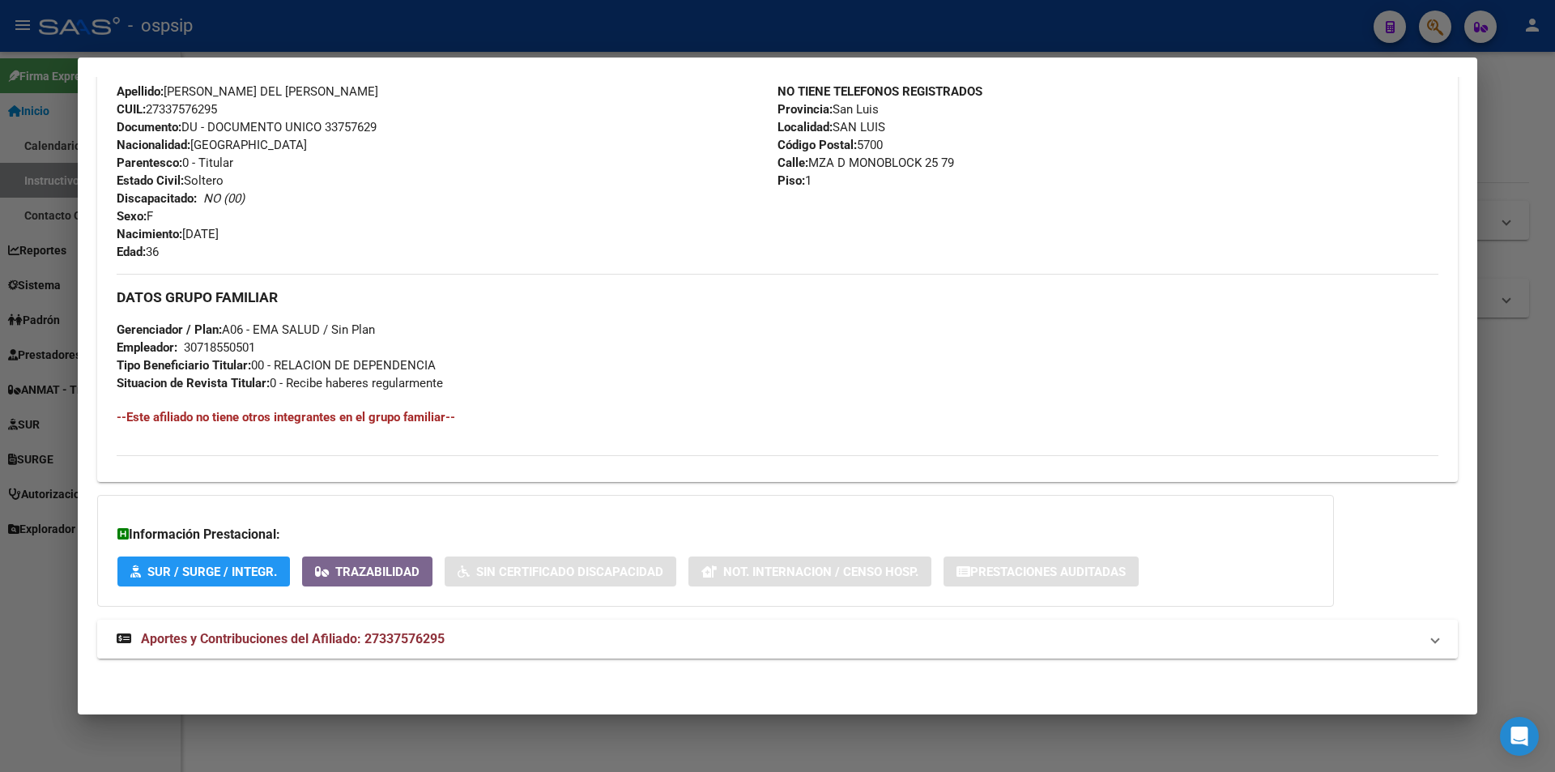
click at [372, 642] on span "Aportes y Contribuciones del Afiliado: 27337576295" at bounding box center [293, 638] width 304 height 15
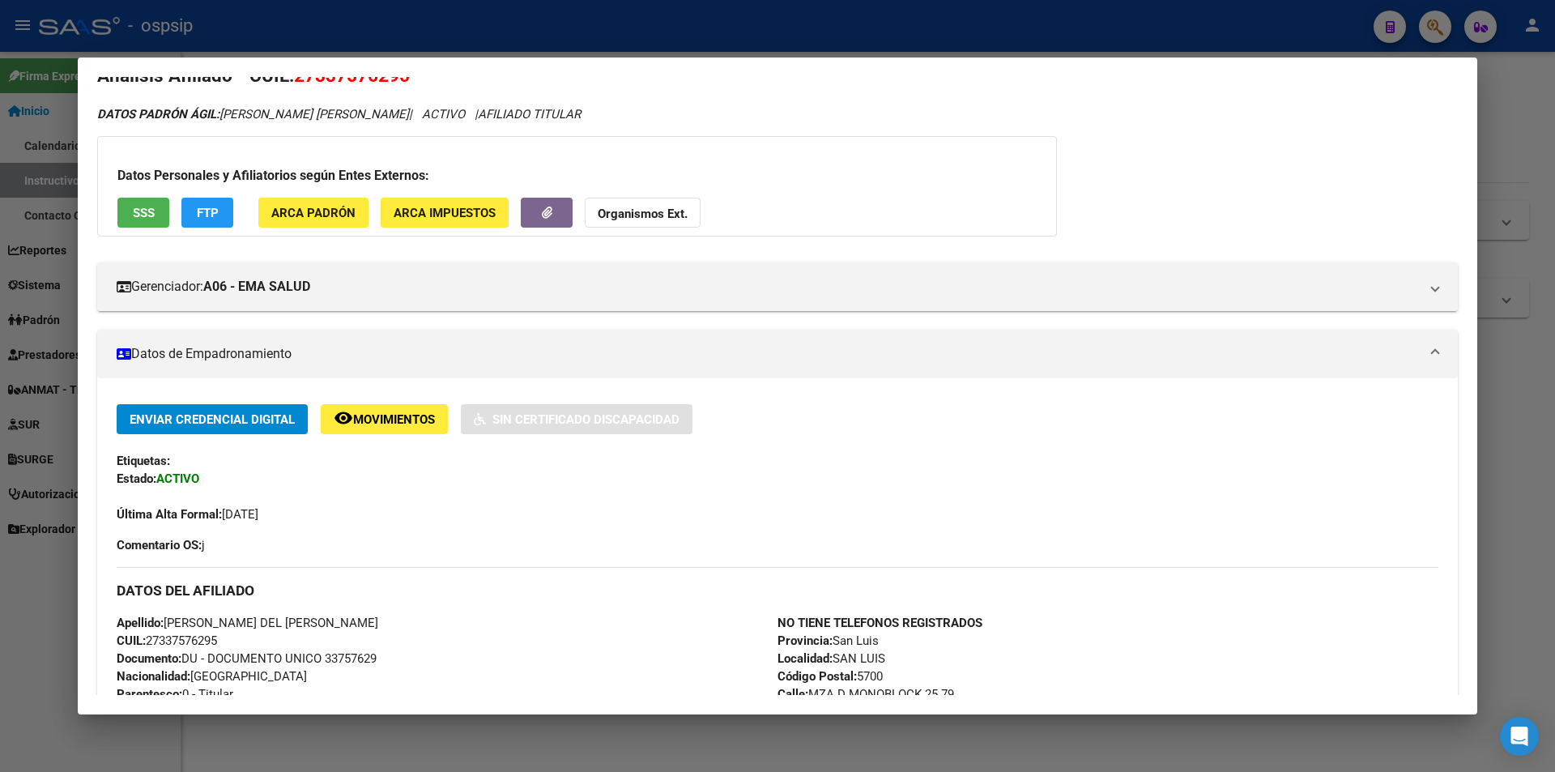
scroll to position [0, 0]
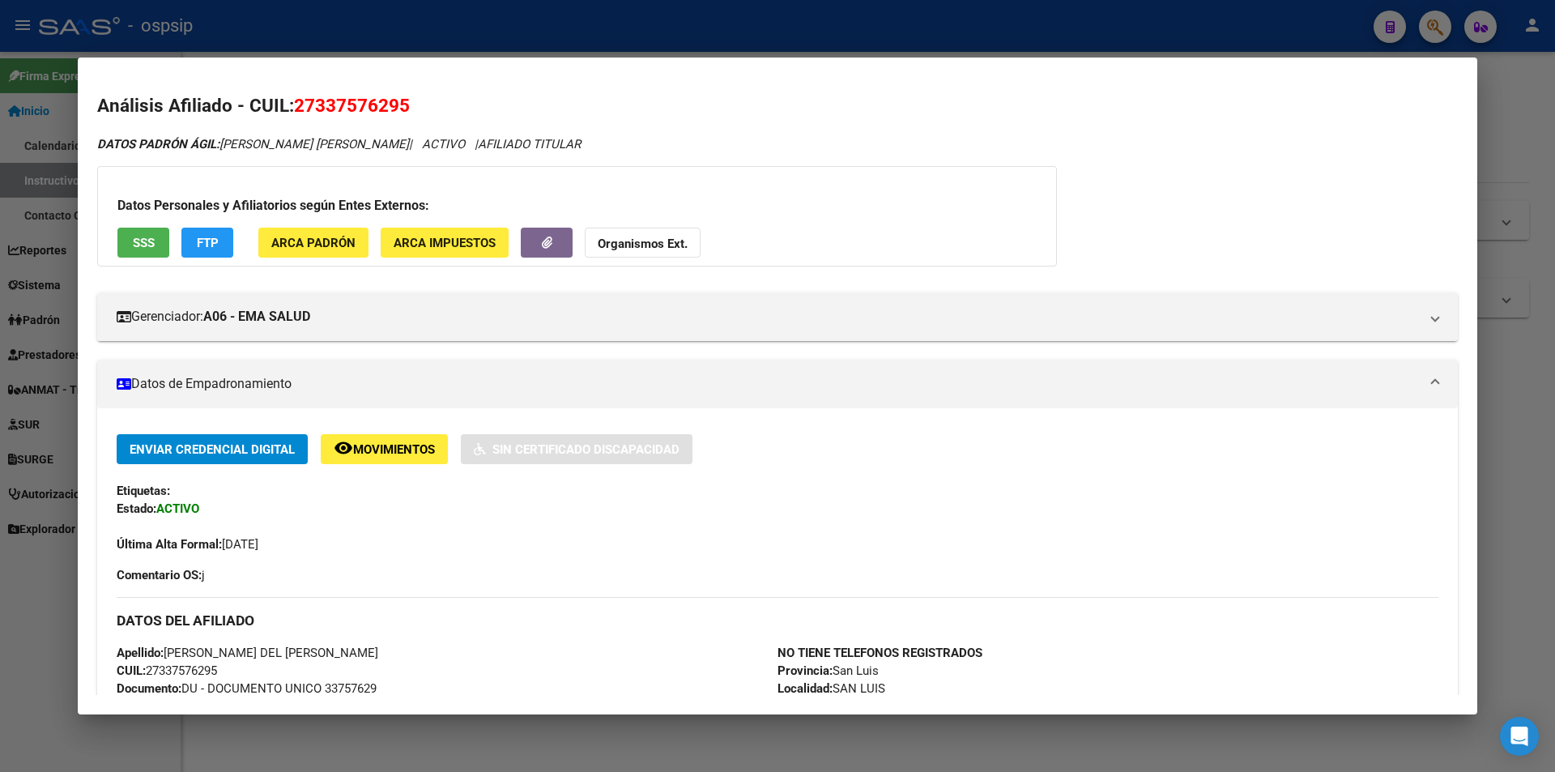
click at [897, 23] on div at bounding box center [777, 386] width 1555 height 772
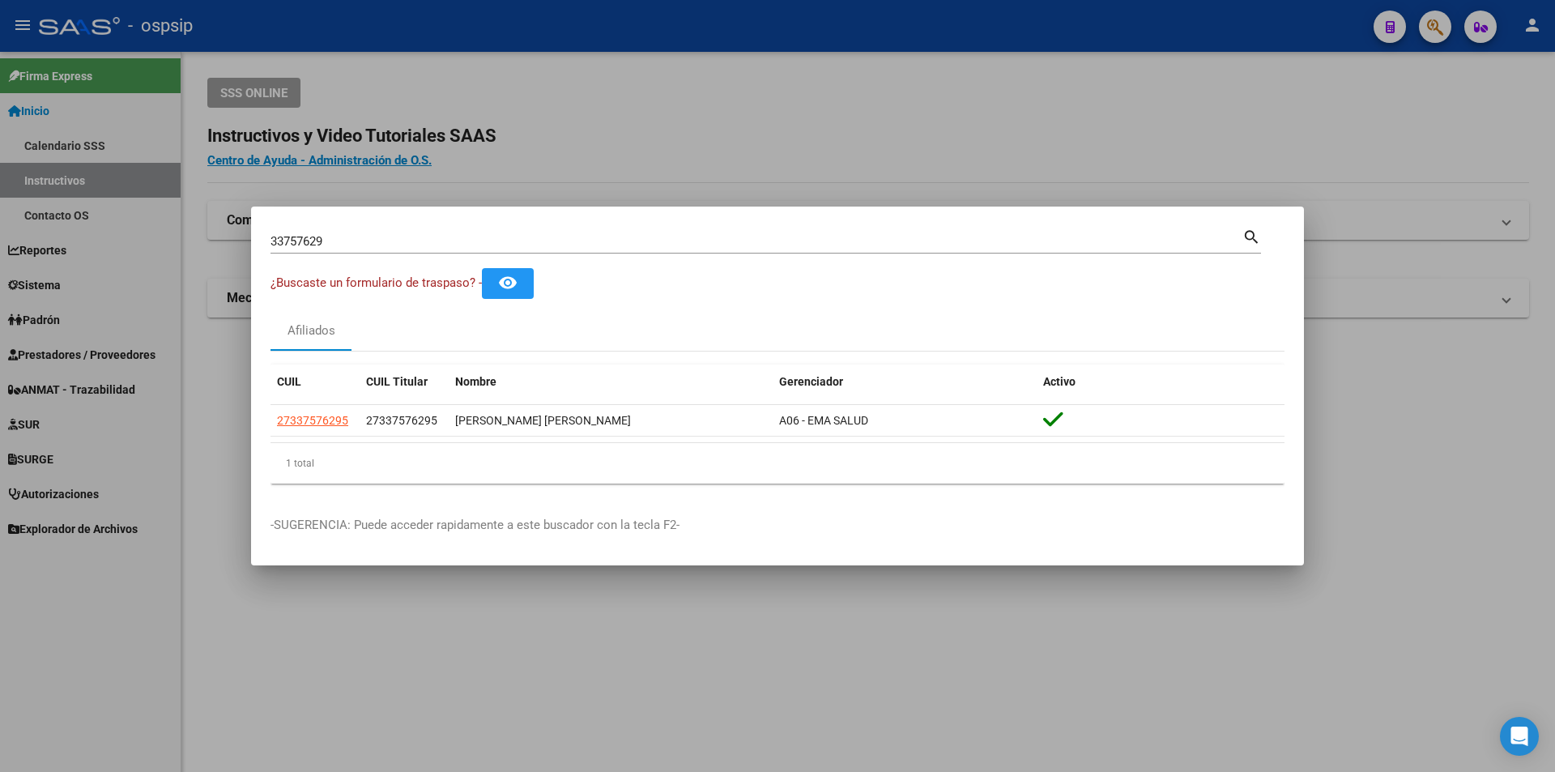
click at [768, 104] on div at bounding box center [777, 386] width 1555 height 772
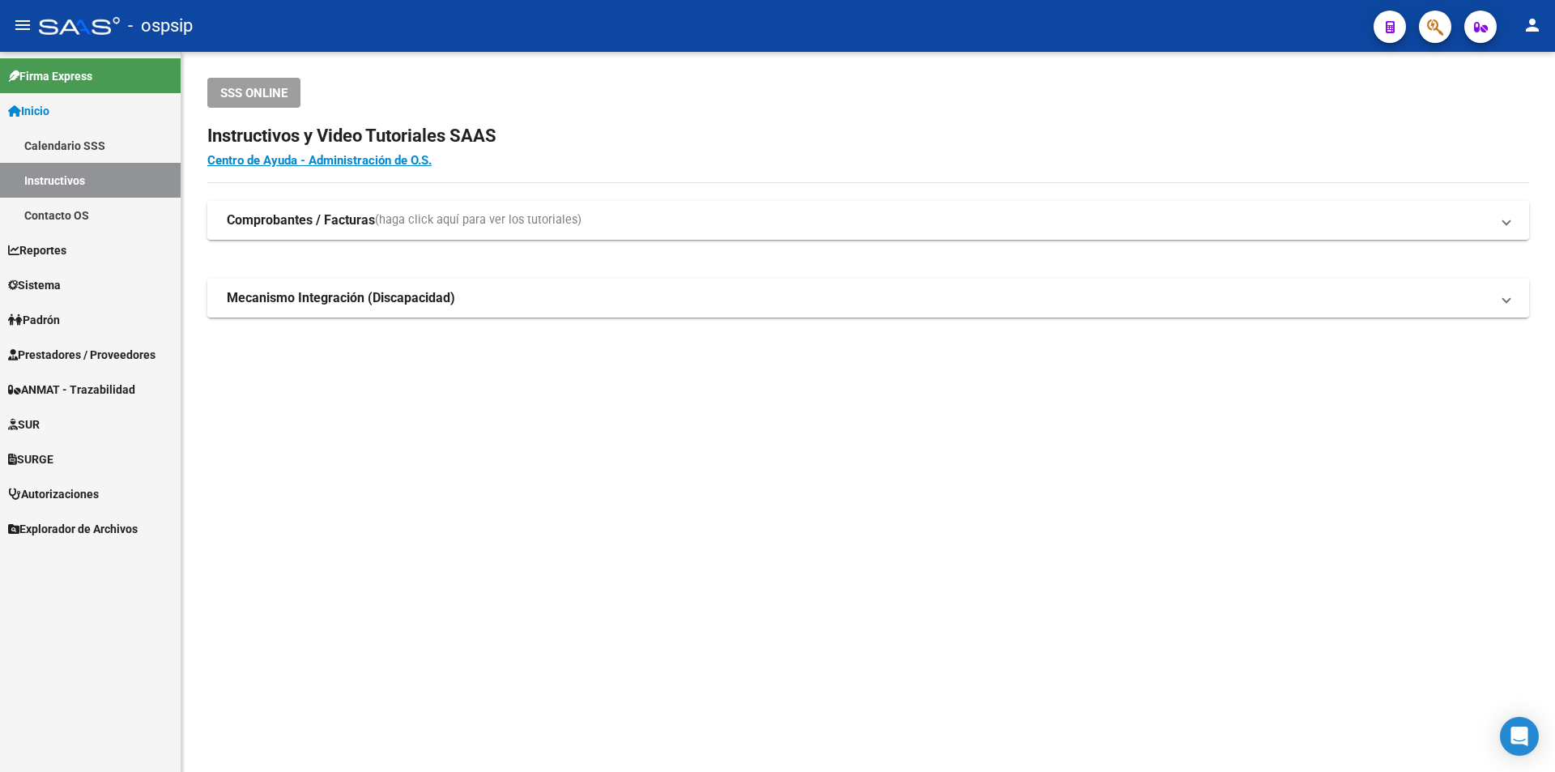
click at [122, 355] on span "Prestadores / Proveedores" at bounding box center [81, 355] width 147 height 18
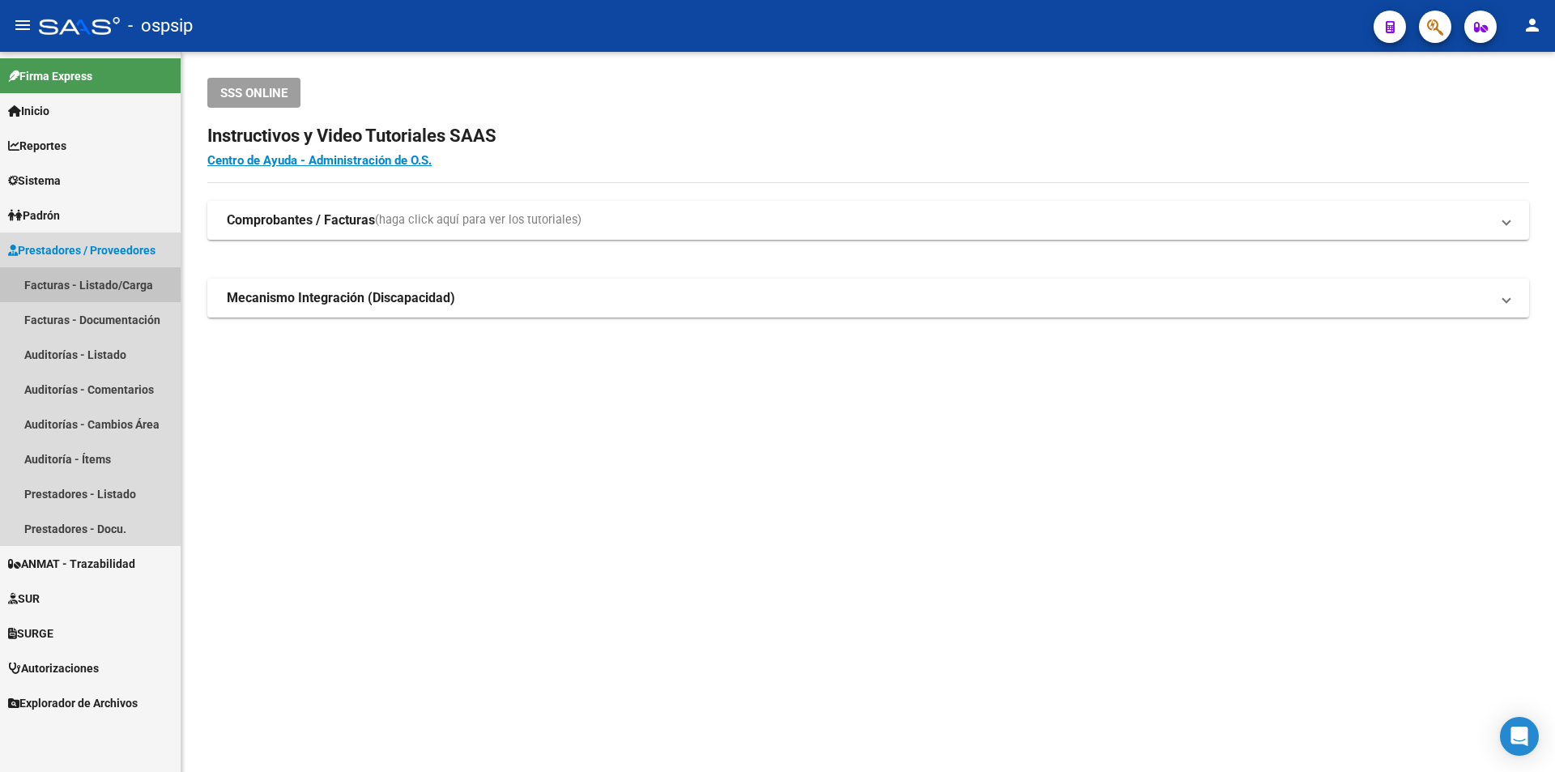
click at [112, 289] on link "Facturas - Listado/Carga" at bounding box center [90, 284] width 181 height 35
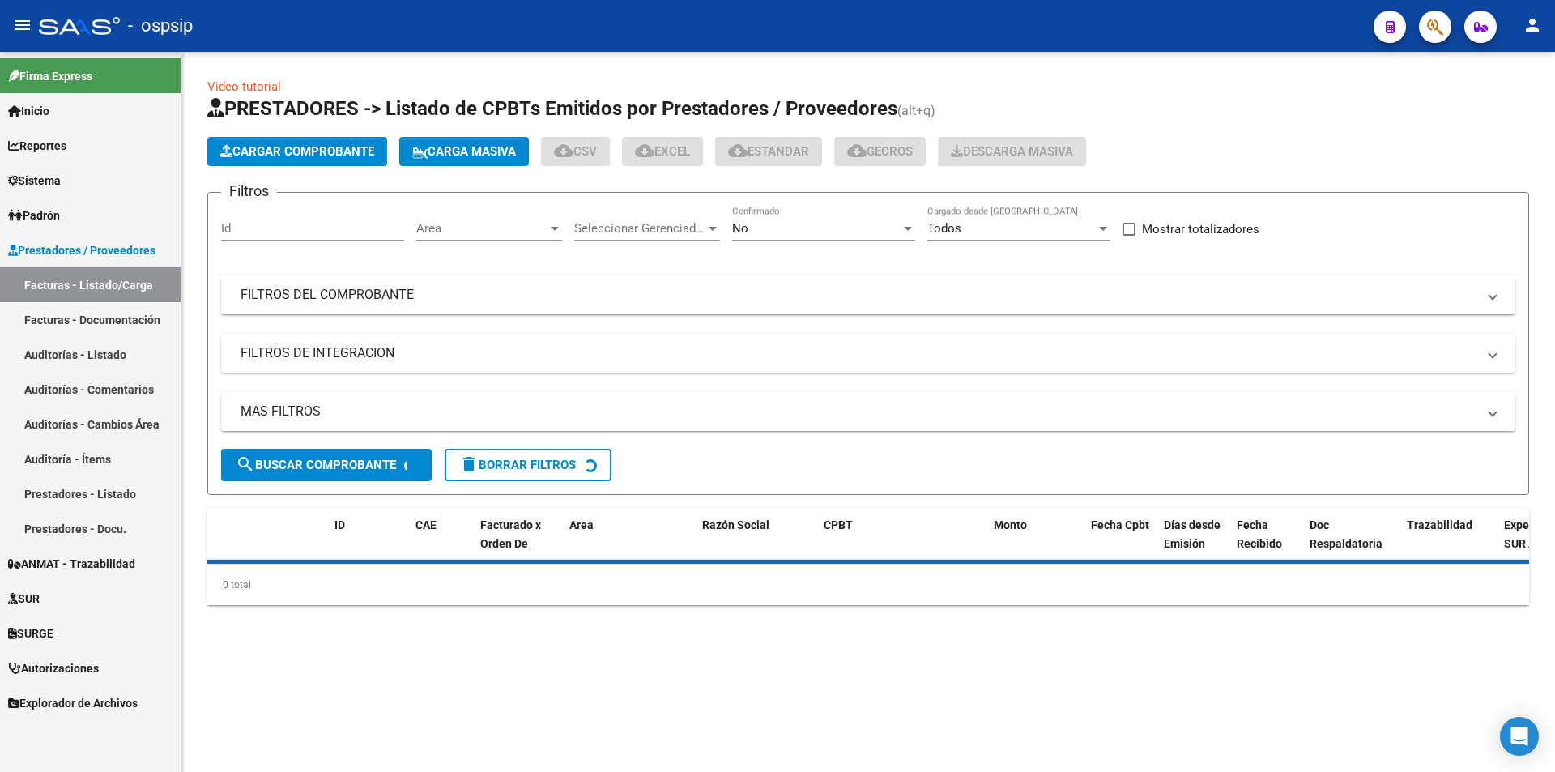
click at [748, 226] on div "No" at bounding box center [816, 228] width 168 height 15
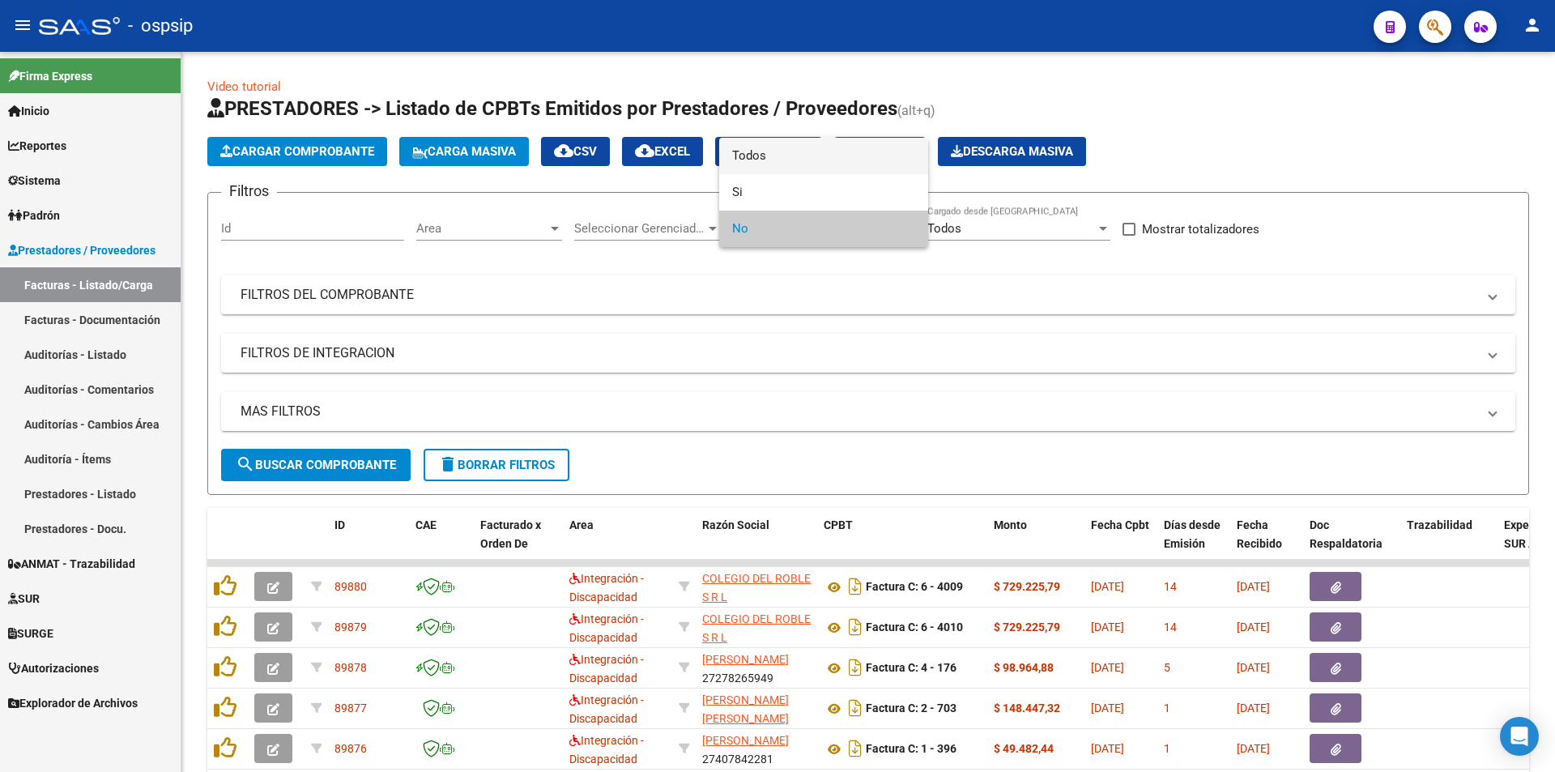
click at [781, 161] on span "Todos" at bounding box center [823, 156] width 183 height 36
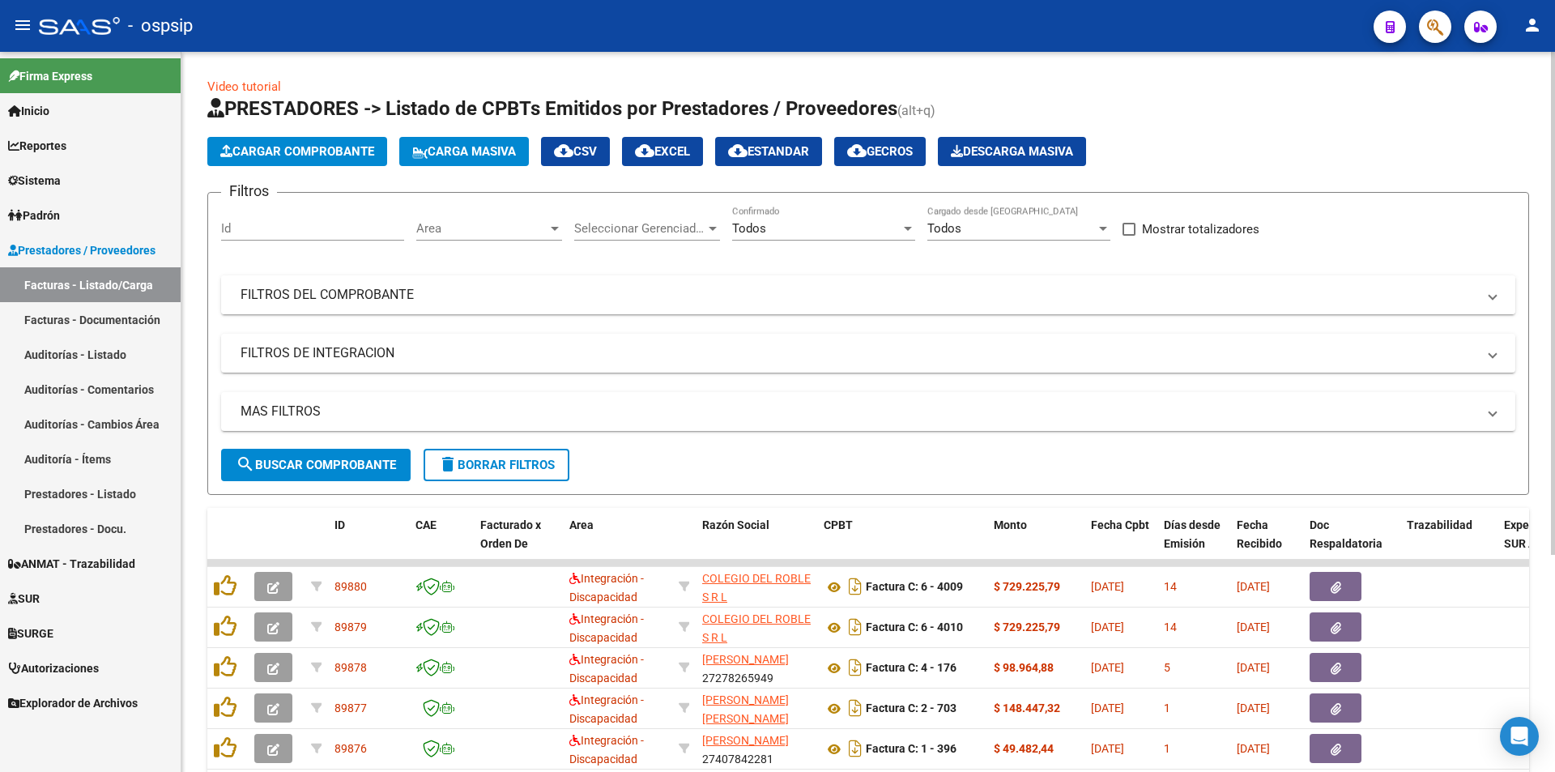
click at [355, 284] on mat-expansion-panel-header "FILTROS DEL COMPROBANTE" at bounding box center [868, 294] width 1294 height 39
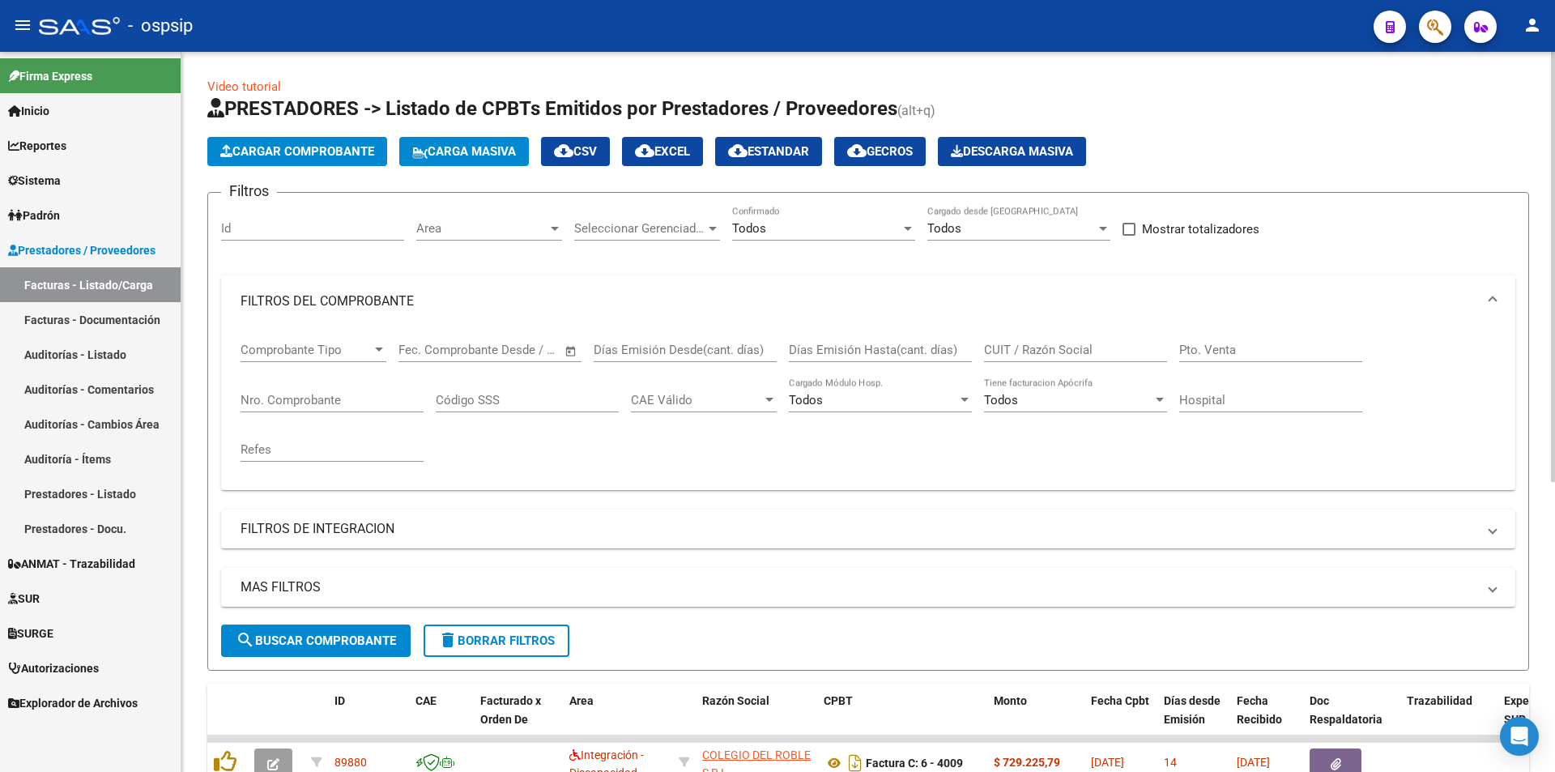
click at [283, 404] on input "Nro. Comprobante" at bounding box center [331, 400] width 183 height 15
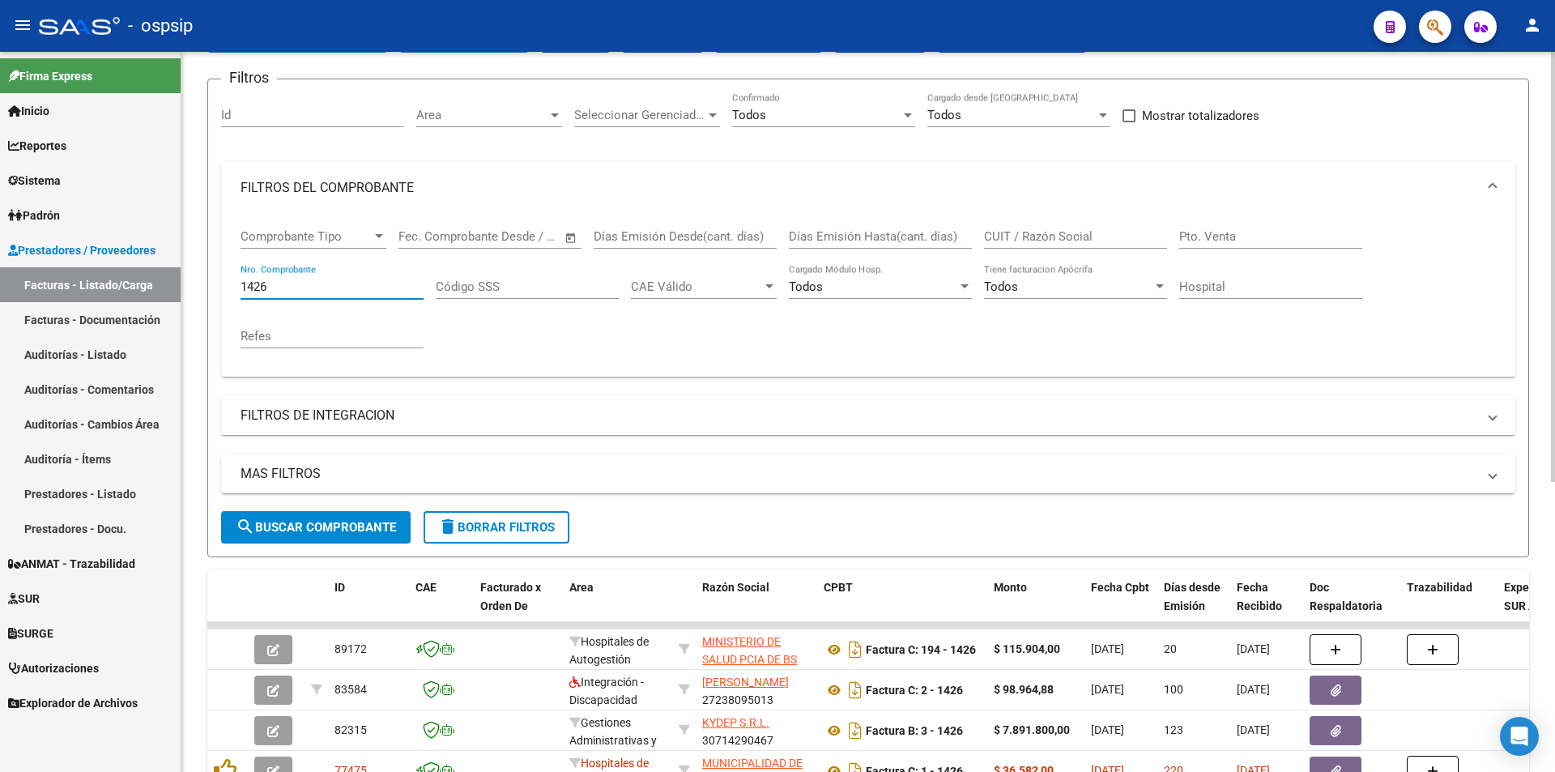
scroll to position [243, 0]
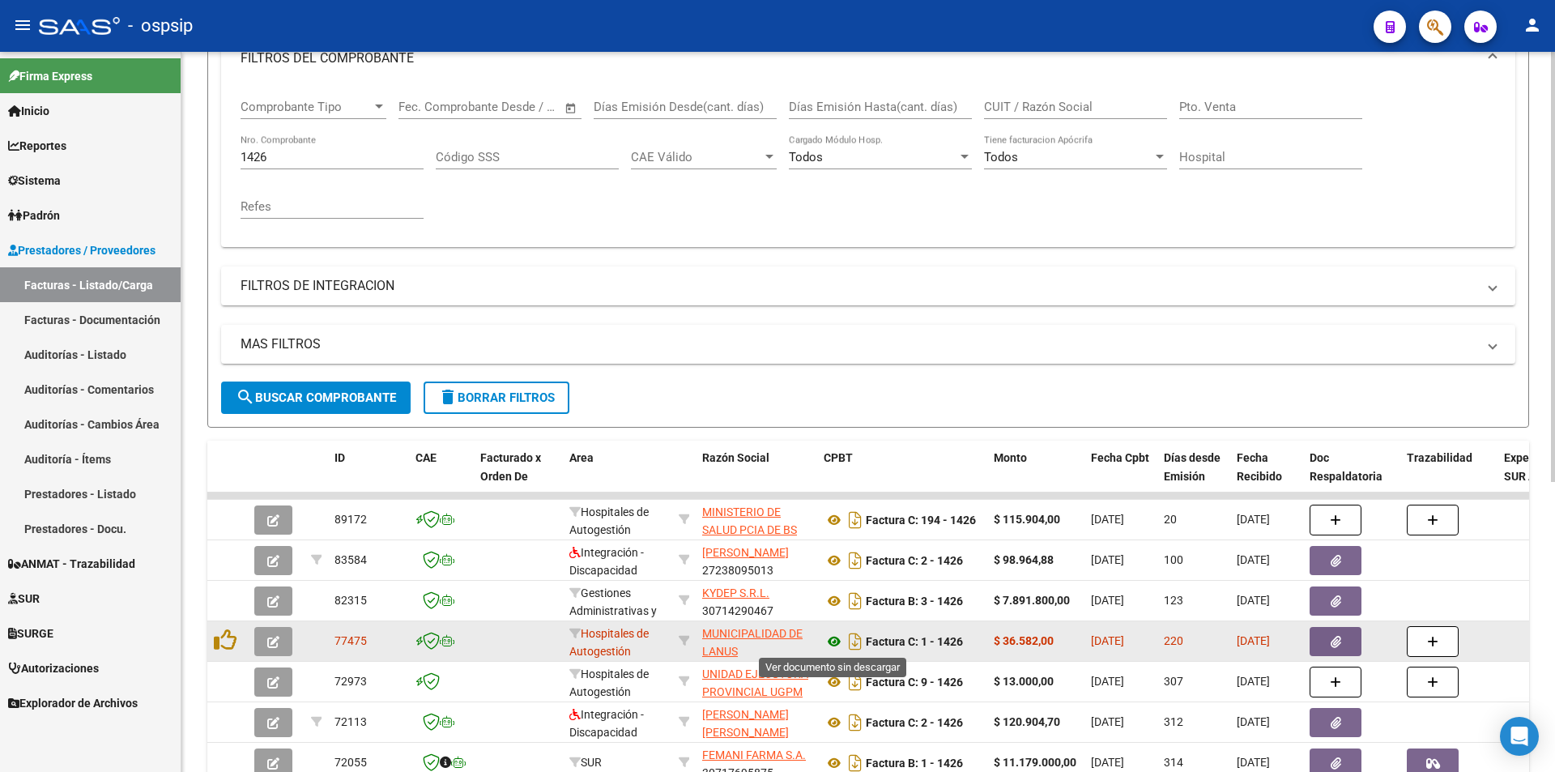
click at [837, 636] on icon at bounding box center [833, 641] width 21 height 19
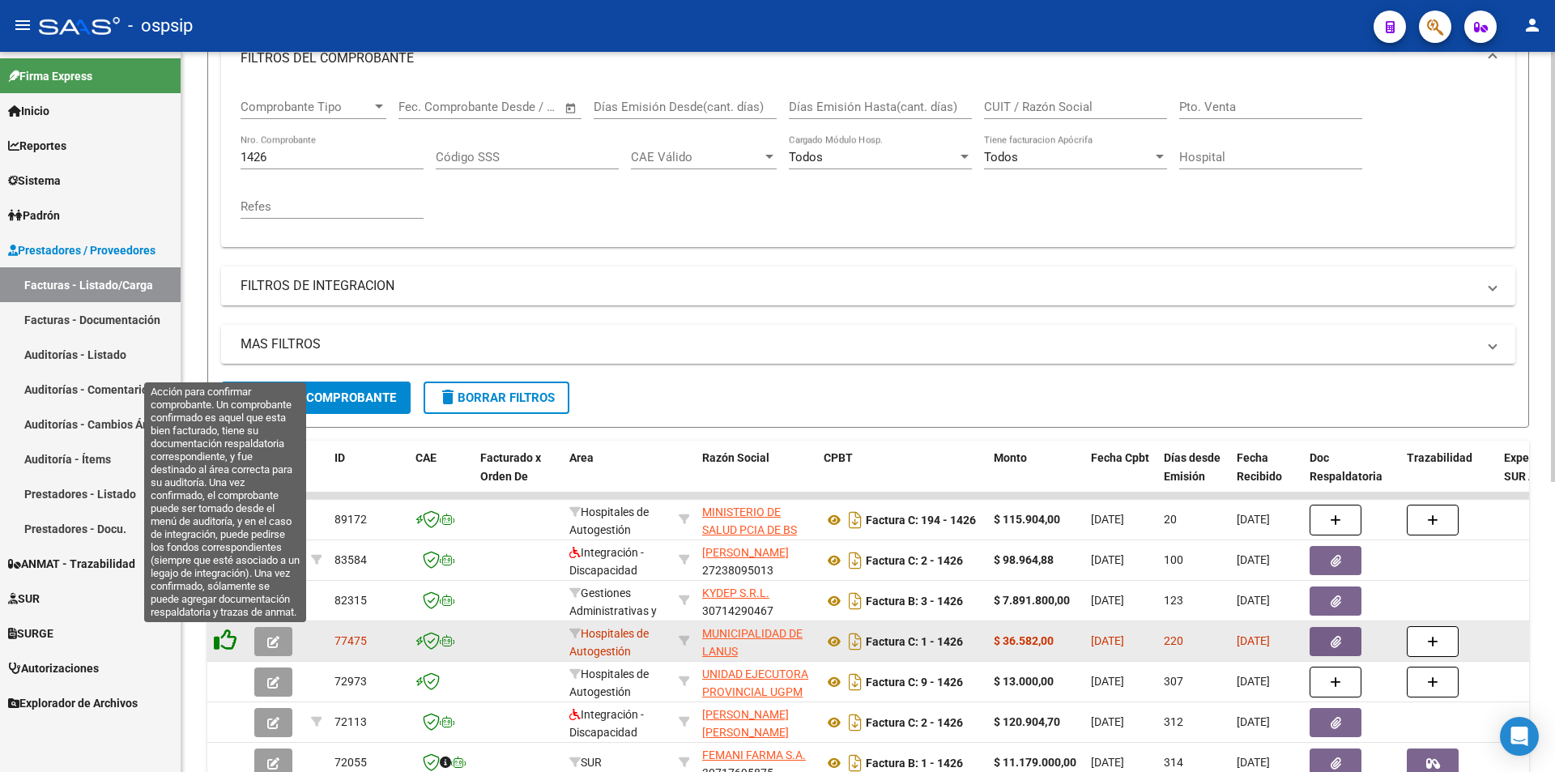
click at [223, 642] on icon at bounding box center [225, 639] width 23 height 23
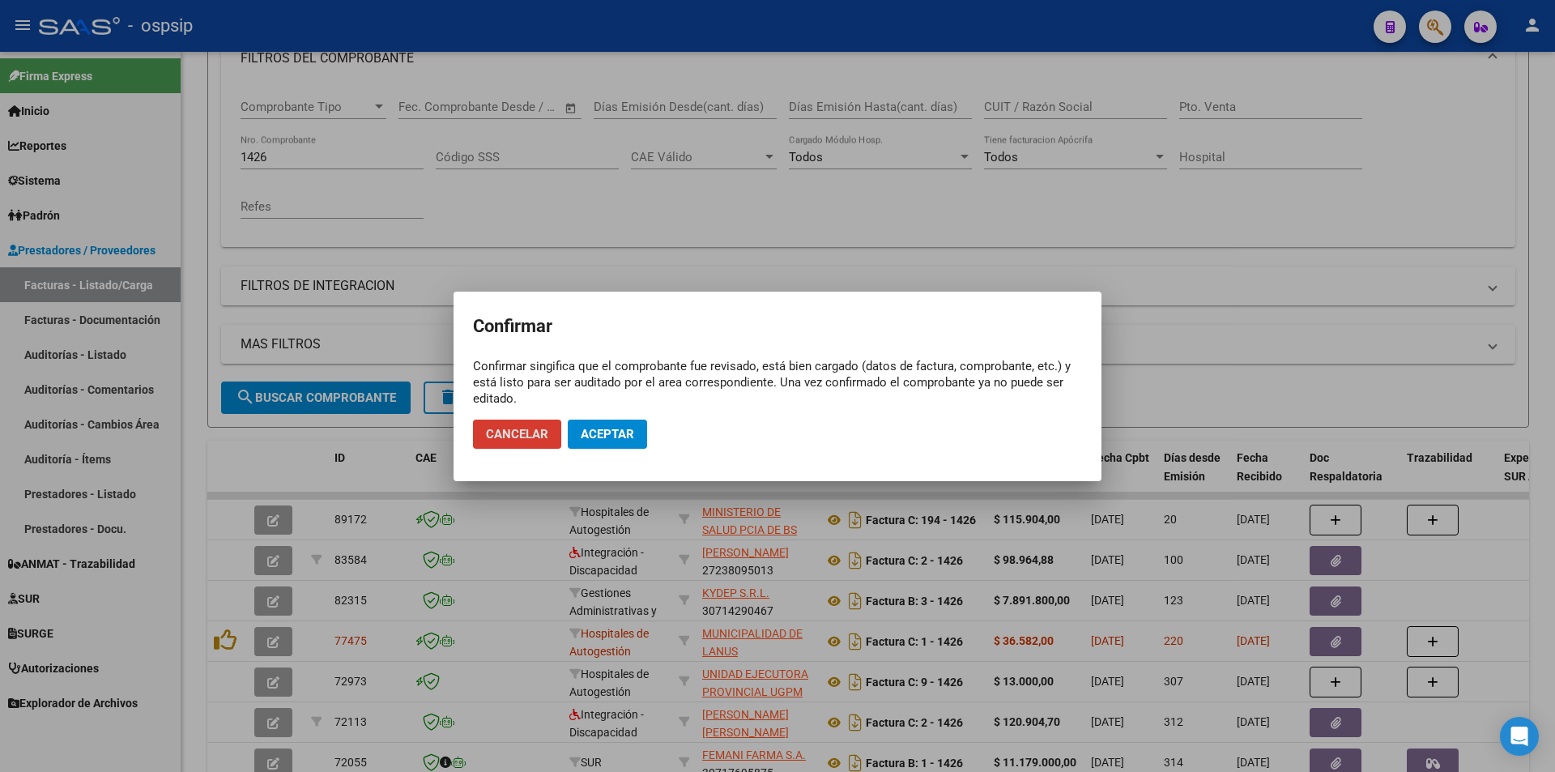
click at [615, 440] on span "Aceptar" at bounding box center [607, 434] width 53 height 15
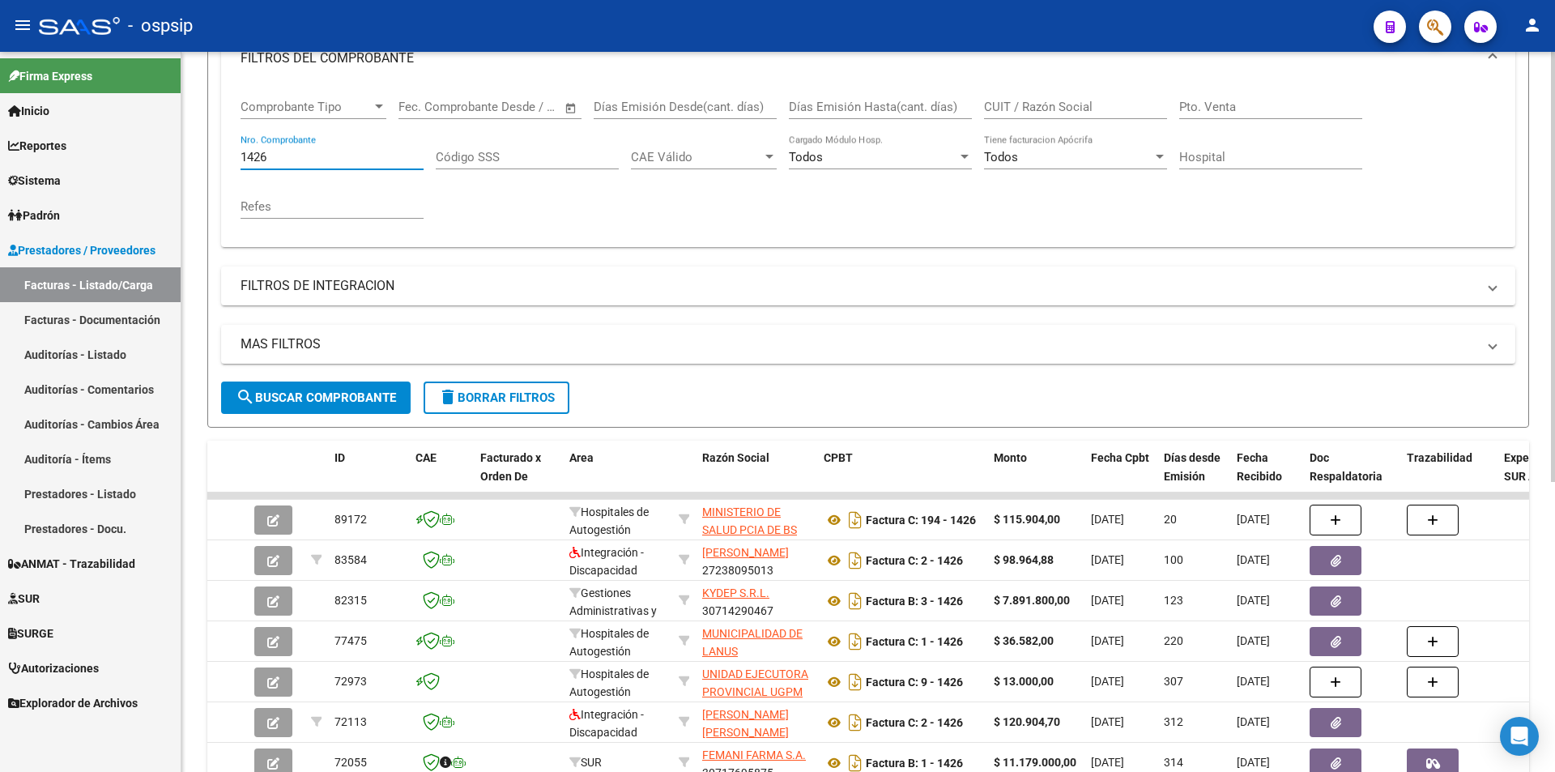
click at [336, 159] on input "1426" at bounding box center [331, 157] width 183 height 15
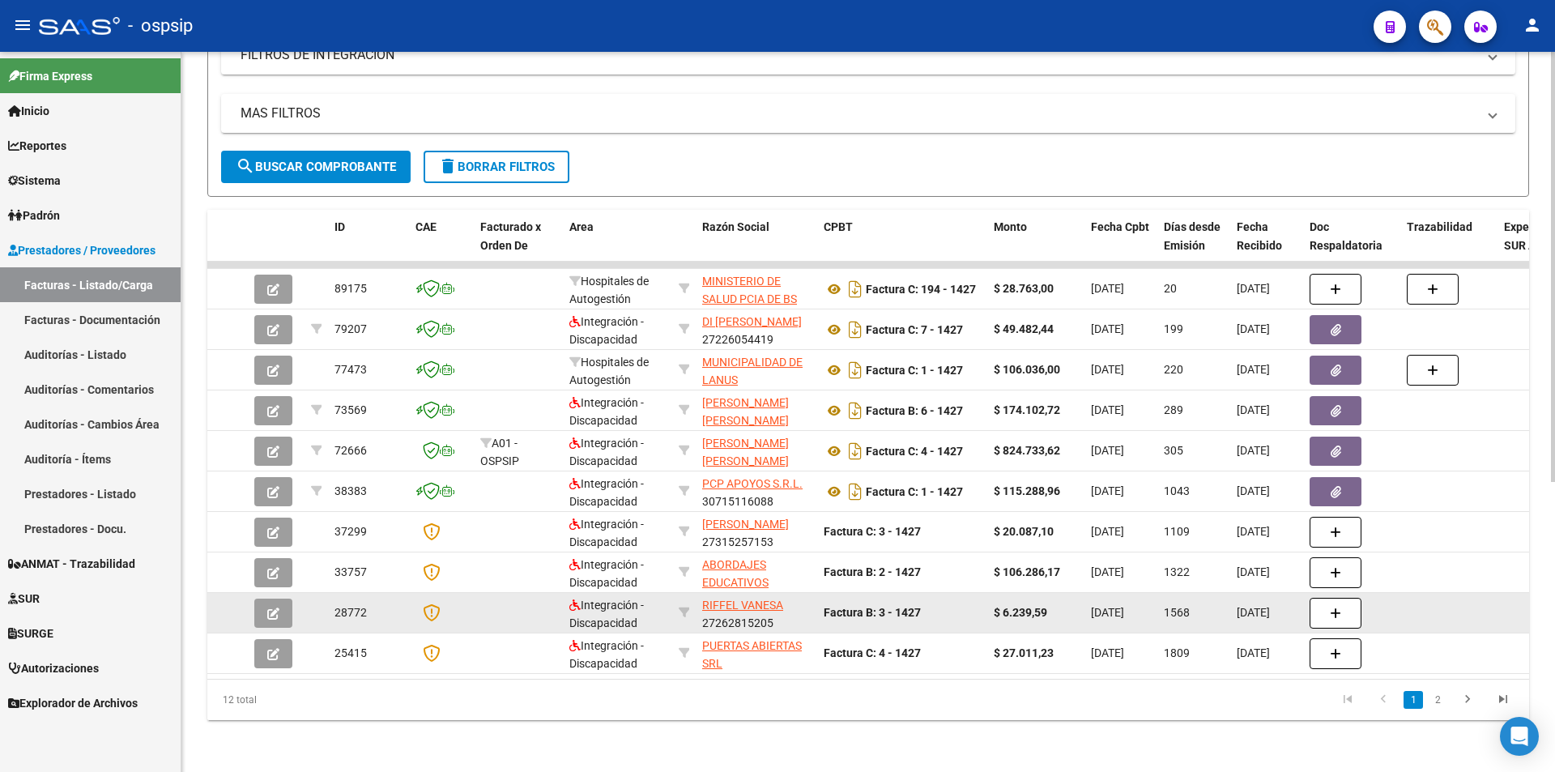
scroll to position [324, 0]
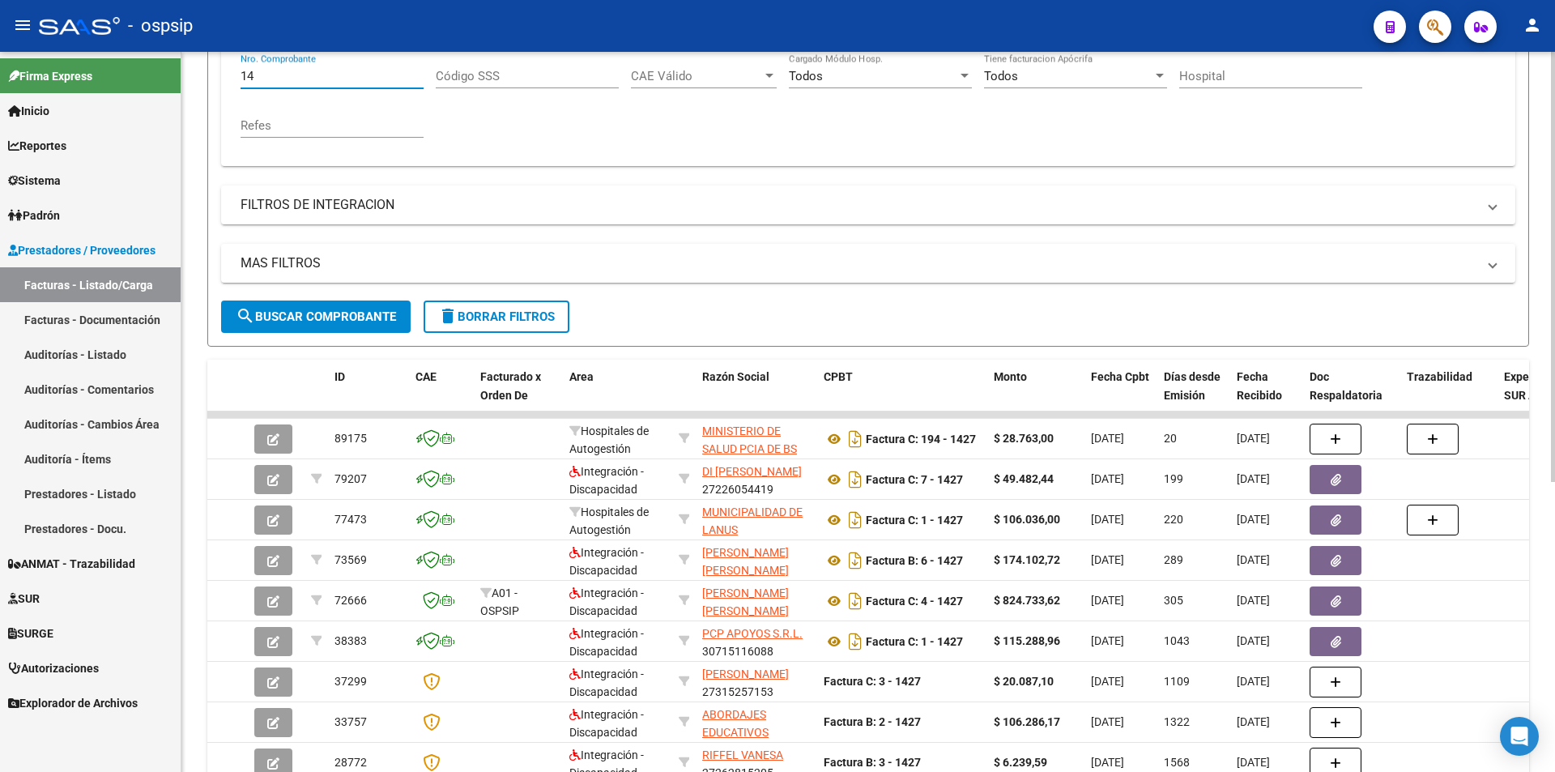
type input "1"
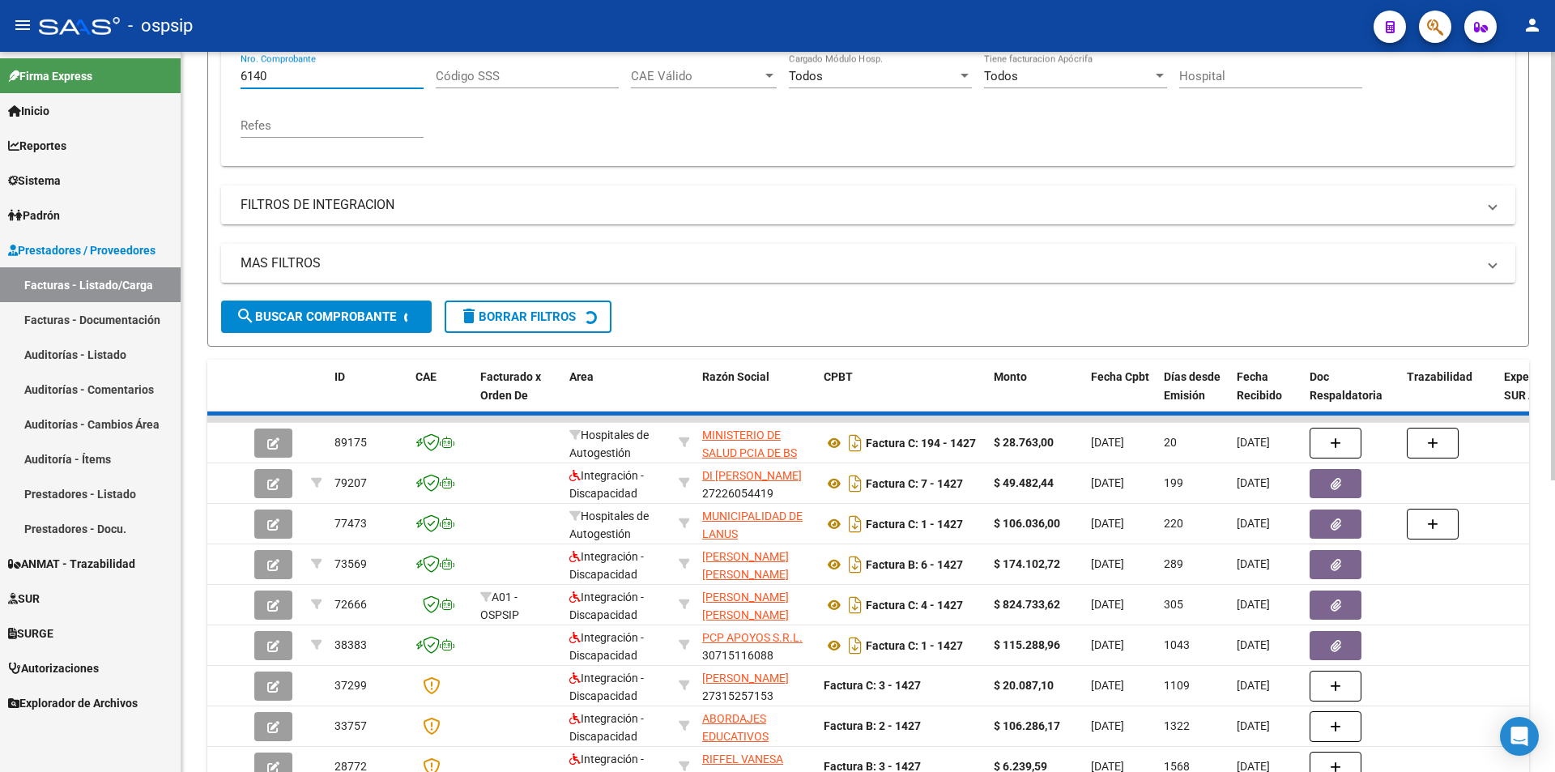
scroll to position [202, 0]
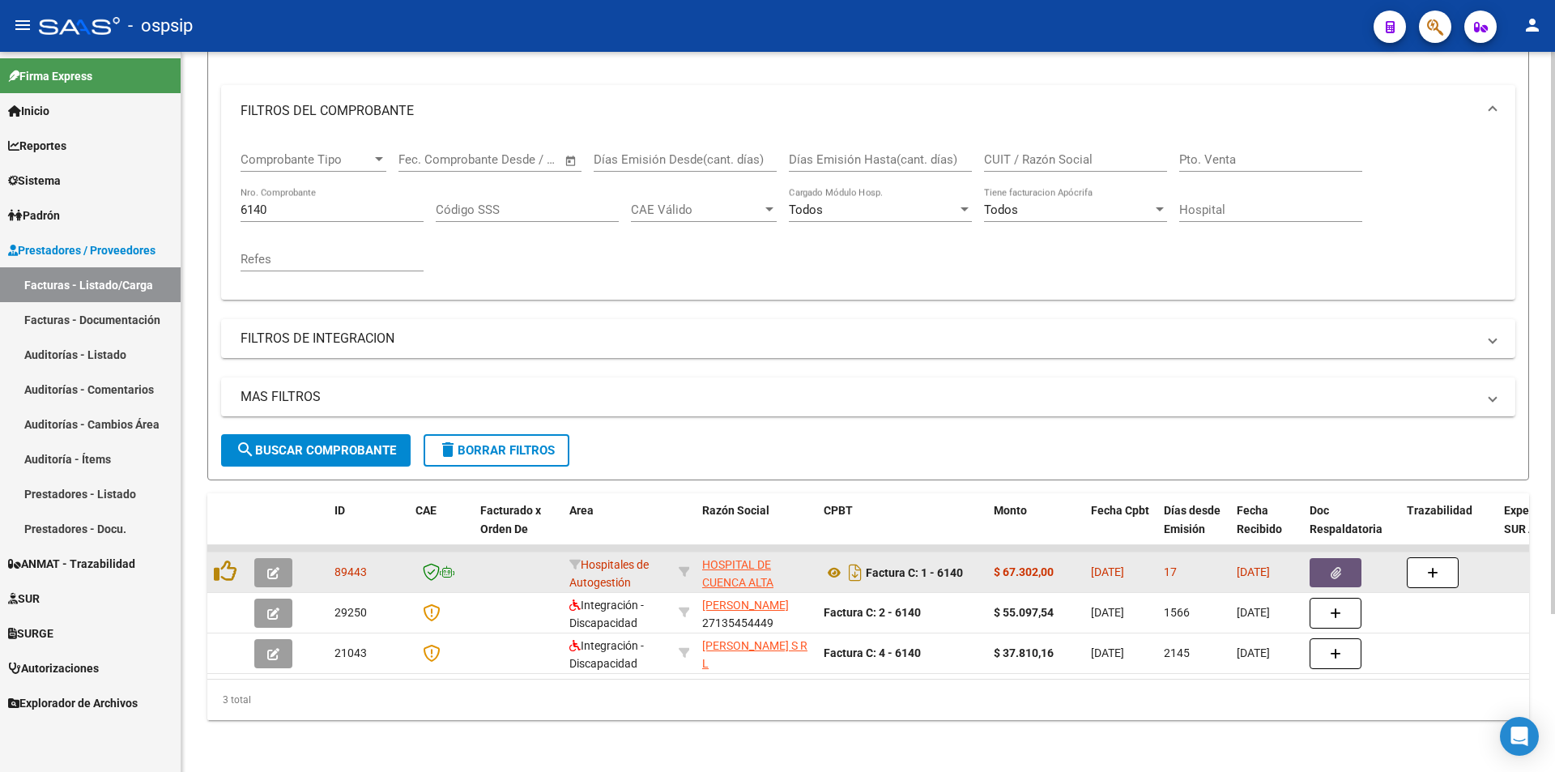
click at [1341, 558] on button "button" at bounding box center [1335, 572] width 52 height 29
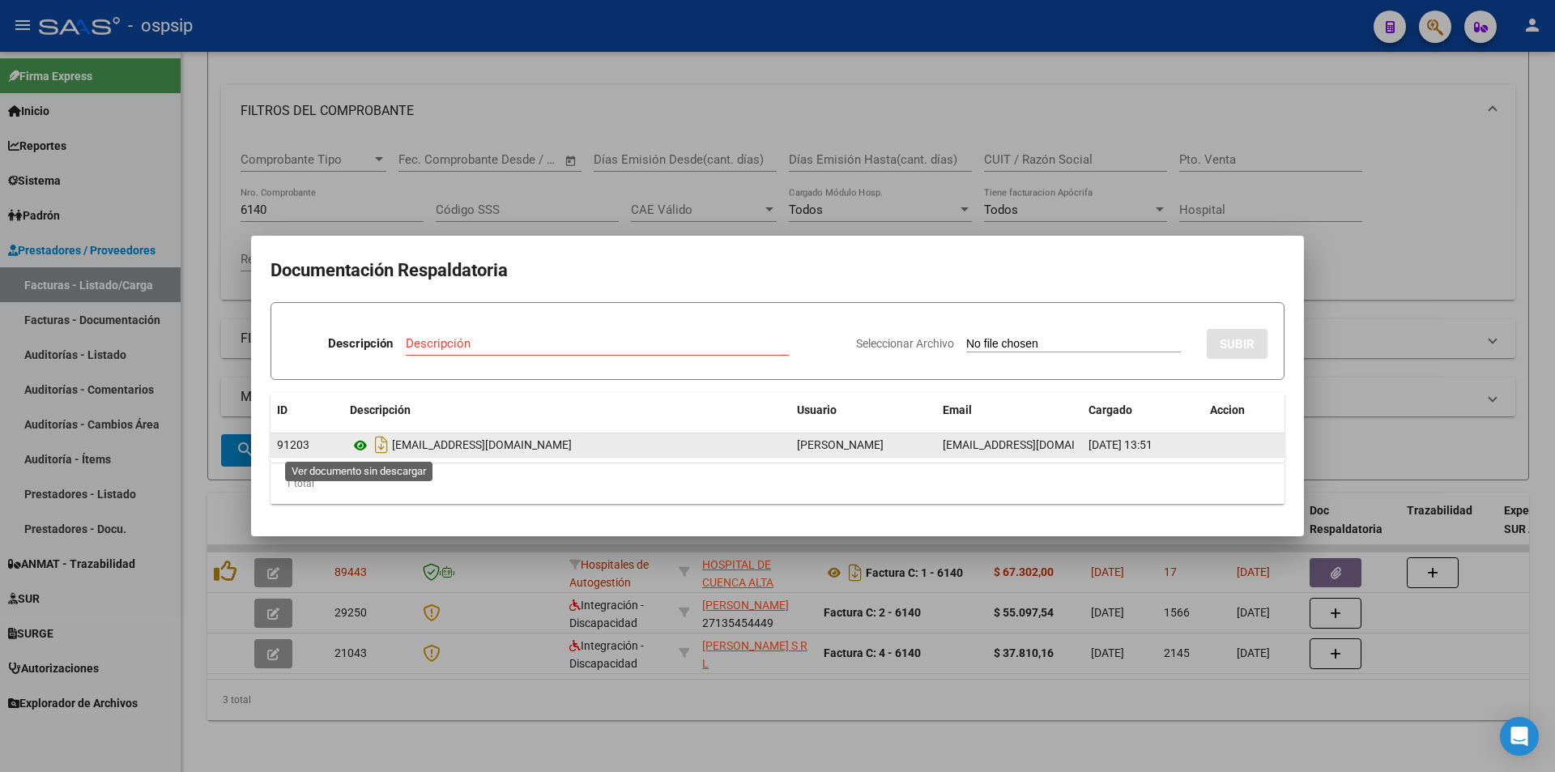
click at [364, 443] on icon at bounding box center [360, 445] width 21 height 19
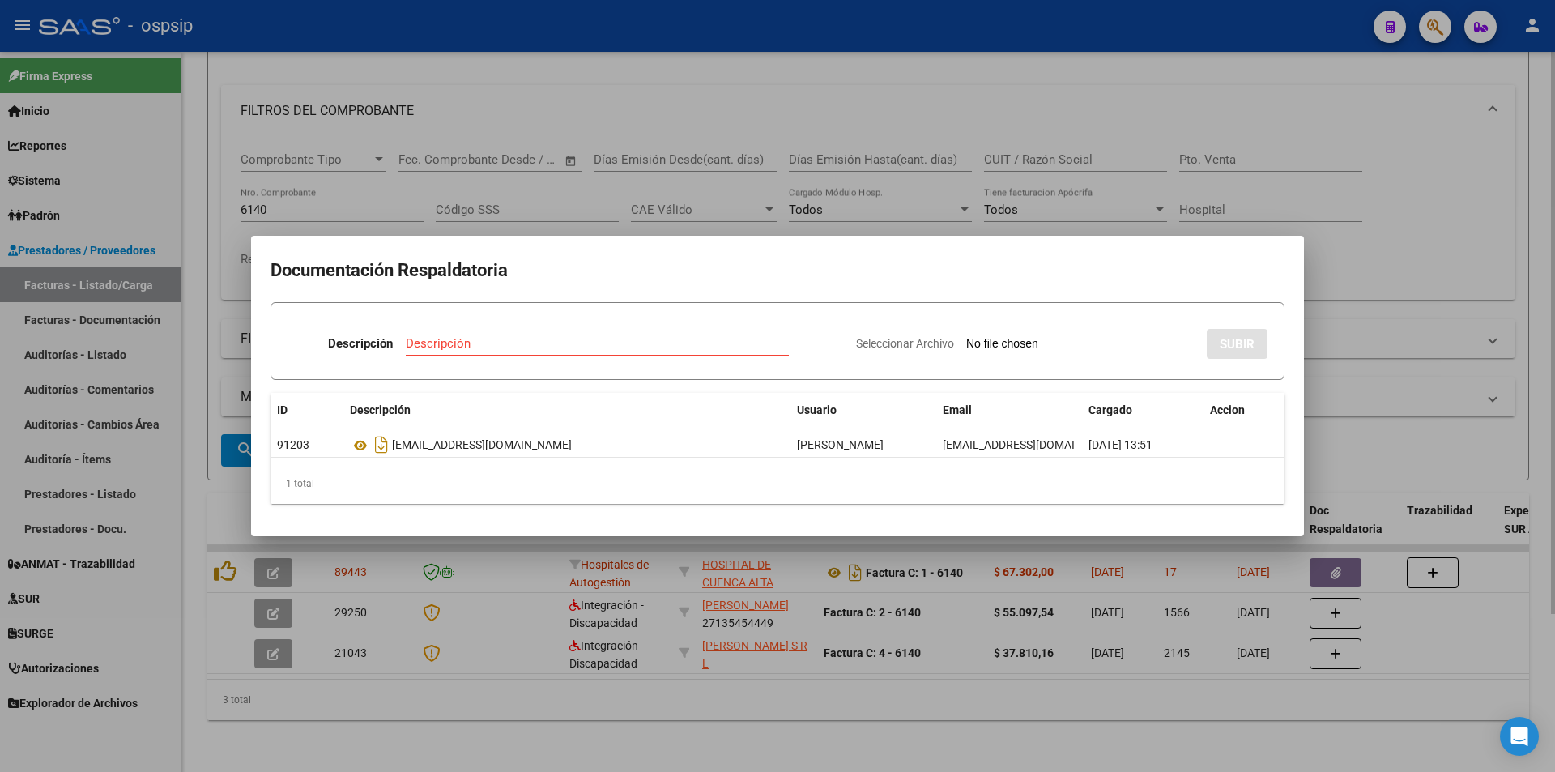
click at [968, 94] on div at bounding box center [777, 386] width 1555 height 772
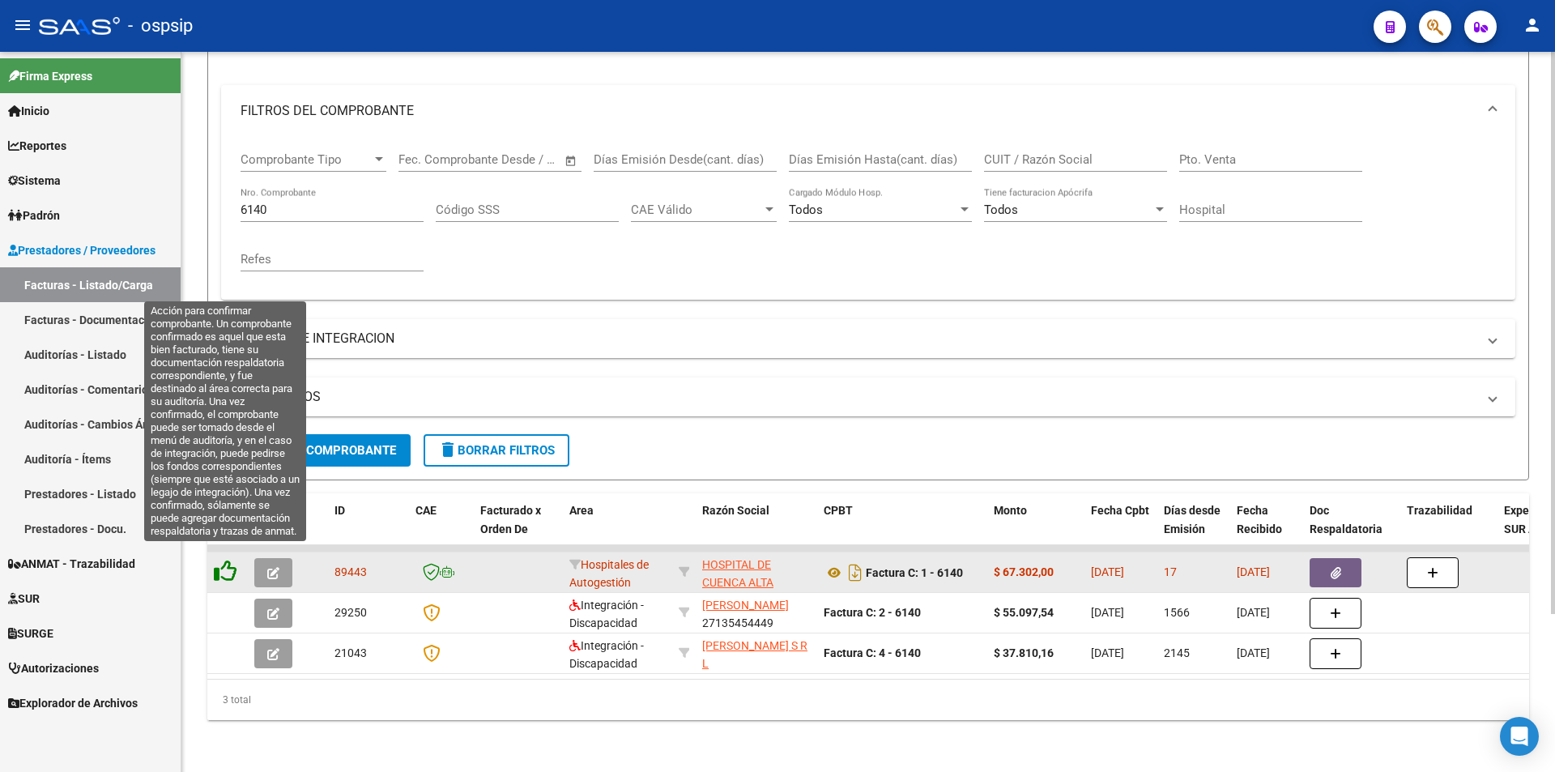
click at [229, 560] on icon at bounding box center [225, 570] width 23 height 23
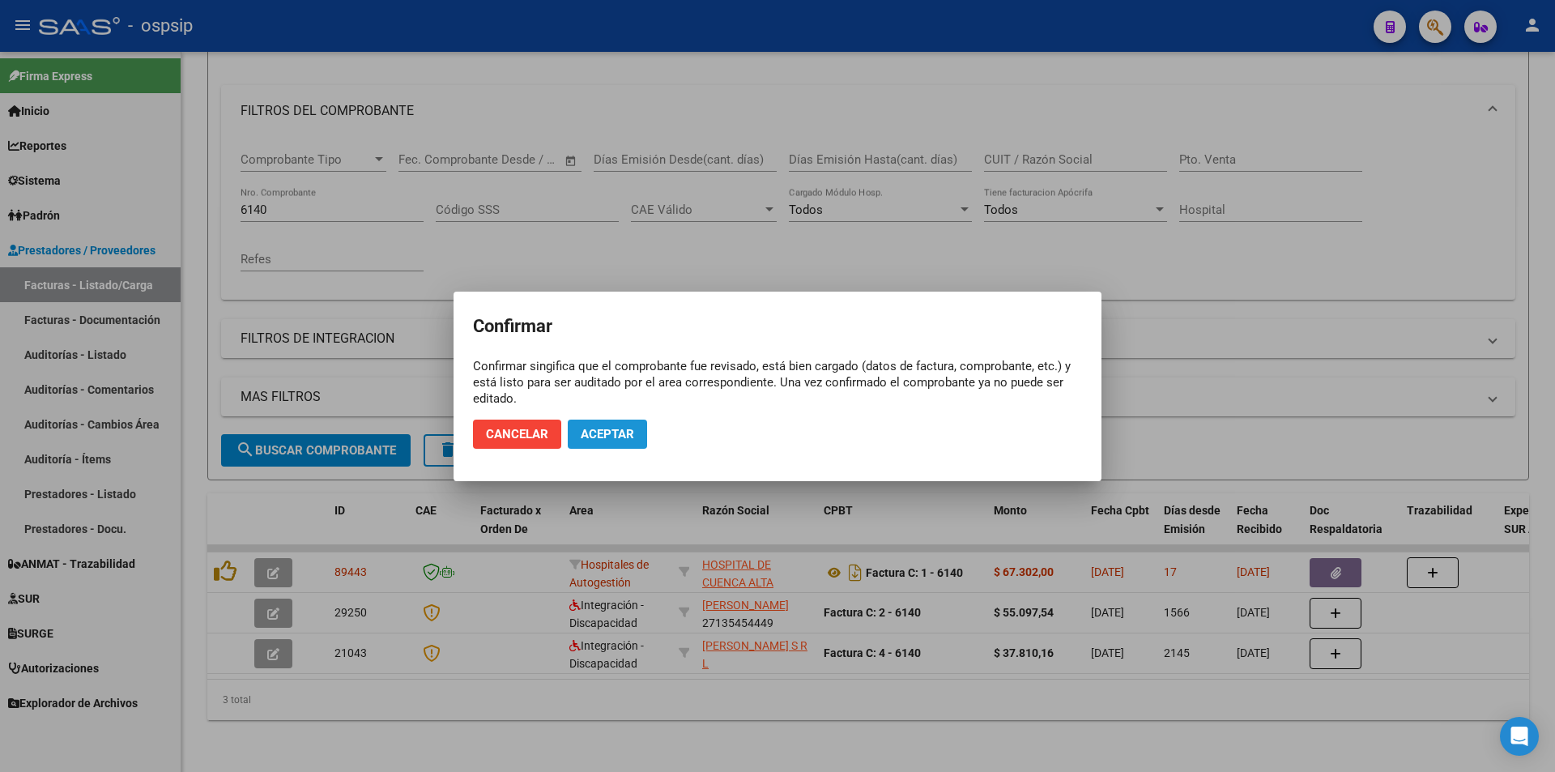
click at [606, 424] on button "Aceptar" at bounding box center [607, 433] width 79 height 29
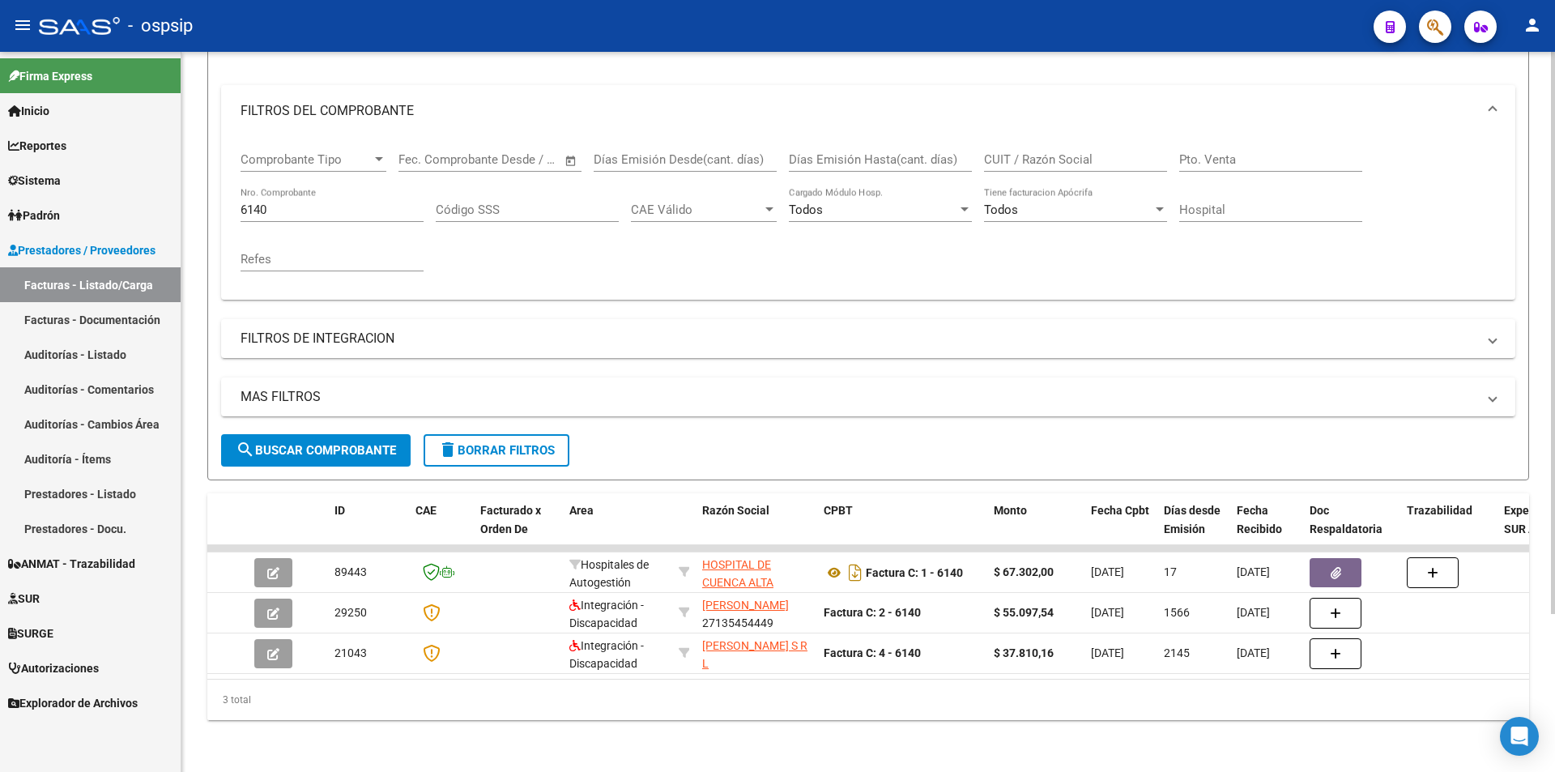
click at [306, 189] on div "6140 Nro. Comprobante" at bounding box center [331, 204] width 183 height 35
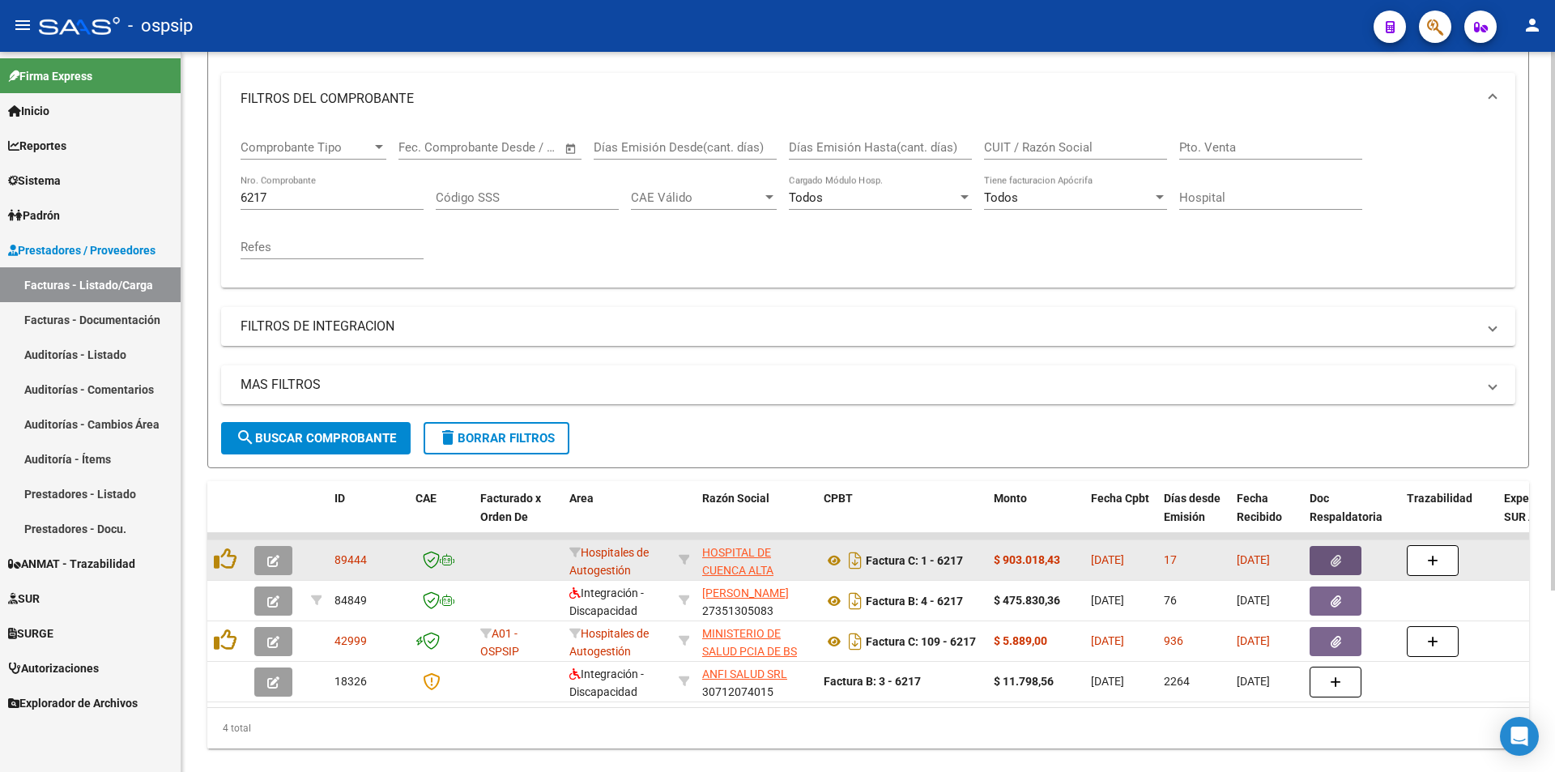
click at [1336, 568] on button "button" at bounding box center [1335, 560] width 52 height 29
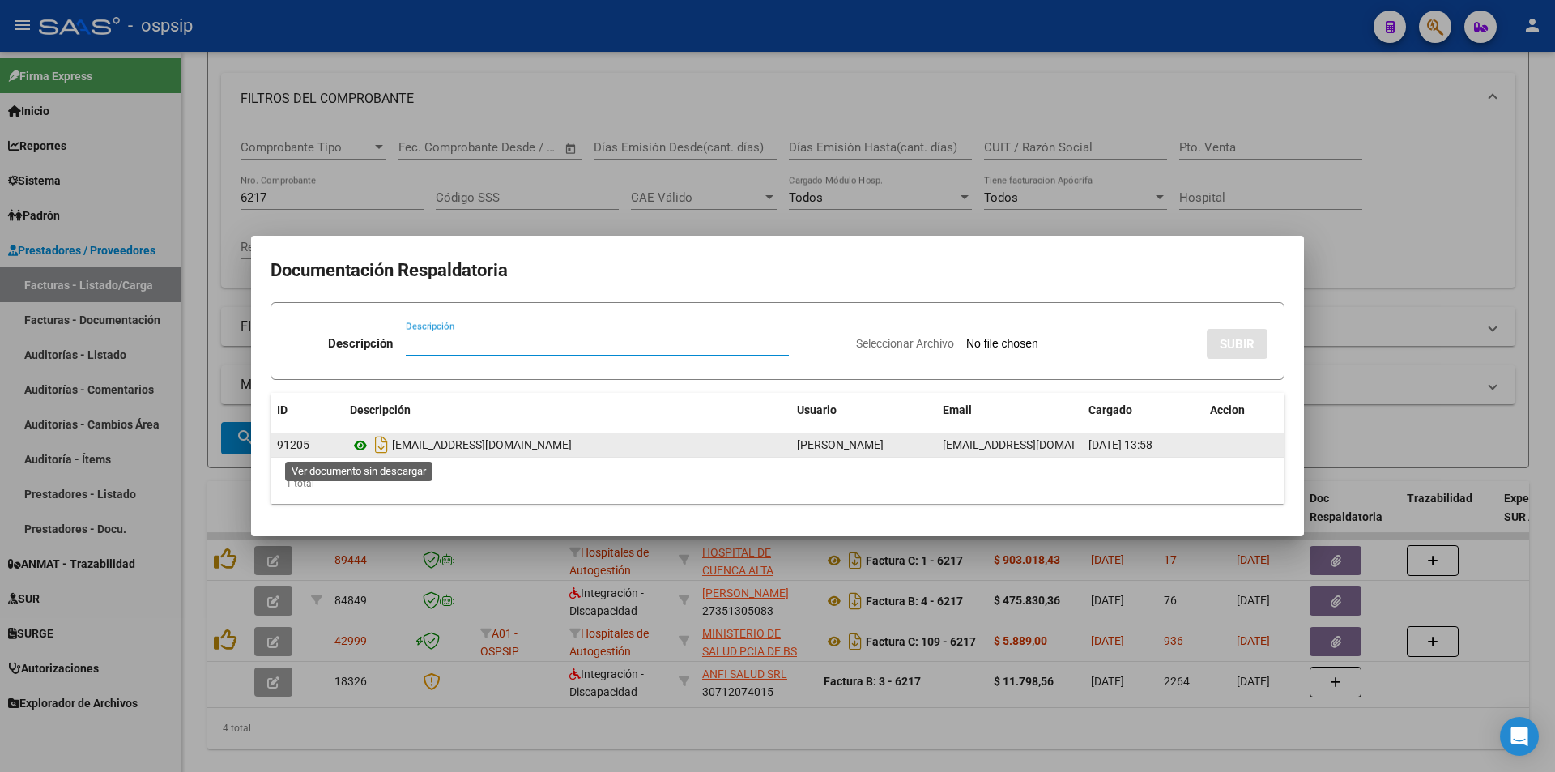
click at [362, 444] on icon at bounding box center [360, 445] width 21 height 19
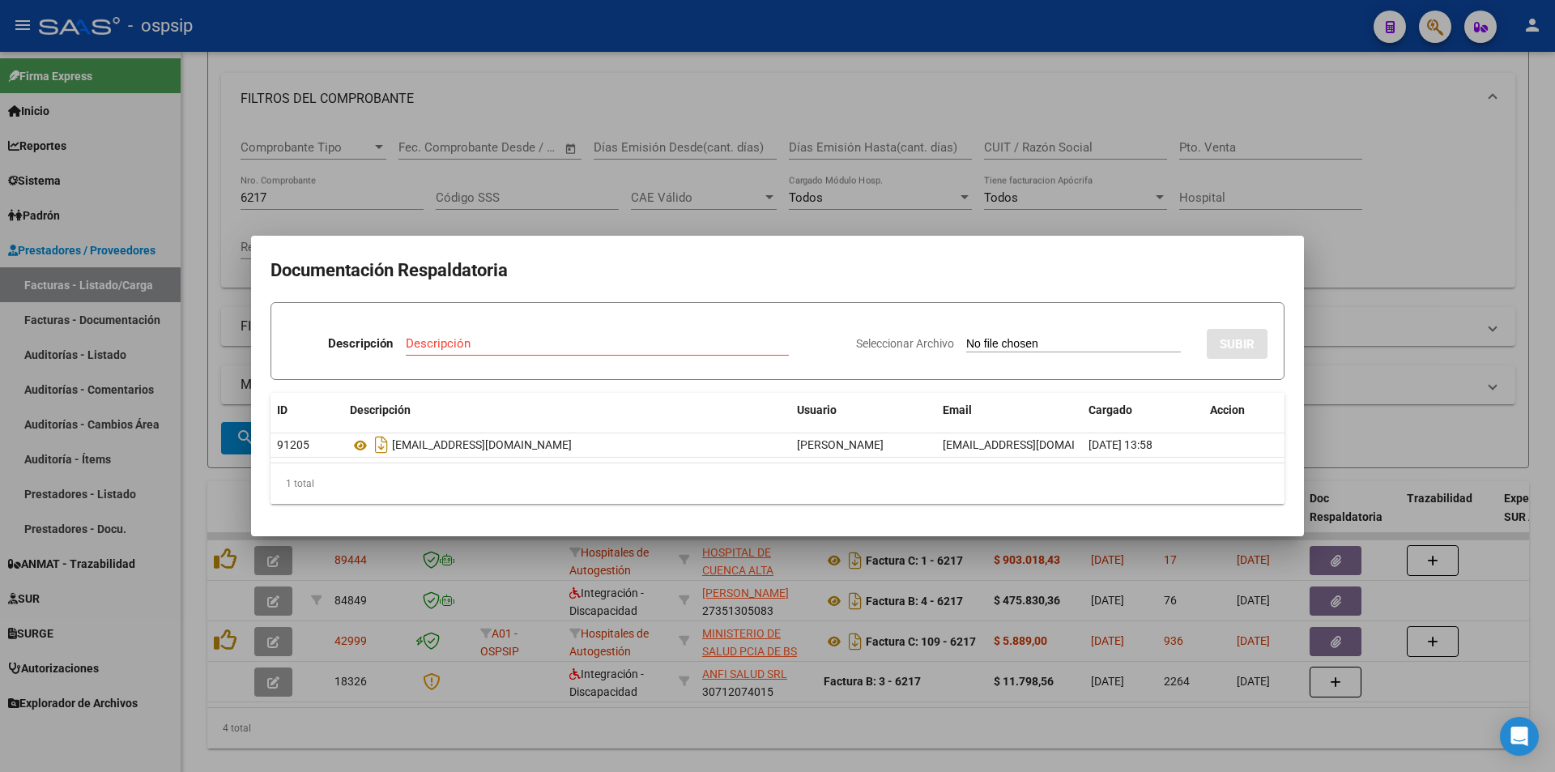
click at [912, 177] on div at bounding box center [777, 386] width 1555 height 772
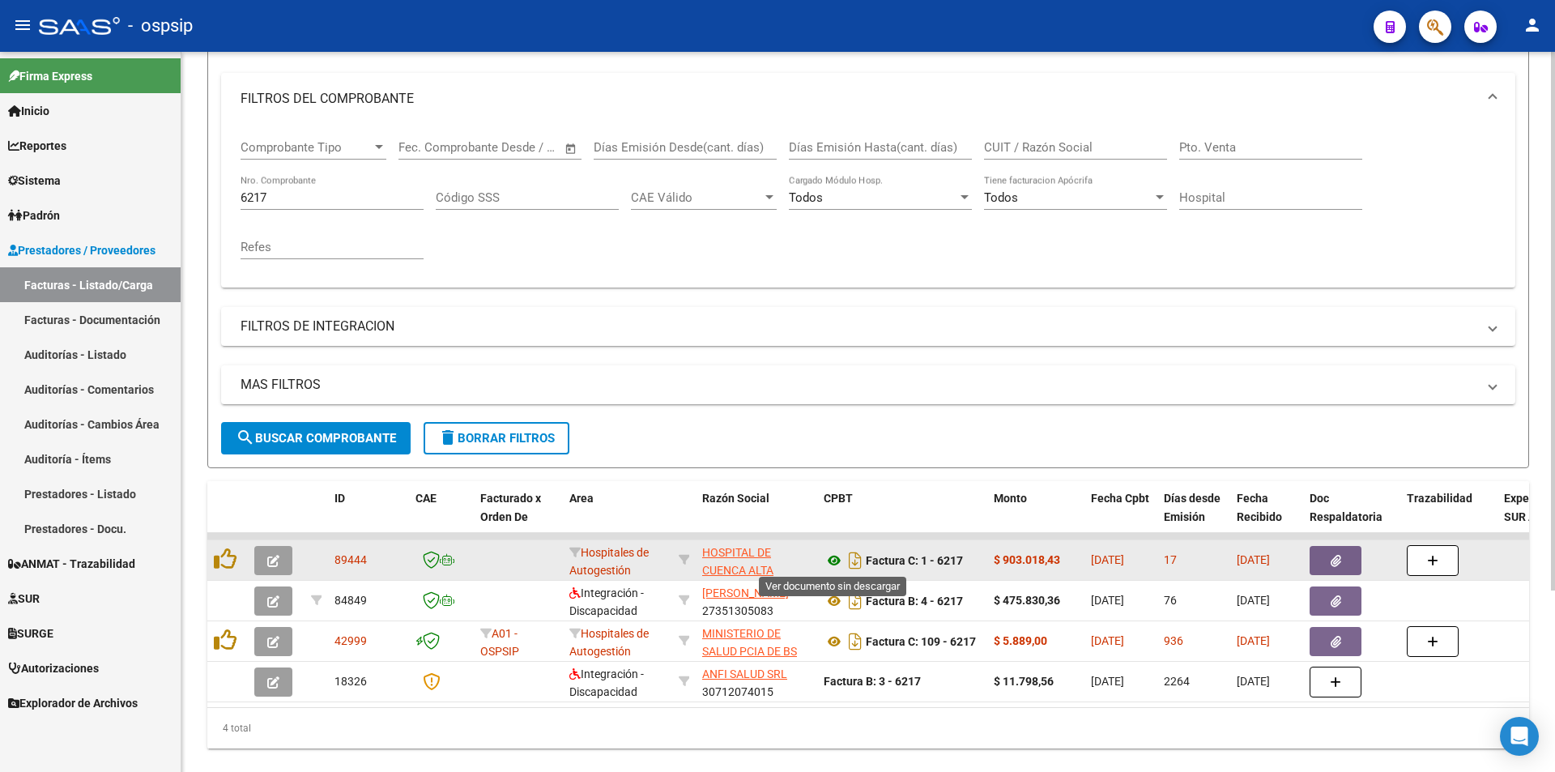
click at [838, 559] on icon at bounding box center [833, 560] width 21 height 19
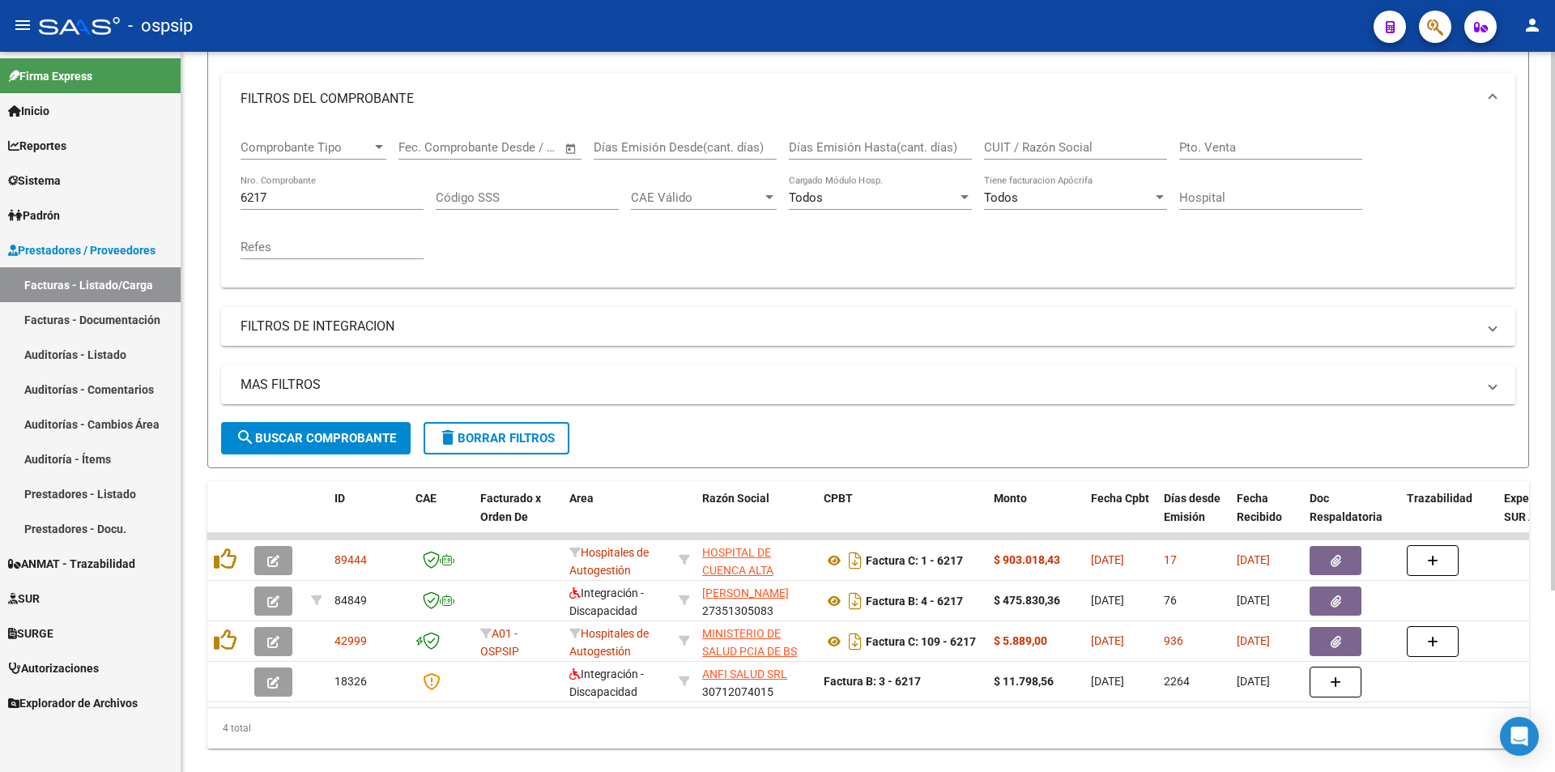
drag, startPoint x: 275, startPoint y: 199, endPoint x: 206, endPoint y: 214, distance: 71.1
click at [206, 214] on div "Video tutorial PRESTADORES -> Listado de CPBTs Emitidos por Prestadores / Prove…" at bounding box center [867, 324] width 1373 height 951
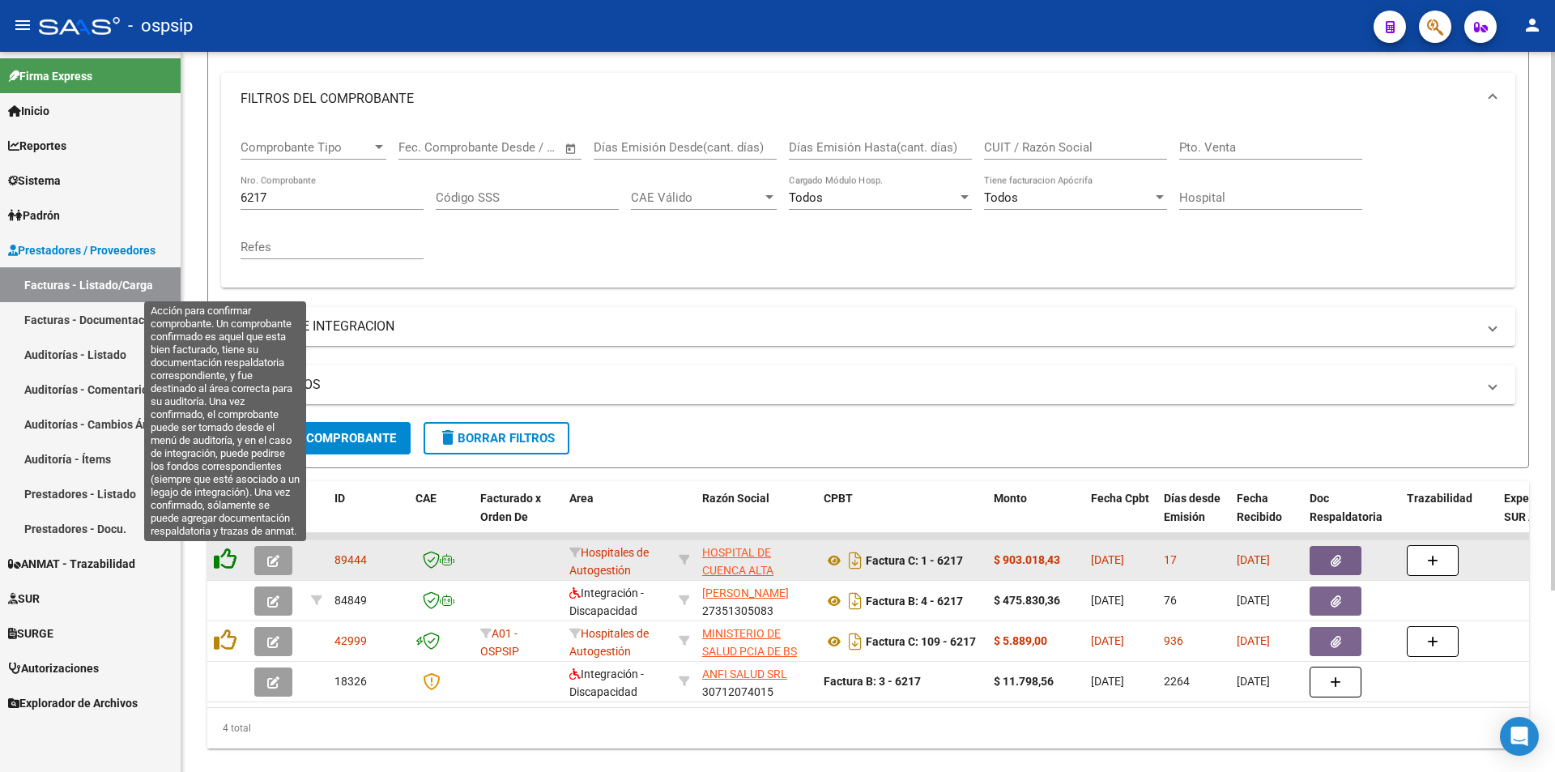
click at [224, 559] on icon at bounding box center [225, 558] width 23 height 23
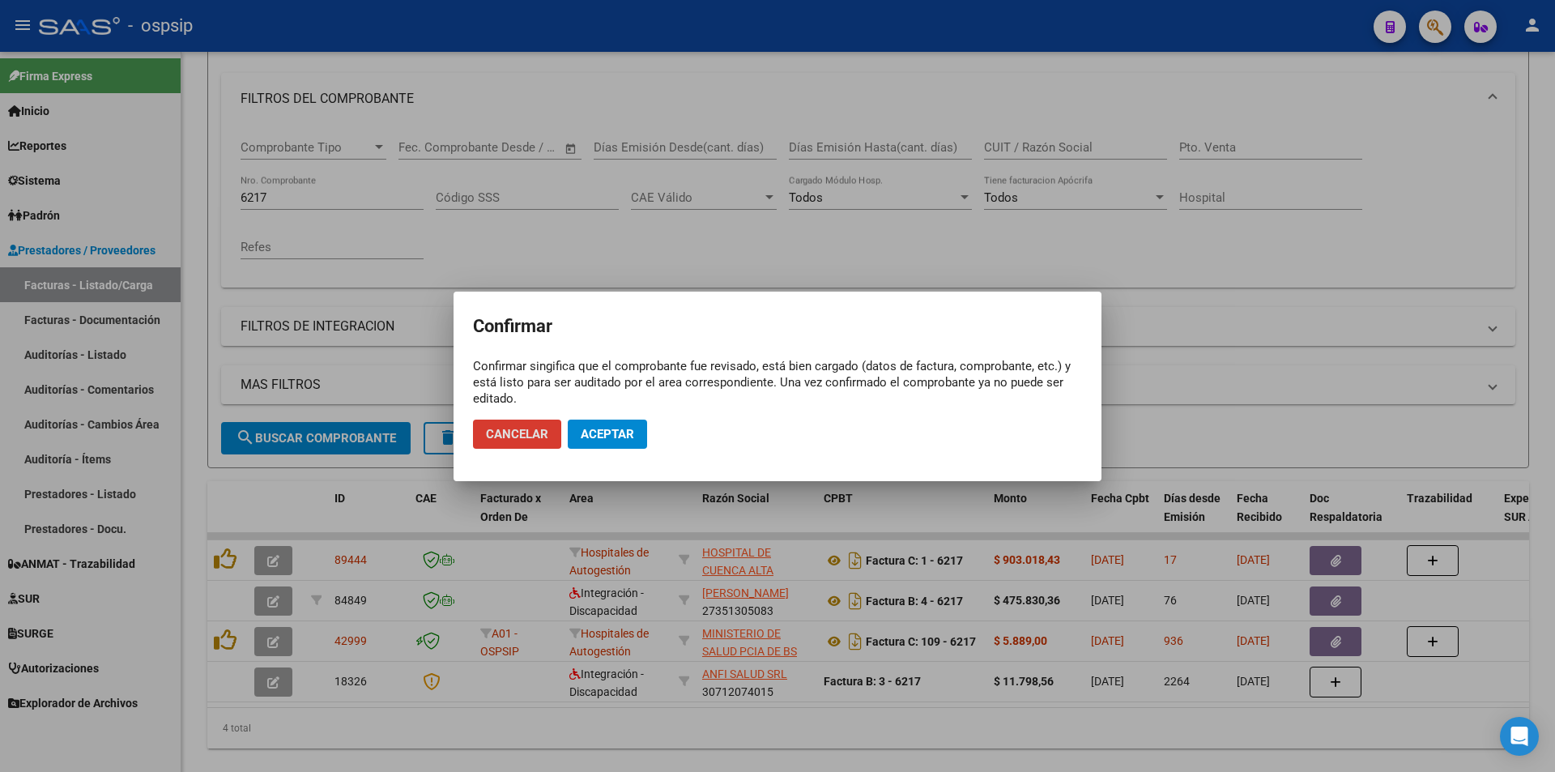
click at [623, 432] on span "Aceptar" at bounding box center [607, 434] width 53 height 15
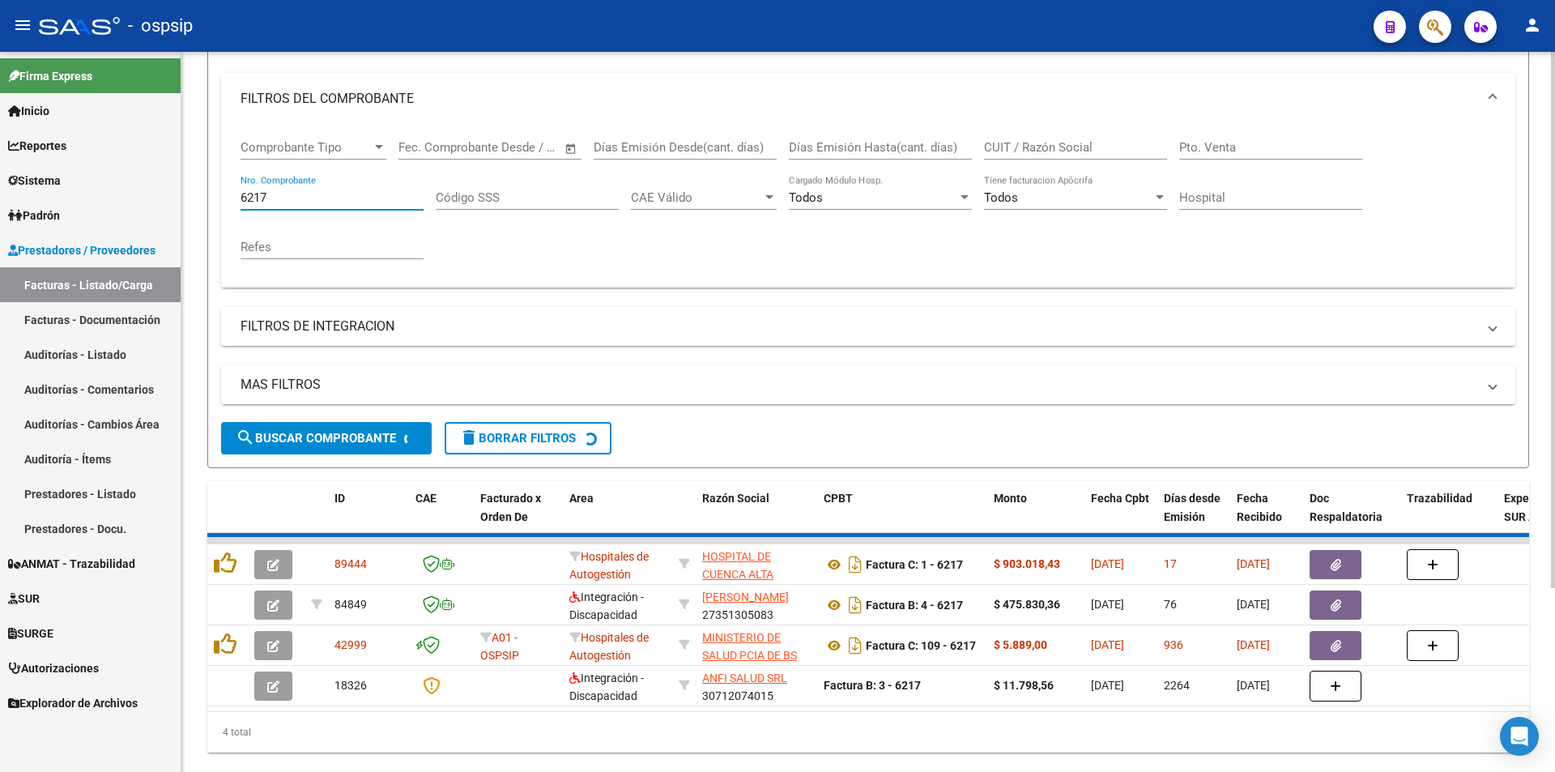
click at [351, 197] on input "6217" at bounding box center [331, 197] width 183 height 15
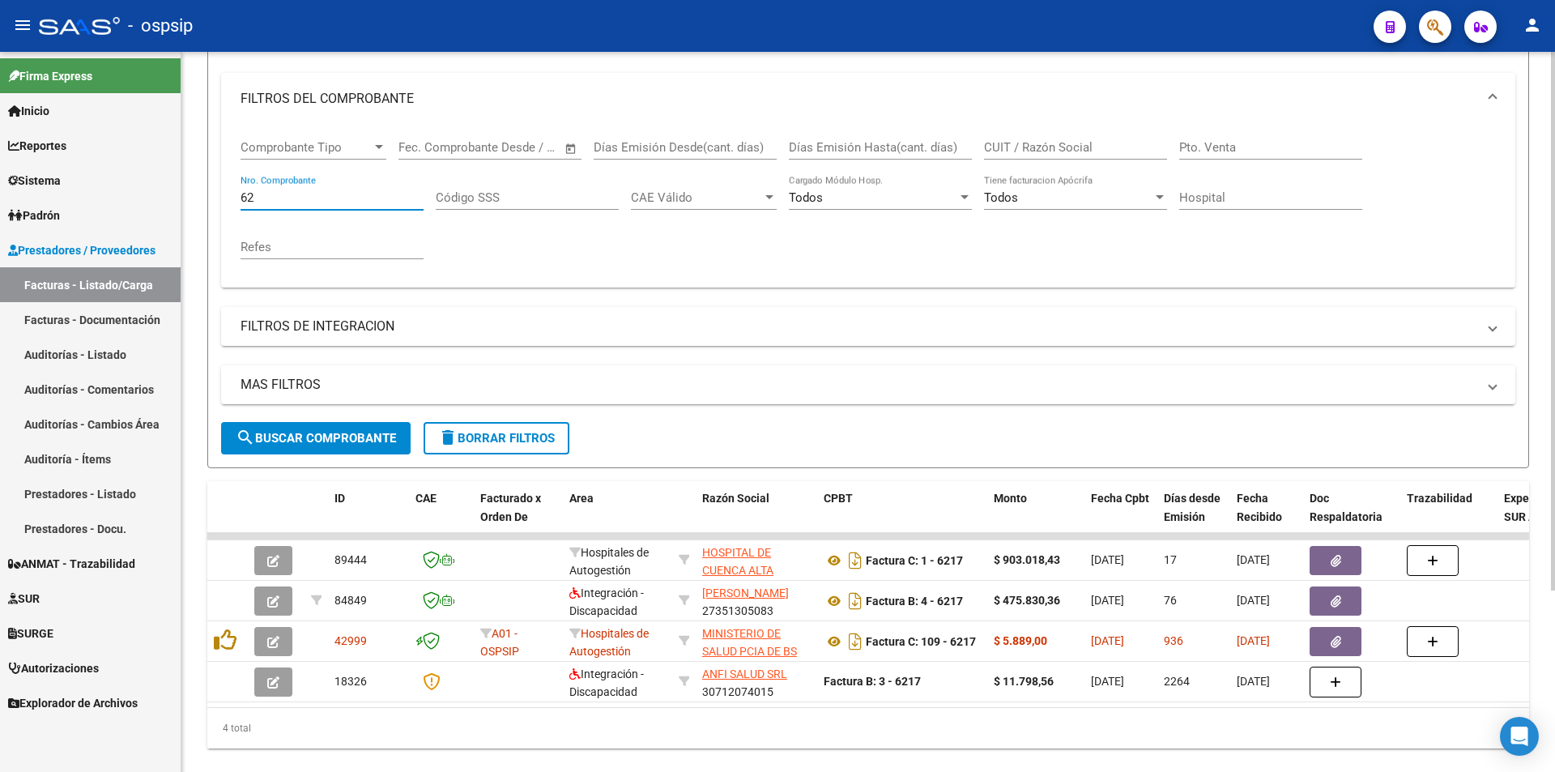
type input "6"
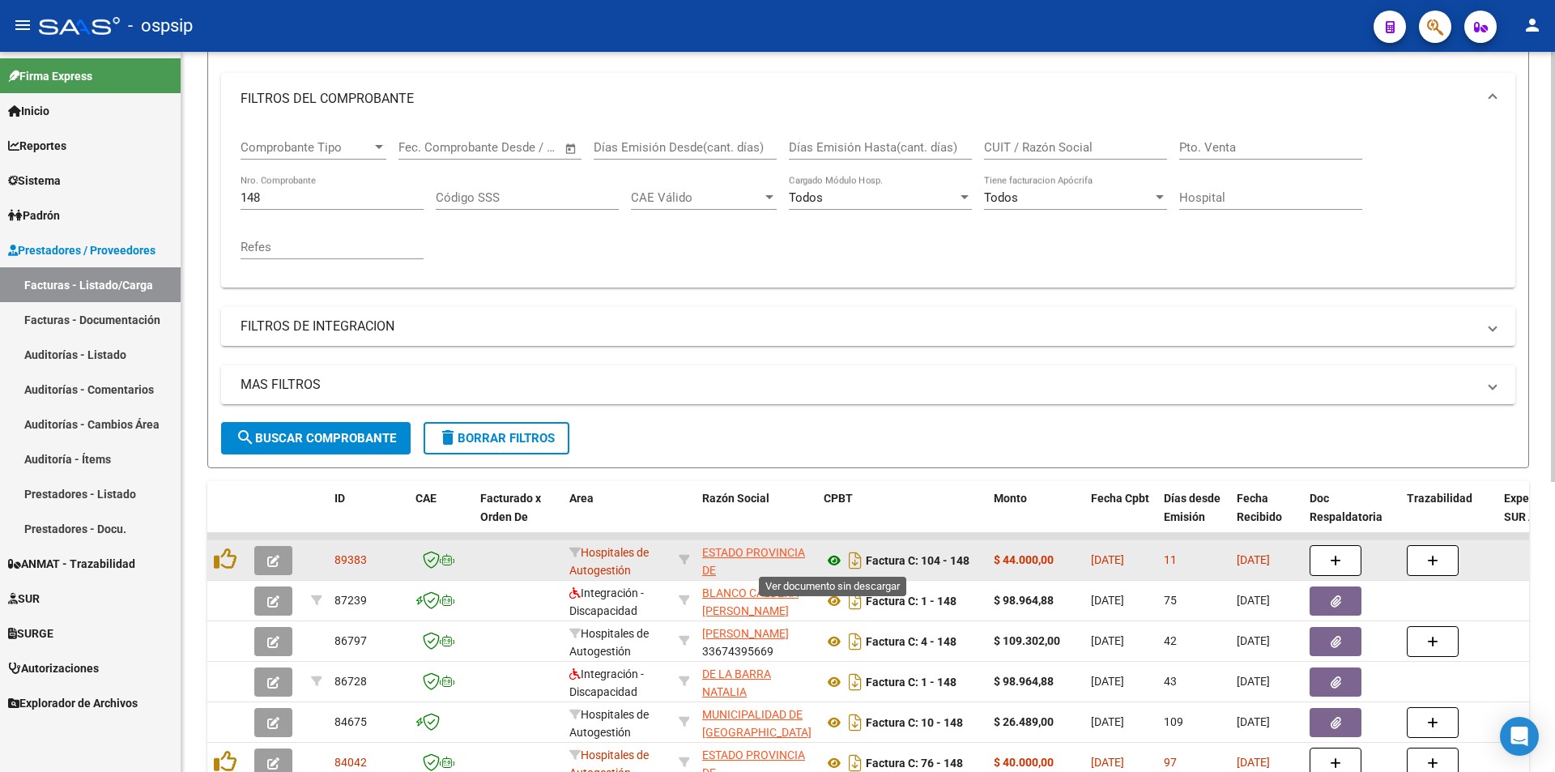
click at [831, 554] on icon at bounding box center [833, 560] width 21 height 19
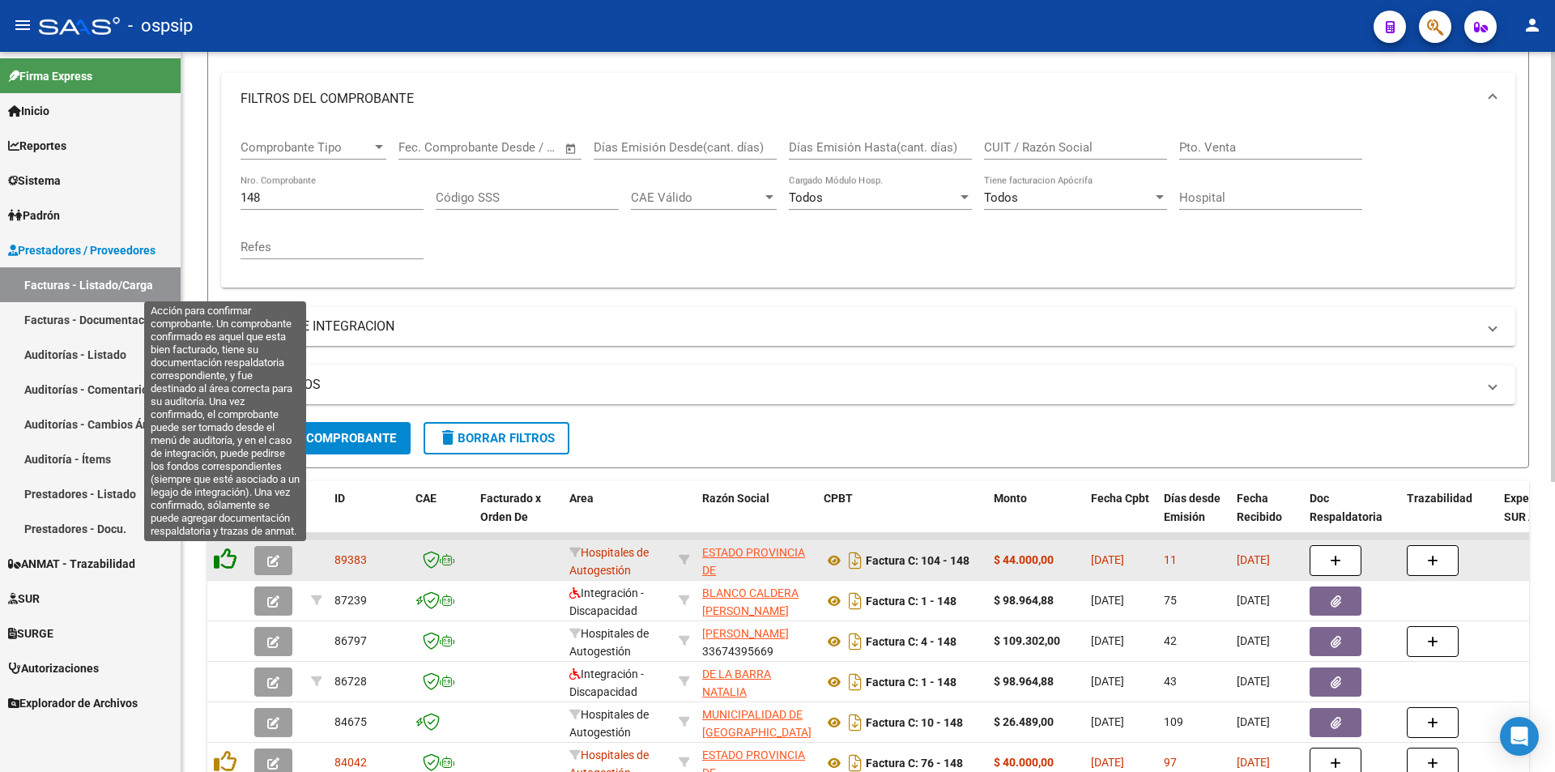
click at [215, 561] on icon at bounding box center [225, 558] width 23 height 23
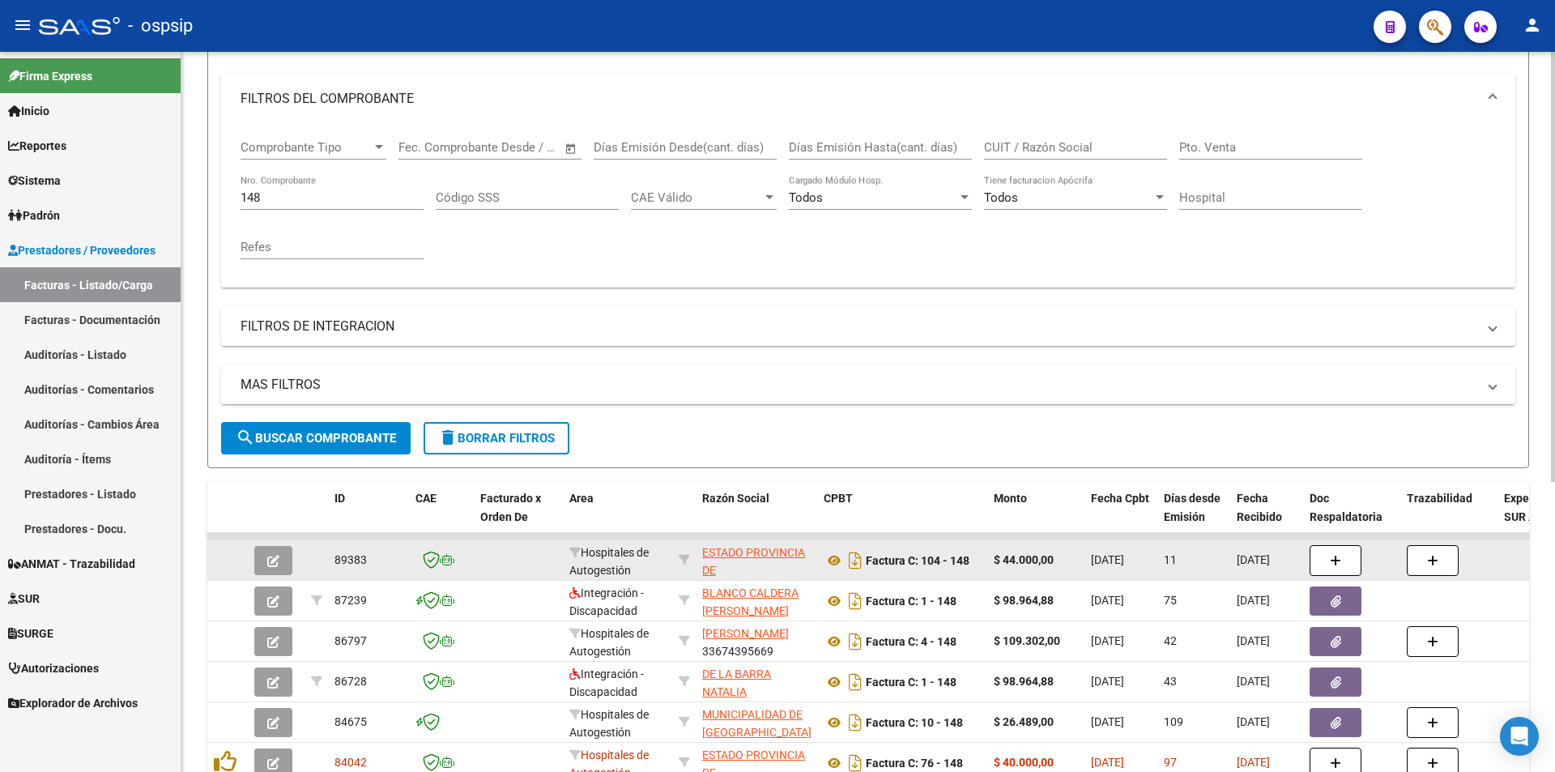
click at [274, 202] on input "148" at bounding box center [331, 197] width 183 height 15
type input "1"
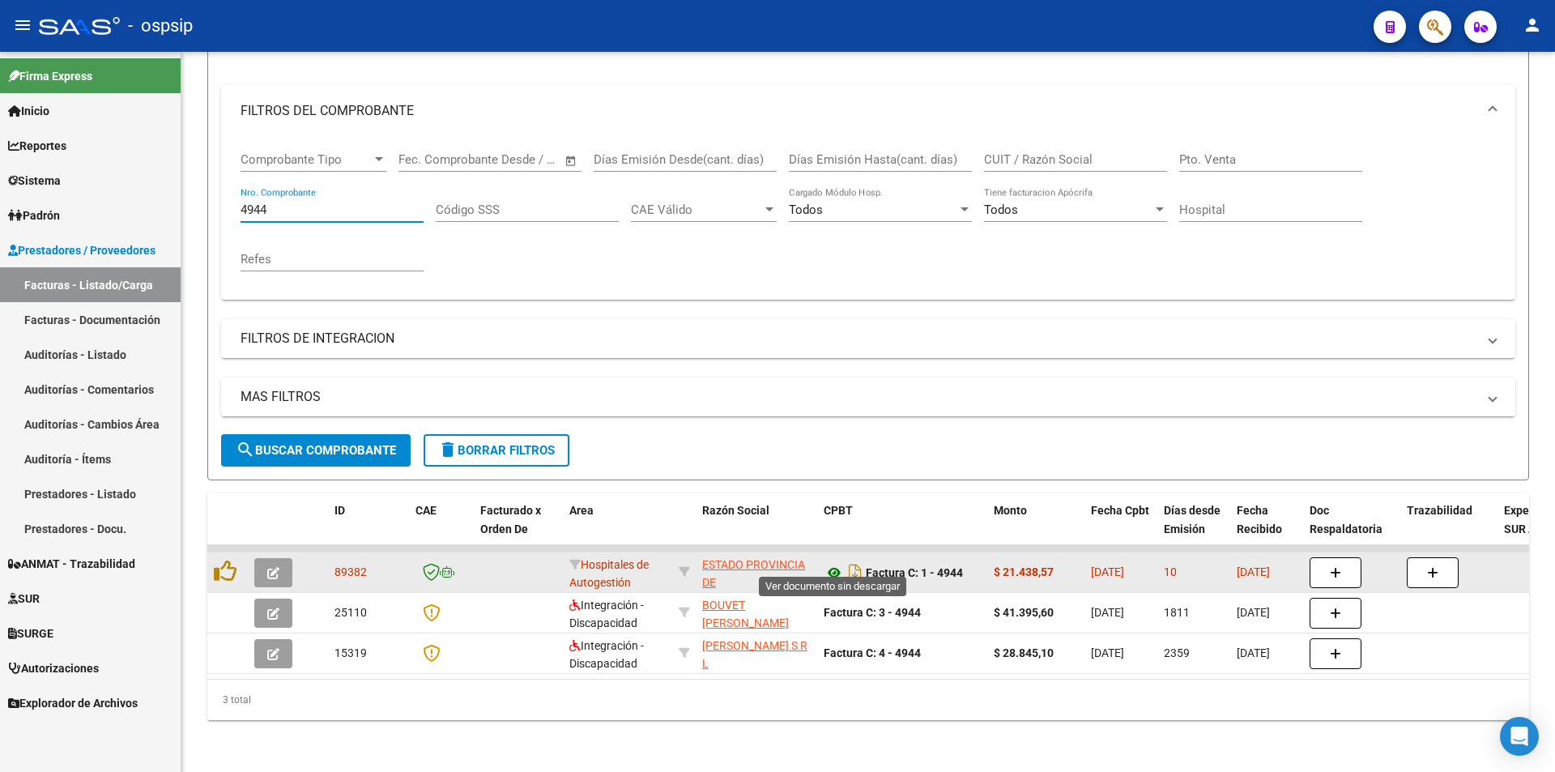
click at [829, 564] on icon at bounding box center [833, 572] width 21 height 19
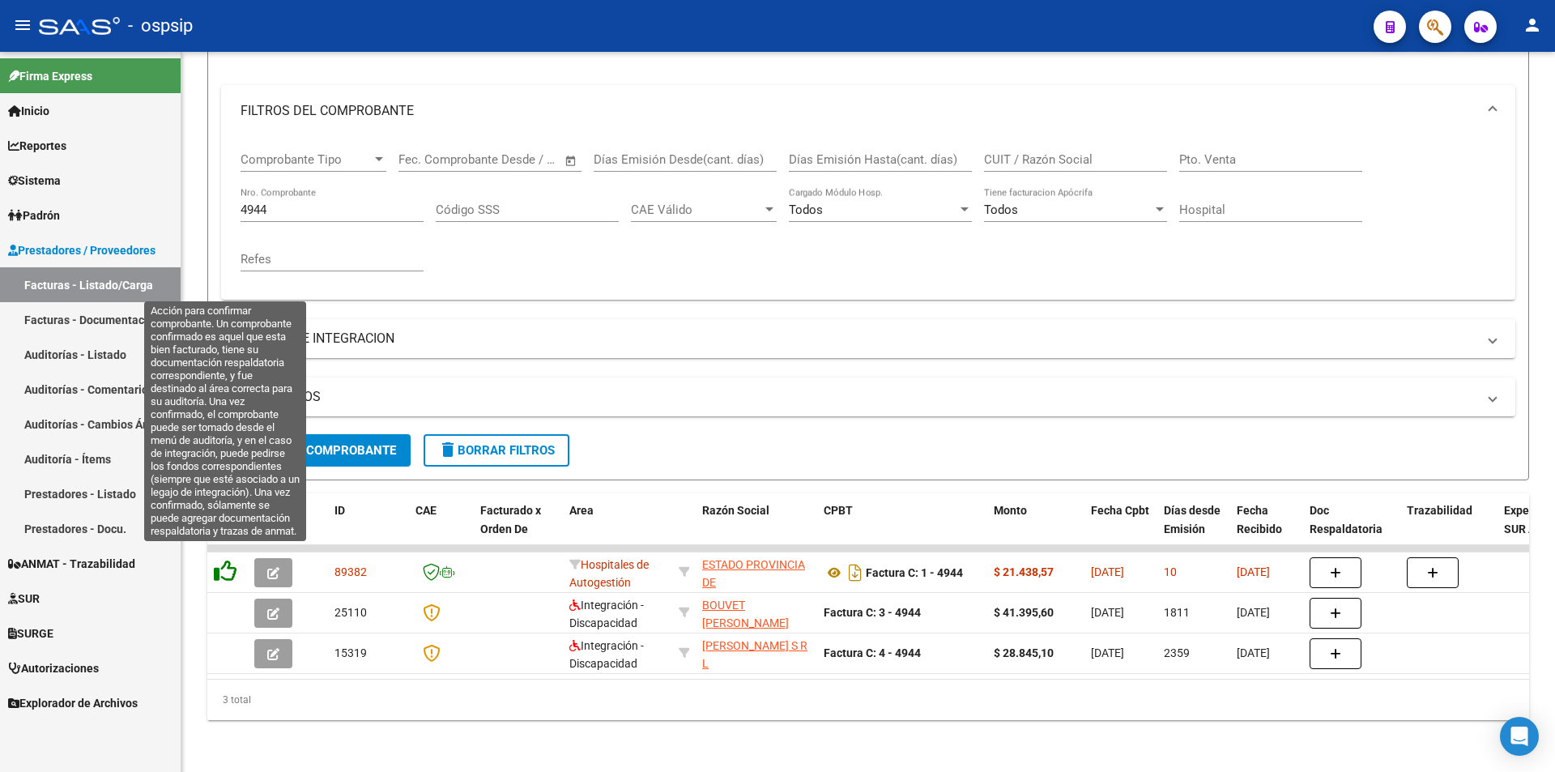
click at [220, 559] on icon at bounding box center [225, 570] width 23 height 23
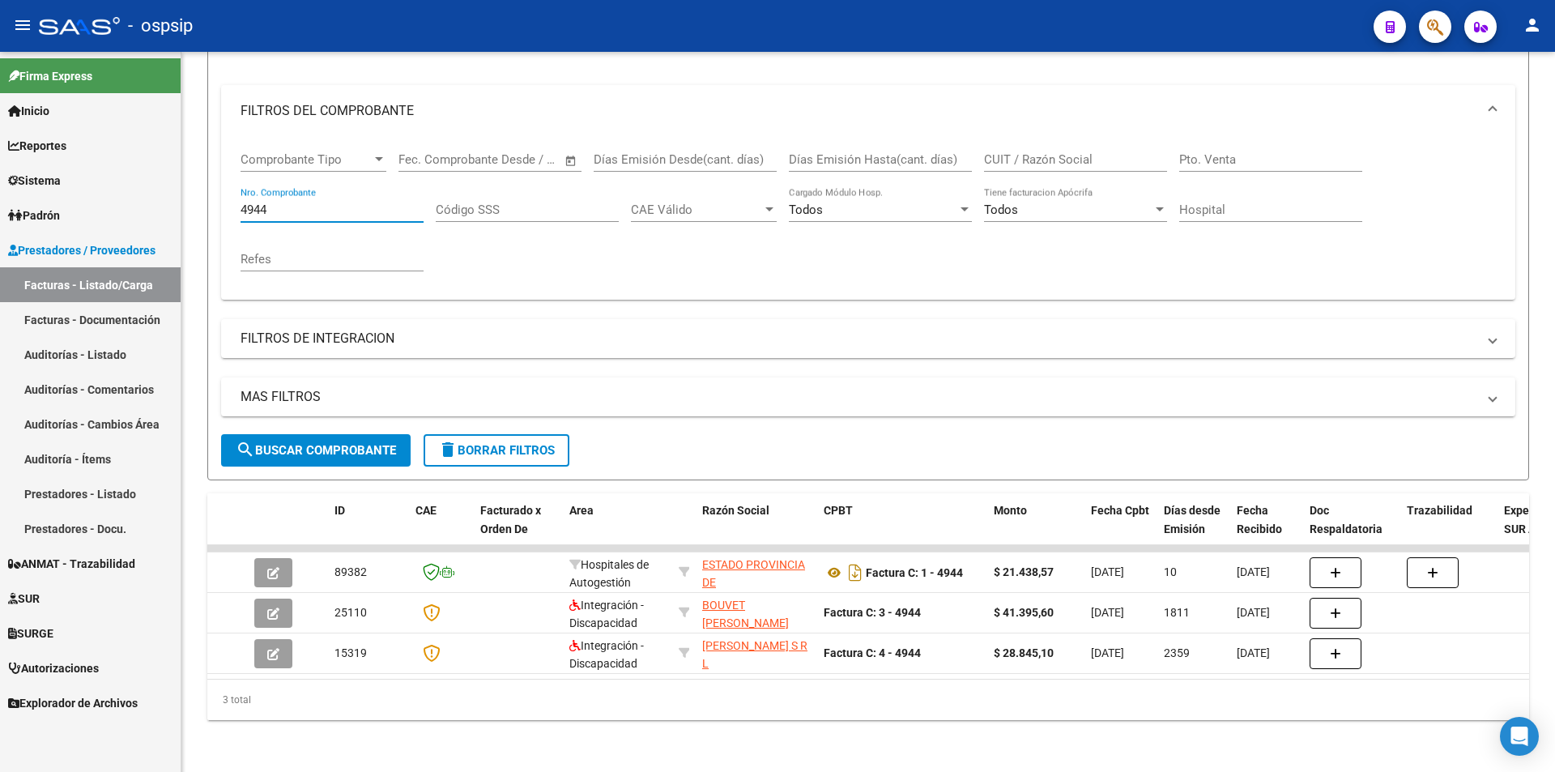
drag, startPoint x: 328, startPoint y: 203, endPoint x: 80, endPoint y: 231, distance: 249.3
click at [80, 231] on mat-sidenav-container "Firma Express Inicio Calendario SSS Instructivos Contacto OS Reportes Egresos D…" at bounding box center [777, 412] width 1555 height 720
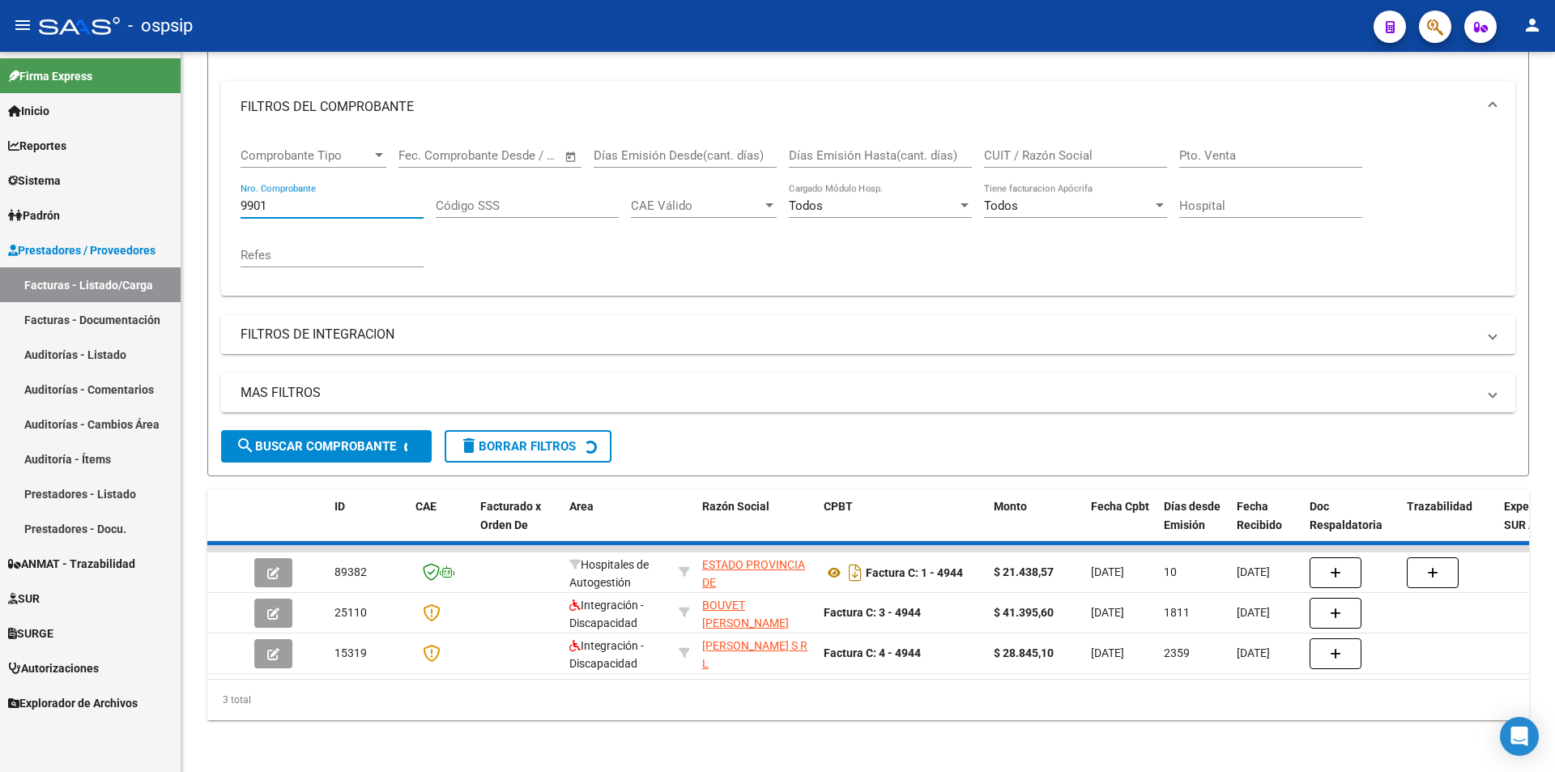
scroll to position [121, 0]
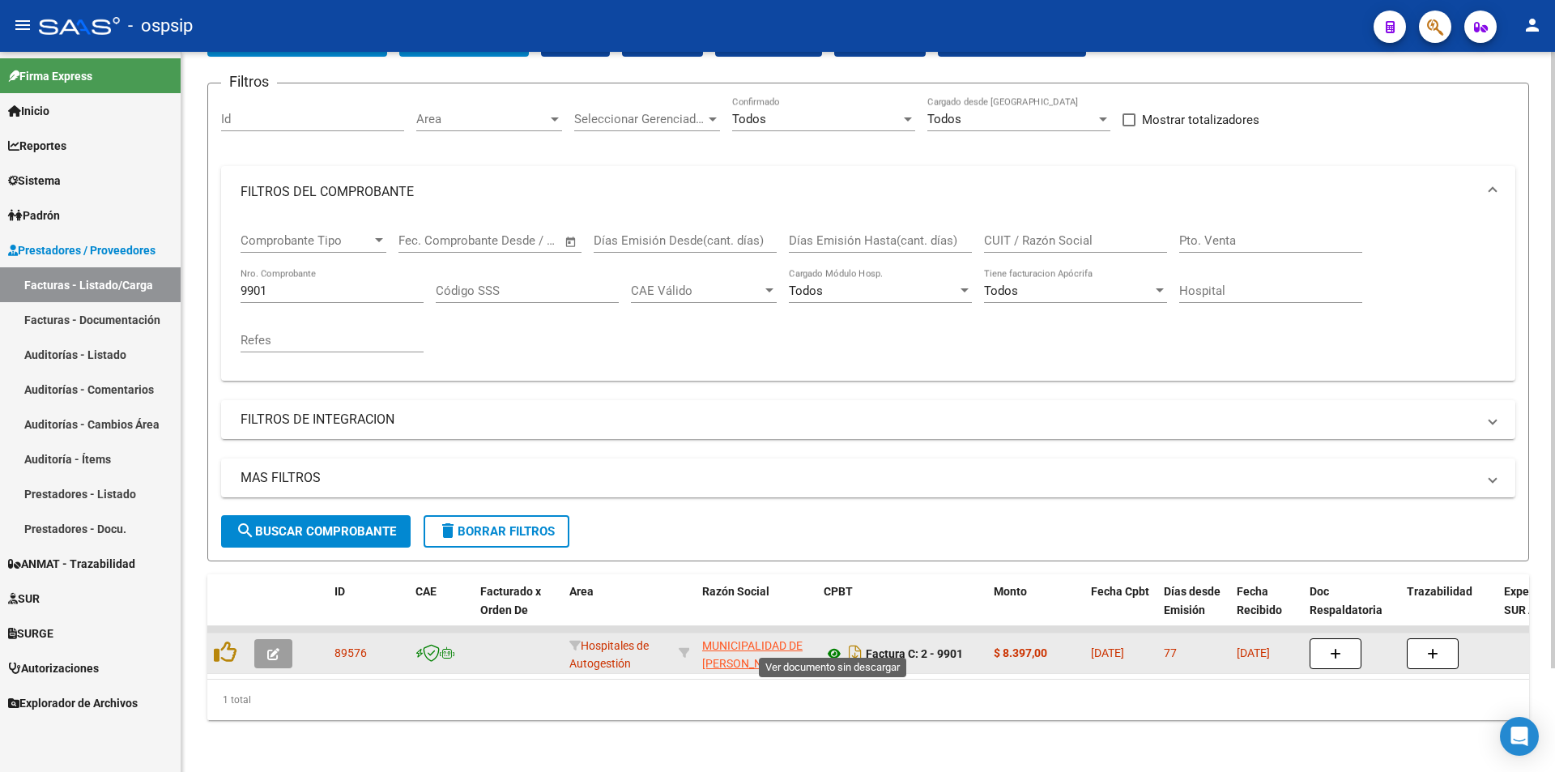
click at [832, 644] on icon at bounding box center [833, 653] width 21 height 19
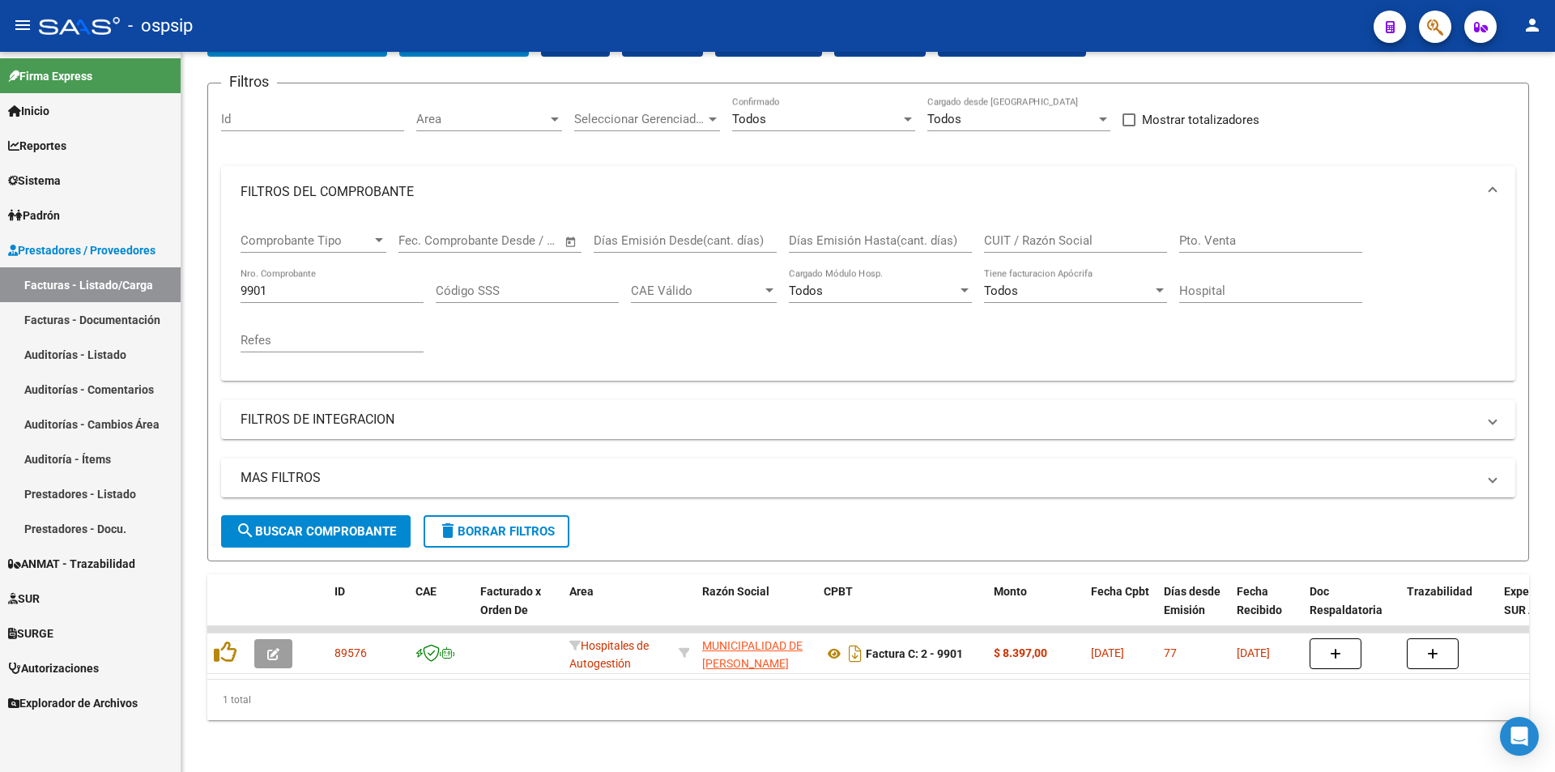
click at [236, 642] on div at bounding box center [228, 652] width 28 height 25
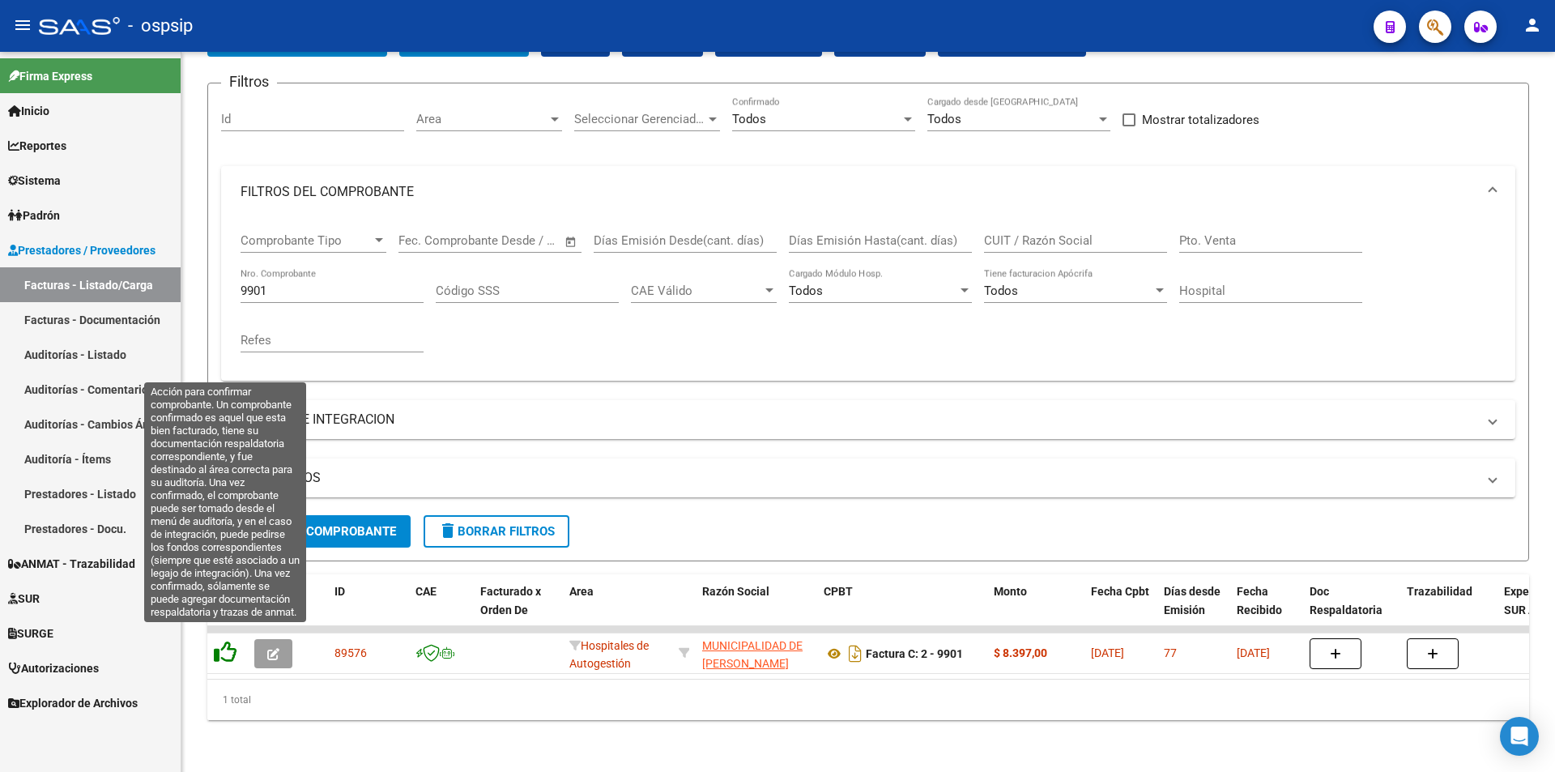
click at [223, 640] on icon at bounding box center [225, 651] width 23 height 23
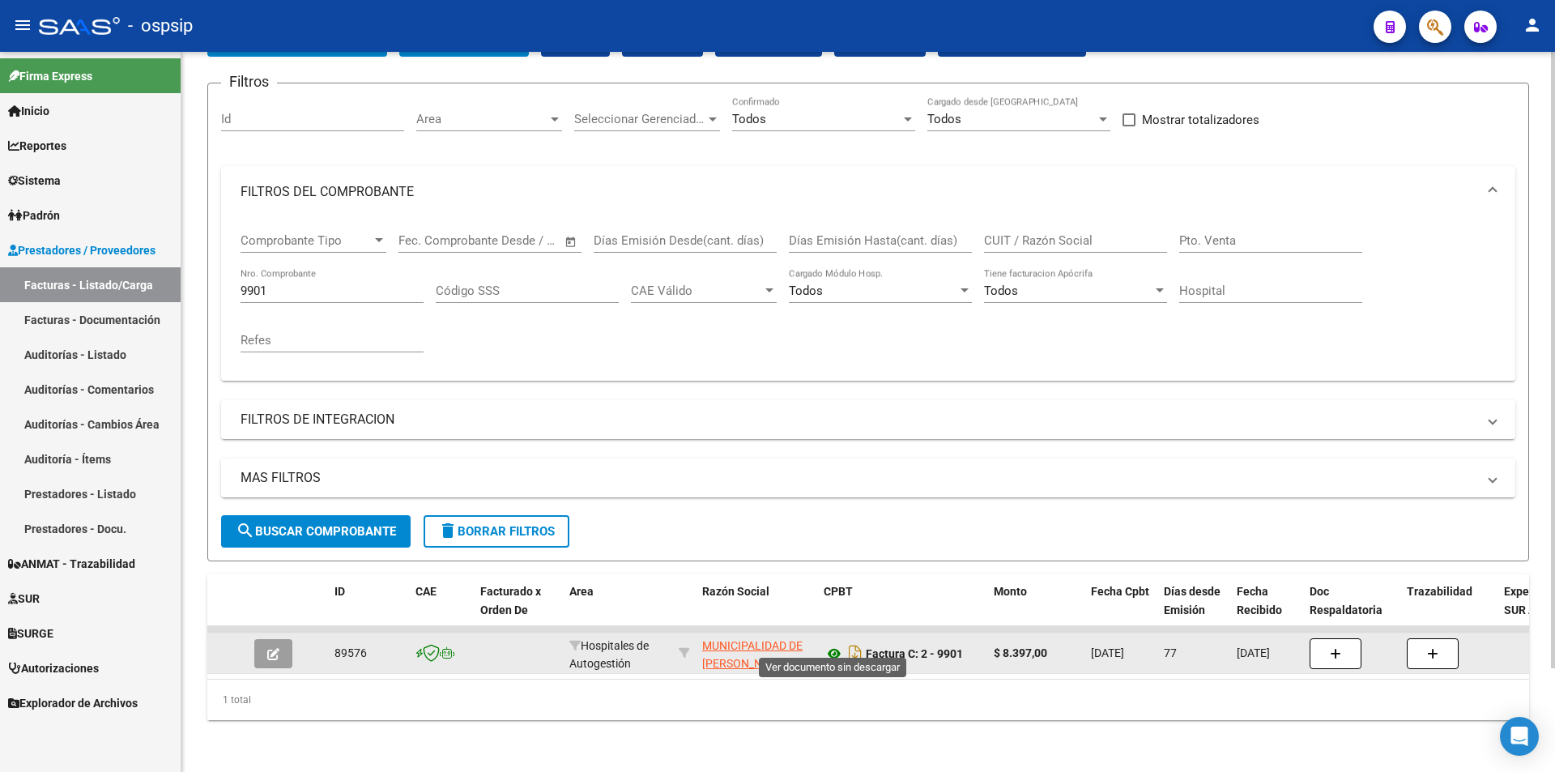
click at [828, 644] on icon at bounding box center [833, 653] width 21 height 19
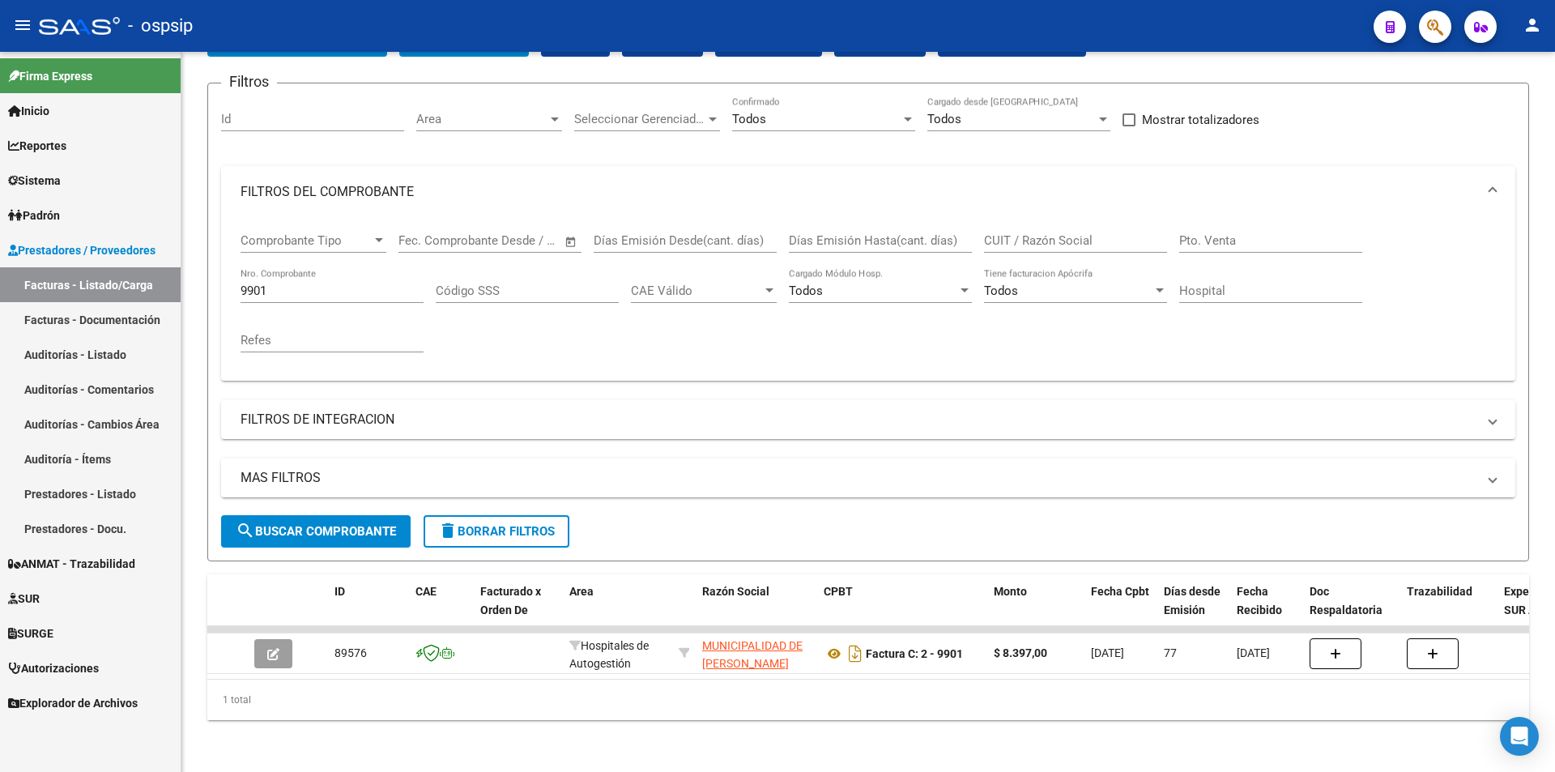
drag, startPoint x: 277, startPoint y: 282, endPoint x: 140, endPoint y: 284, distance: 136.9
click at [140, 284] on mat-sidenav-container "Firma Express Inicio Calendario SSS Instructivos Contacto OS Reportes Egresos D…" at bounding box center [777, 412] width 1555 height 720
type input "9759"
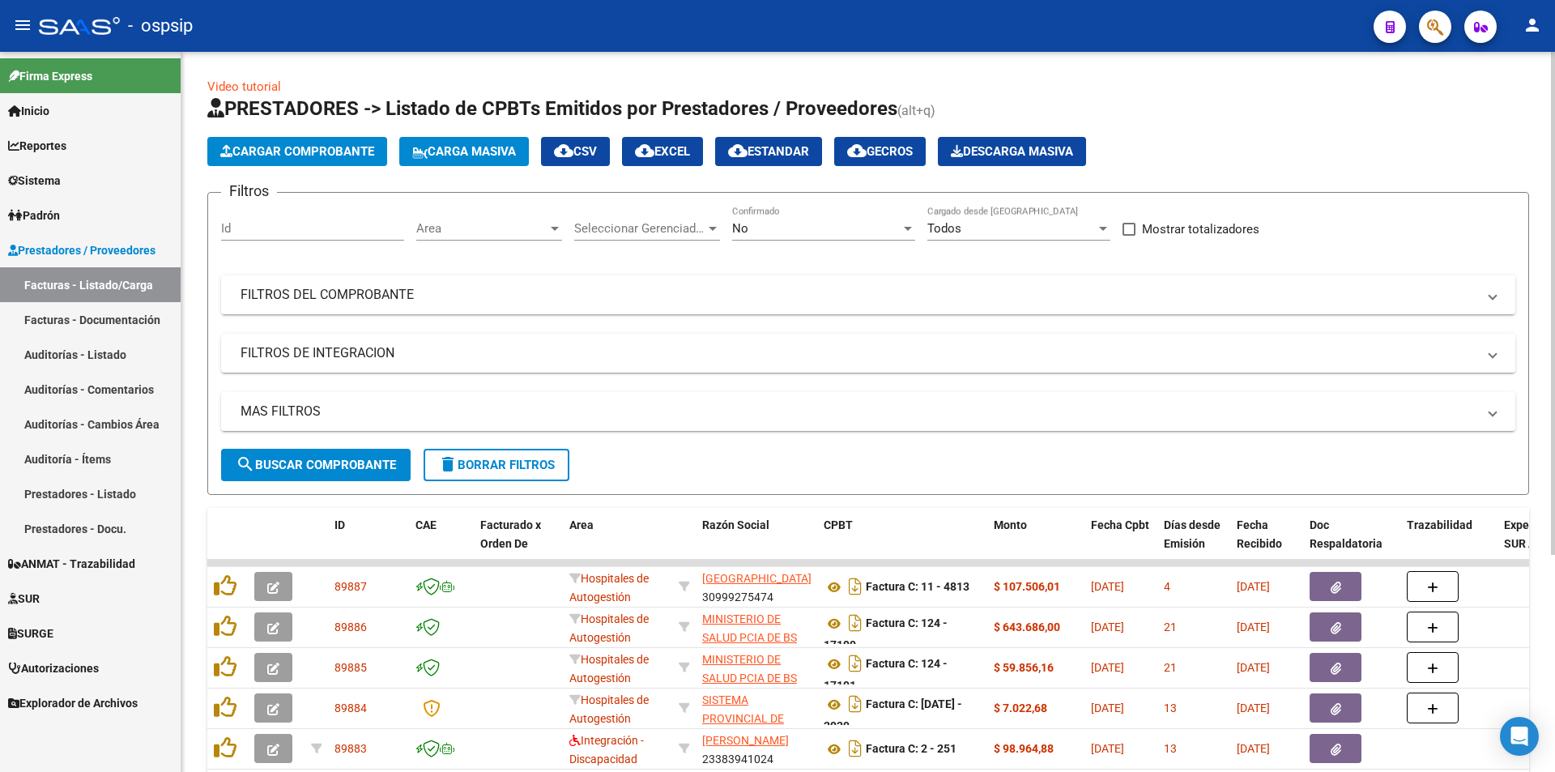
click at [273, 302] on mat-panel-title "FILTROS DEL COMPROBANTE" at bounding box center [858, 295] width 1236 height 18
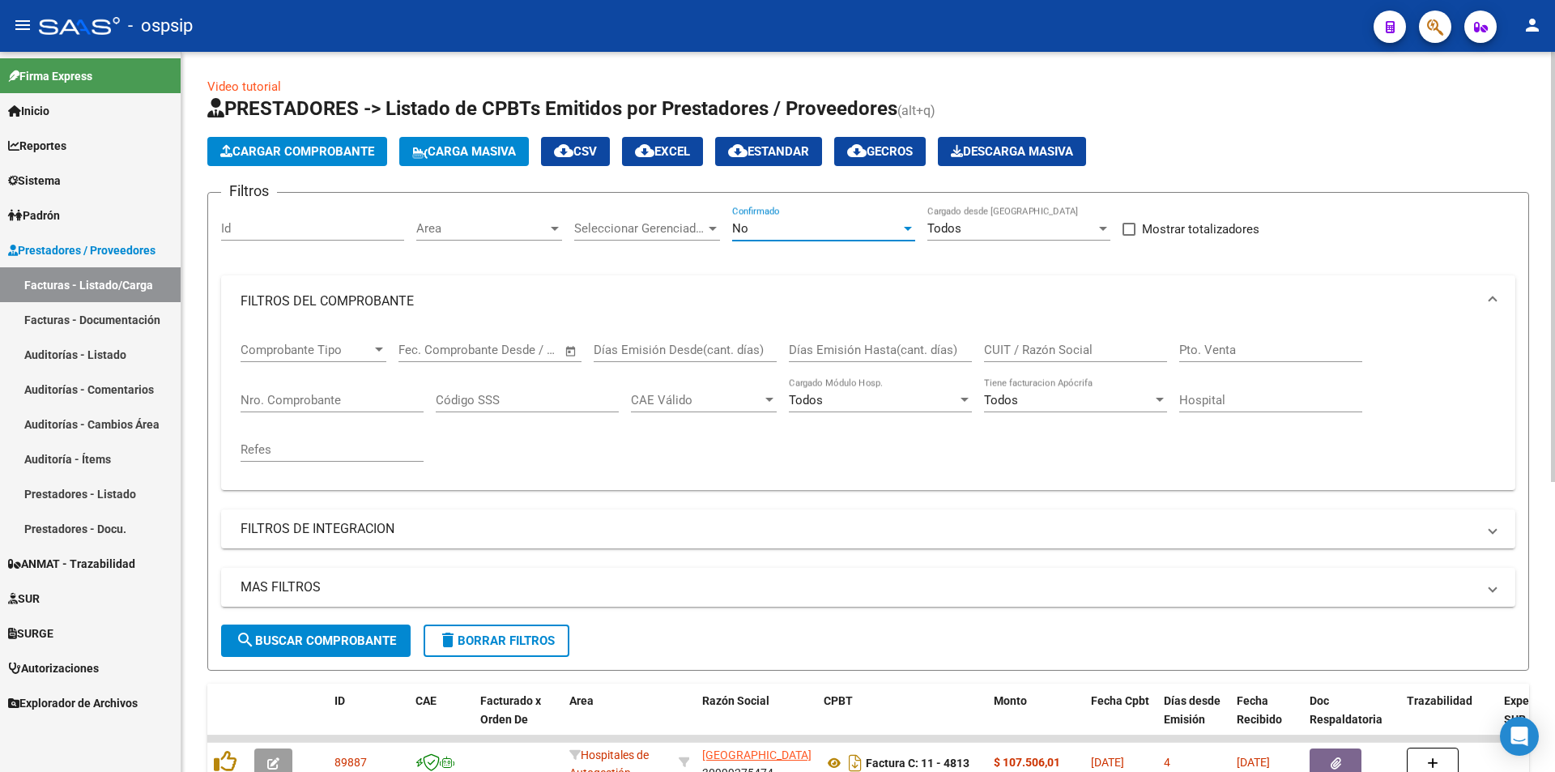
click at [862, 235] on div "No" at bounding box center [816, 228] width 168 height 15
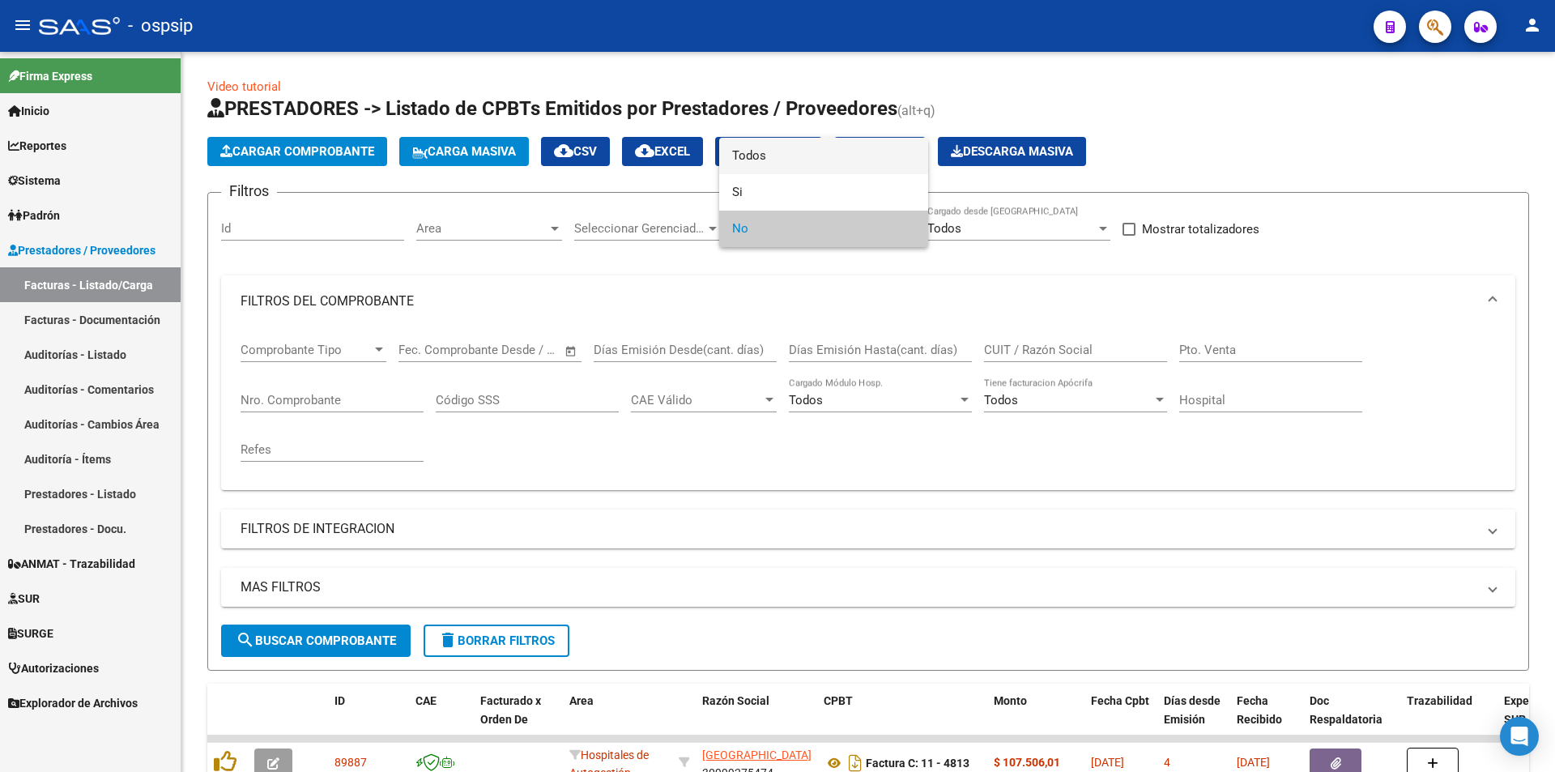
click at [823, 158] on span "Todos" at bounding box center [823, 156] width 183 height 36
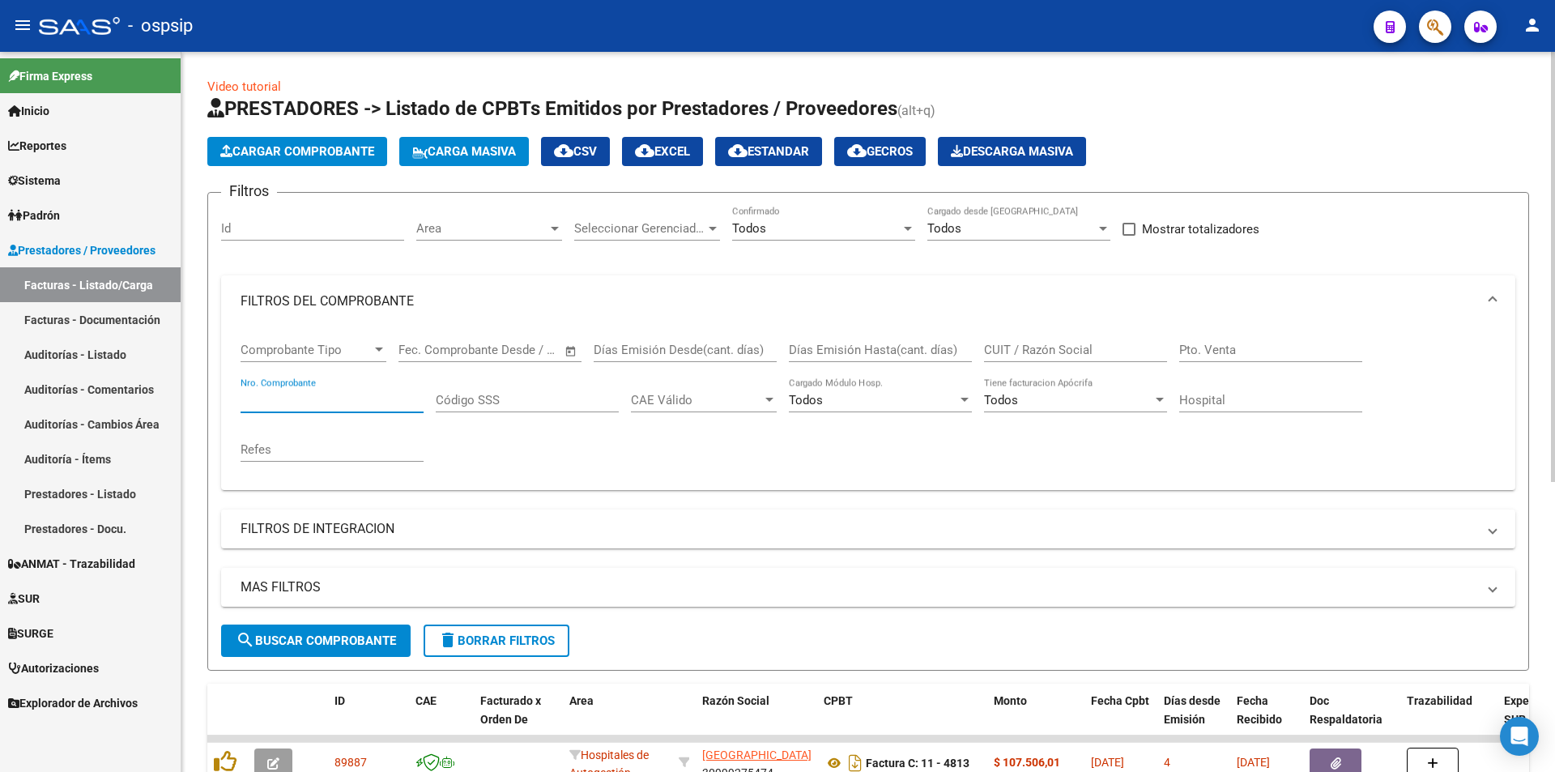
click at [313, 394] on input "Nro. Comprobante" at bounding box center [331, 400] width 183 height 15
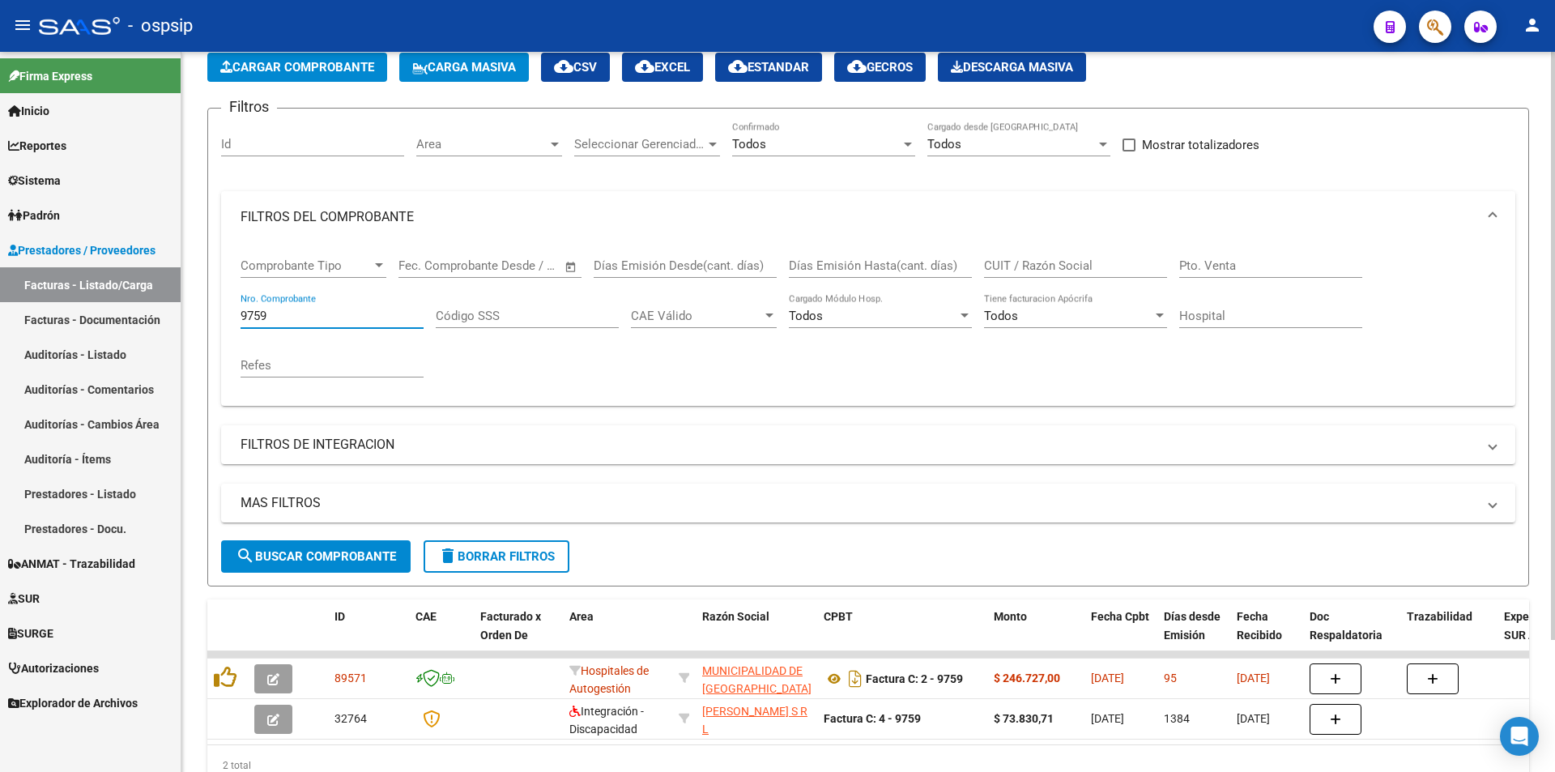
scroll to position [162, 0]
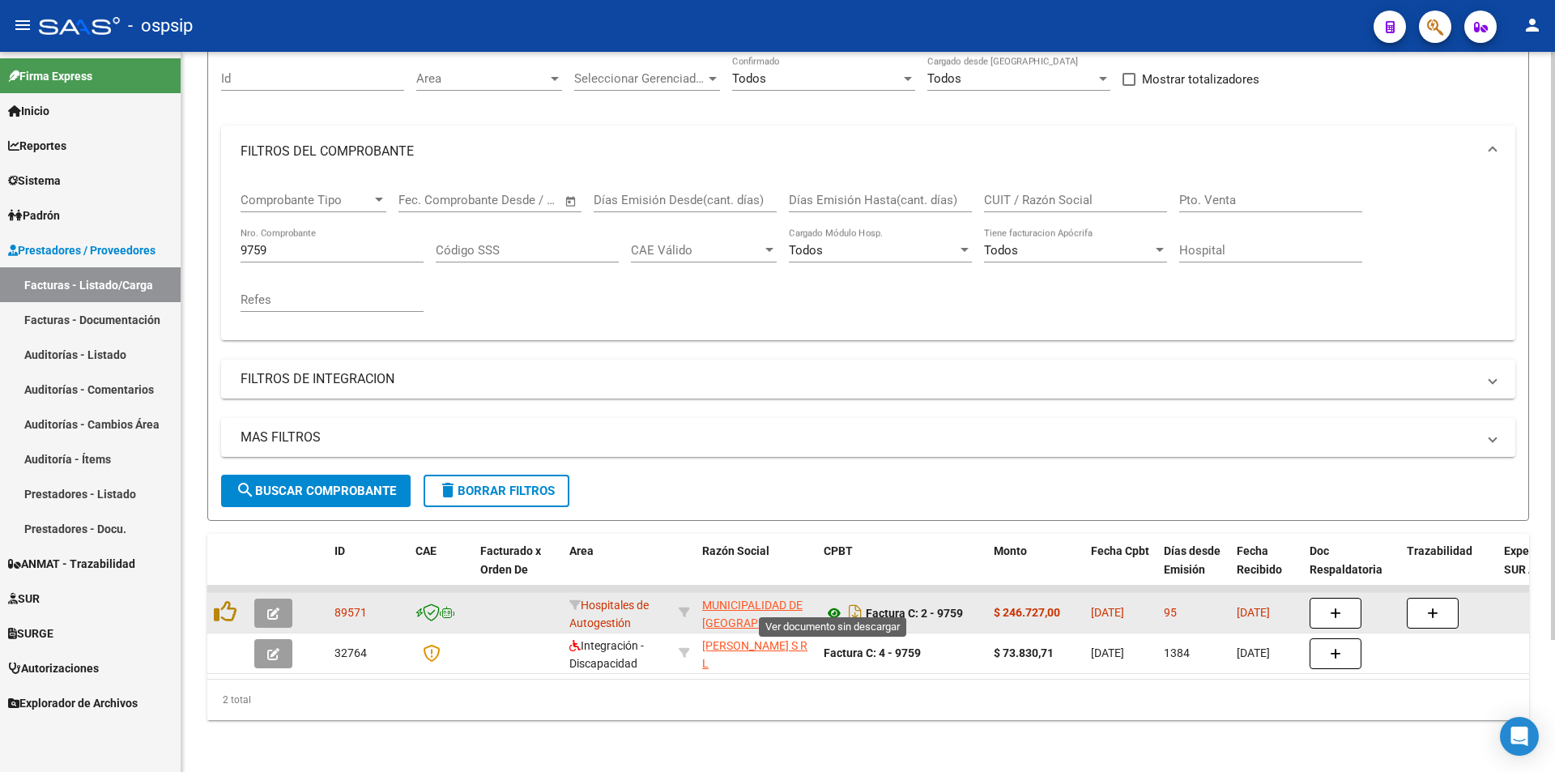
click at [830, 605] on icon at bounding box center [833, 612] width 21 height 19
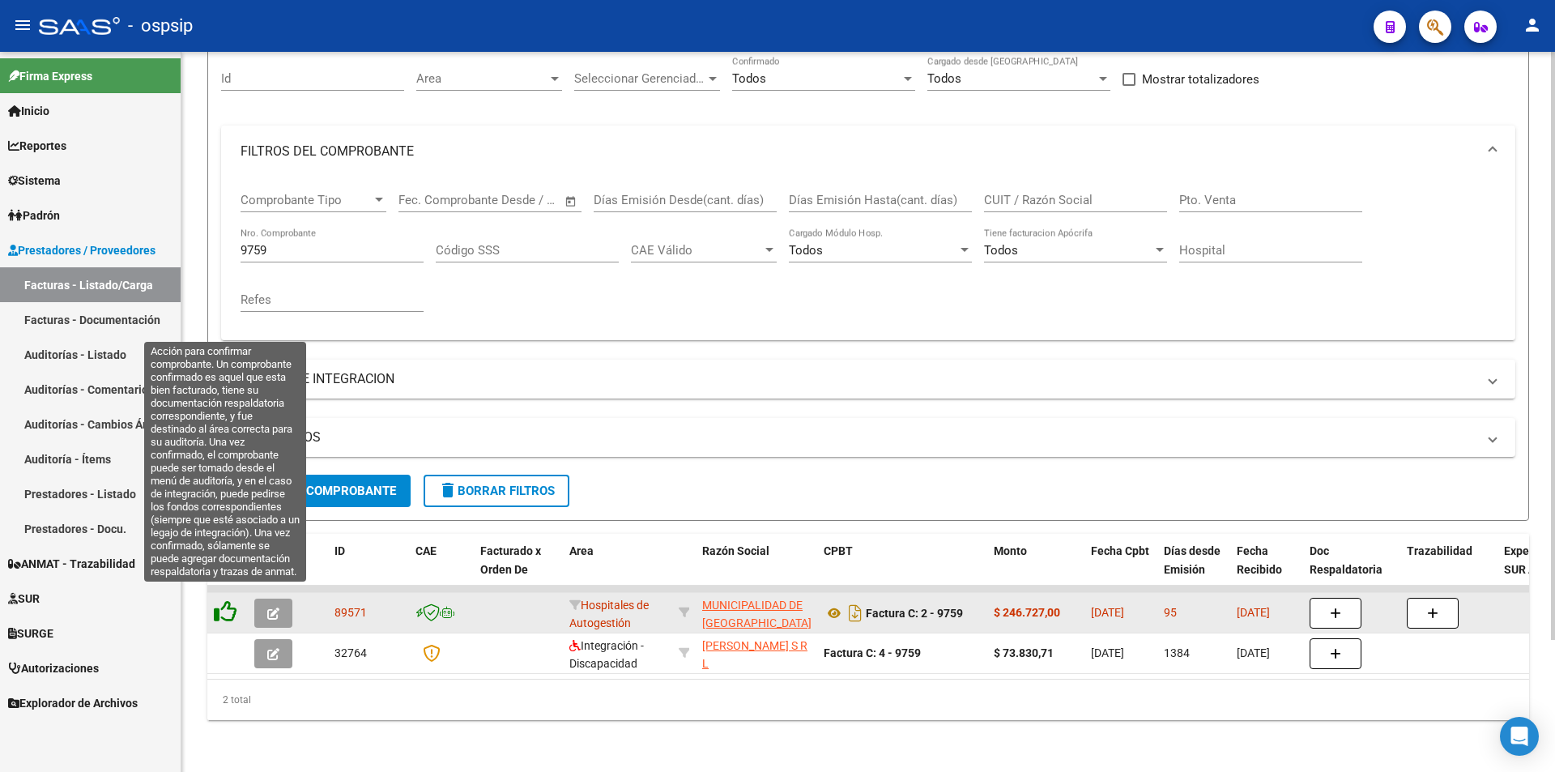
click at [219, 600] on icon at bounding box center [225, 611] width 23 height 23
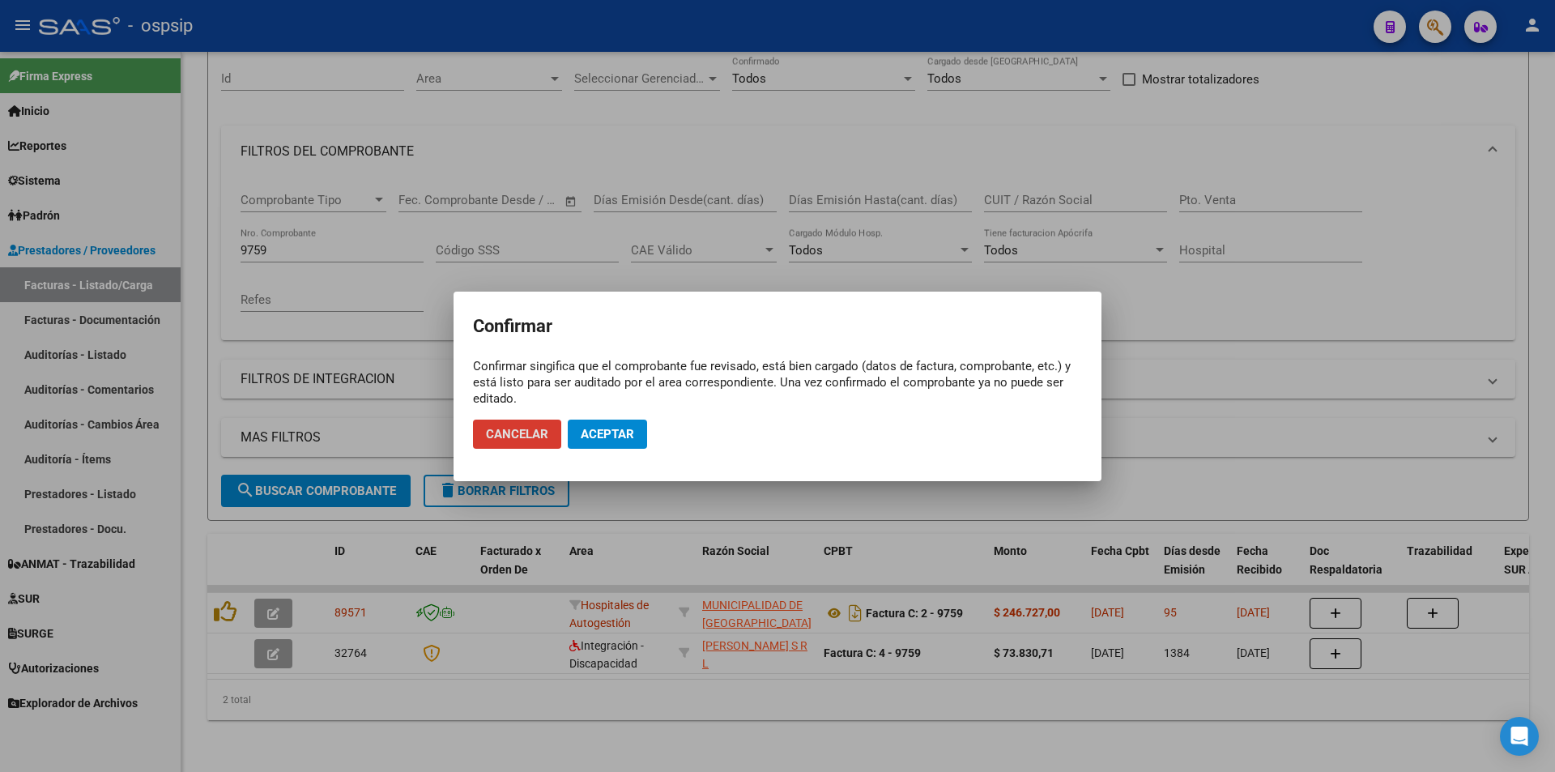
click at [587, 441] on button "Aceptar" at bounding box center [607, 433] width 79 height 29
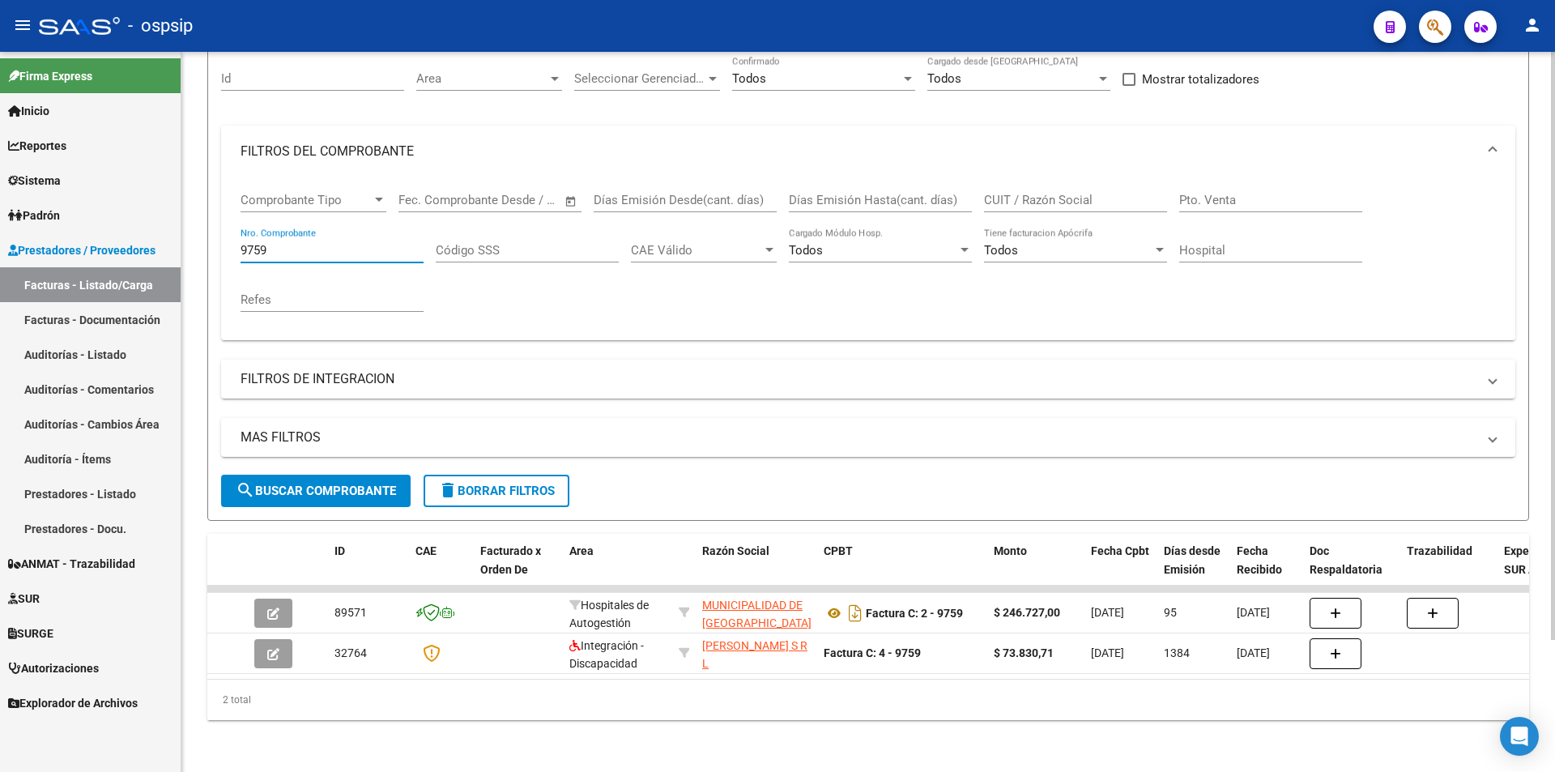
click at [343, 243] on input "9759" at bounding box center [331, 250] width 183 height 15
type input "9"
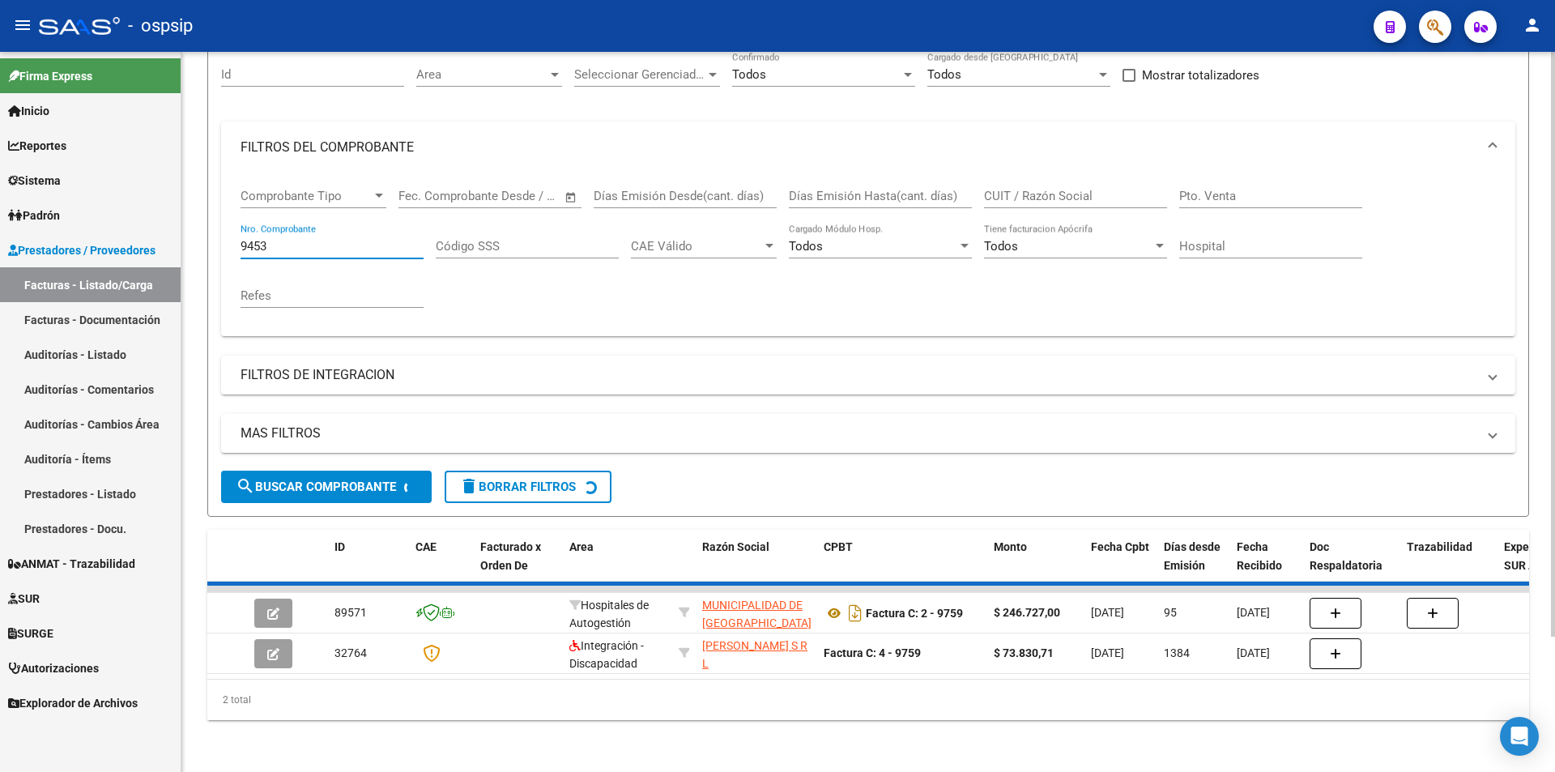
scroll to position [121, 0]
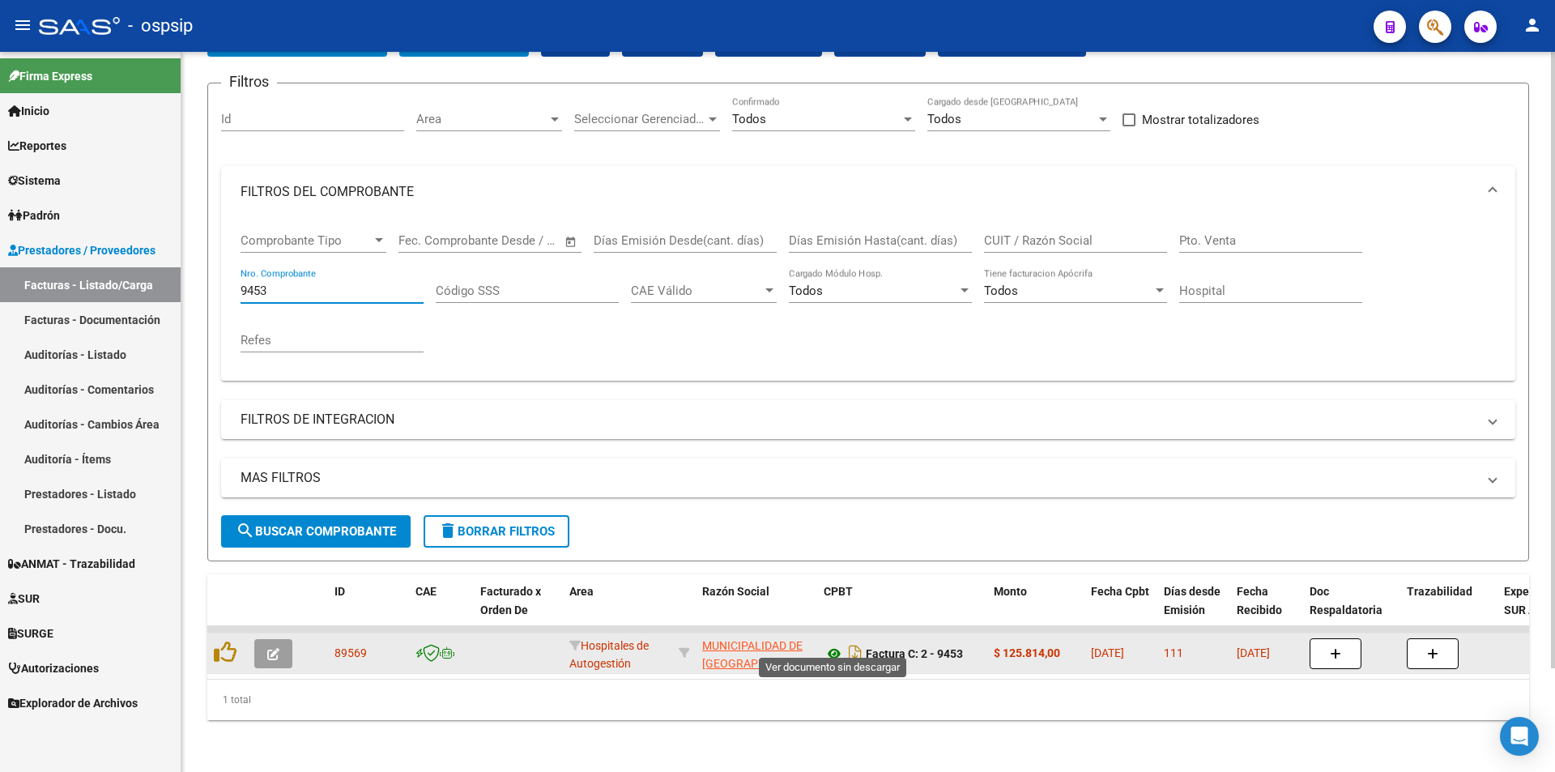
click at [831, 646] on icon at bounding box center [833, 653] width 21 height 19
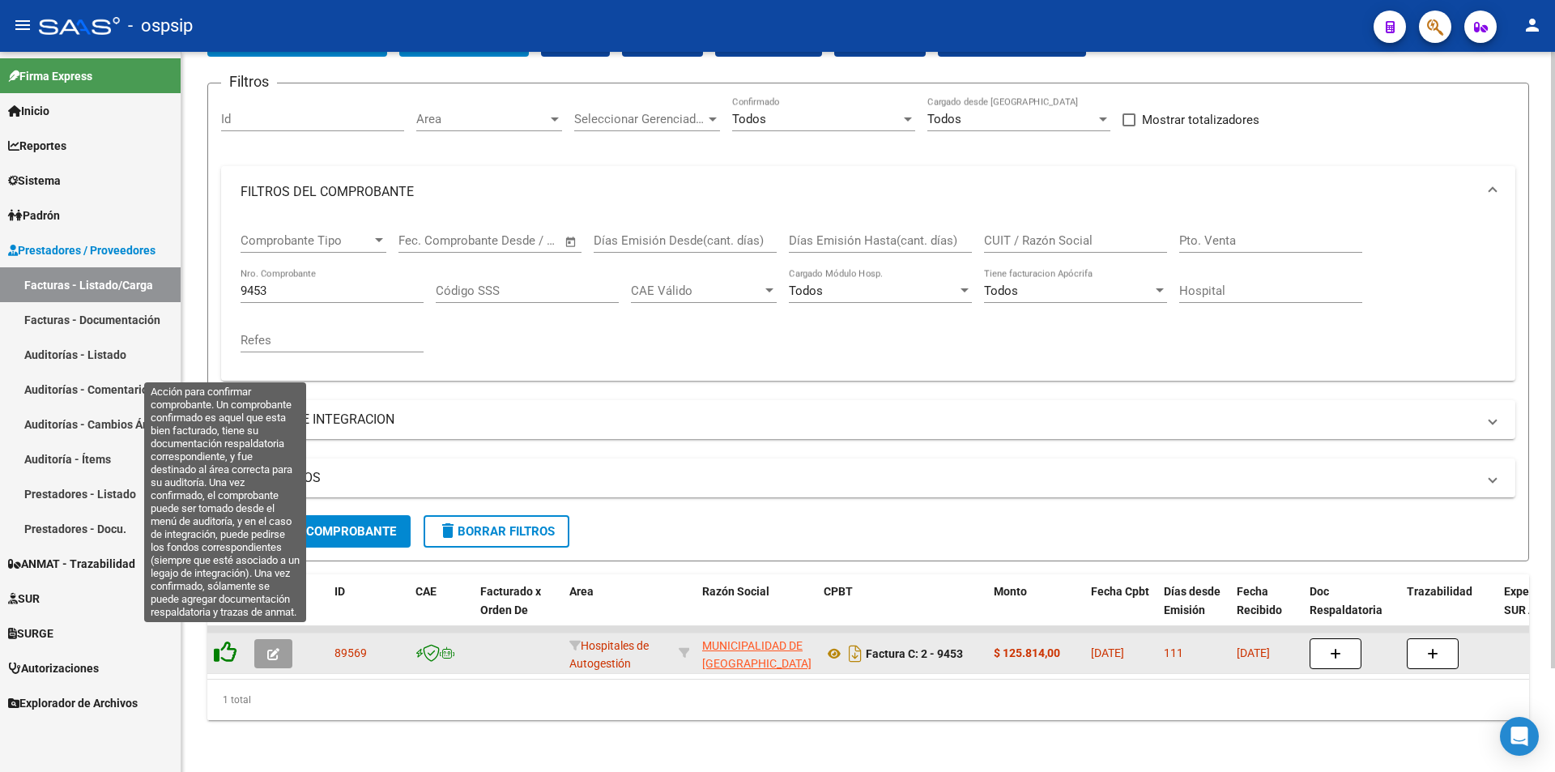
click at [220, 640] on icon at bounding box center [225, 651] width 23 height 23
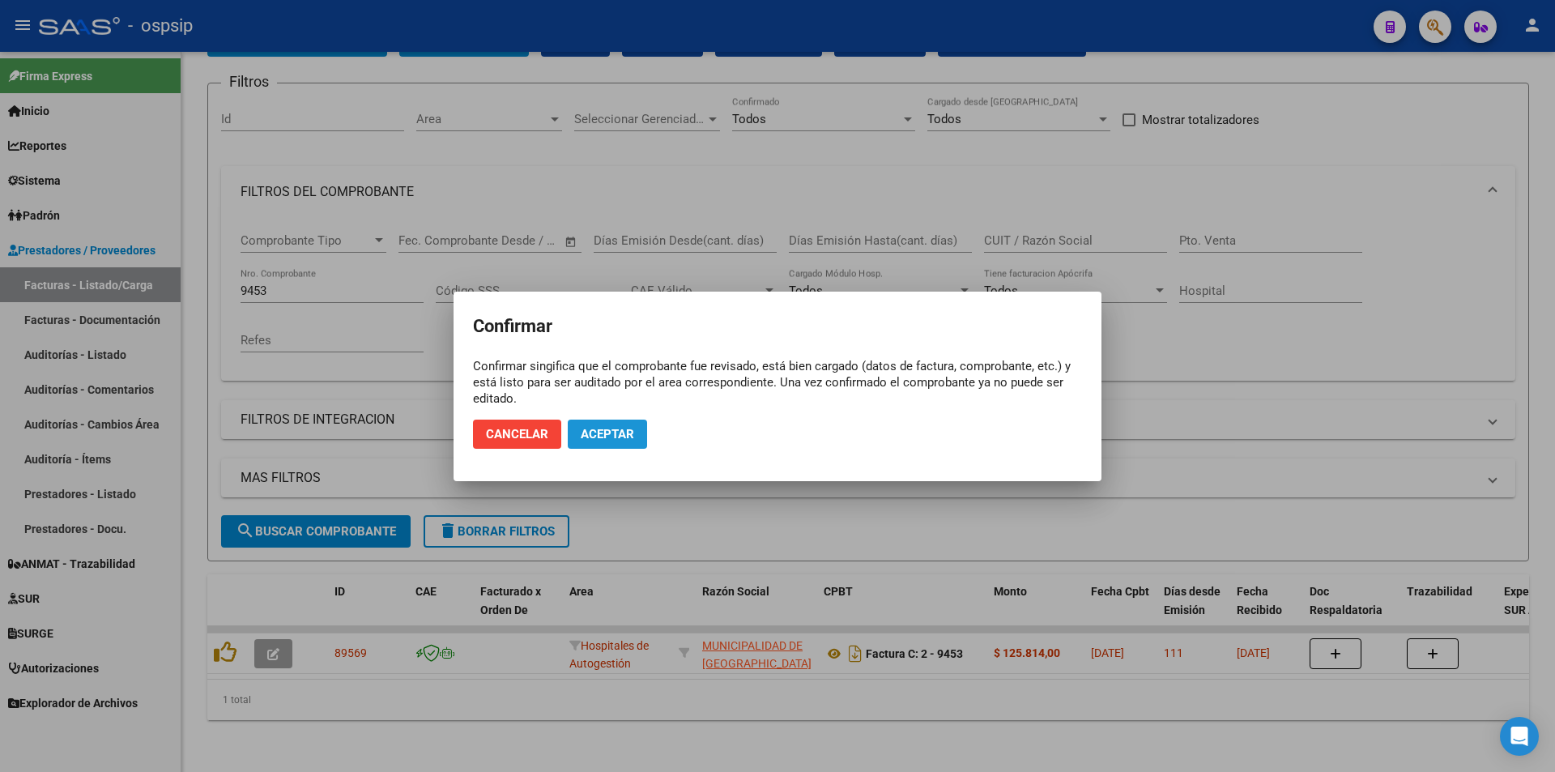
click at [626, 439] on span "Aceptar" at bounding box center [607, 434] width 53 height 15
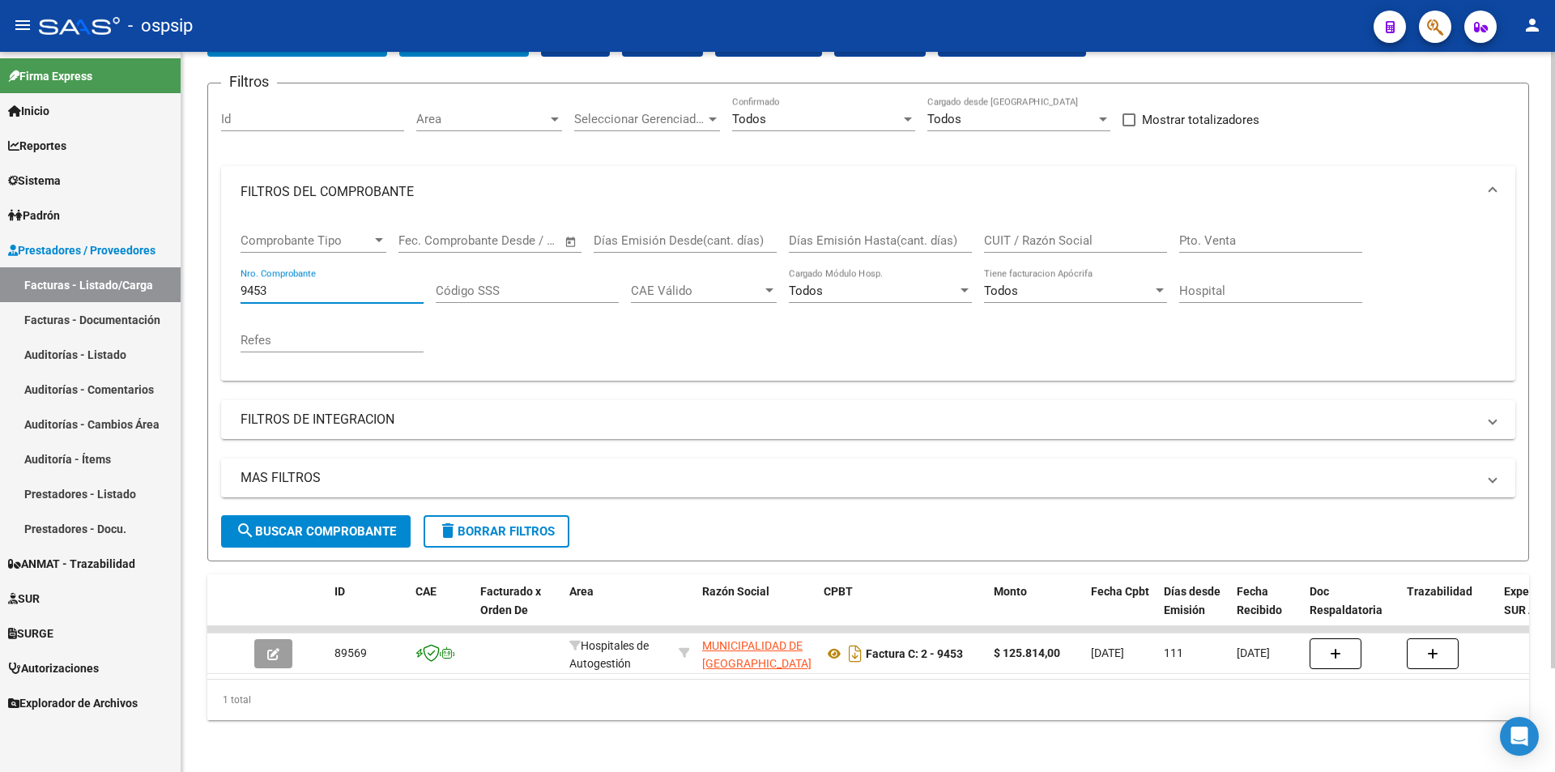
click at [359, 283] on input "9453" at bounding box center [331, 290] width 183 height 15
type input "9"
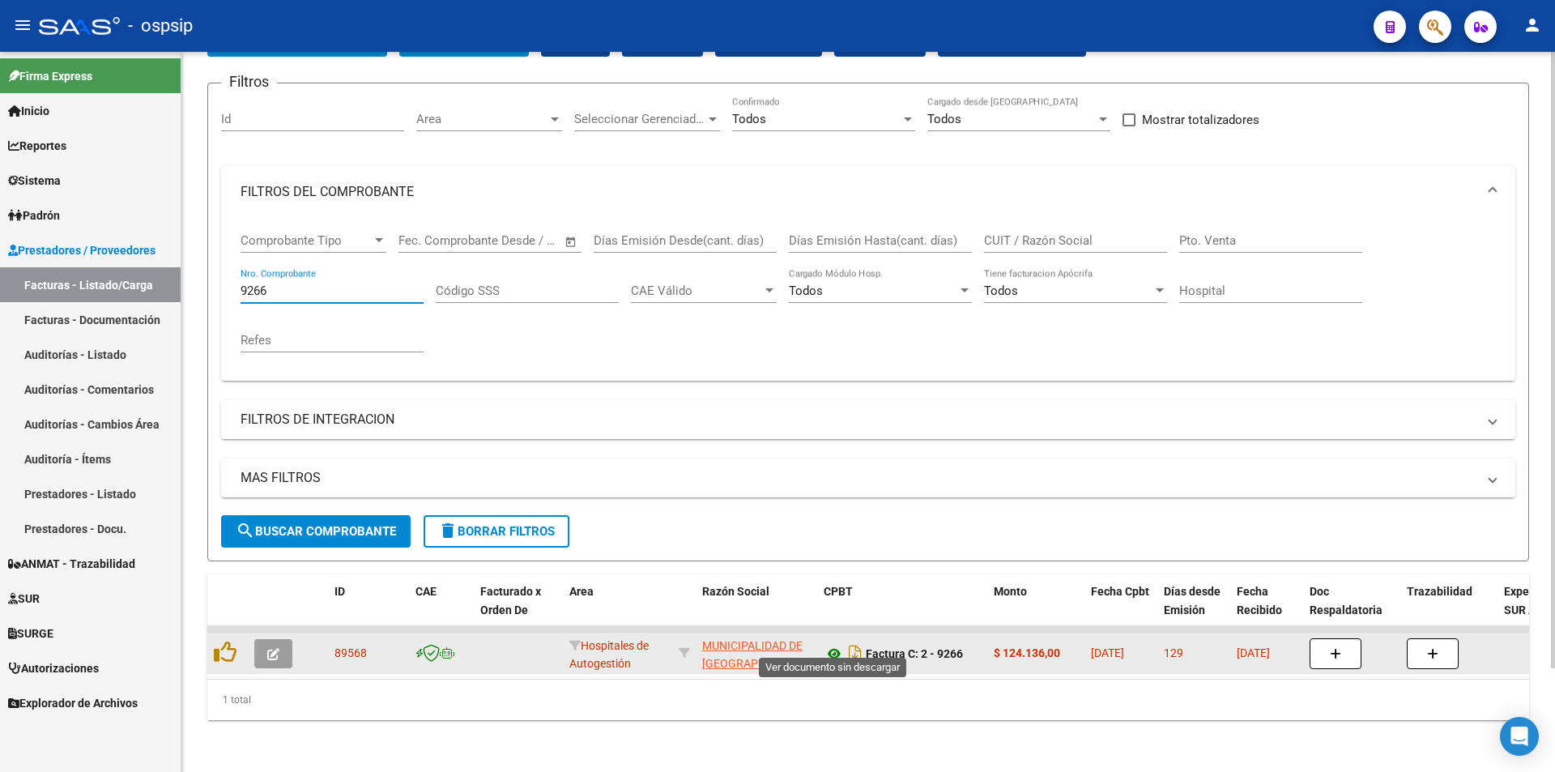
click at [836, 644] on icon at bounding box center [833, 653] width 21 height 19
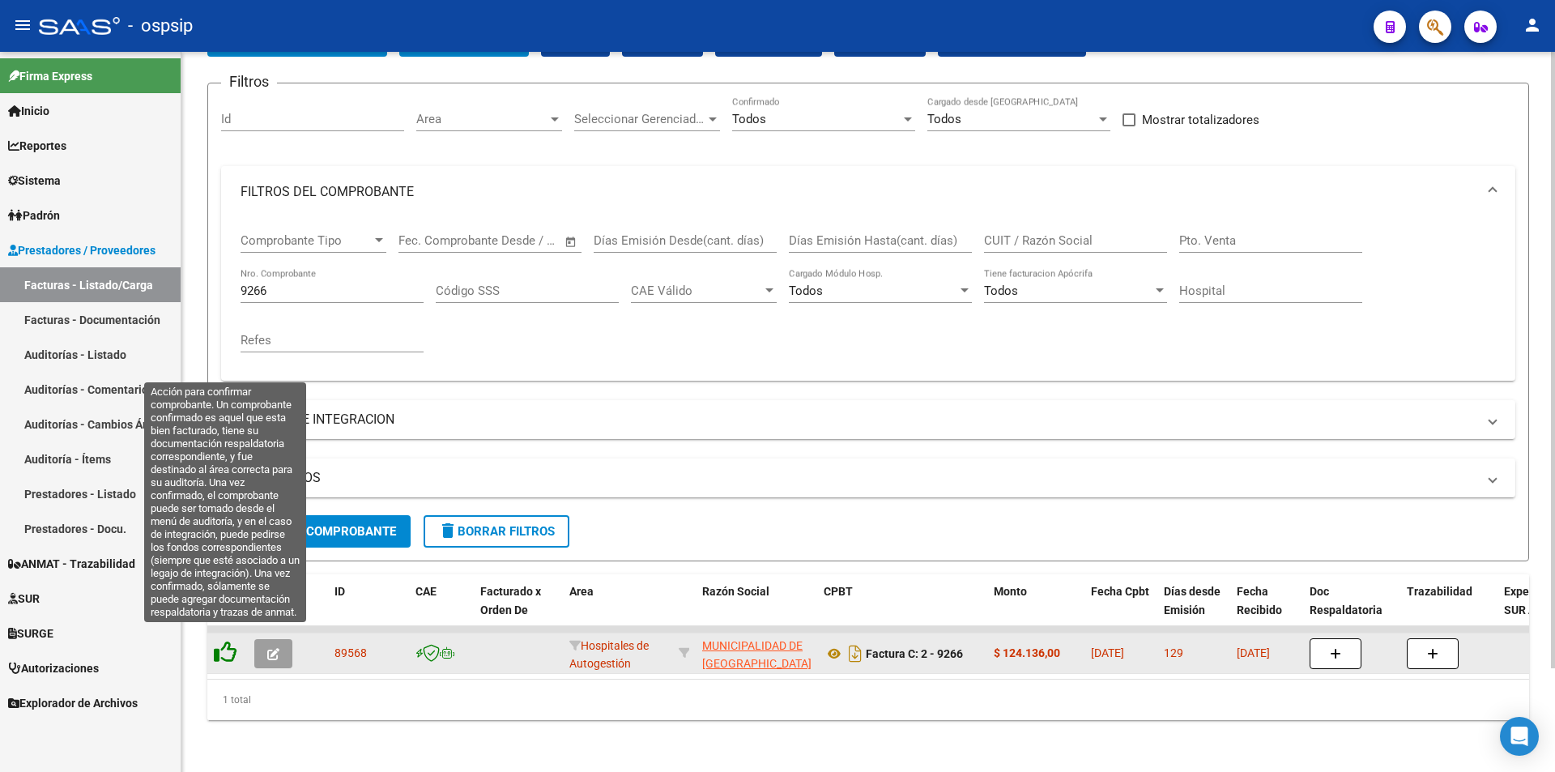
click at [231, 645] on icon at bounding box center [225, 651] width 23 height 23
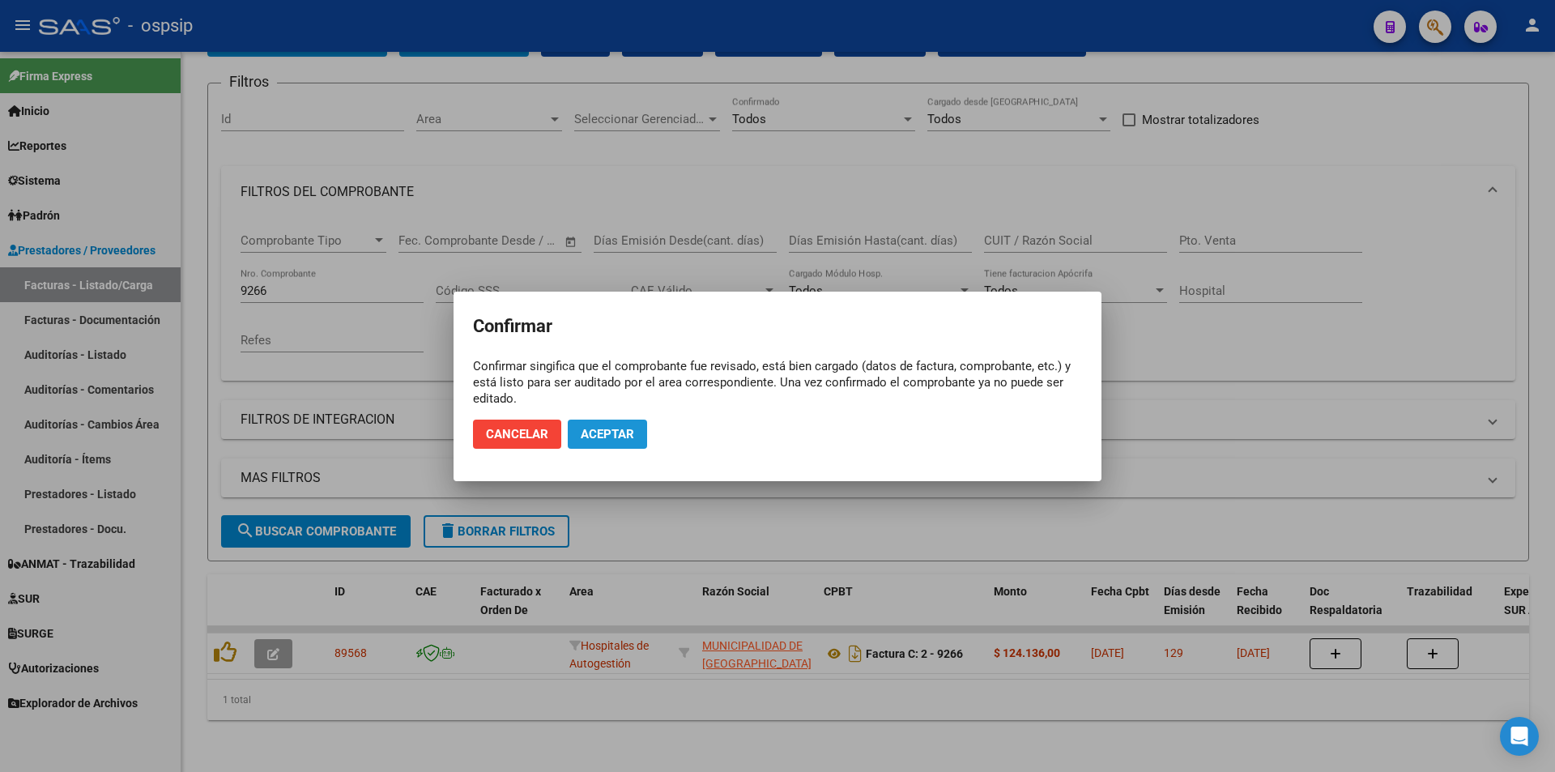
click at [579, 433] on button "Aceptar" at bounding box center [607, 433] width 79 height 29
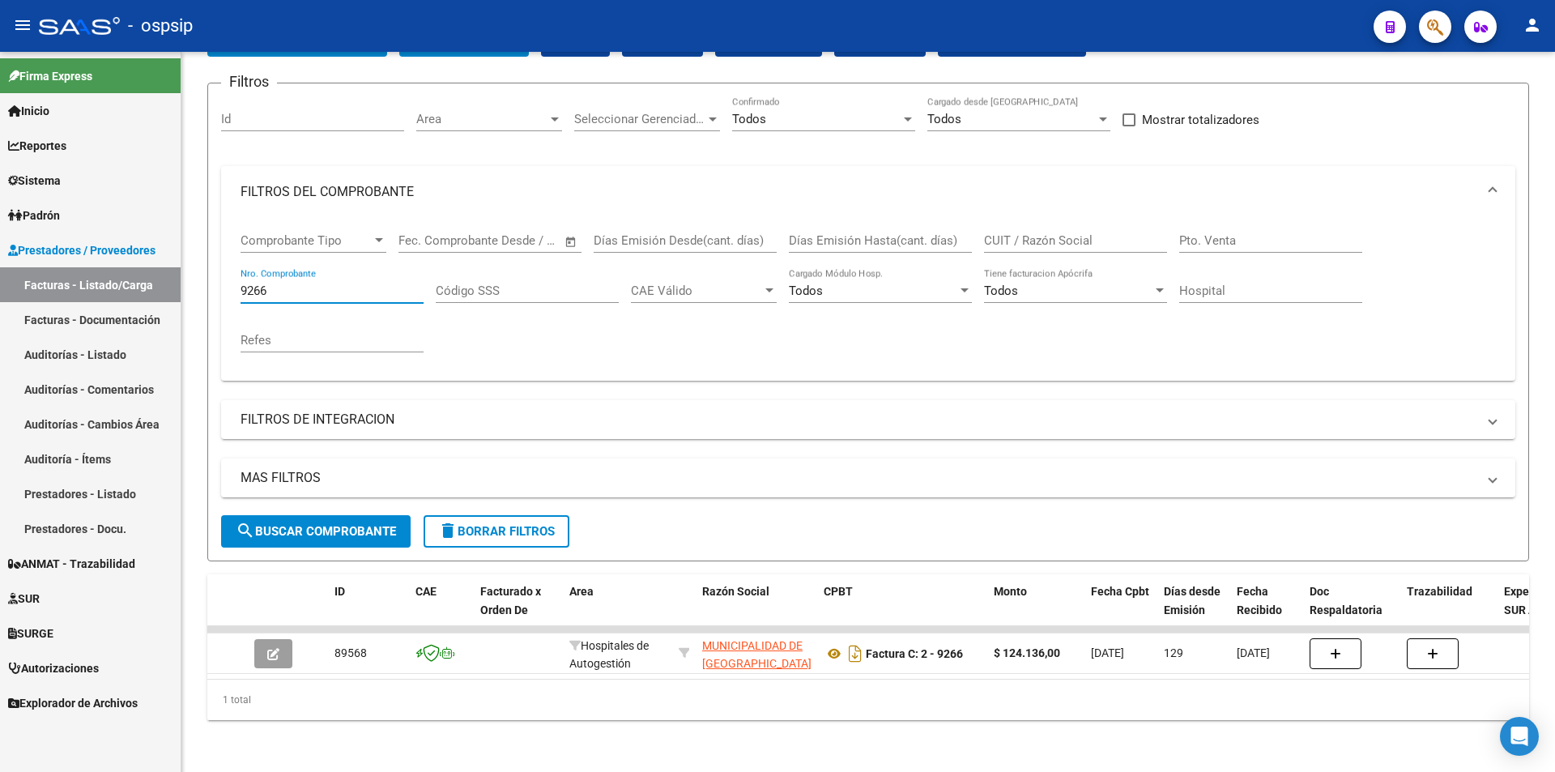
drag, startPoint x: 307, startPoint y: 277, endPoint x: 0, endPoint y: 320, distance: 309.8
click at [0, 320] on mat-sidenav-container "Firma Express Inicio Calendario SSS Instructivos Contacto OS Reportes Egresos D…" at bounding box center [777, 412] width 1555 height 720
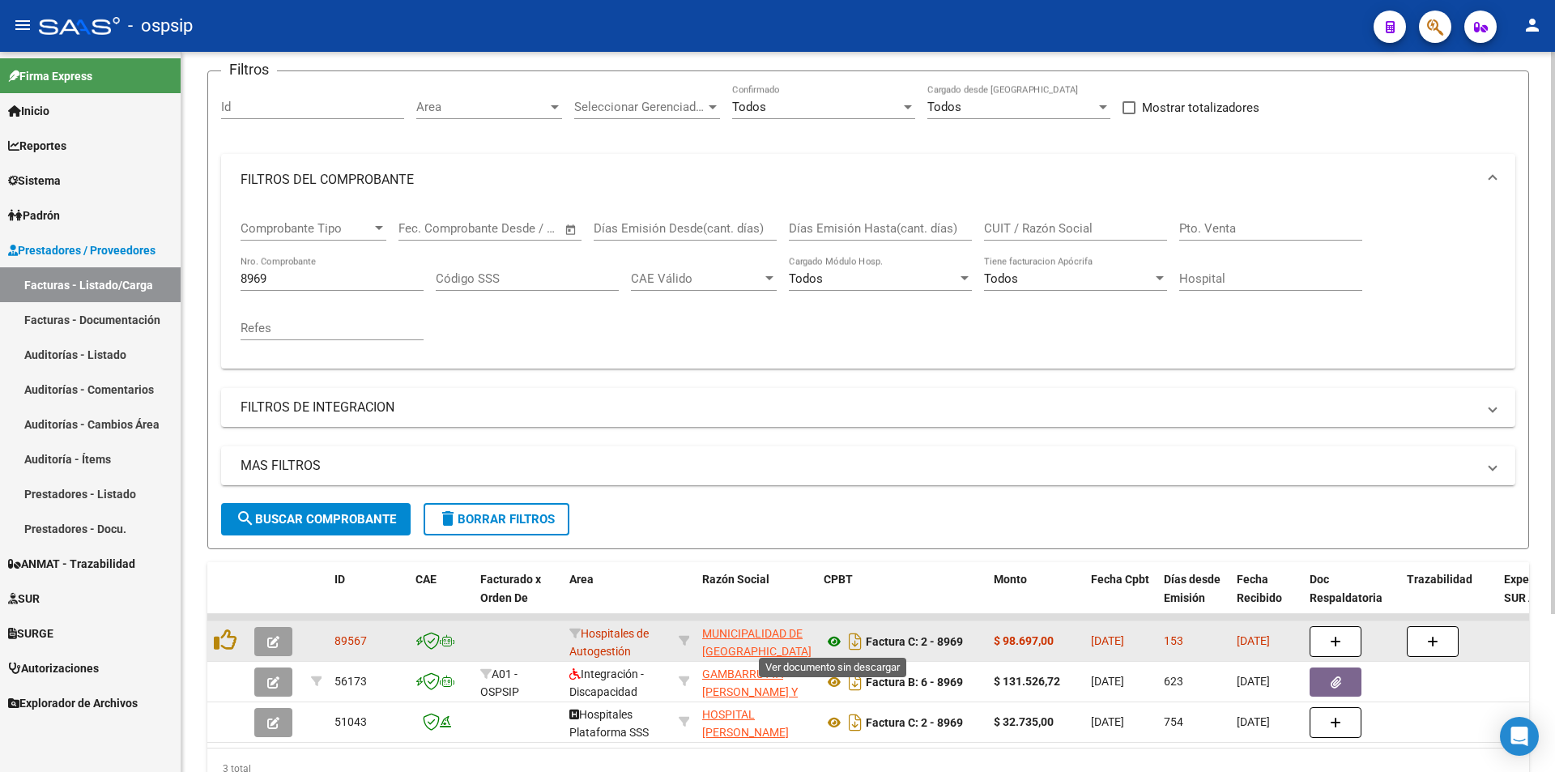
click at [827, 638] on icon at bounding box center [833, 641] width 21 height 19
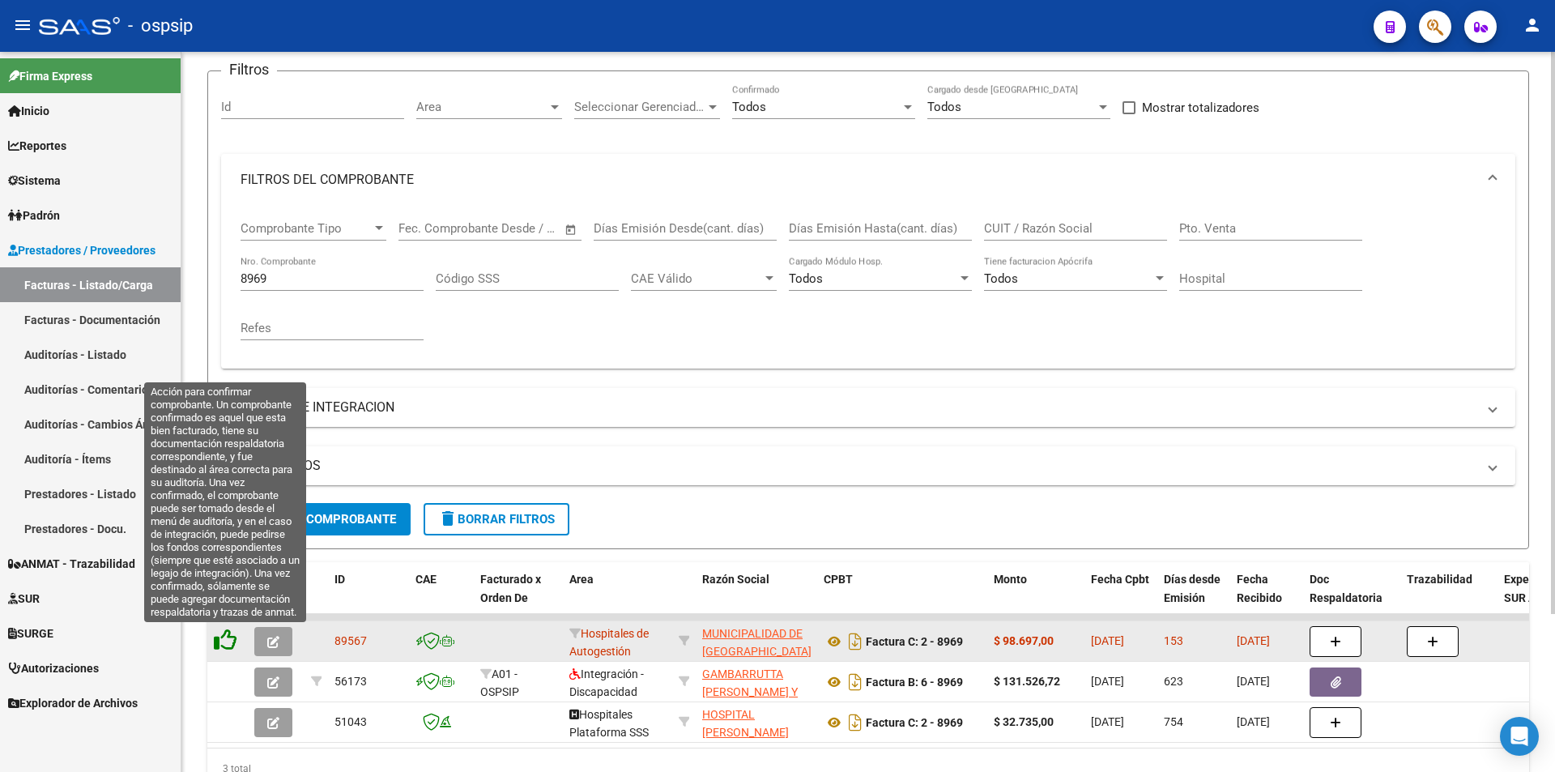
click at [235, 643] on icon at bounding box center [225, 639] width 23 height 23
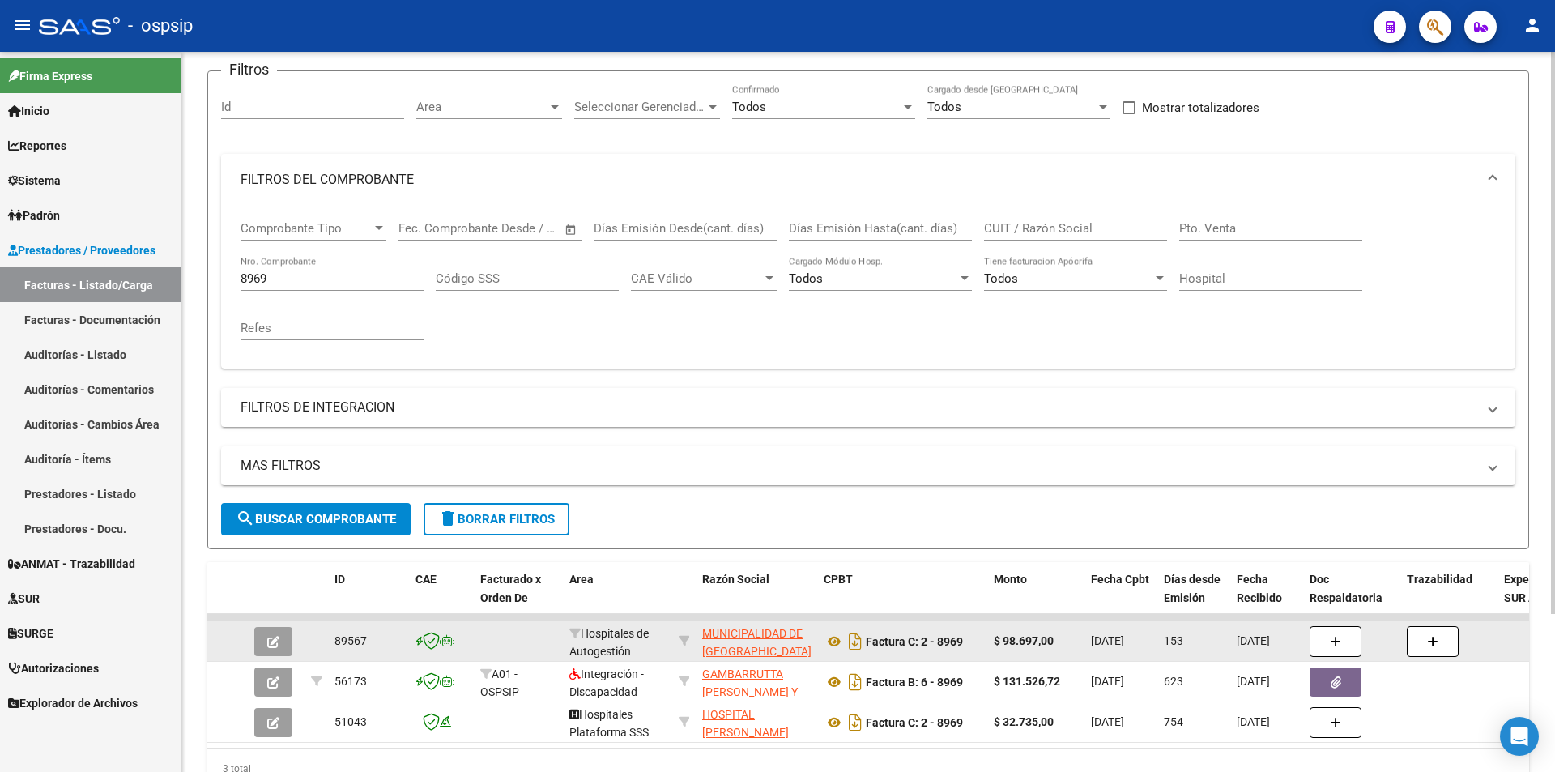
click at [285, 279] on input "8969" at bounding box center [331, 278] width 183 height 15
type input "8"
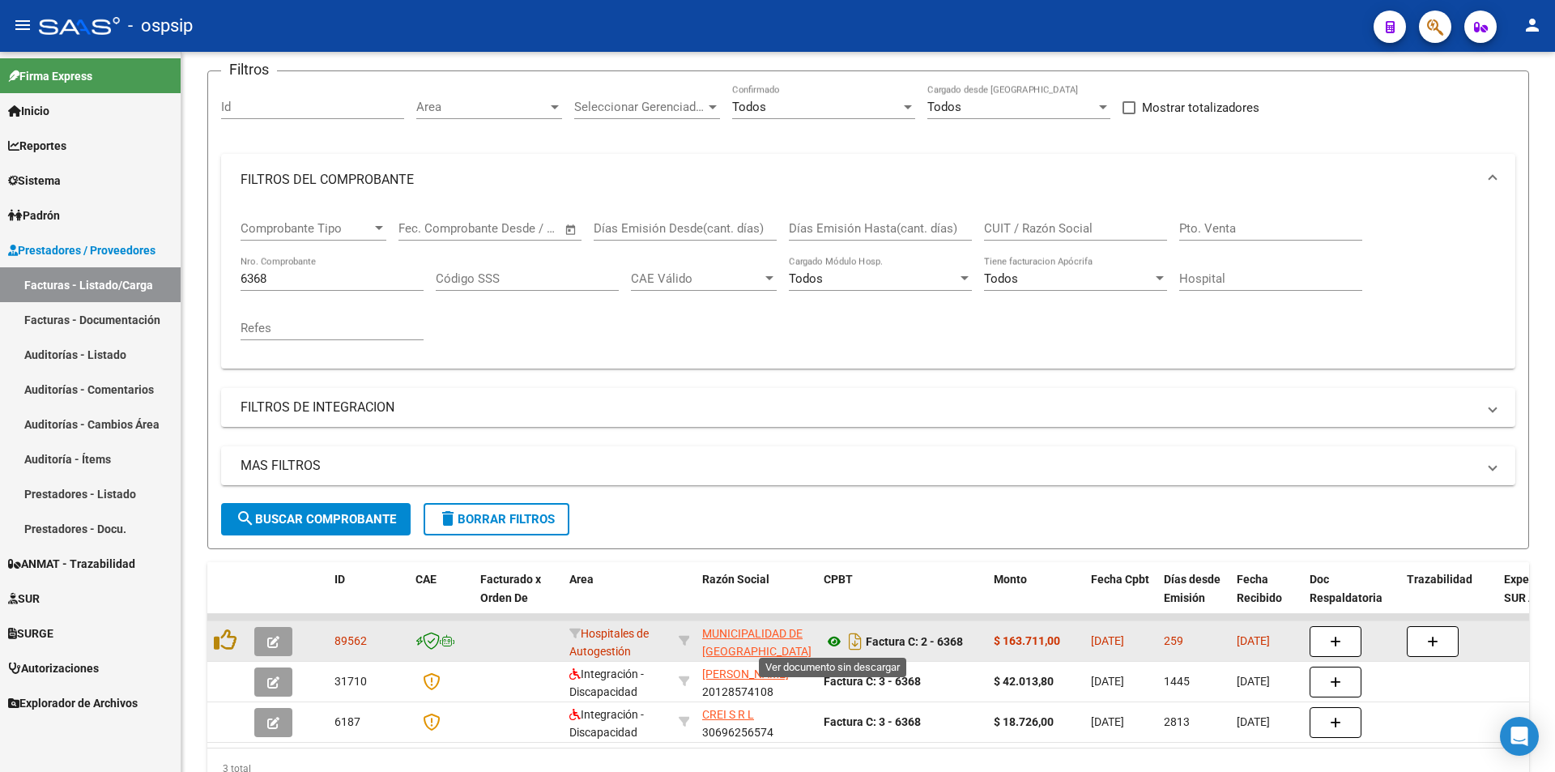
click at [828, 643] on icon at bounding box center [833, 641] width 21 height 19
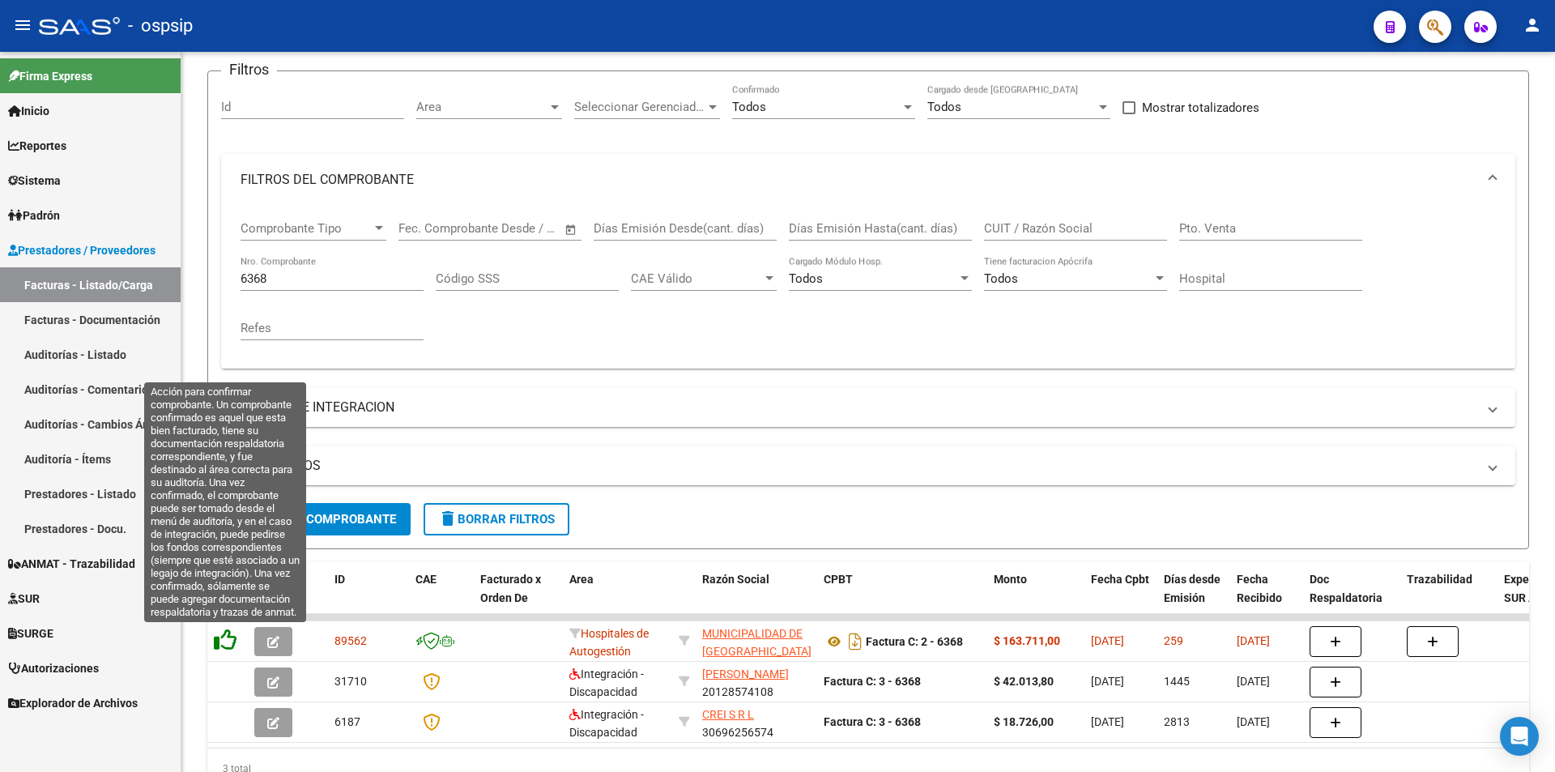
click at [217, 643] on icon at bounding box center [225, 639] width 23 height 23
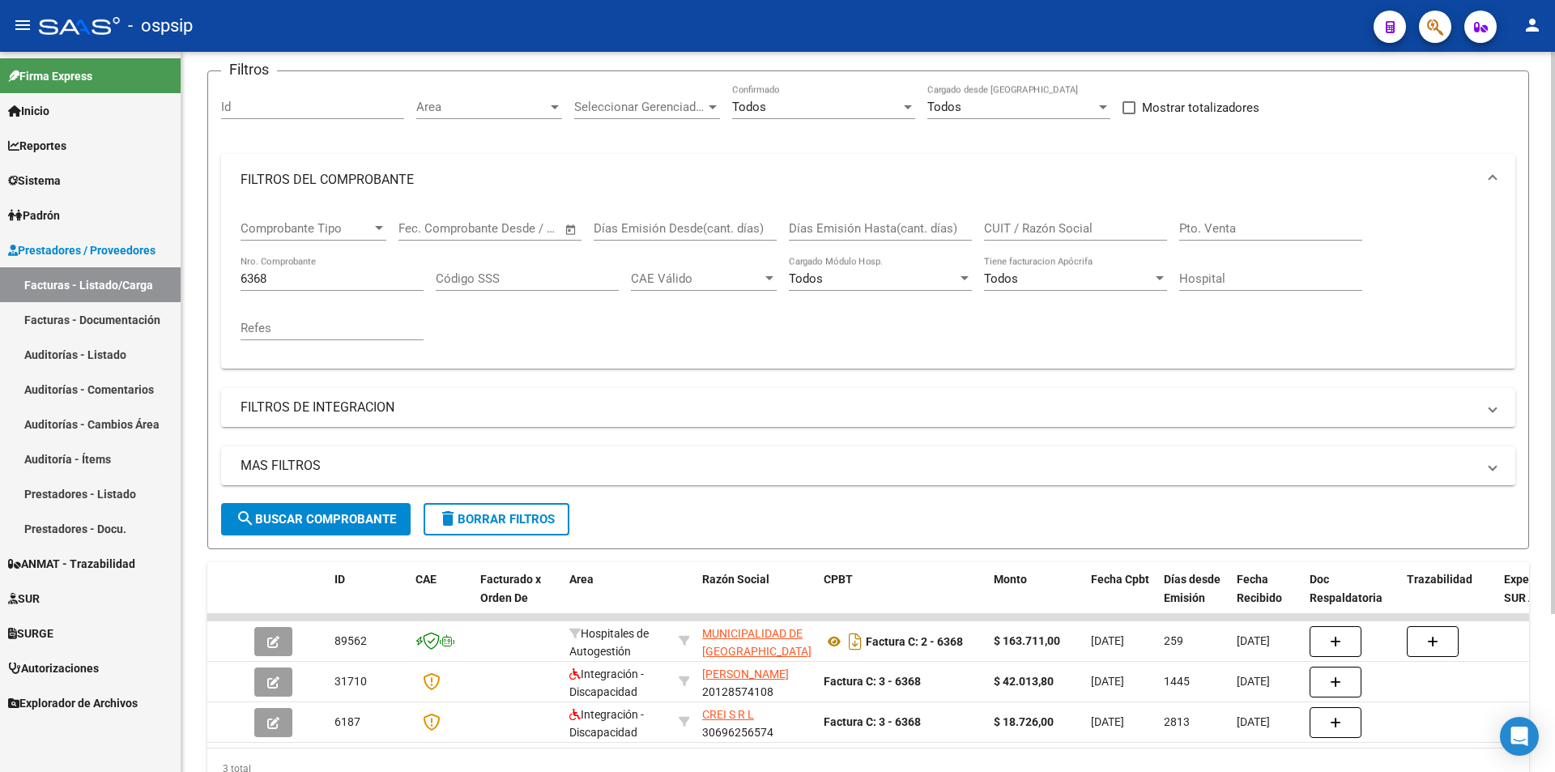
click at [325, 283] on input "6368" at bounding box center [331, 278] width 183 height 15
type input "6"
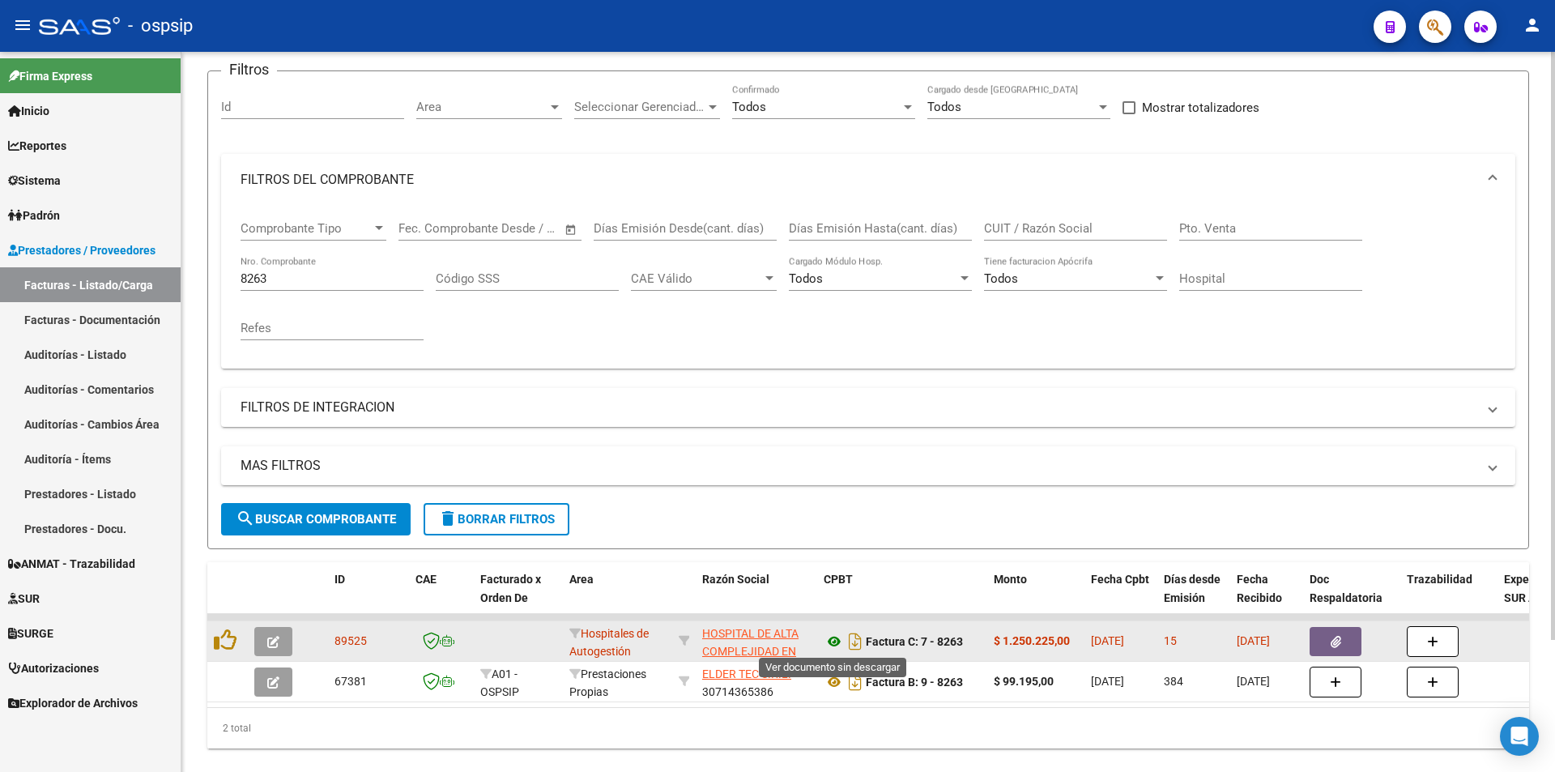
click at [839, 640] on icon at bounding box center [833, 641] width 21 height 19
click at [1334, 641] on icon "button" at bounding box center [1335, 642] width 11 height 12
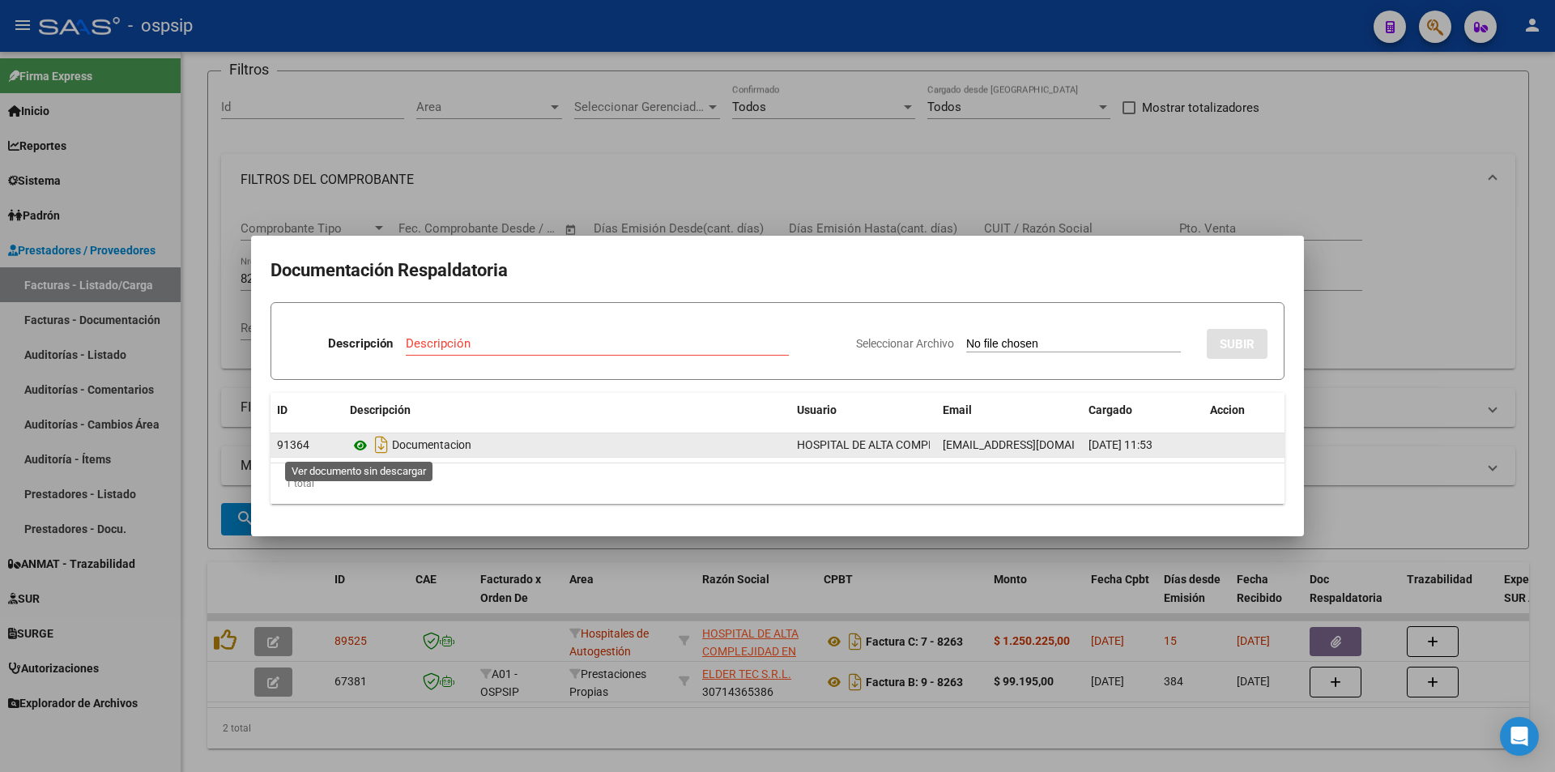
click at [360, 443] on icon at bounding box center [360, 445] width 21 height 19
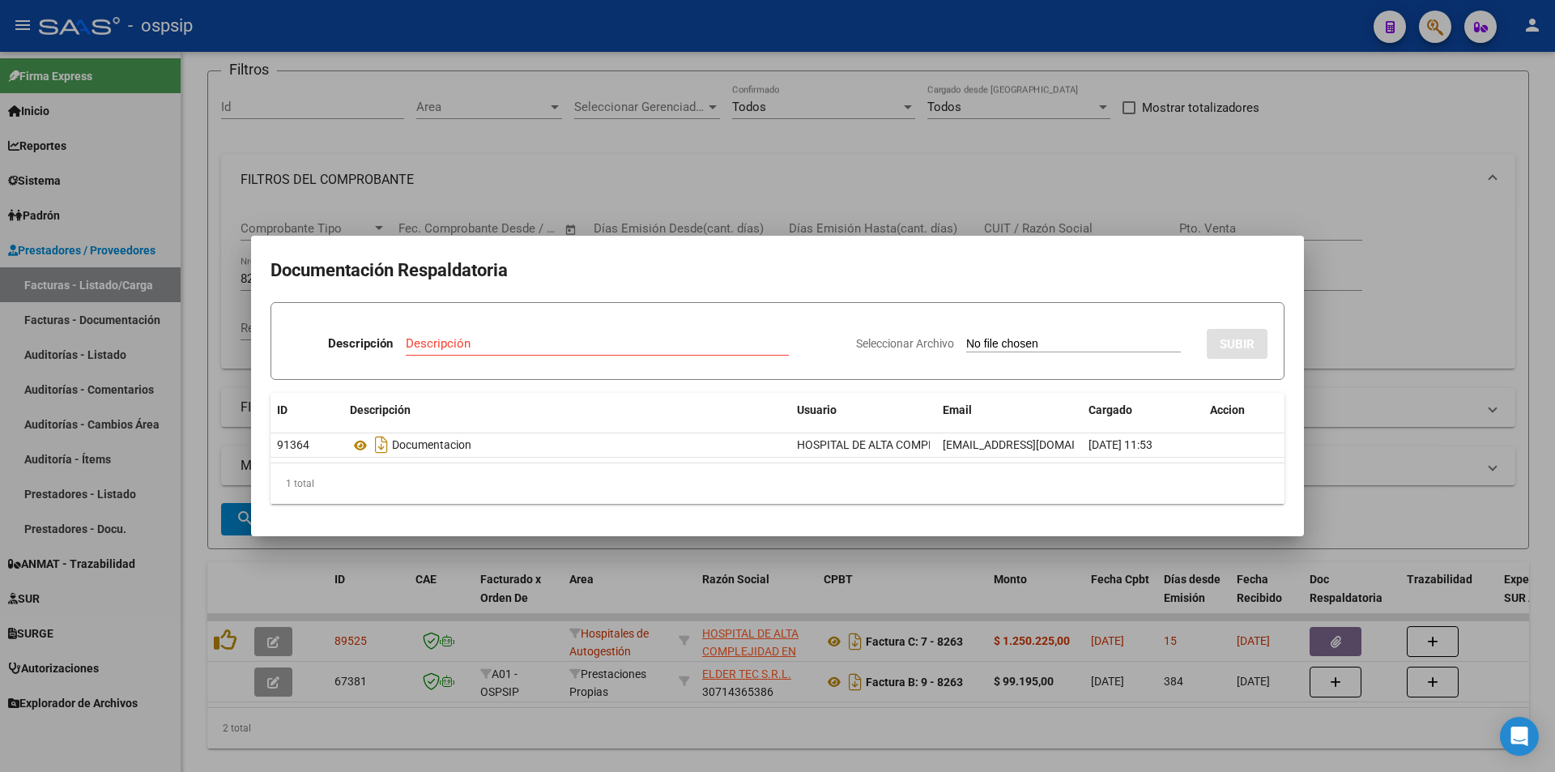
click at [894, 159] on div at bounding box center [777, 386] width 1555 height 772
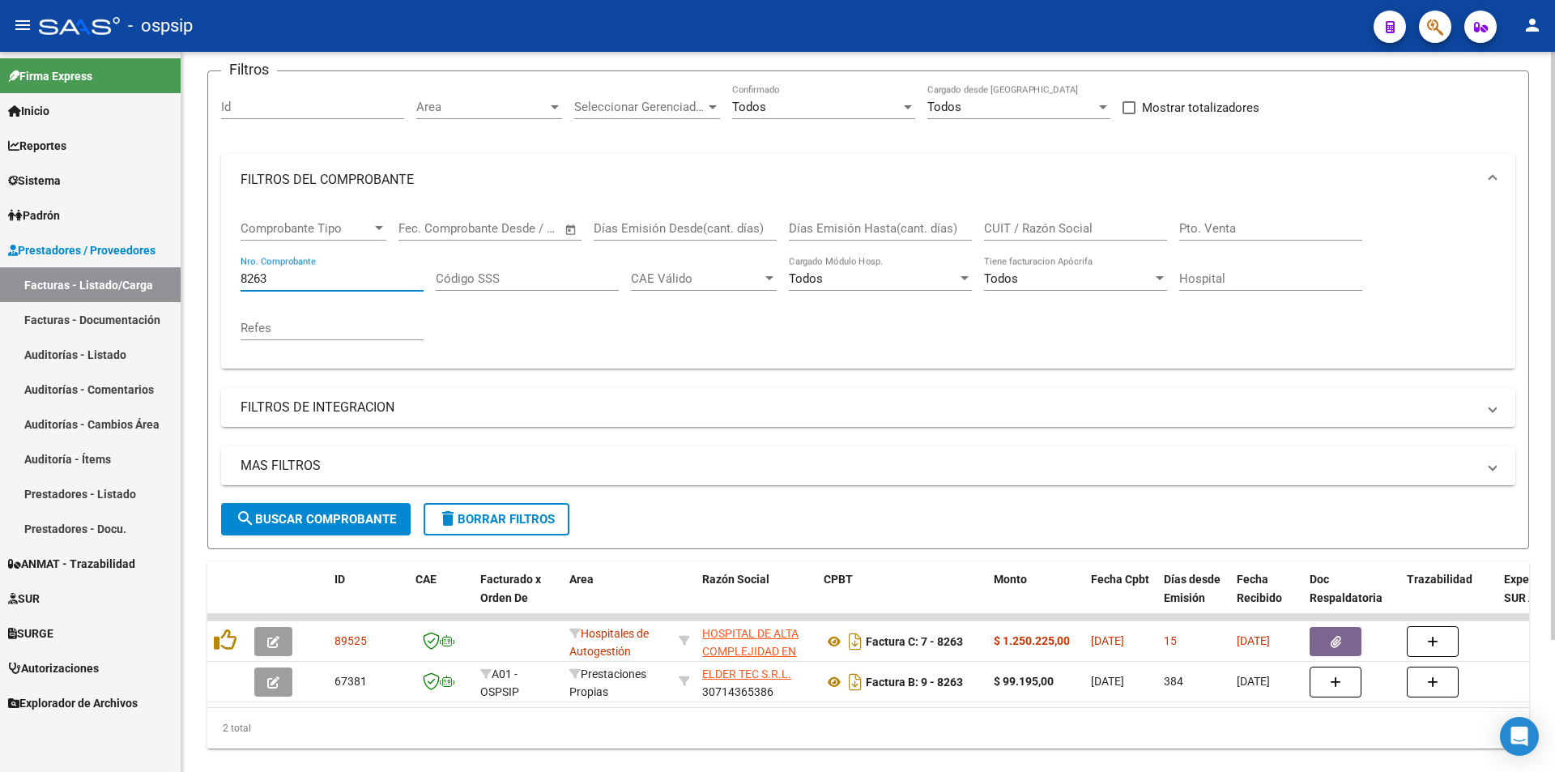
click at [311, 282] on input "8263" at bounding box center [331, 278] width 183 height 15
type input "8"
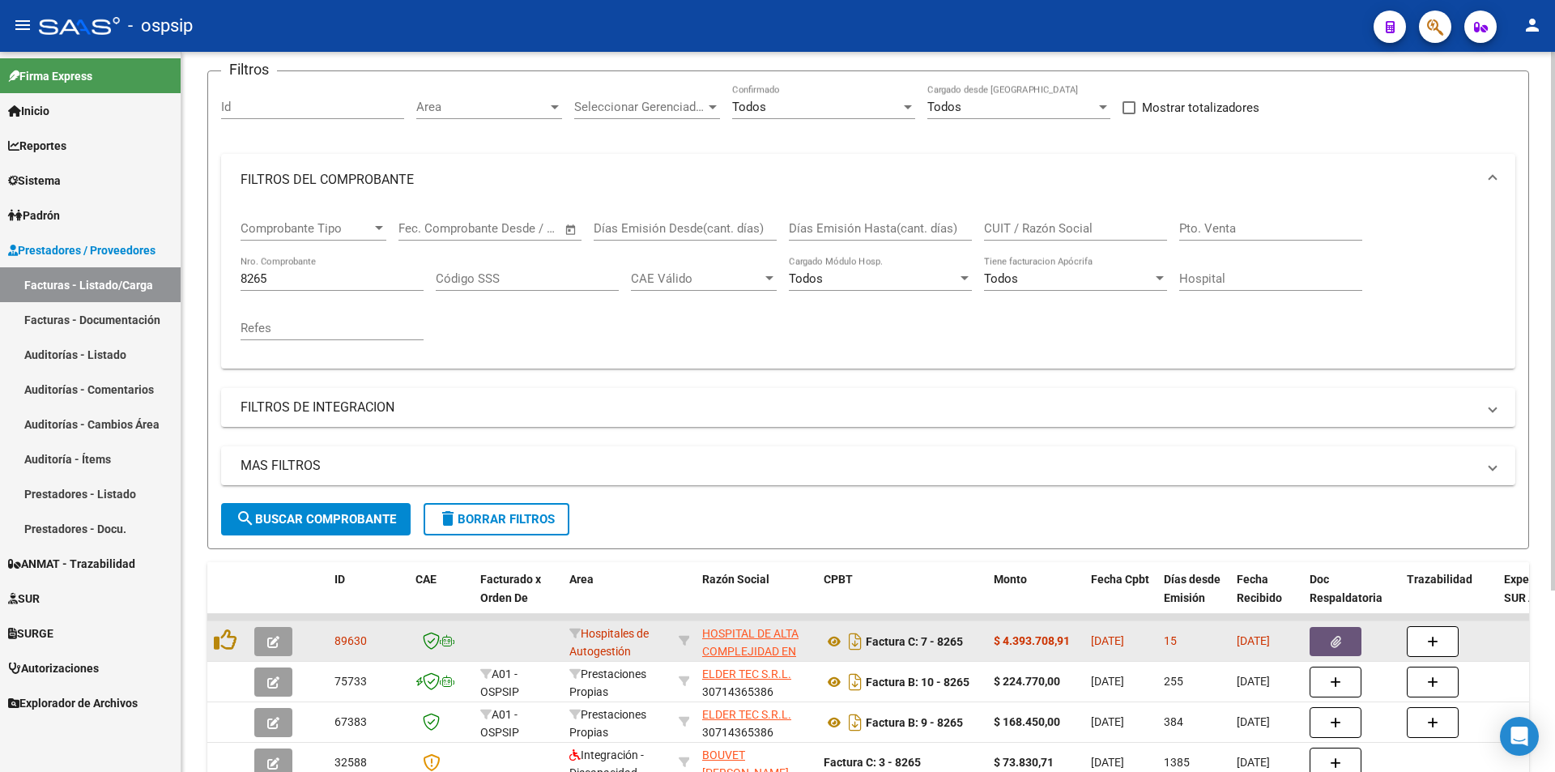
click at [1332, 644] on icon "button" at bounding box center [1335, 642] width 11 height 12
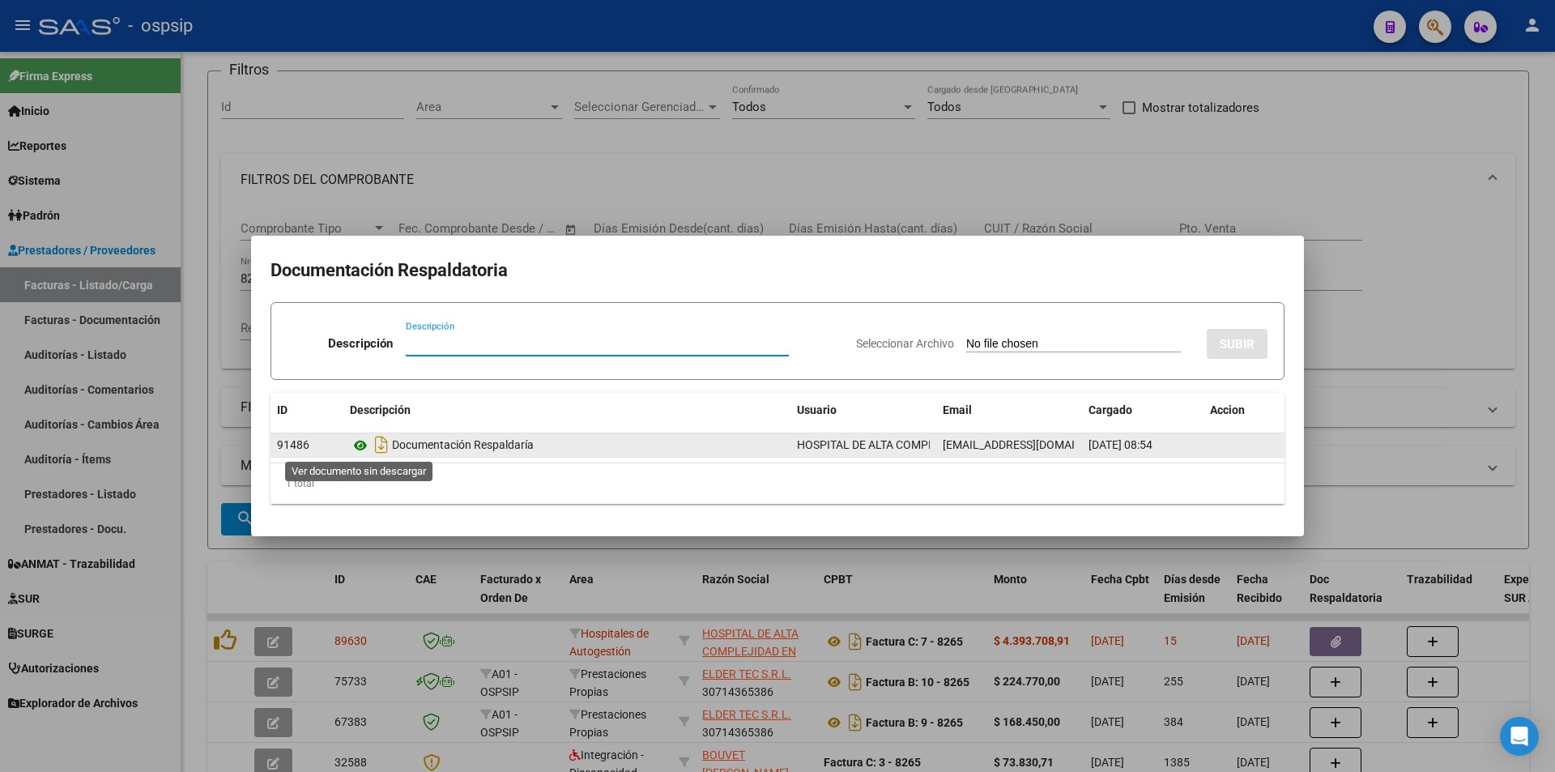
click at [361, 444] on icon at bounding box center [360, 445] width 21 height 19
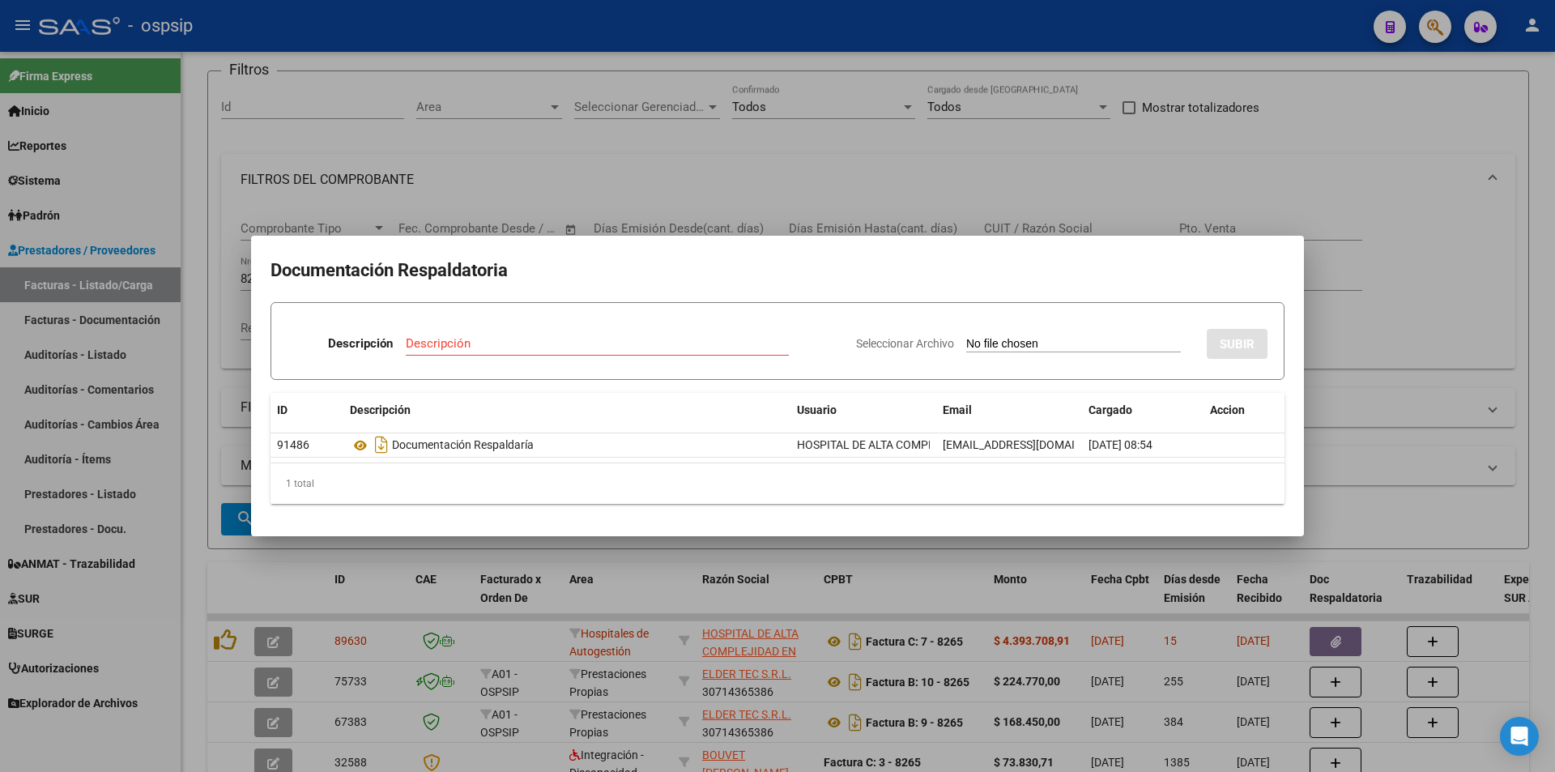
click at [520, 190] on div at bounding box center [777, 386] width 1555 height 772
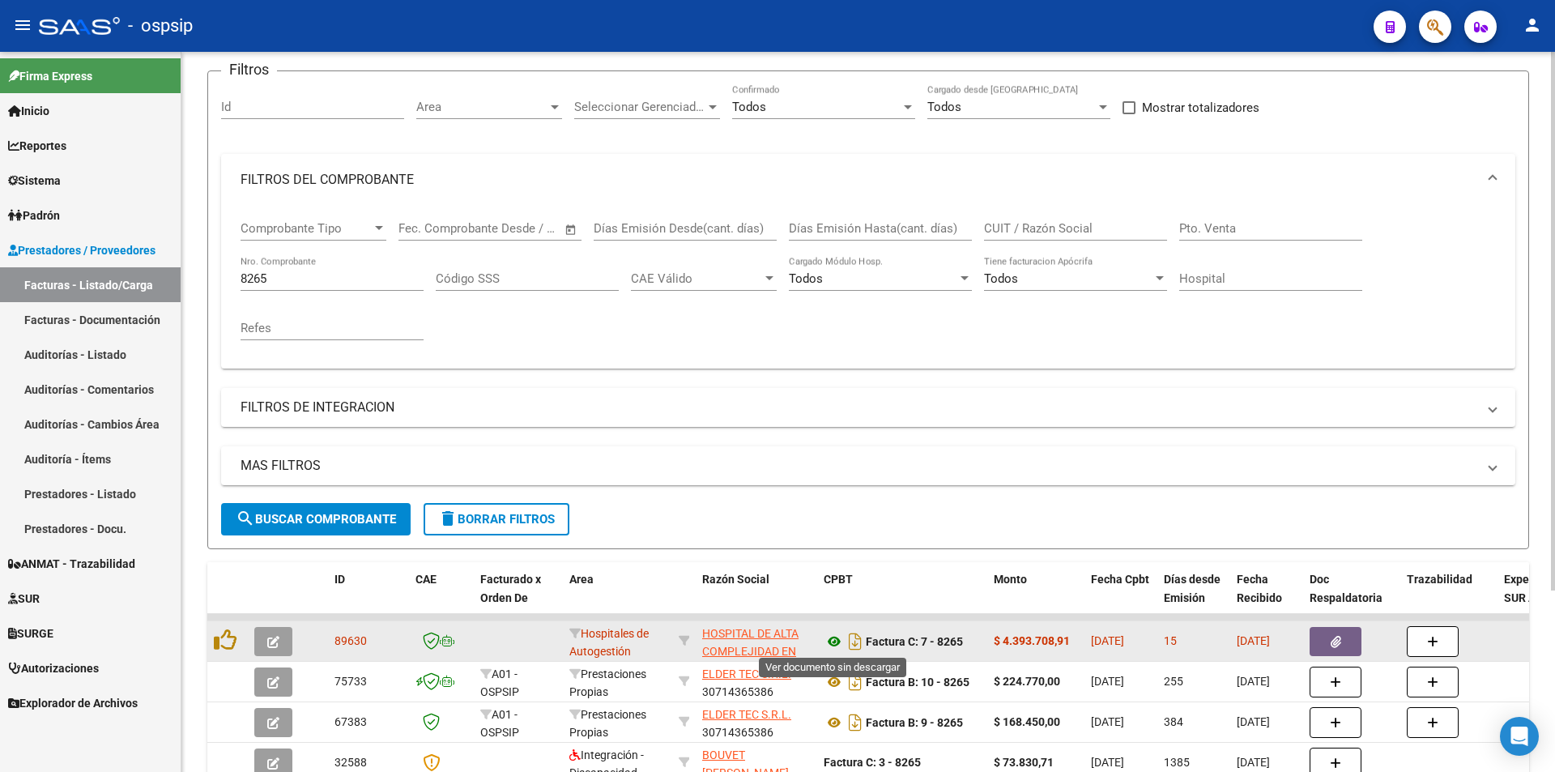
click at [832, 636] on icon at bounding box center [833, 641] width 21 height 19
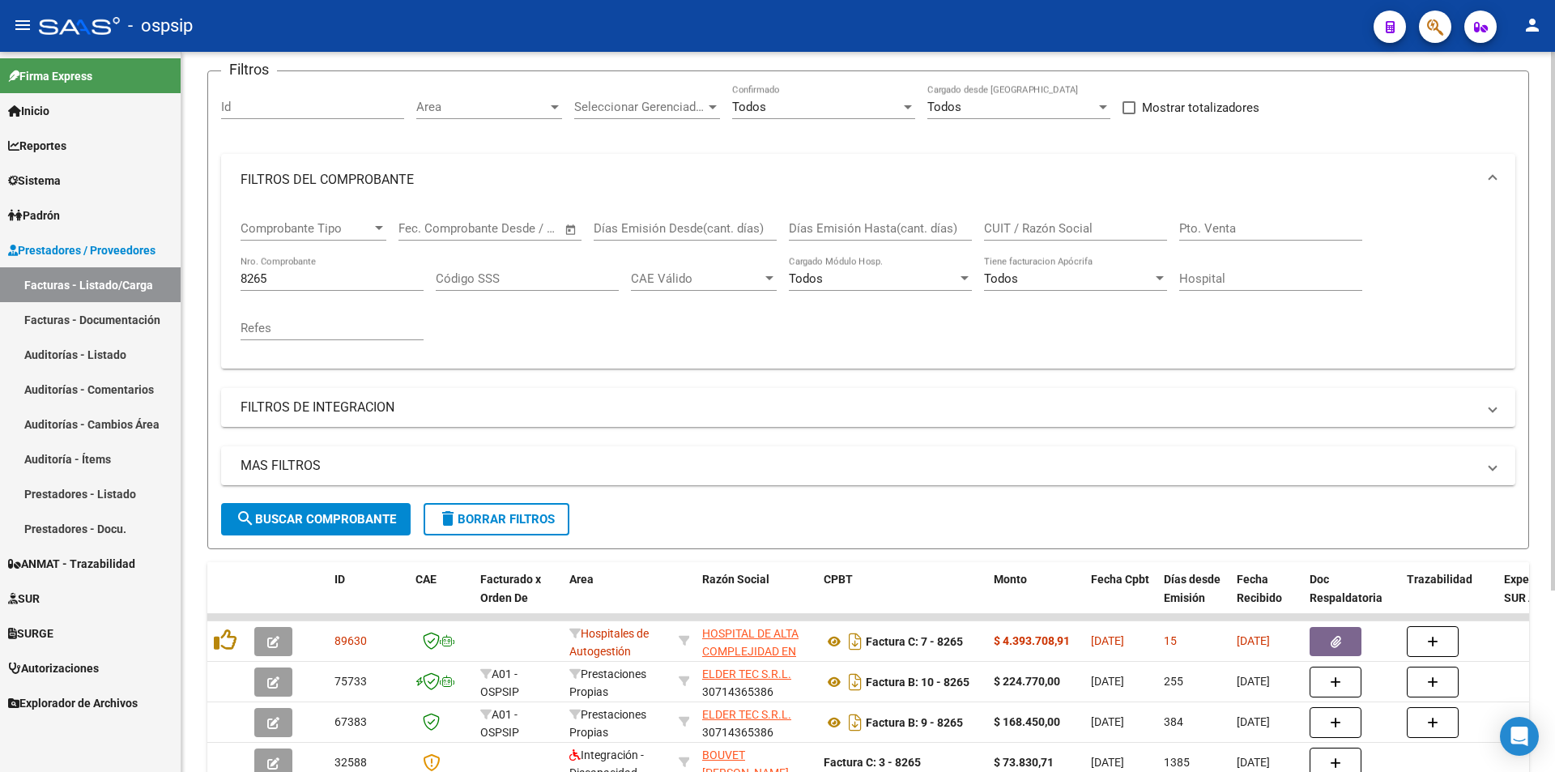
click at [317, 270] on div "8265 Nro. Comprobante" at bounding box center [331, 273] width 183 height 35
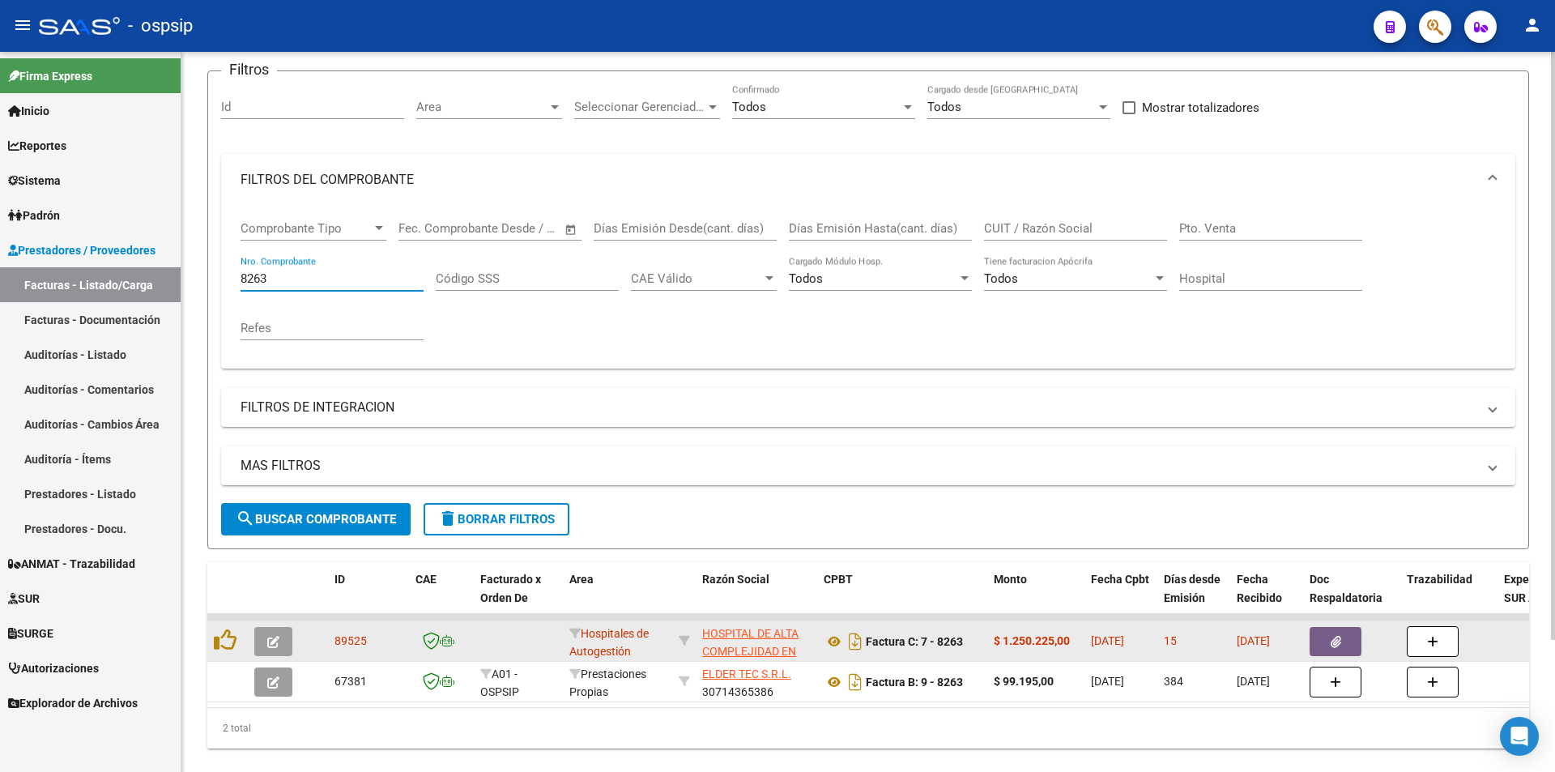
type input "8263"
click at [1332, 640] on icon "button" at bounding box center [1335, 642] width 11 height 12
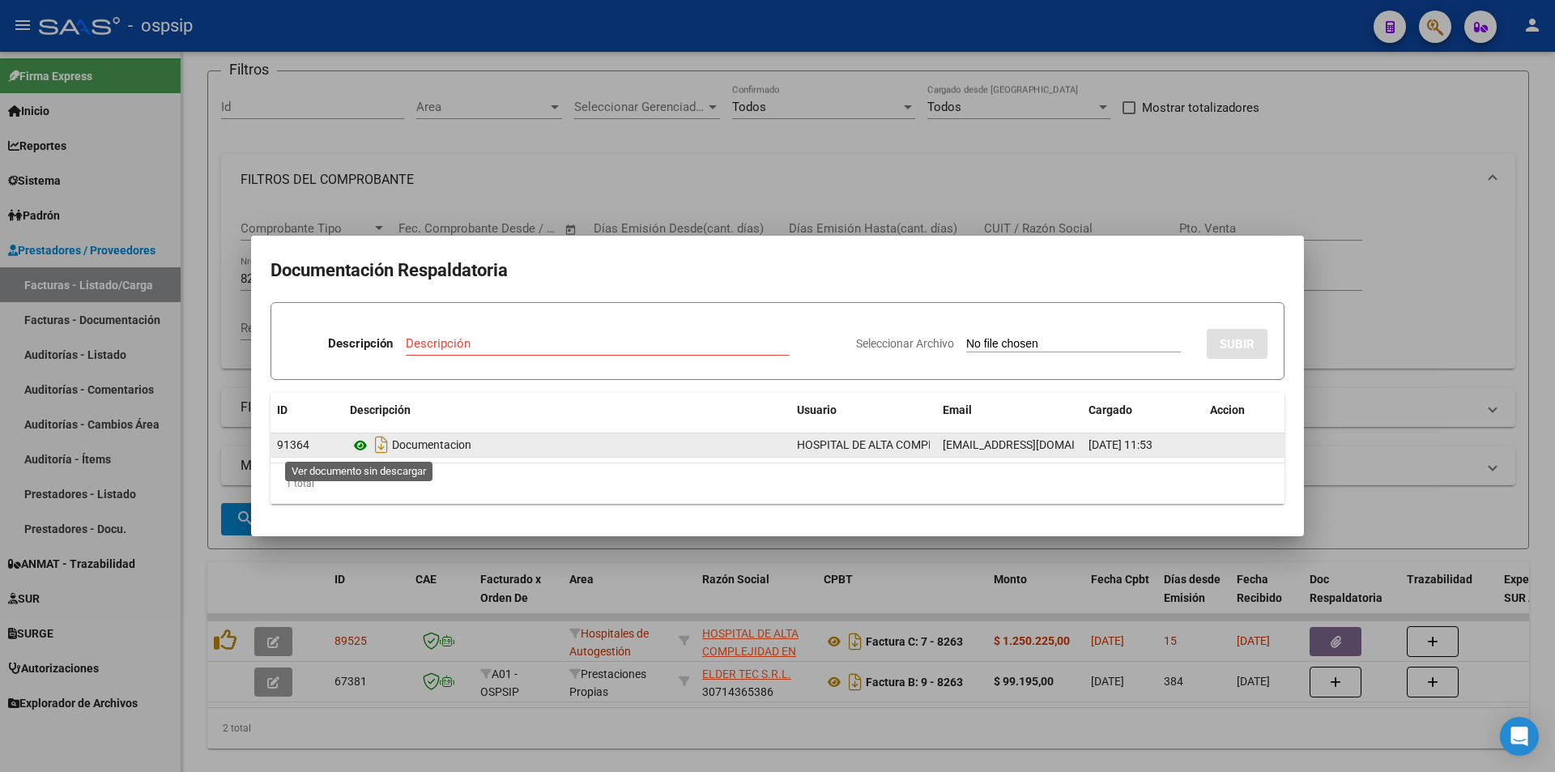
click at [359, 444] on icon at bounding box center [360, 445] width 21 height 19
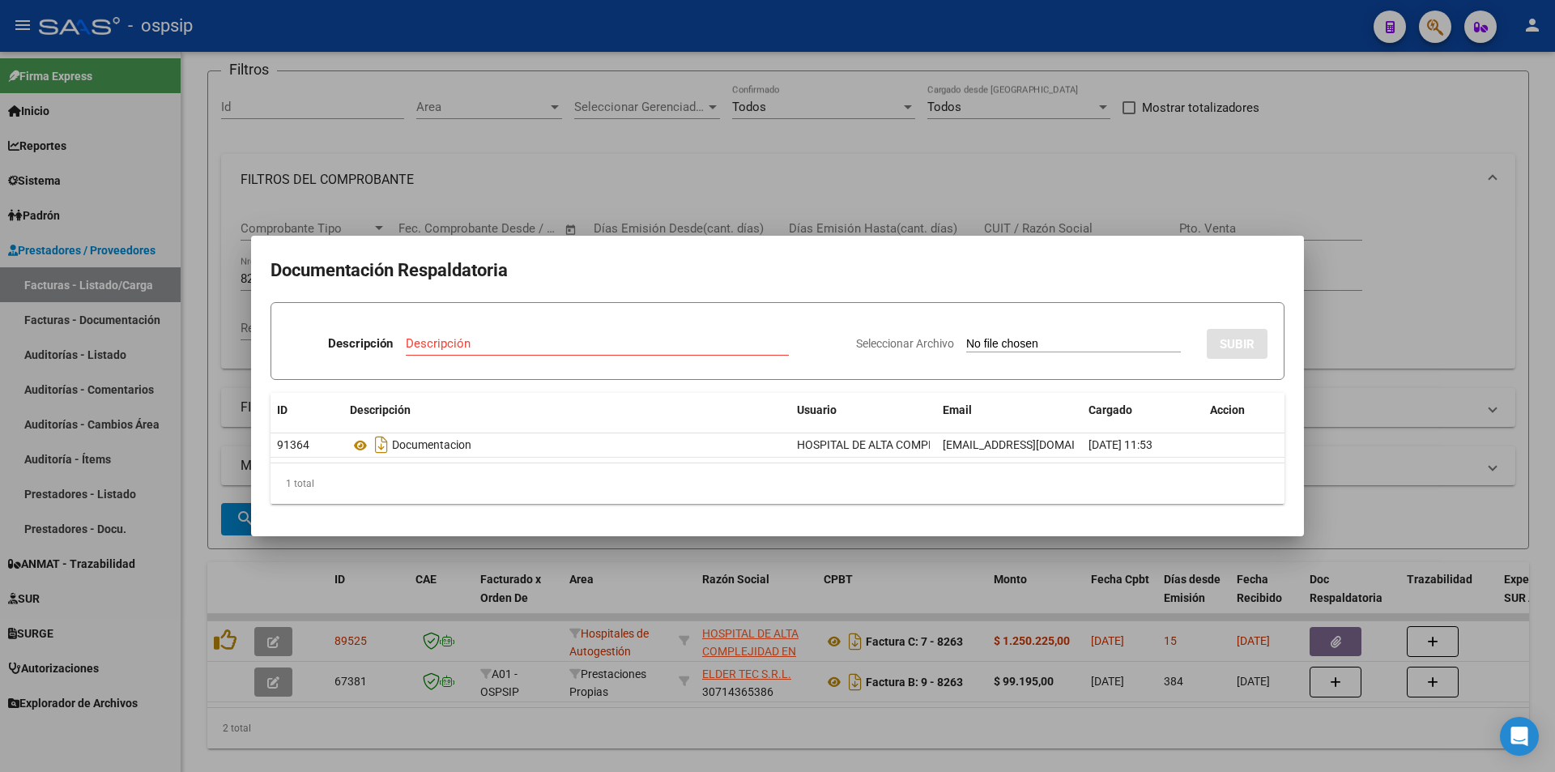
click at [424, 201] on div at bounding box center [777, 386] width 1555 height 772
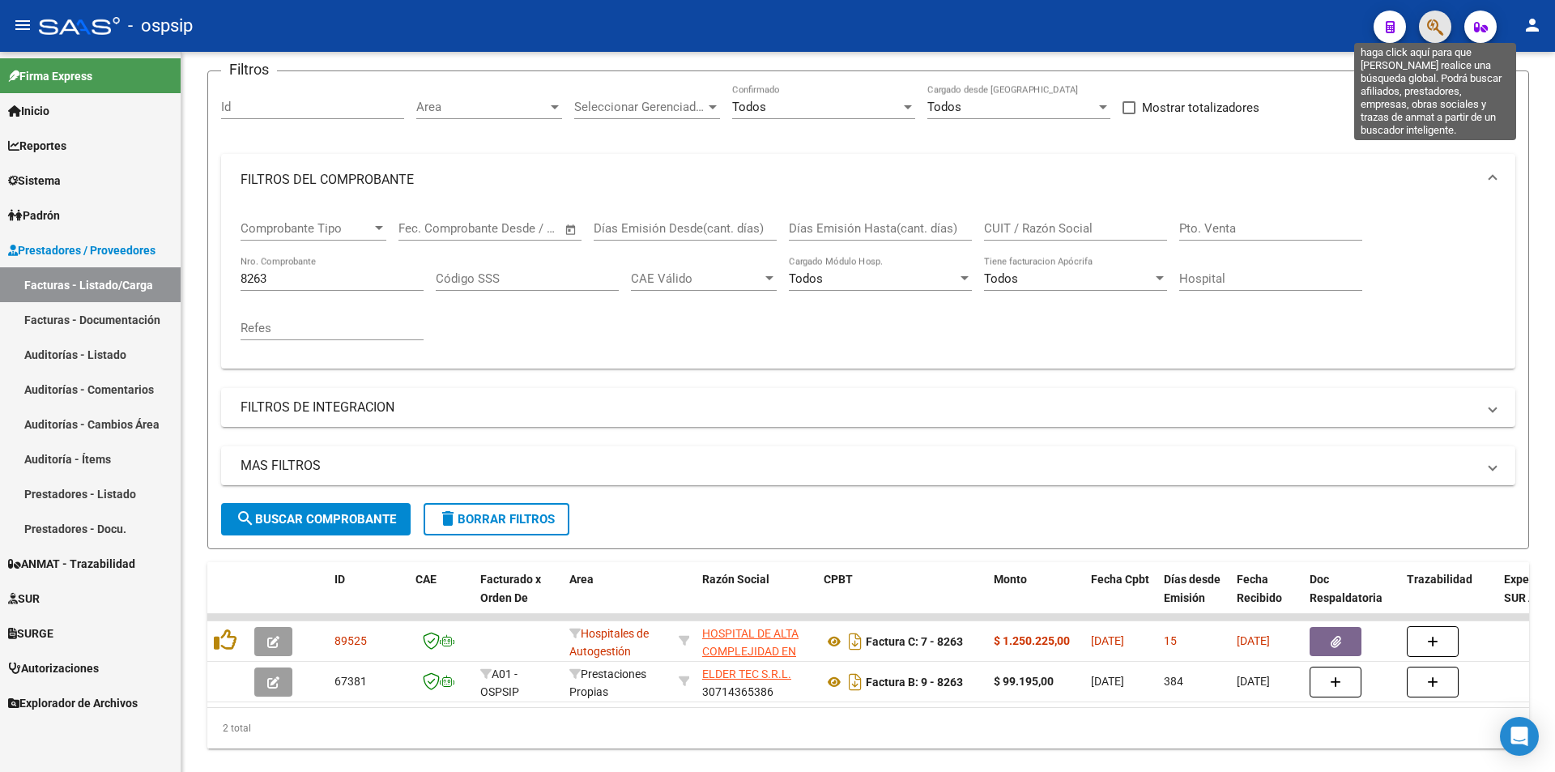
click at [1433, 23] on icon "button" at bounding box center [1435, 27] width 16 height 19
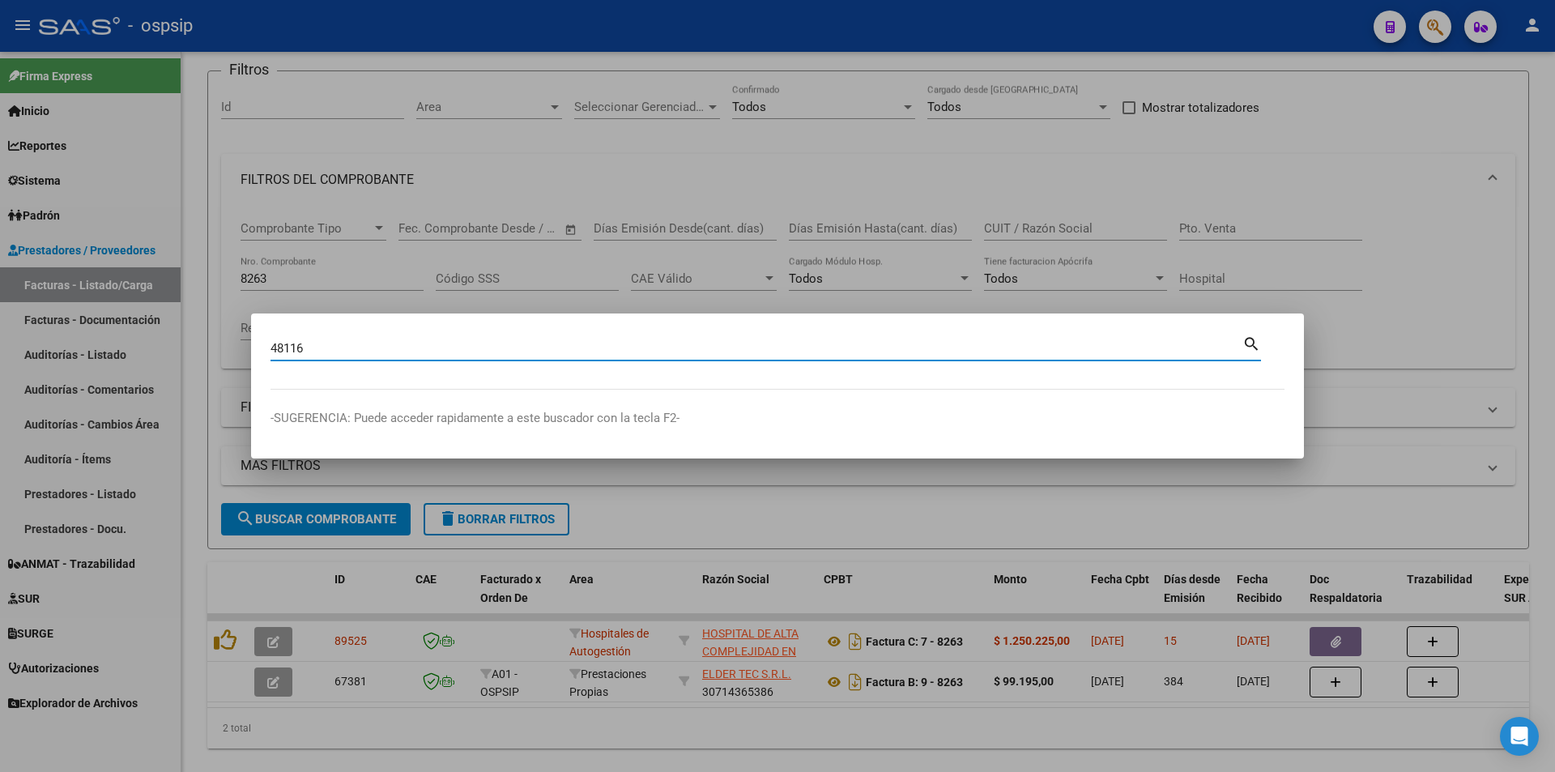
type input "48116"
click at [581, 202] on div at bounding box center [777, 386] width 1555 height 772
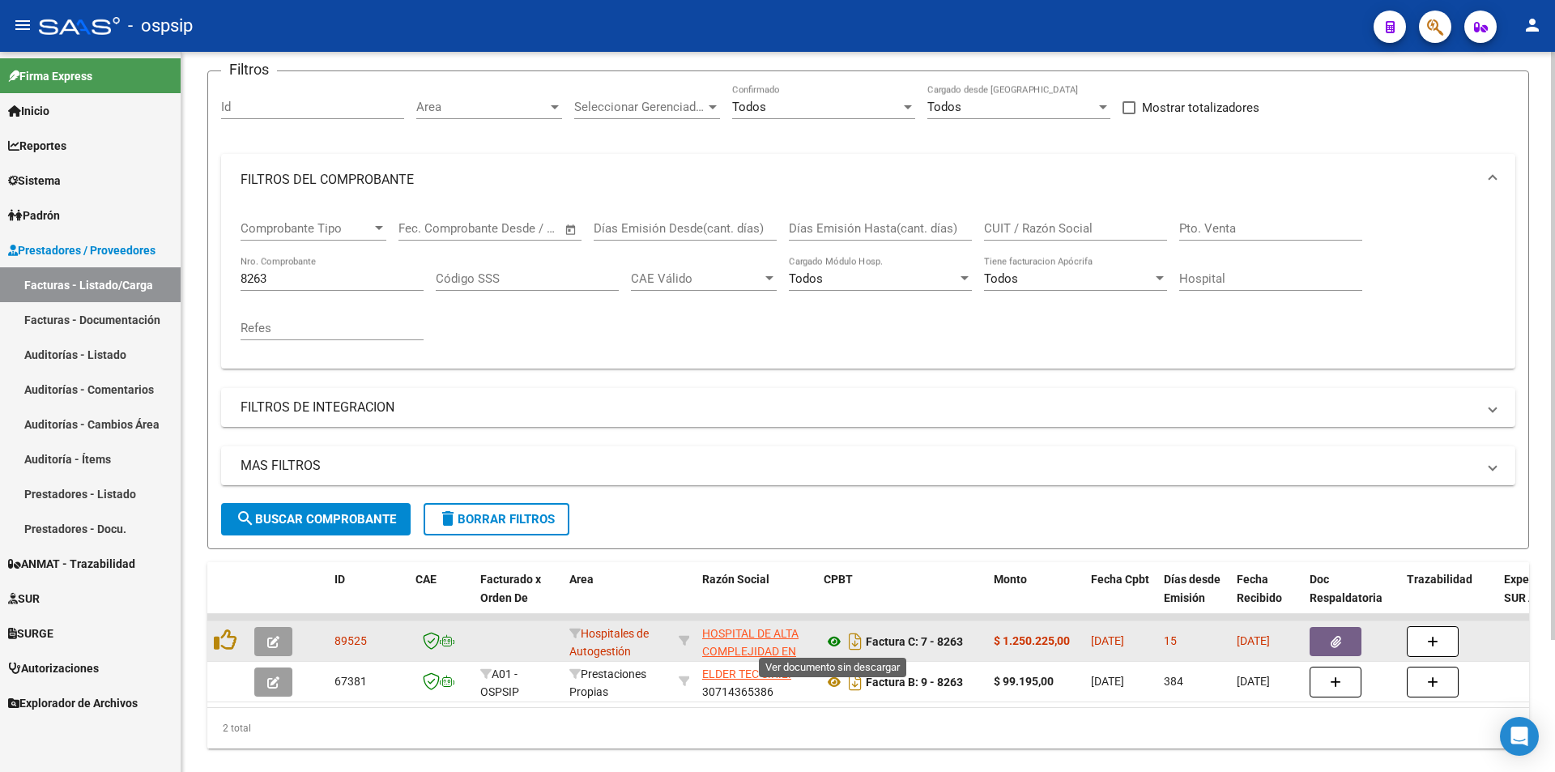
click at [838, 640] on icon at bounding box center [833, 641] width 21 height 19
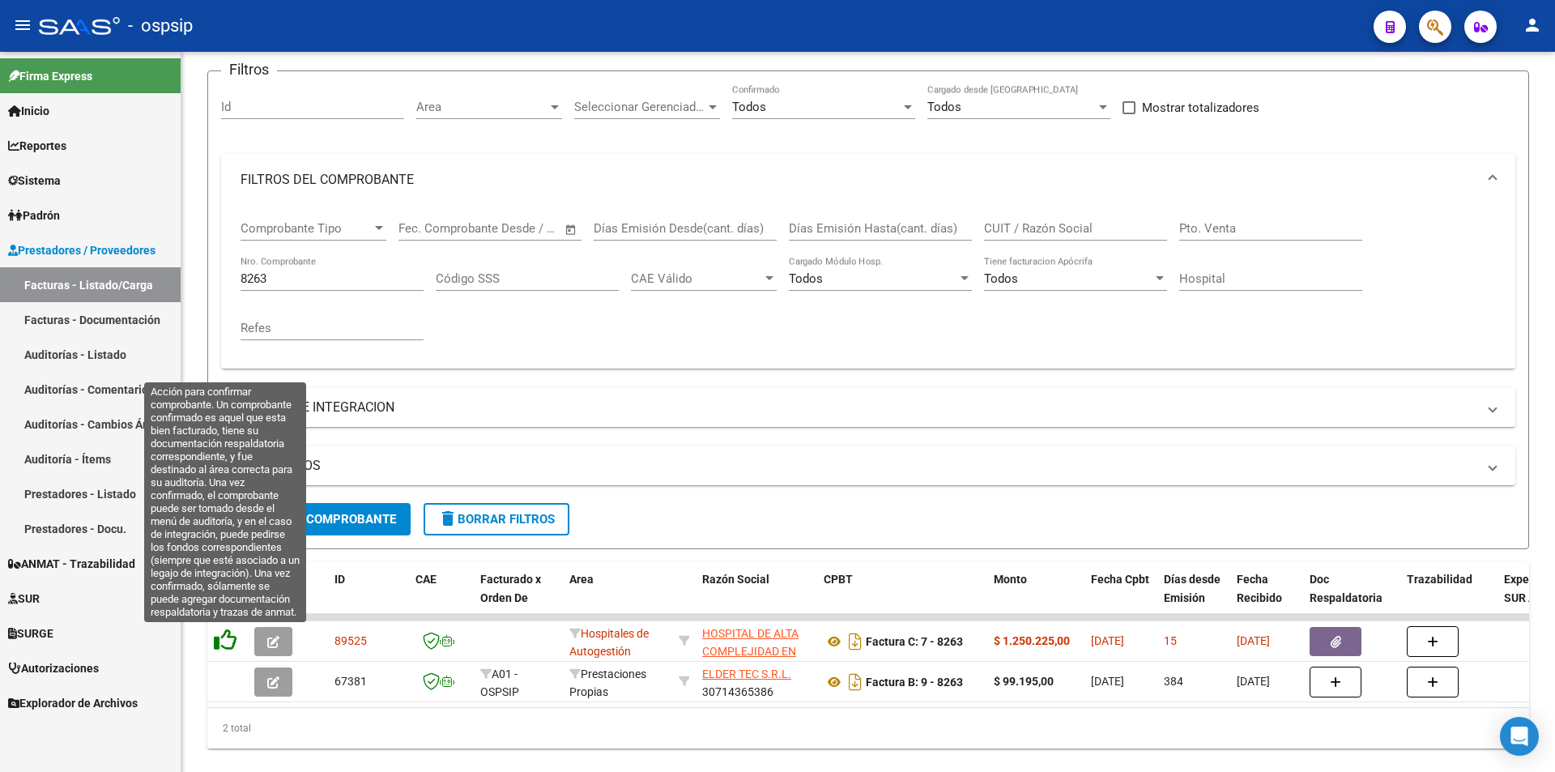
click at [229, 642] on icon at bounding box center [225, 639] width 23 height 23
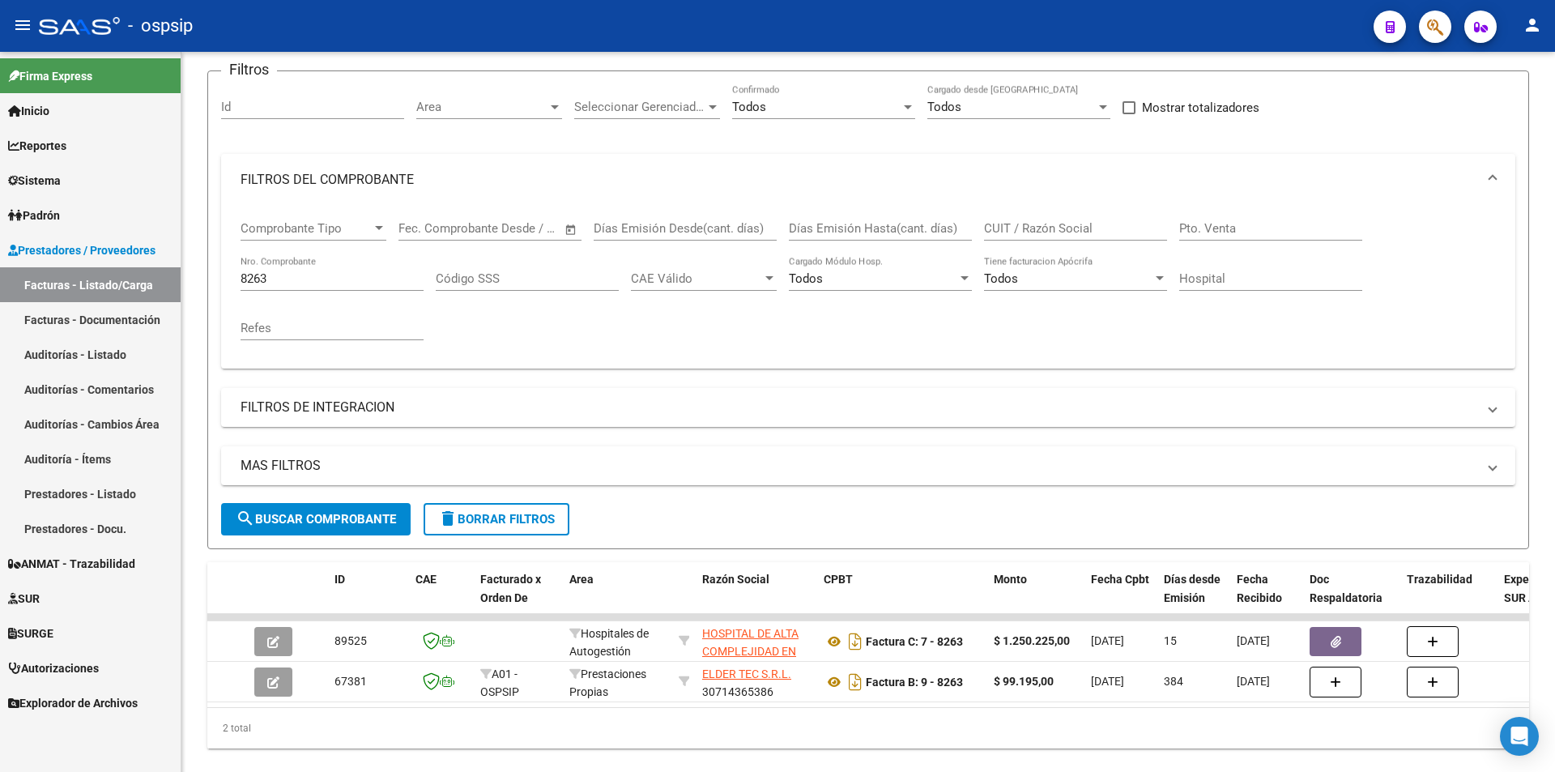
drag, startPoint x: 285, startPoint y: 286, endPoint x: 180, endPoint y: 284, distance: 105.3
click at [180, 284] on mat-sidenav-container "Firma Express Inicio Calendario SSS Instructivos Contacto OS Reportes Egresos D…" at bounding box center [777, 412] width 1555 height 720
click at [380, 340] on div "Refes" at bounding box center [331, 322] width 183 height 35
click at [319, 279] on input "8263" at bounding box center [331, 278] width 183 height 15
type input "8"
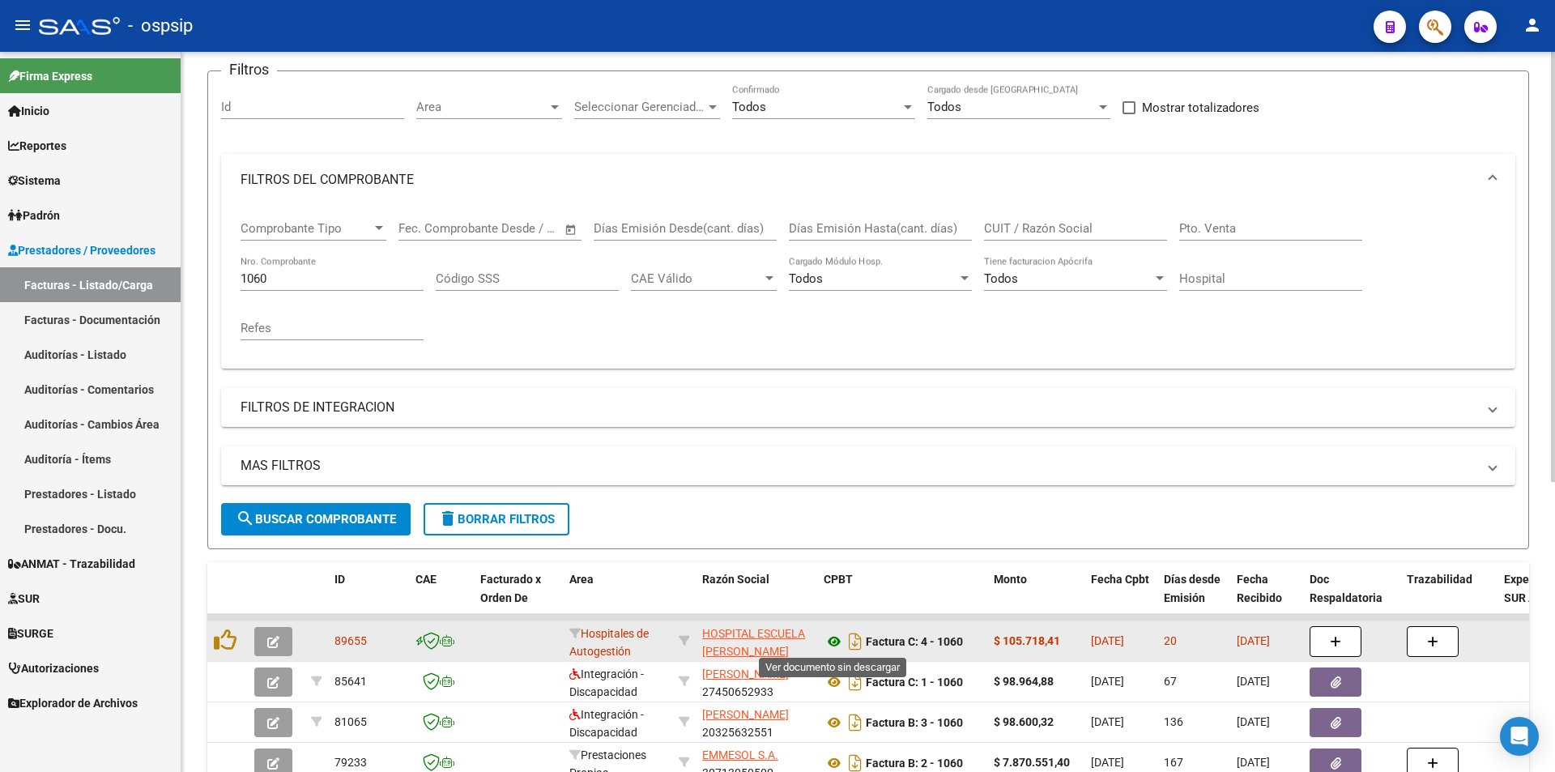
click at [833, 644] on icon at bounding box center [833, 641] width 21 height 19
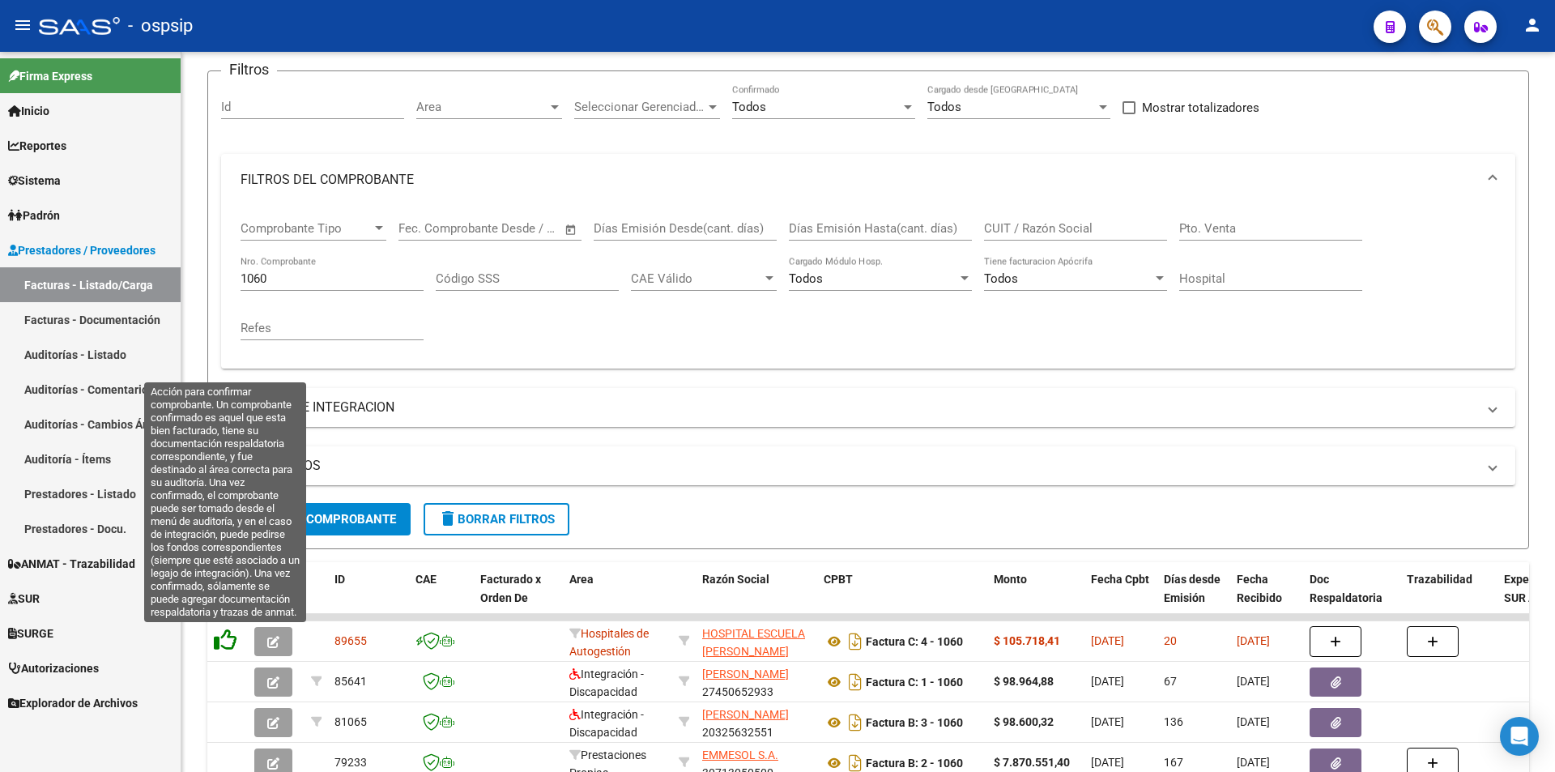
click at [225, 639] on icon at bounding box center [225, 639] width 23 height 23
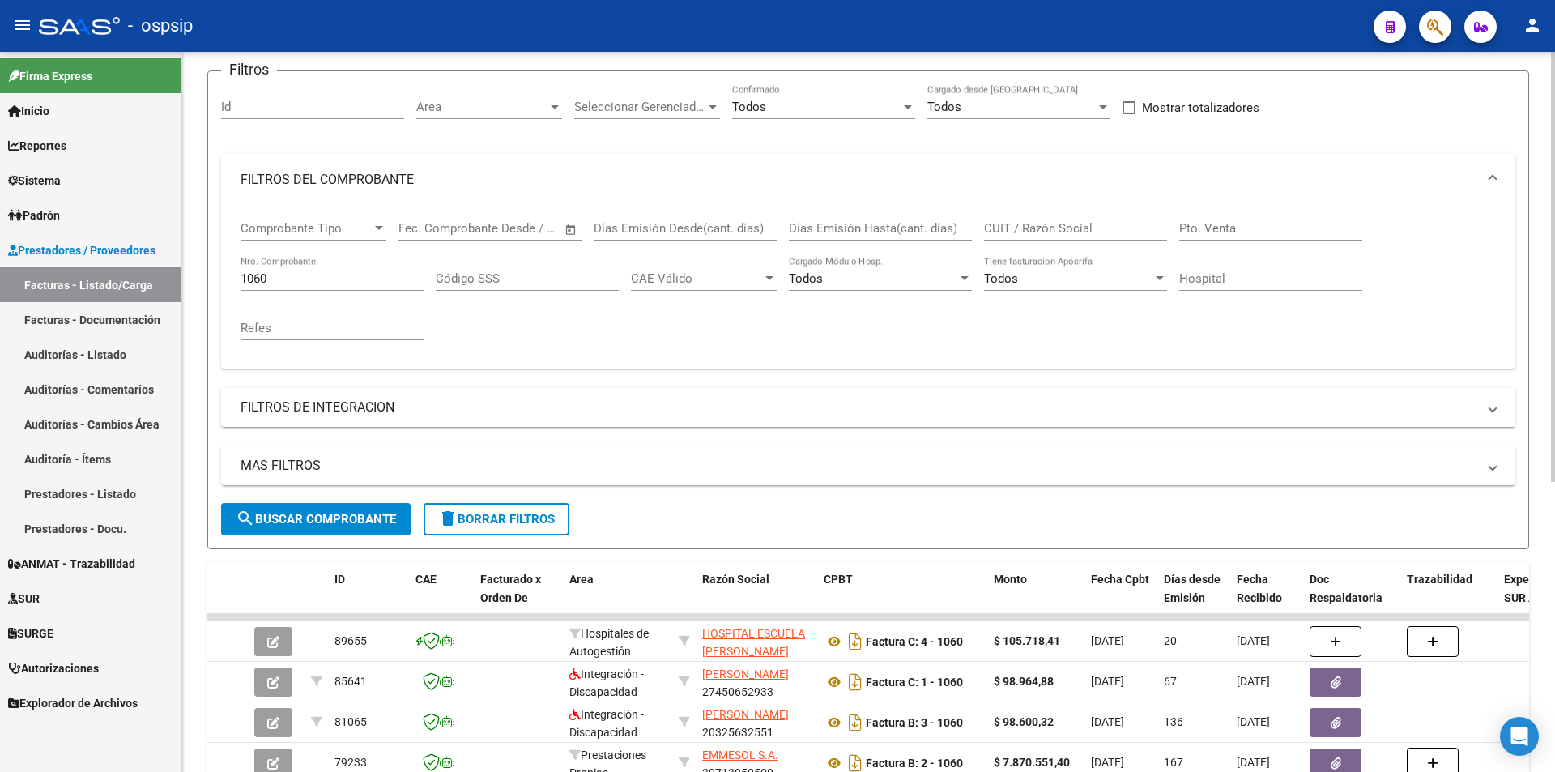
click at [283, 273] on input "1060" at bounding box center [331, 278] width 183 height 15
type input "1"
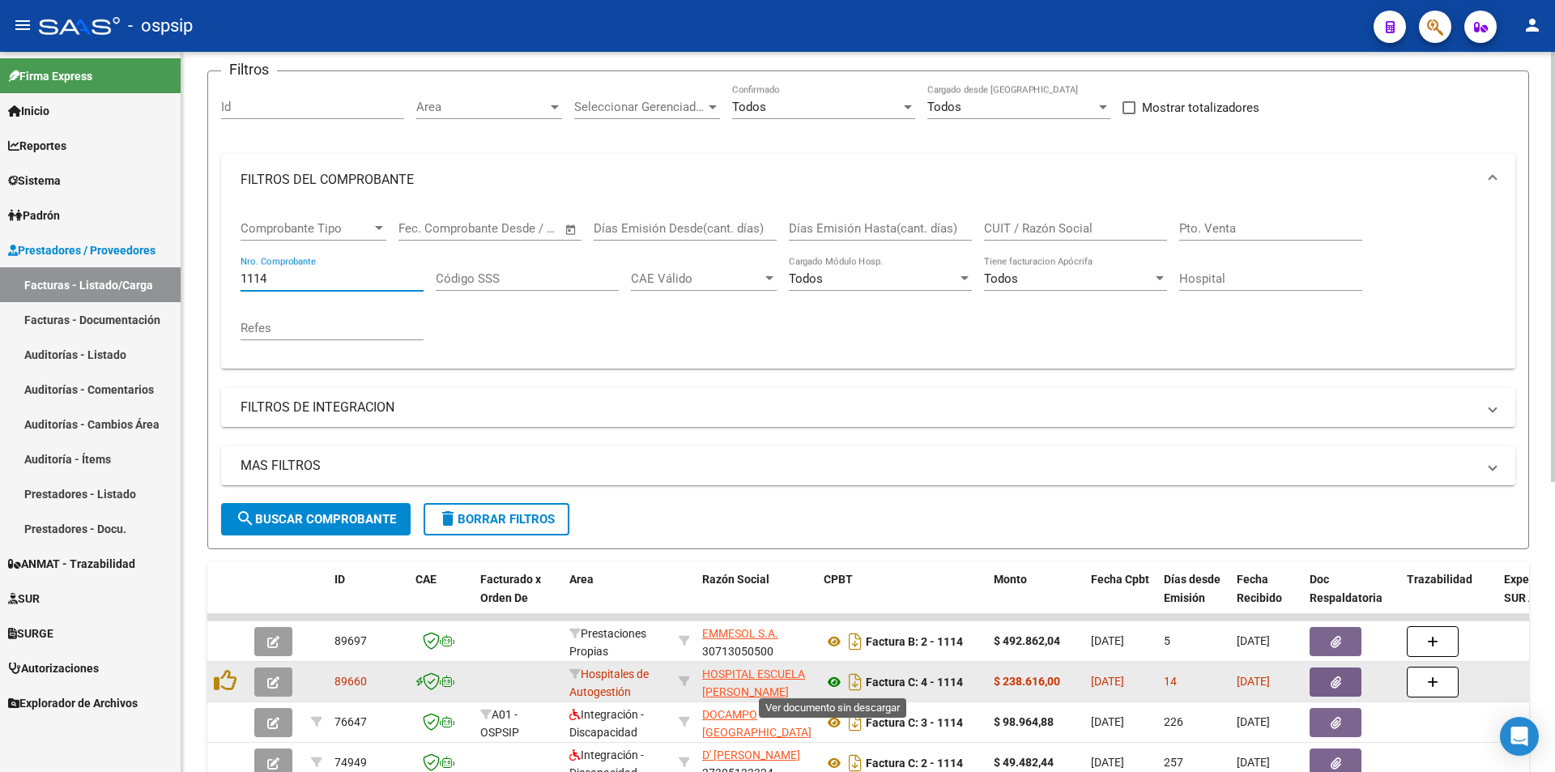
click at [833, 686] on icon at bounding box center [833, 681] width 21 height 19
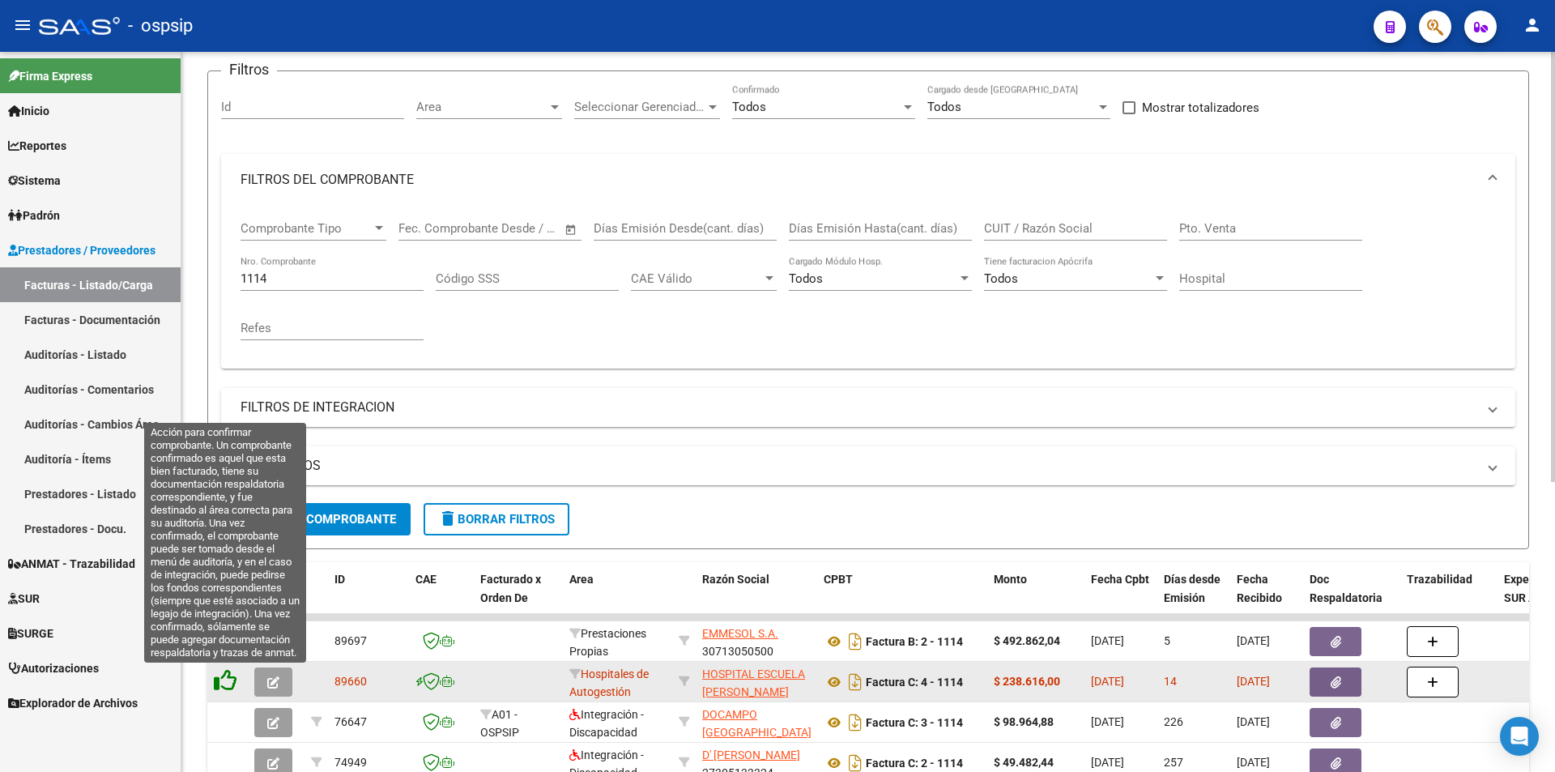
click at [232, 682] on icon at bounding box center [225, 680] width 23 height 23
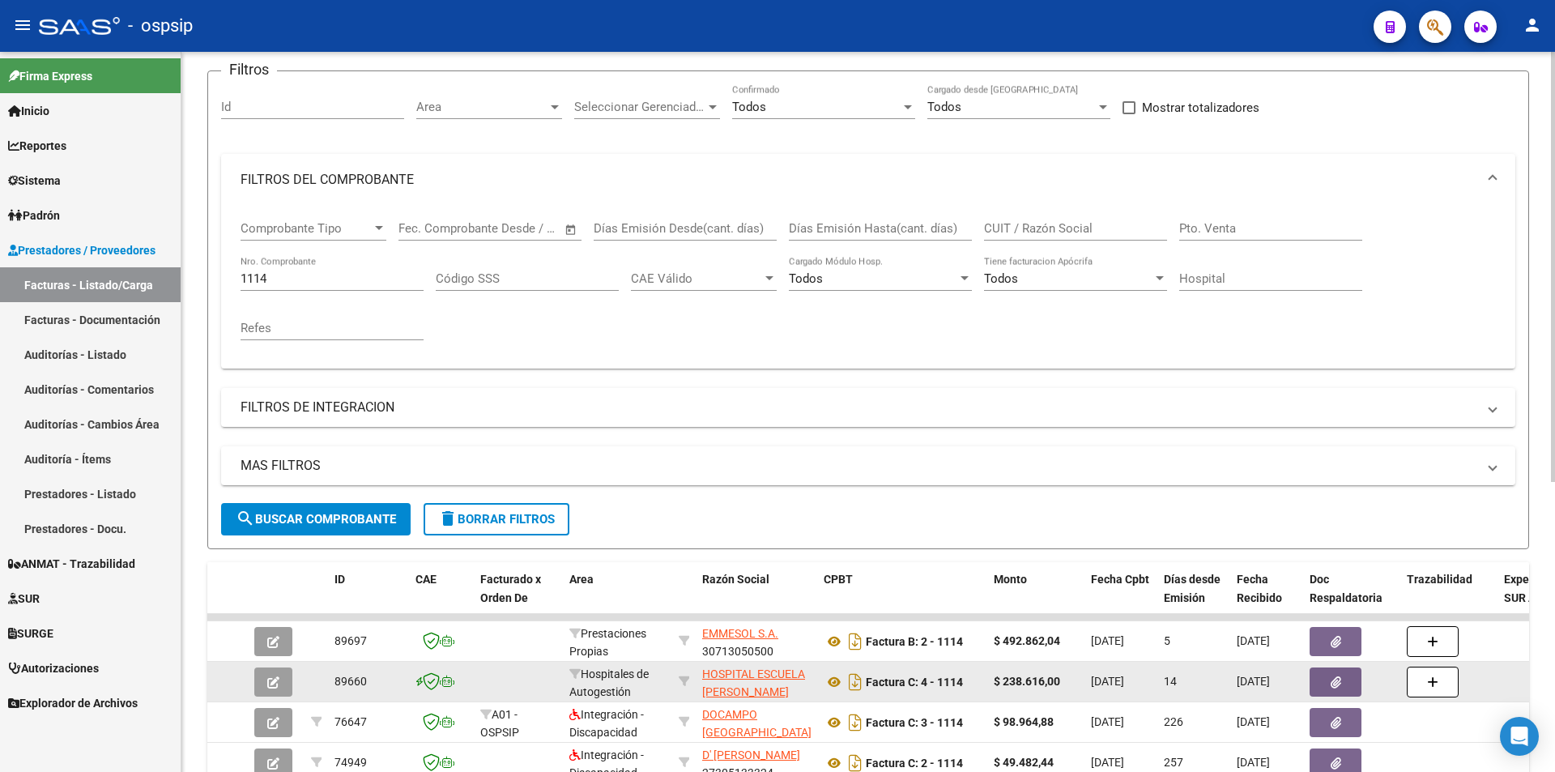
click at [334, 286] on div "1114 Nro. Comprobante" at bounding box center [331, 273] width 183 height 35
type input "1"
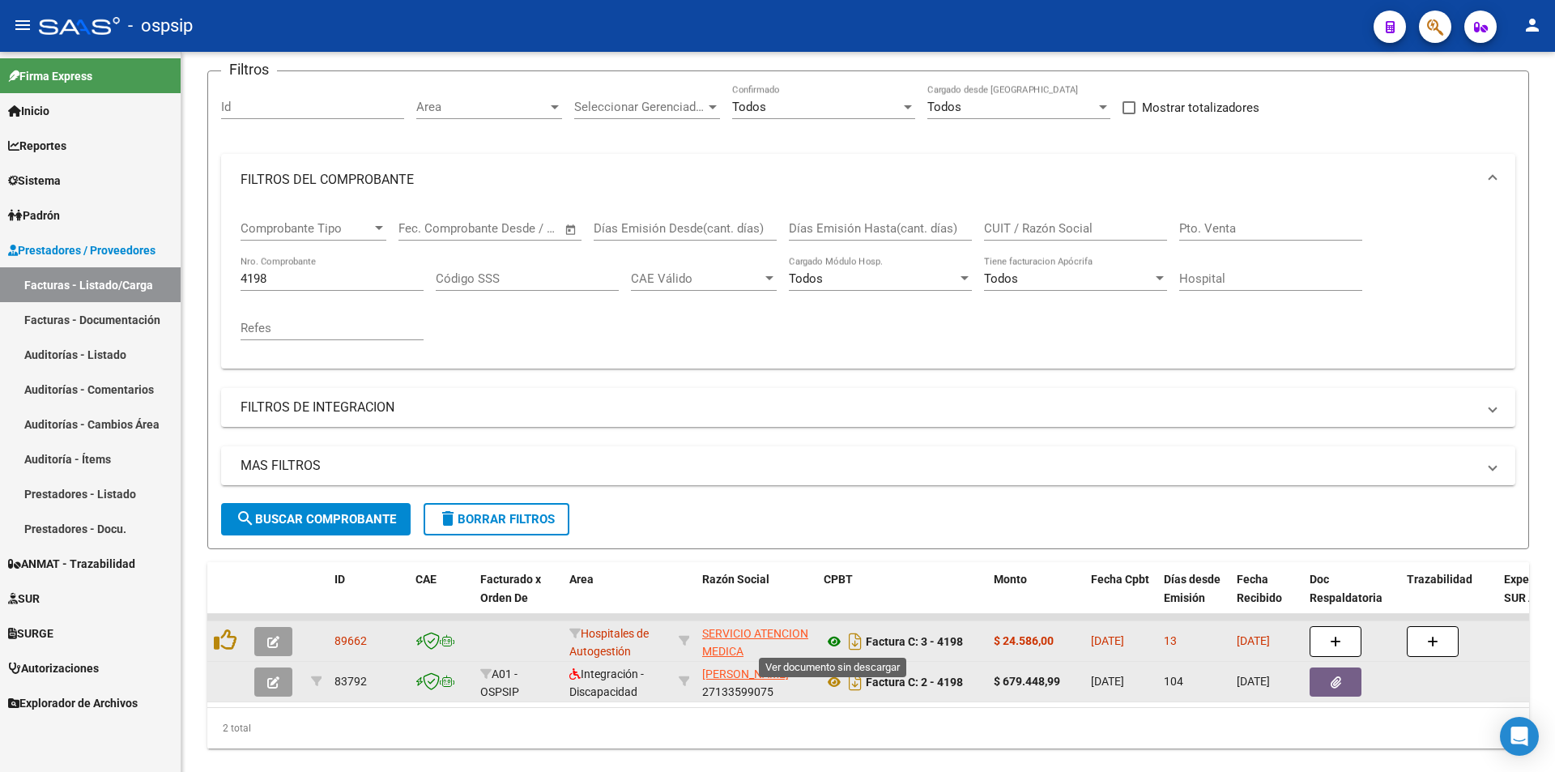
click at [830, 642] on icon at bounding box center [833, 641] width 21 height 19
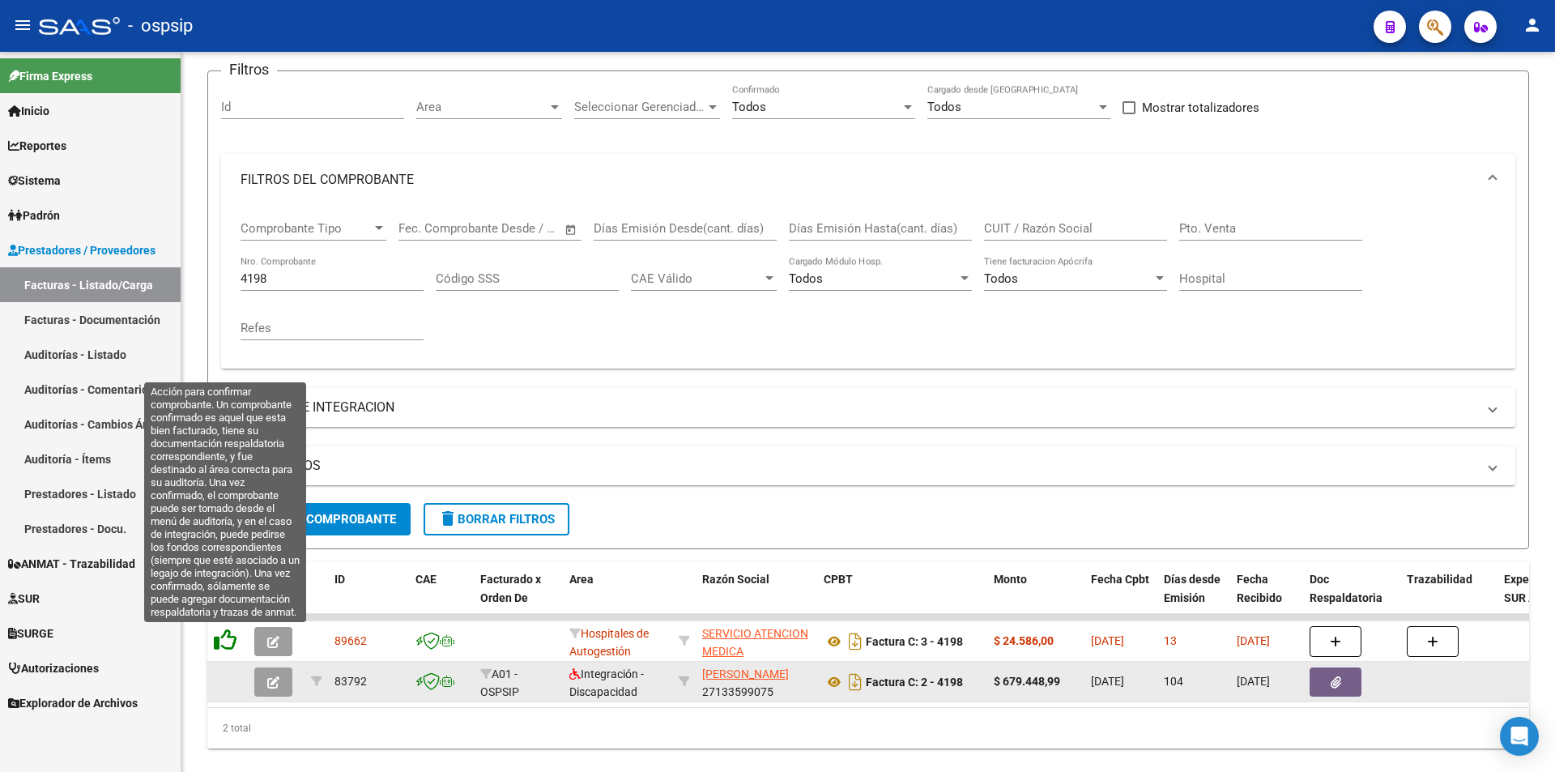
click at [221, 645] on icon at bounding box center [225, 639] width 23 height 23
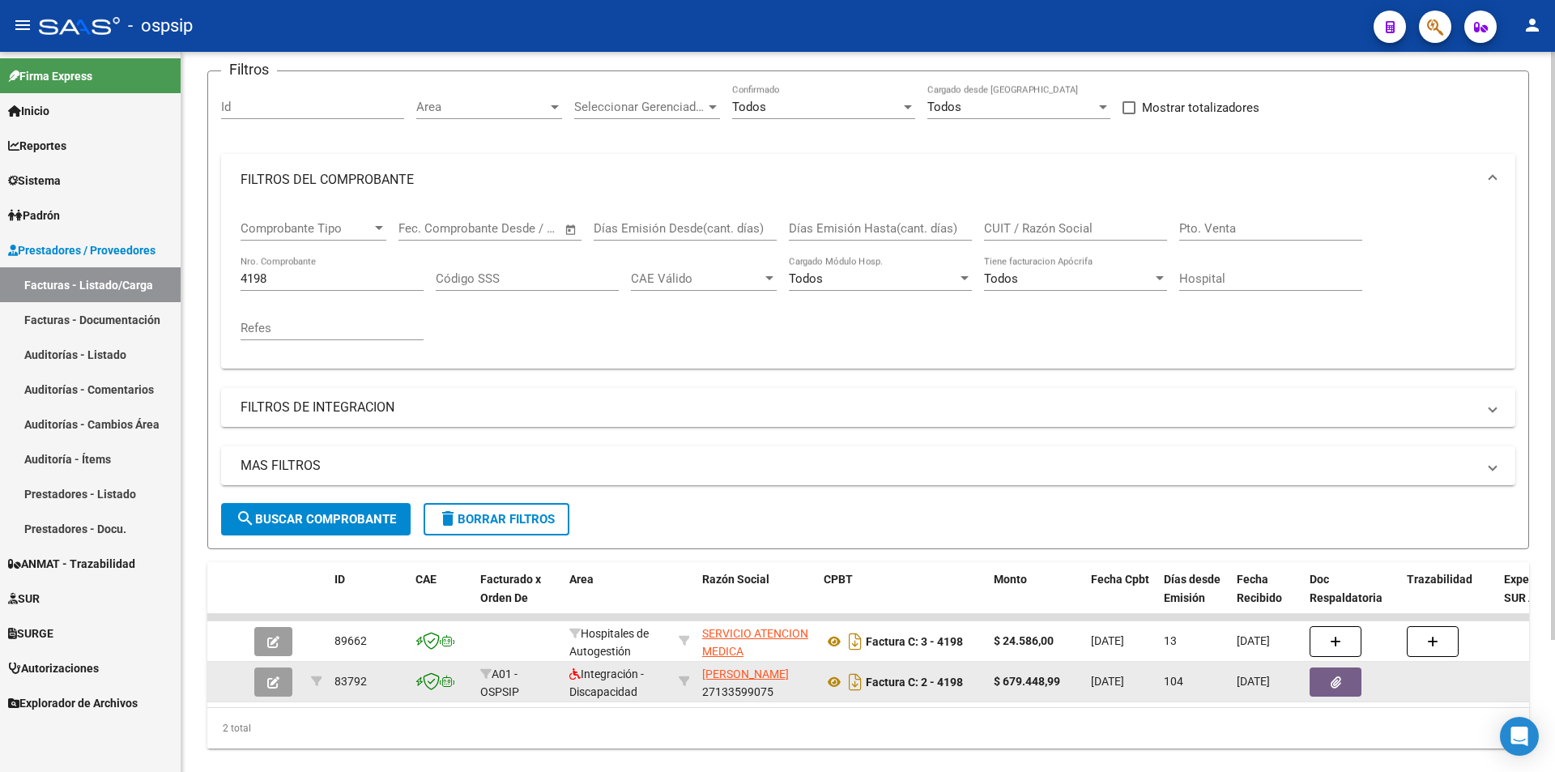
click at [304, 274] on input "4198" at bounding box center [331, 278] width 183 height 15
drag, startPoint x: 272, startPoint y: 279, endPoint x: 171, endPoint y: 289, distance: 101.7
click at [171, 289] on mat-sidenav-container "Firma Express Inicio Calendario SSS Instructivos Contacto OS Reportes Egresos D…" at bounding box center [777, 412] width 1555 height 720
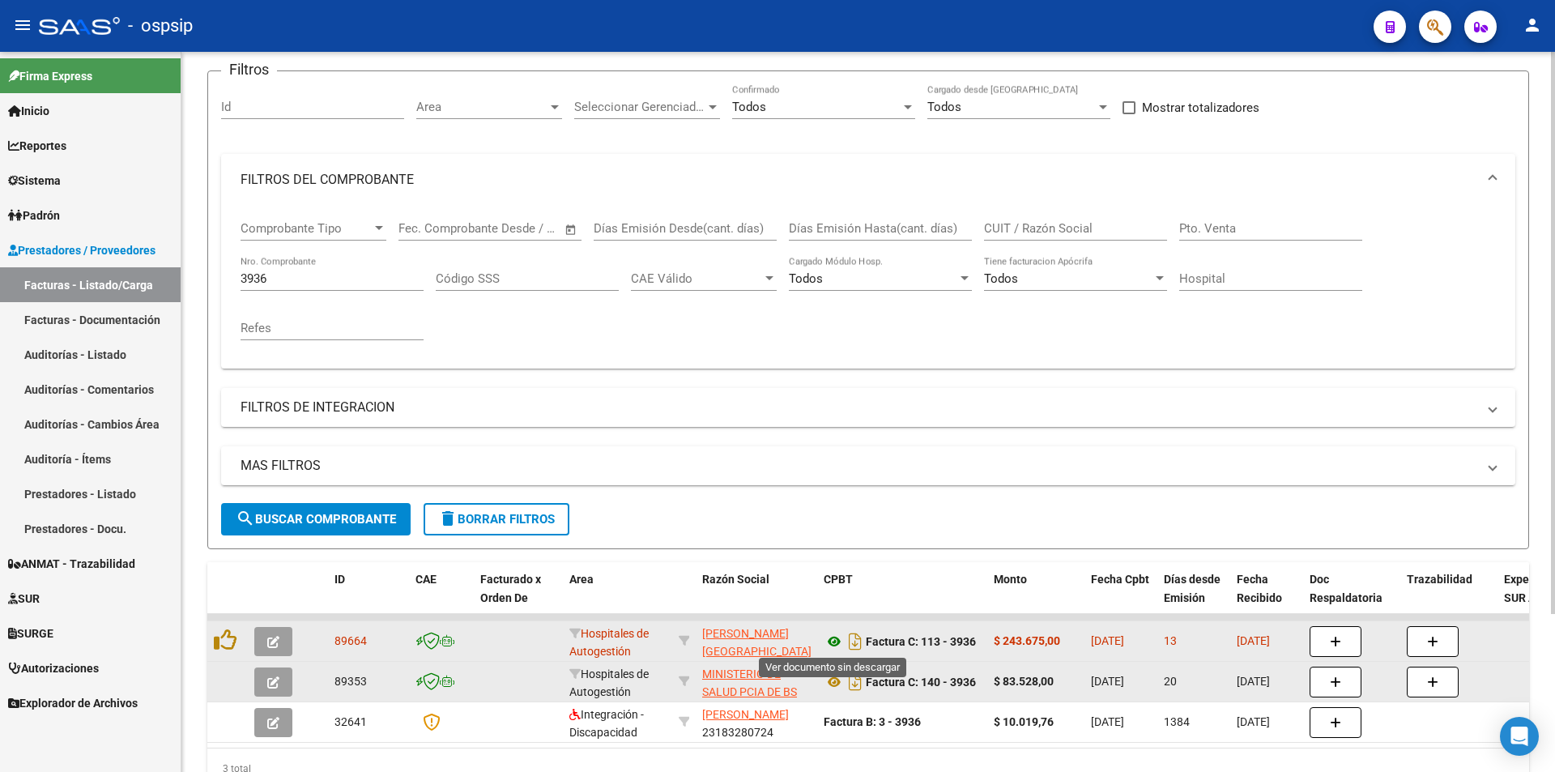
click at [832, 648] on icon at bounding box center [833, 641] width 21 height 19
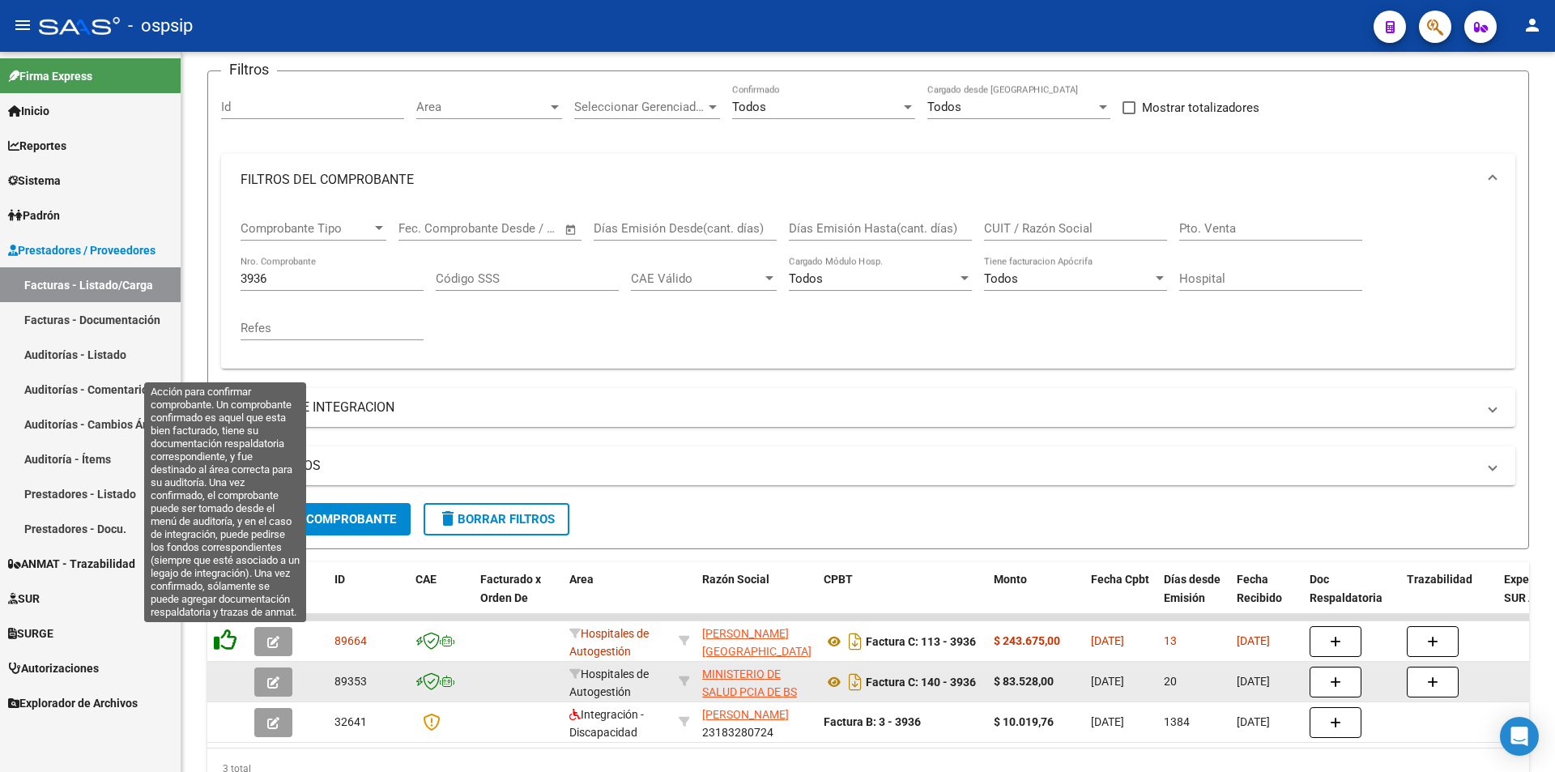
click at [232, 643] on icon at bounding box center [225, 639] width 23 height 23
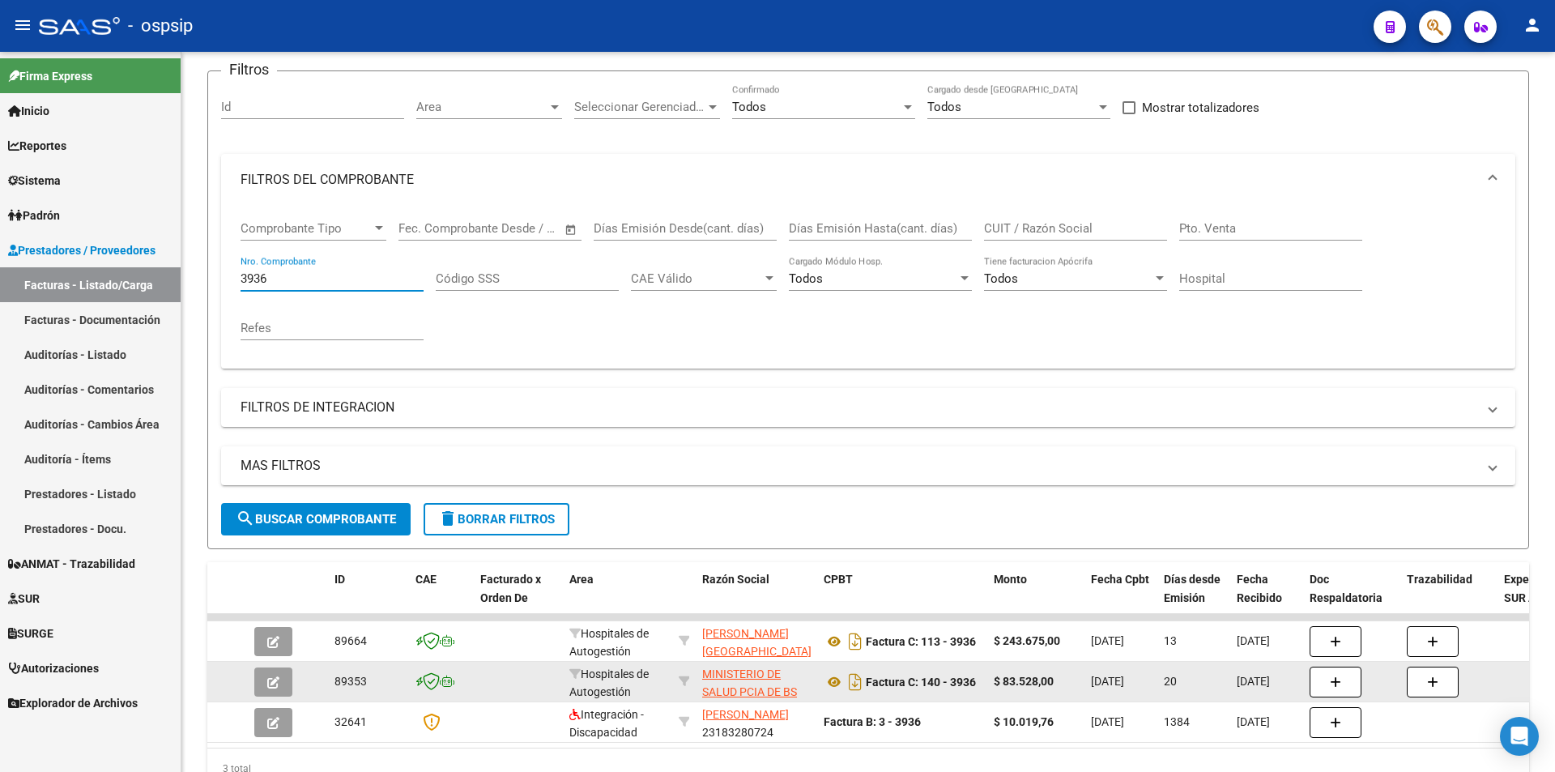
click at [374, 280] on input "3936" at bounding box center [331, 278] width 183 height 15
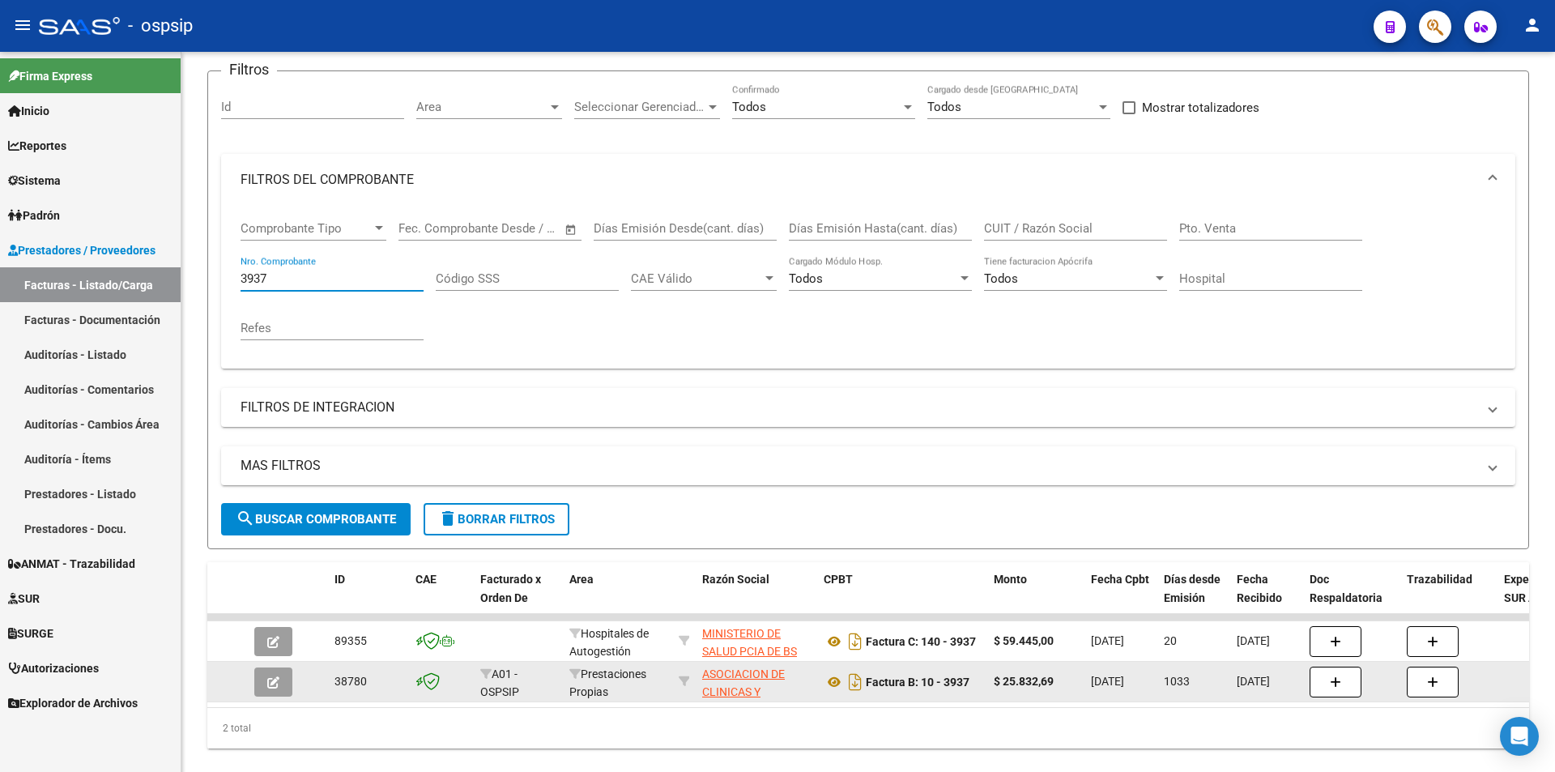
type input "3937"
drag, startPoint x: 296, startPoint y: 282, endPoint x: 0, endPoint y: 287, distance: 296.4
click at [0, 287] on mat-sidenav-container "Firma Express Inicio Calendario SSS Instructivos Contacto OS Reportes Egresos D…" at bounding box center [777, 412] width 1555 height 720
click at [323, 277] on input "Nro. Comprobante" at bounding box center [331, 278] width 183 height 15
type input "3937"
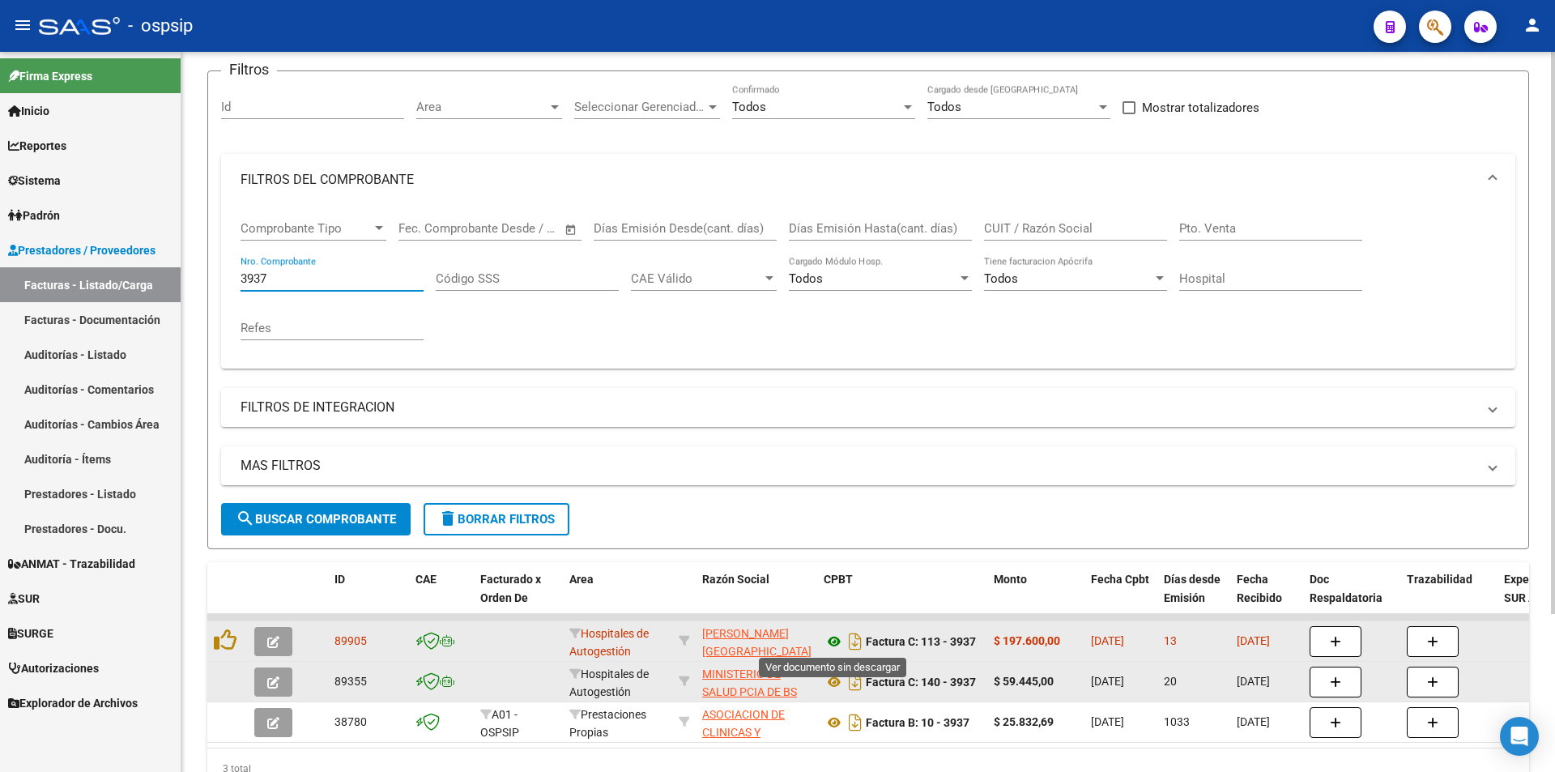
click at [833, 640] on icon at bounding box center [833, 641] width 21 height 19
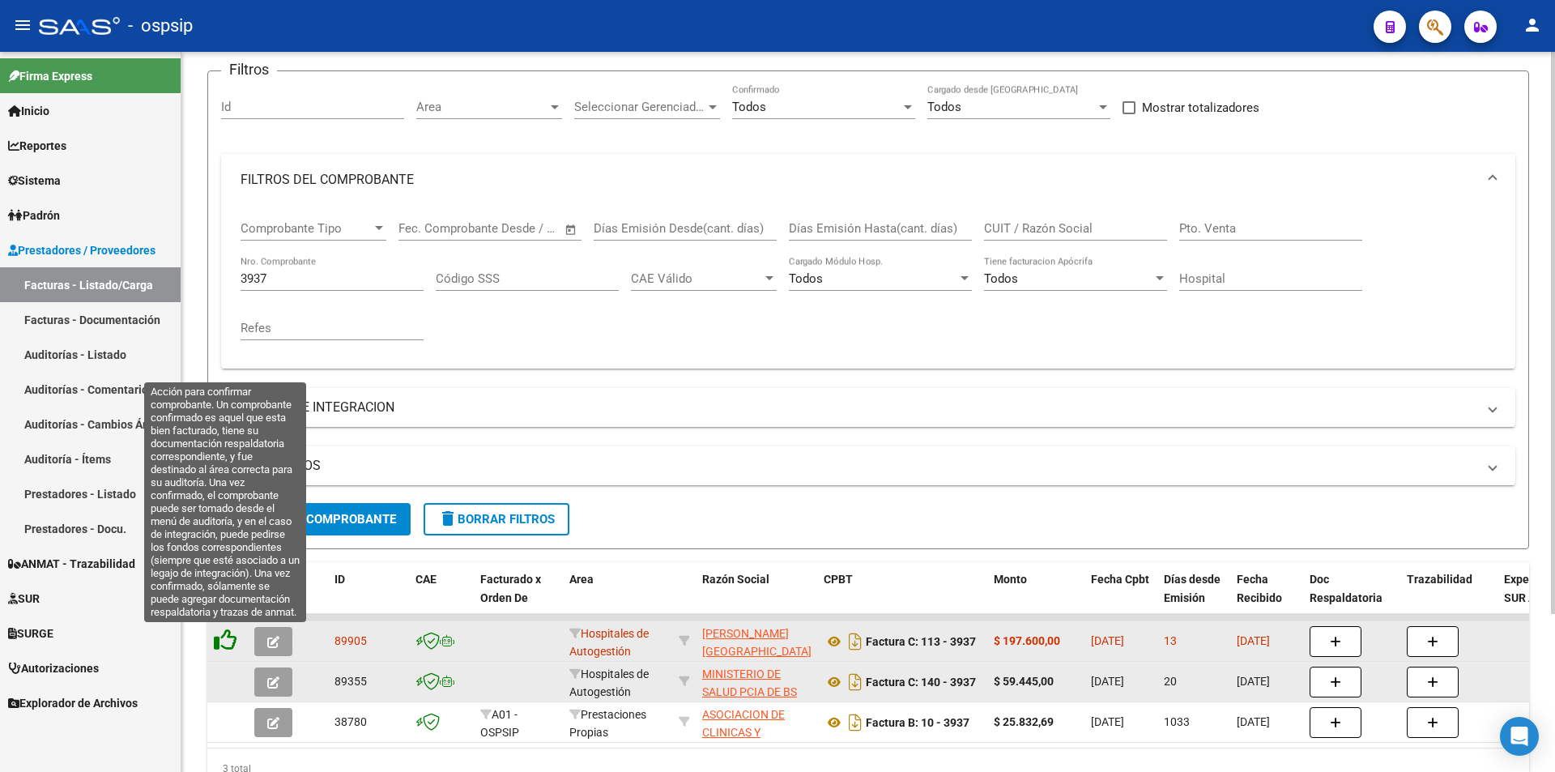
click at [232, 645] on icon at bounding box center [225, 639] width 23 height 23
